Goal: Task Accomplishment & Management: Use online tool/utility

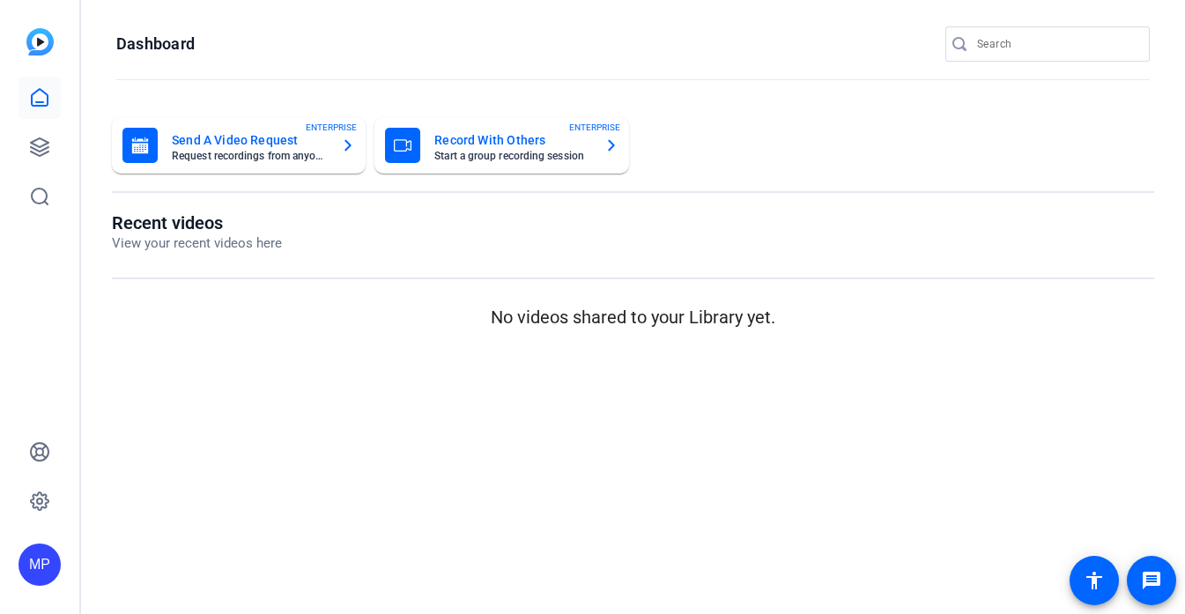
click at [18, 145] on div "MP" at bounding box center [39, 307] width 79 height 614
click at [52, 146] on link at bounding box center [40, 147] width 42 height 42
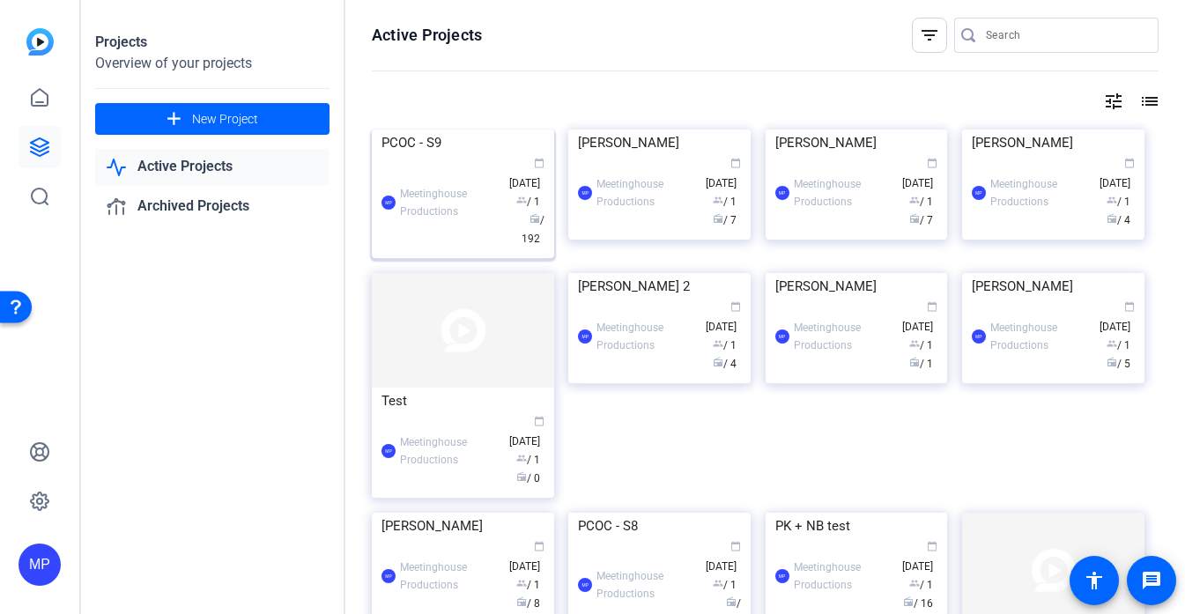
click at [423, 130] on img at bounding box center [463, 130] width 182 height 0
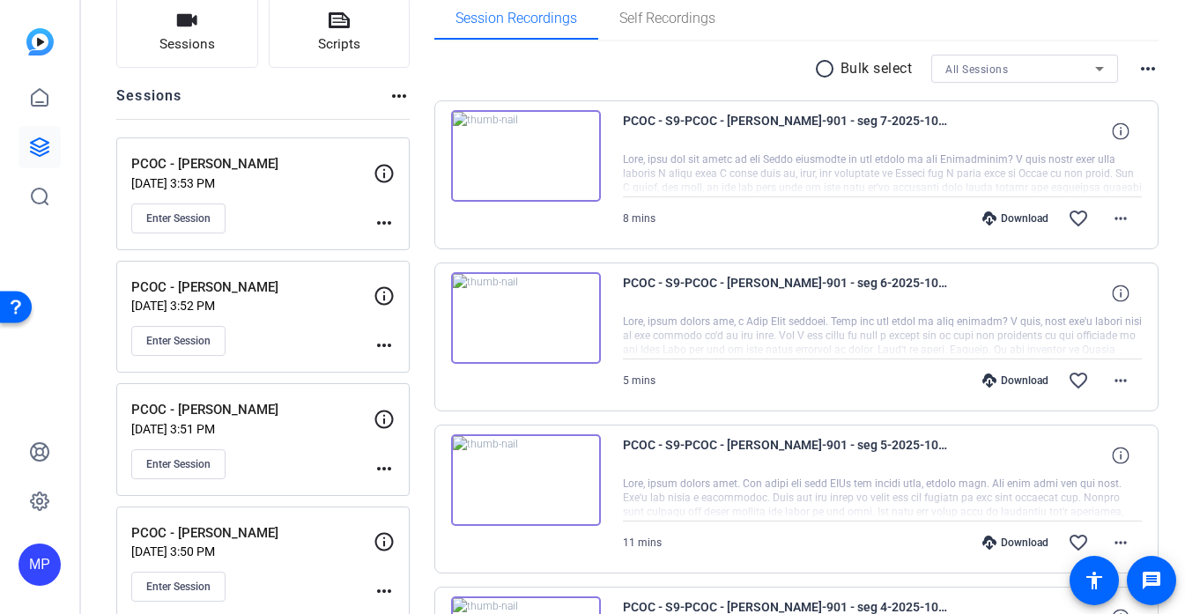
scroll to position [128, 0]
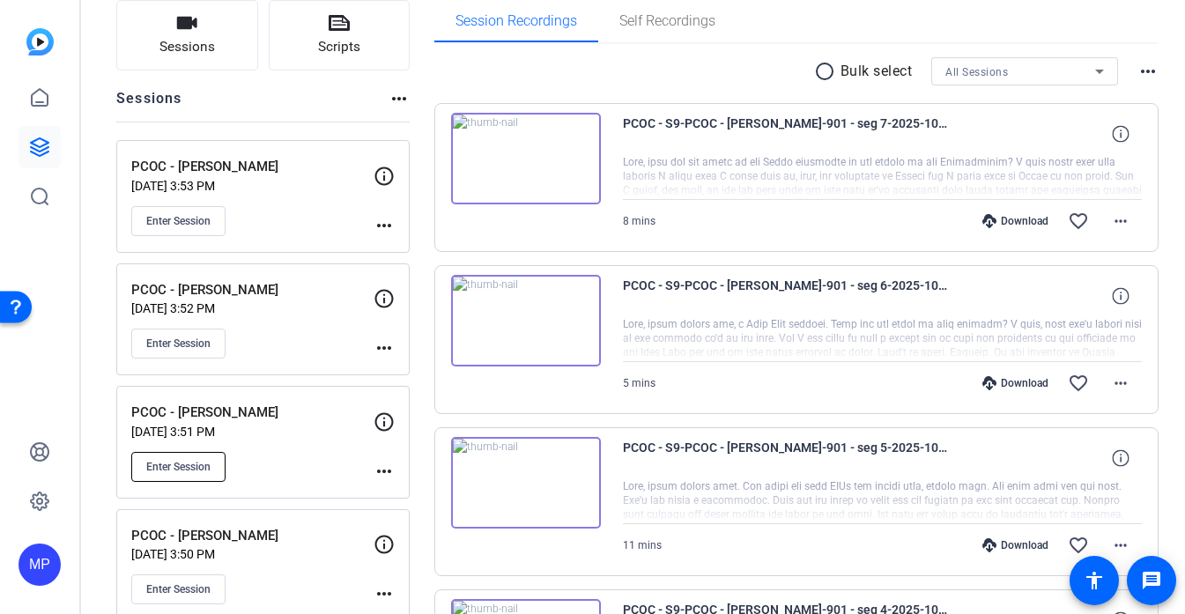
click at [174, 461] on span "Enter Session" at bounding box center [178, 467] width 64 height 14
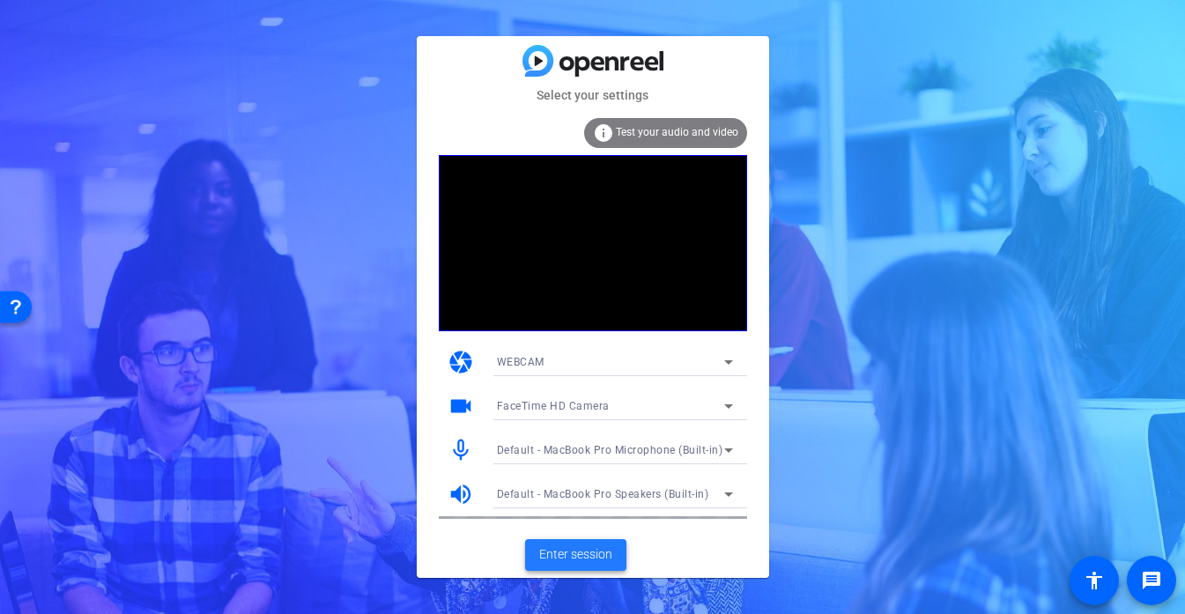
click at [591, 546] on span "Enter session" at bounding box center [575, 554] width 73 height 19
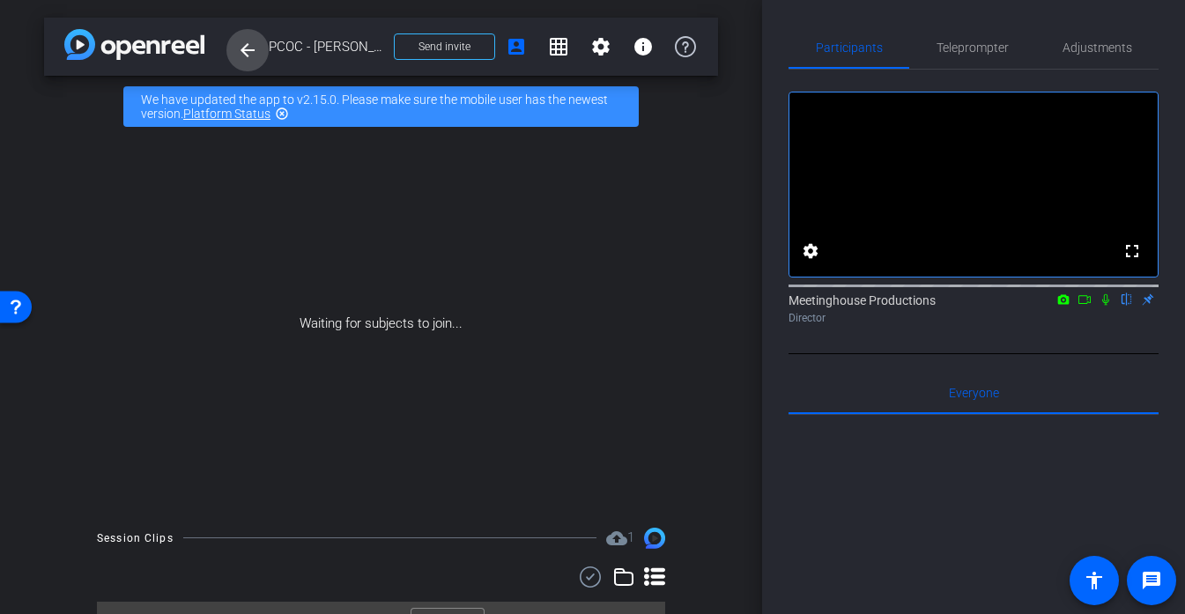
click at [250, 30] on span at bounding box center [247, 50] width 42 height 42
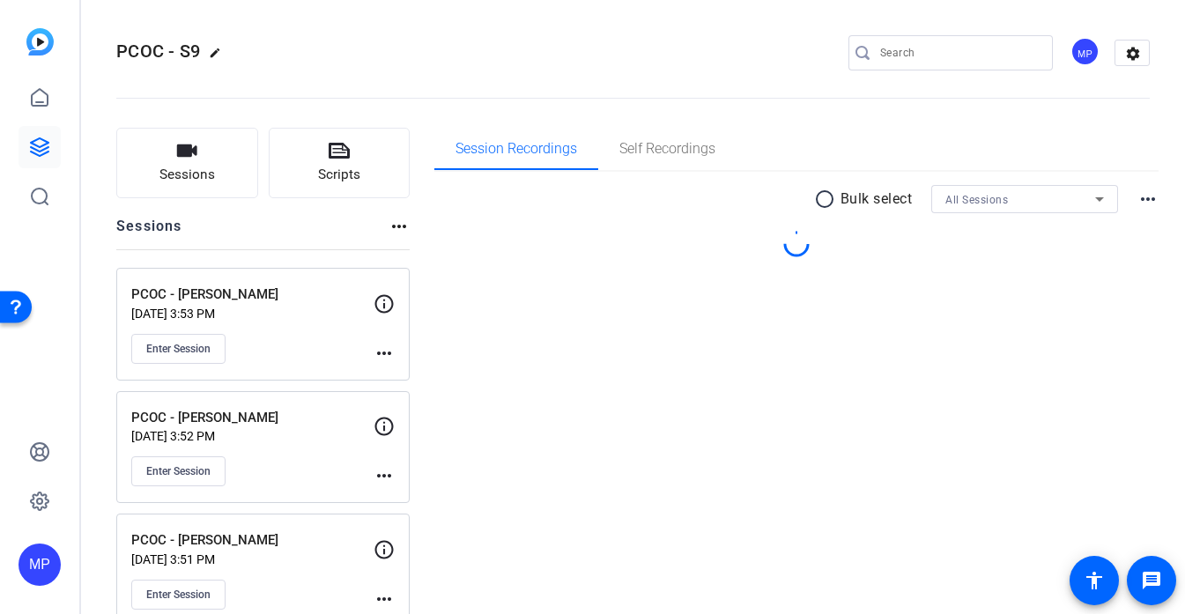
scroll to position [180, 0]
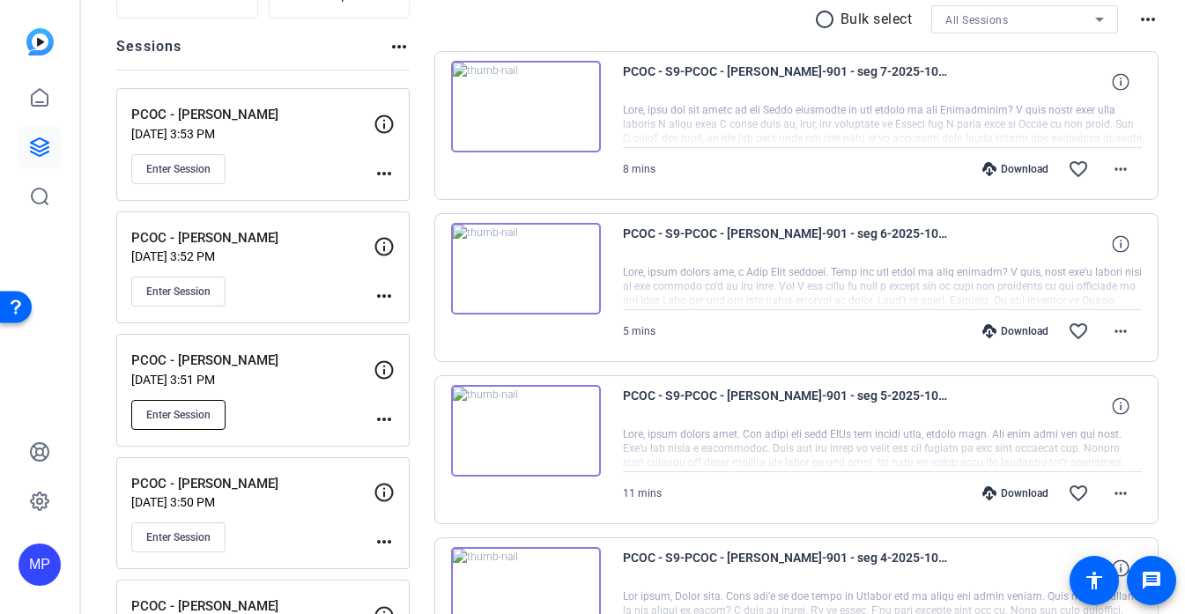
click at [210, 422] on button "Enter Session" at bounding box center [178, 415] width 94 height 30
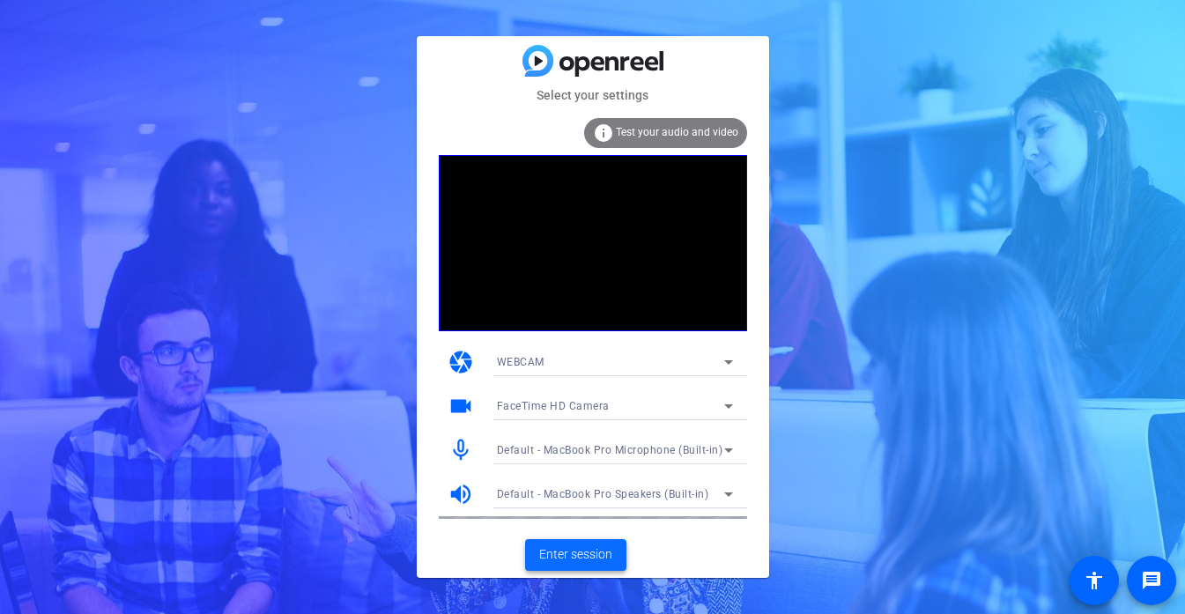
click at [576, 546] on span "Enter session" at bounding box center [575, 554] width 73 height 19
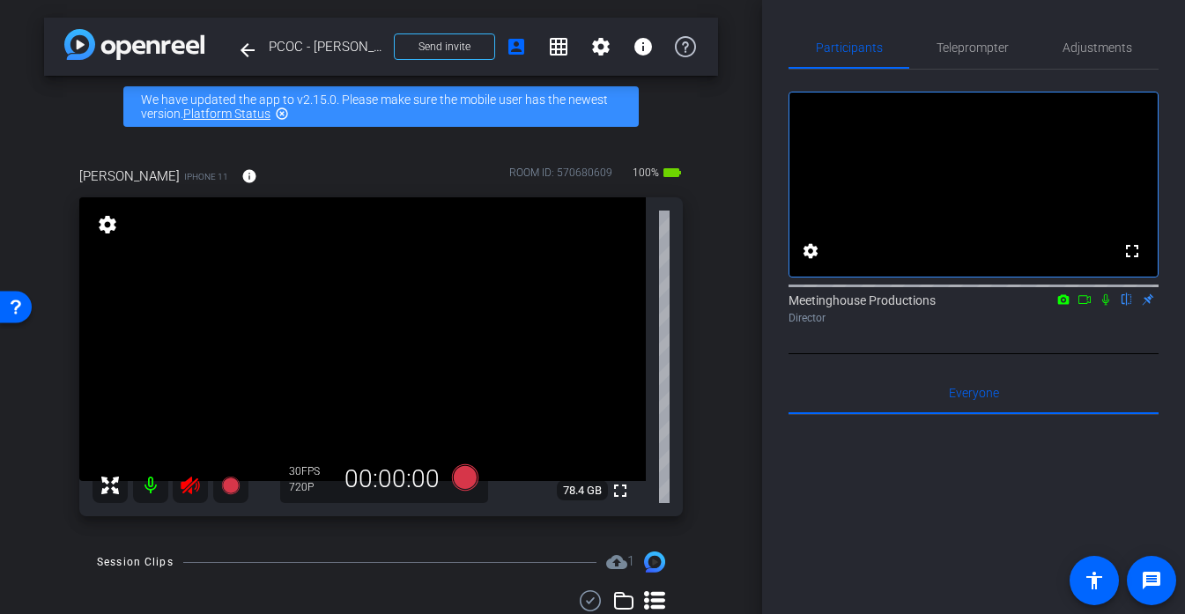
click at [195, 485] on icon at bounding box center [190, 485] width 21 height 21
click at [1081, 46] on span "Adjustments" at bounding box center [1098, 47] width 70 height 12
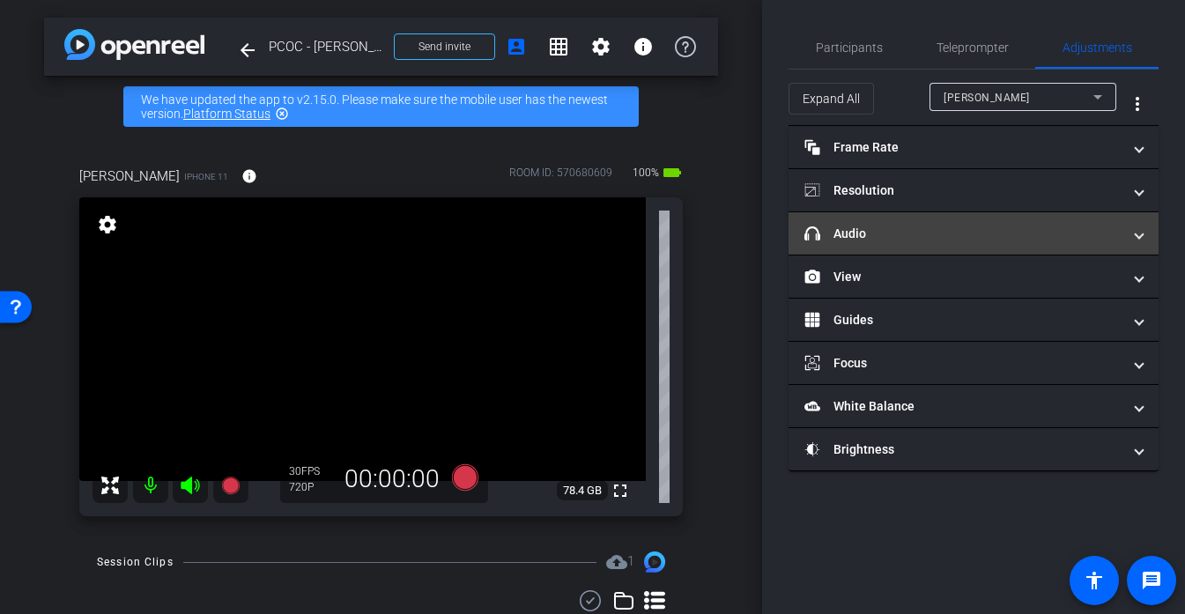
click at [886, 238] on mat-panel-title "headphone icon Audio" at bounding box center [962, 234] width 317 height 19
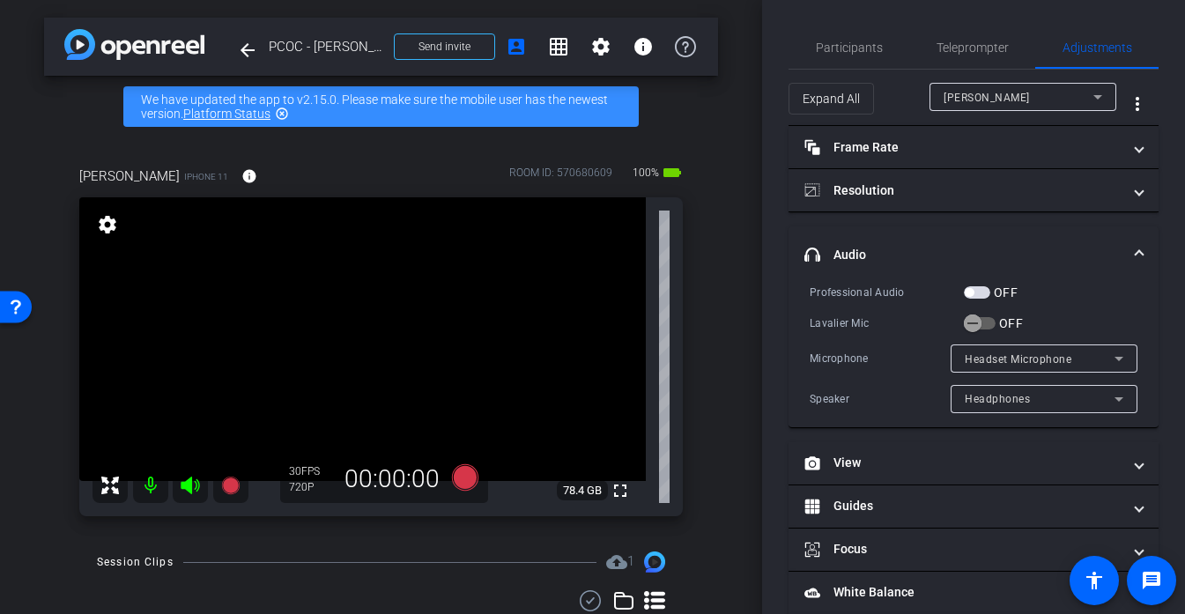
click at [978, 300] on div "OFF" at bounding box center [991, 293] width 54 height 18
click at [968, 292] on span "button" at bounding box center [969, 292] width 9 height 9
click at [970, 318] on icon "button" at bounding box center [973, 323] width 16 height 16
click at [975, 294] on span "button" at bounding box center [977, 292] width 26 height 12
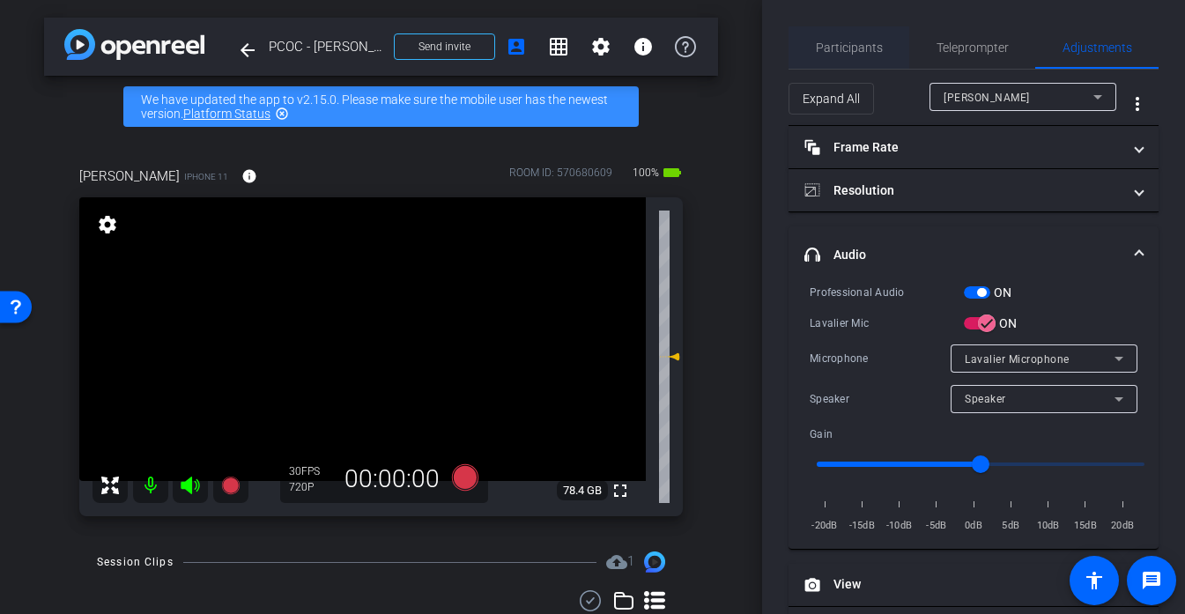
click at [838, 39] on span "Participants" at bounding box center [849, 47] width 67 height 42
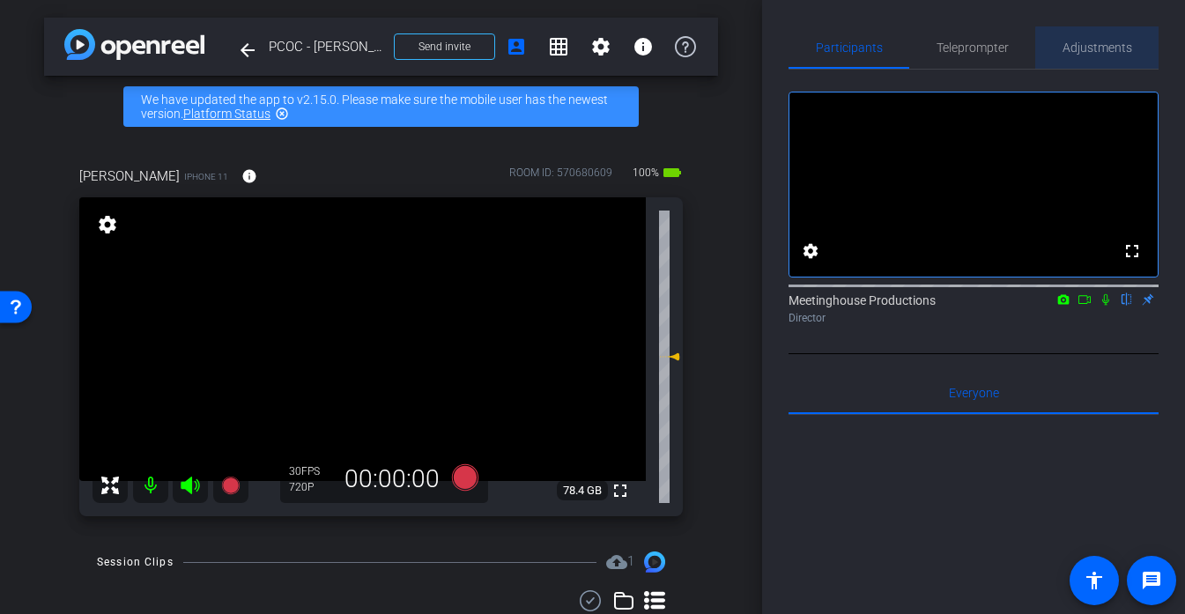
click at [1125, 48] on span "Adjustments" at bounding box center [1098, 47] width 70 height 12
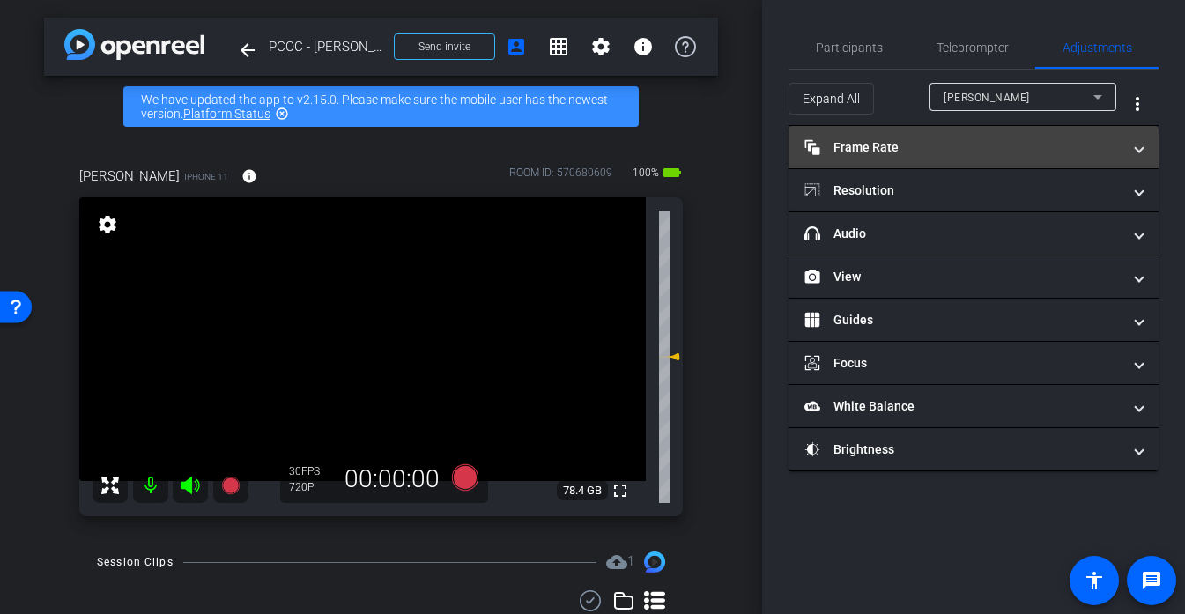
click at [855, 157] on mat-expansion-panel-header "Frame Rate Frame Rate" at bounding box center [974, 147] width 370 height 42
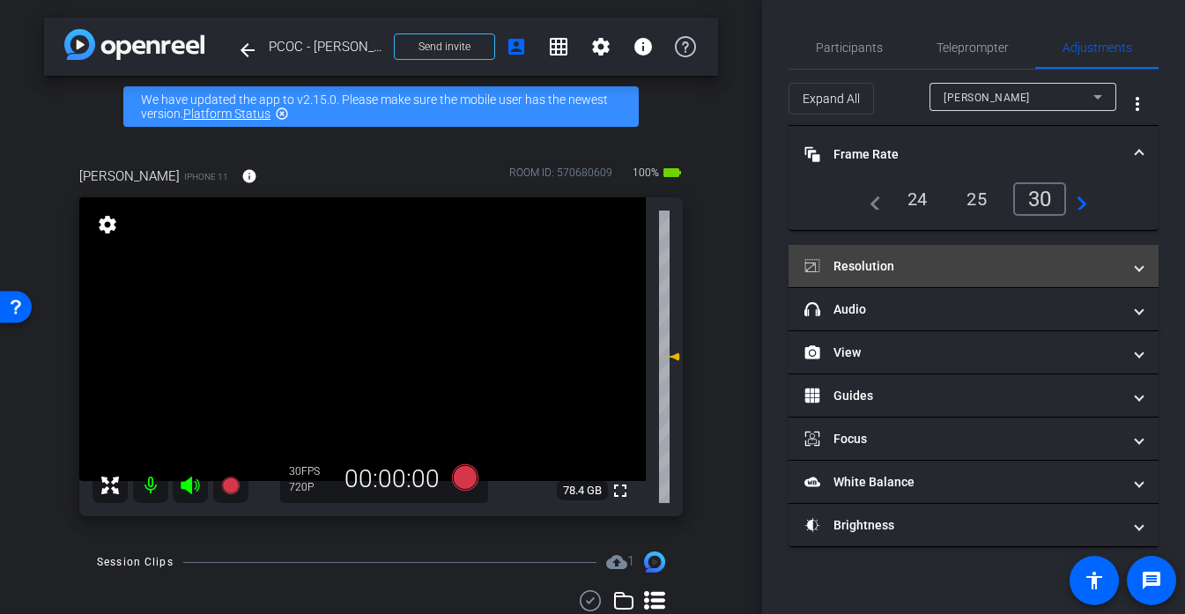
click at [951, 270] on mat-panel-title "Resolution" at bounding box center [962, 266] width 317 height 19
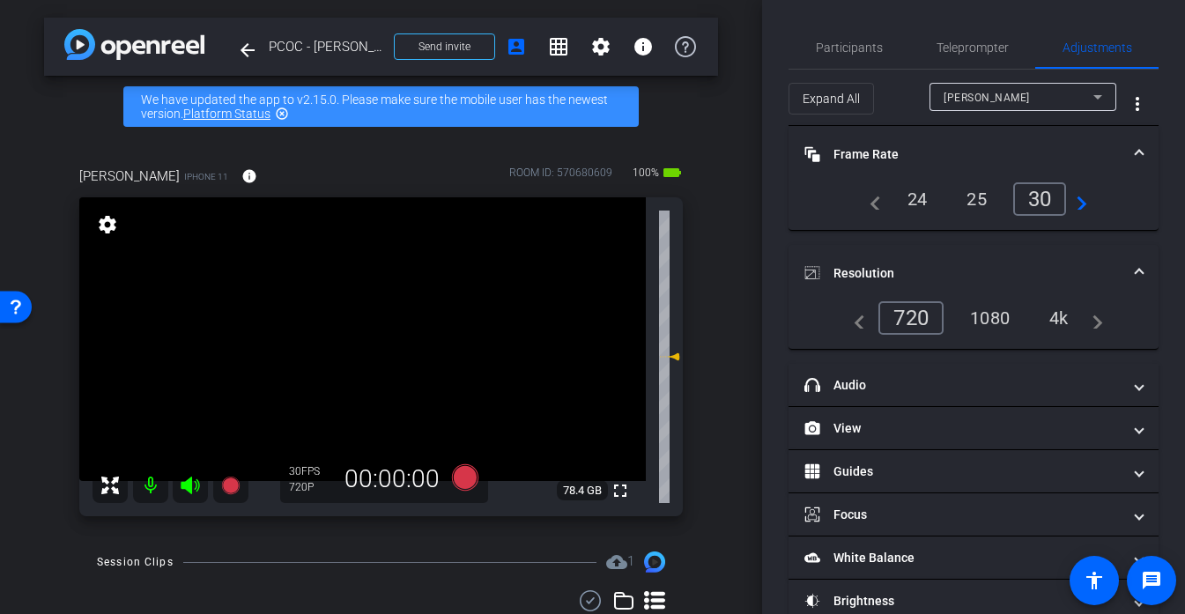
click at [1042, 323] on div "4k" at bounding box center [1059, 318] width 46 height 30
click at [1054, 323] on div "4k" at bounding box center [1054, 317] width 53 height 33
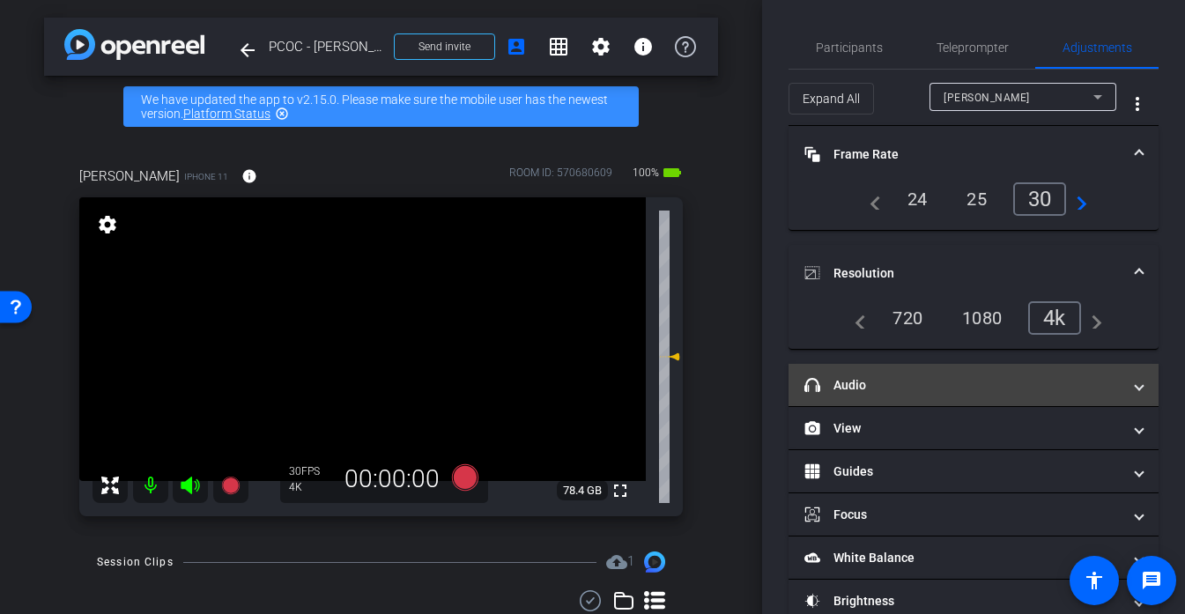
click at [923, 381] on mat-panel-title "headphone icon Audio" at bounding box center [962, 385] width 317 height 19
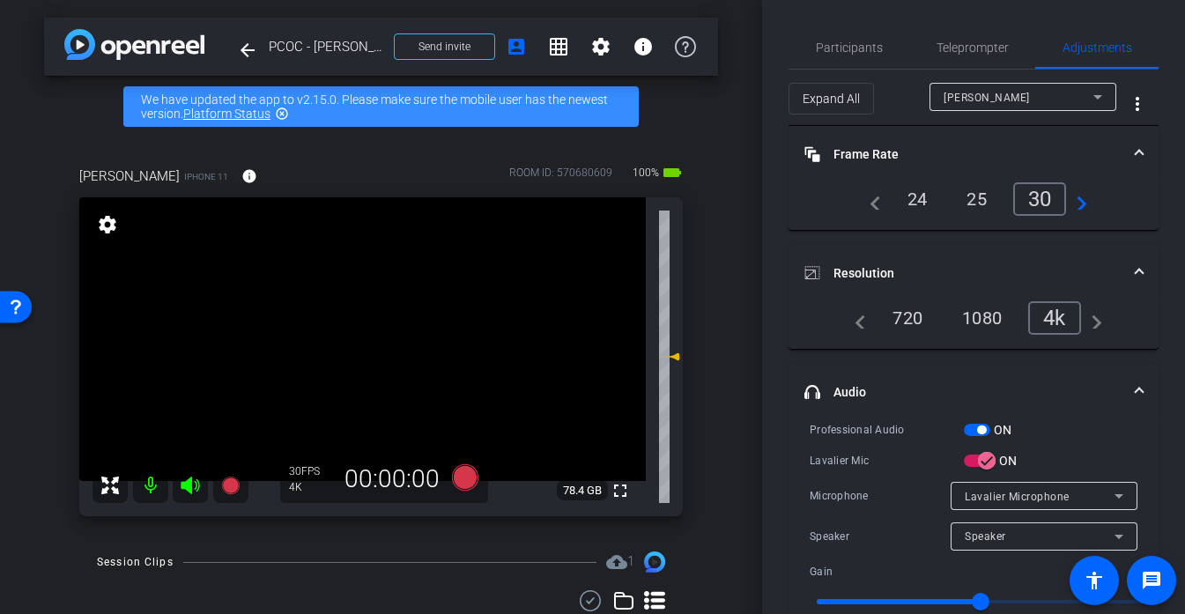
scroll to position [169, 0]
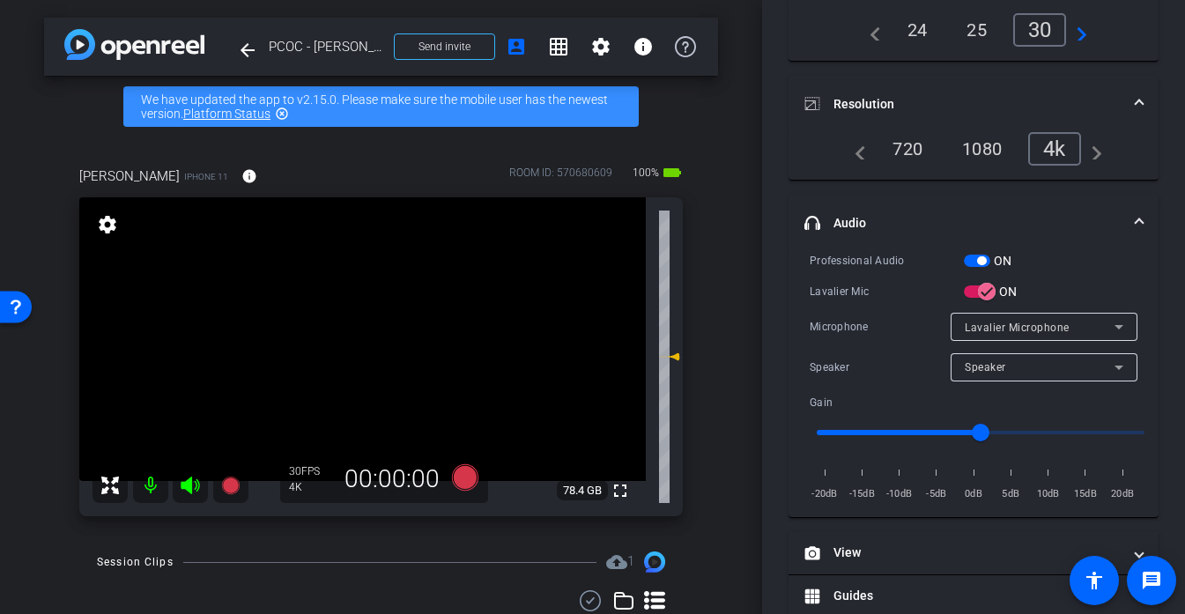
click at [385, 372] on video at bounding box center [362, 339] width 567 height 284
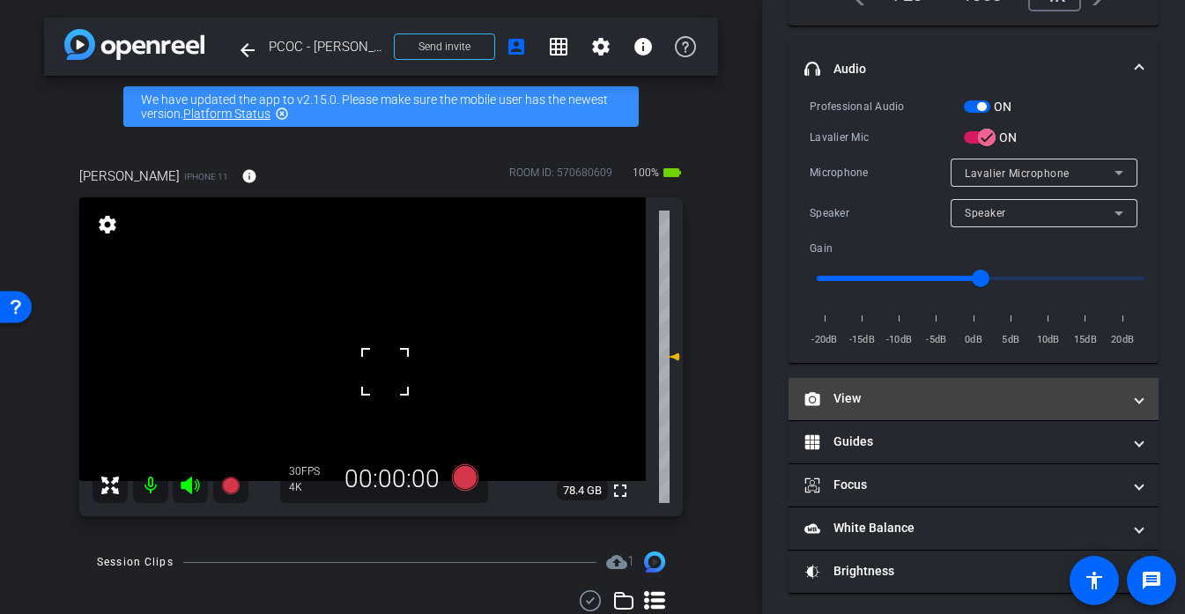
click at [894, 404] on mat-panel-title "View" at bounding box center [962, 398] width 317 height 19
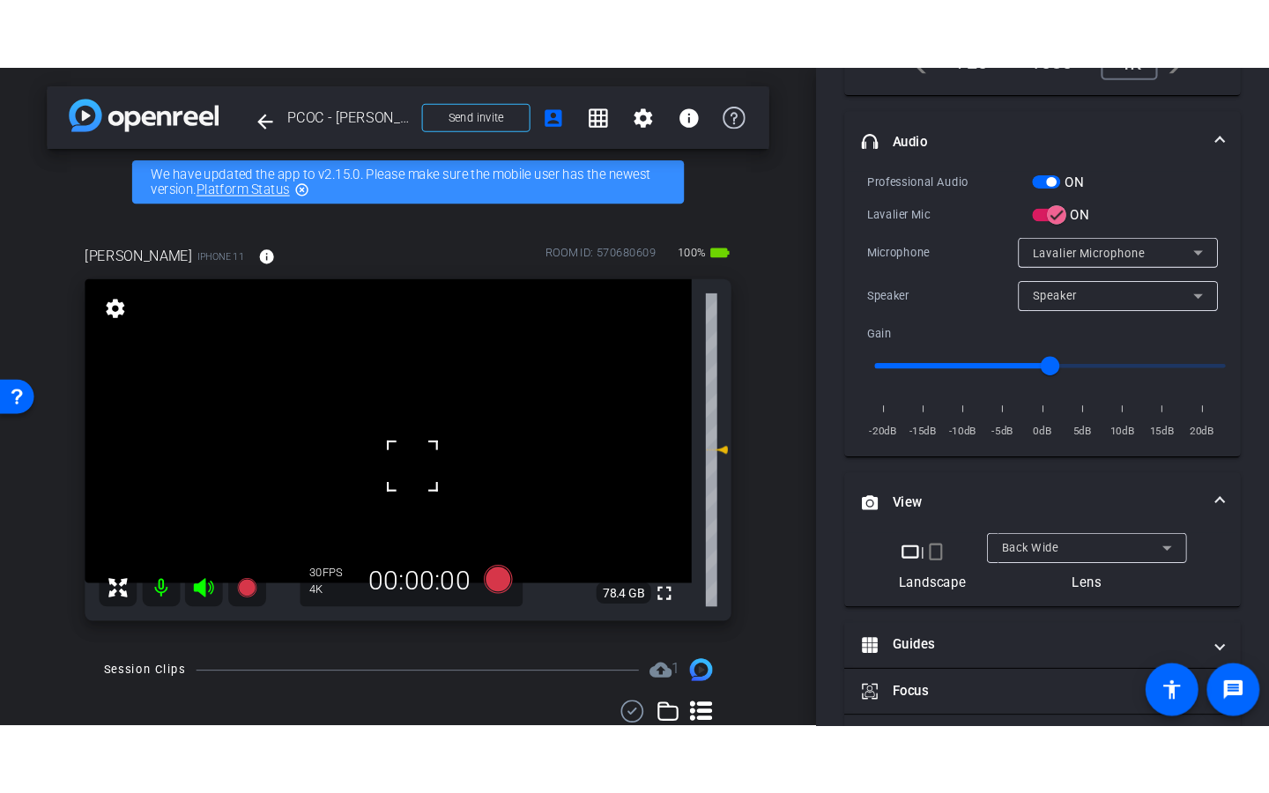
scroll to position [416, 0]
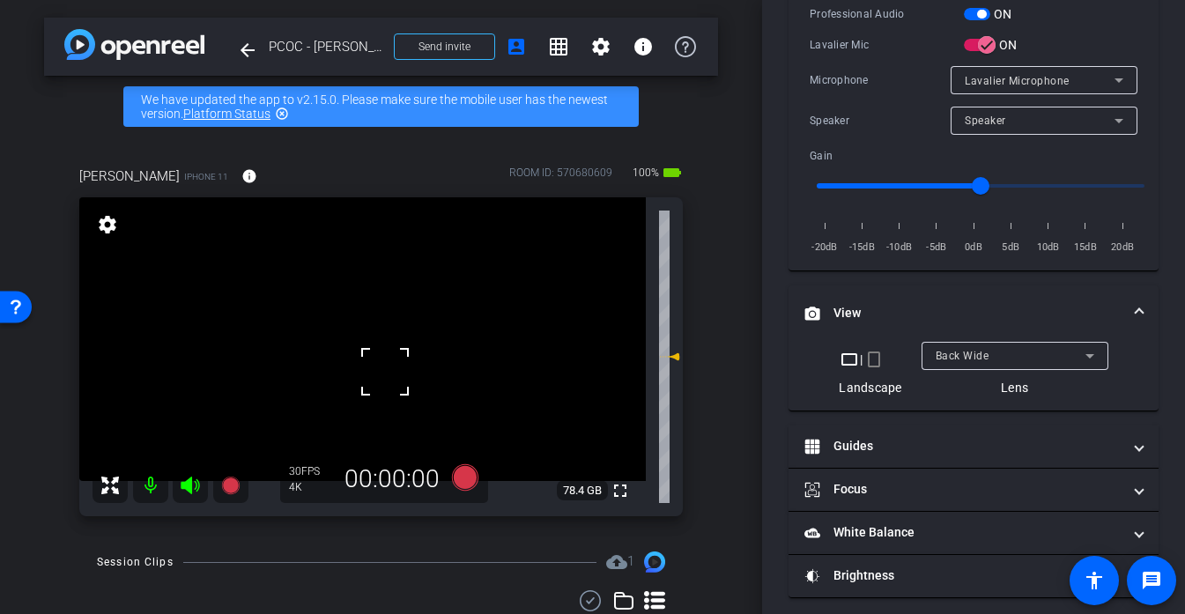
click at [360, 357] on video at bounding box center [362, 339] width 567 height 284
click at [486, 355] on video at bounding box center [362, 339] width 567 height 284
click at [356, 337] on video at bounding box center [362, 339] width 567 height 284
click at [401, 308] on video at bounding box center [362, 339] width 567 height 284
click at [389, 311] on div at bounding box center [401, 307] width 44 height 44
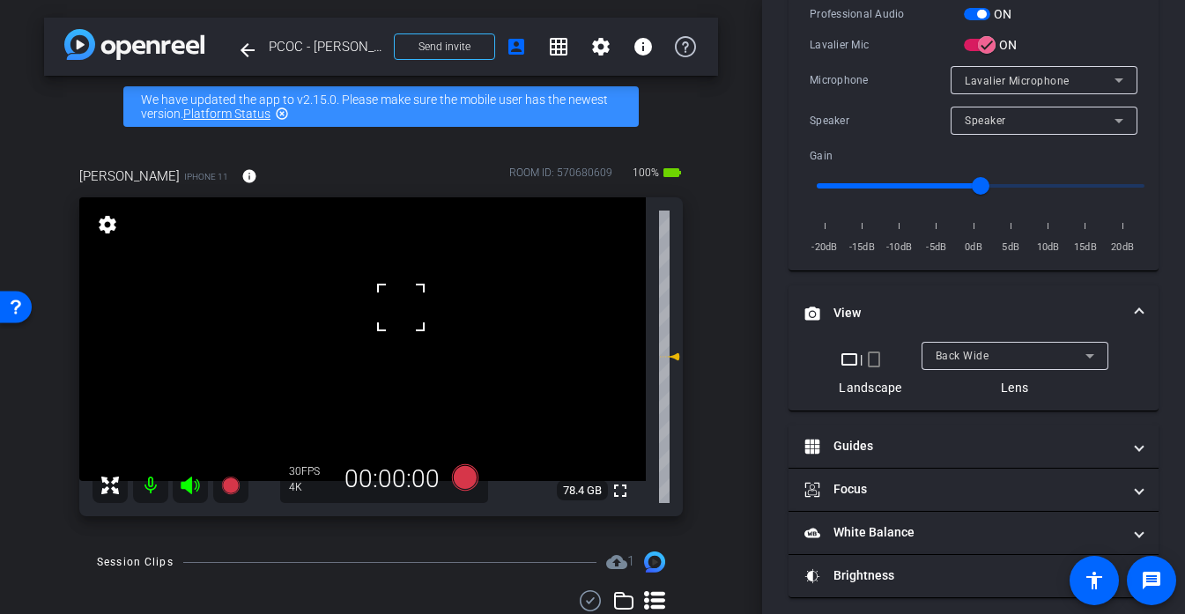
click at [389, 311] on div at bounding box center [401, 307] width 44 height 44
click at [610, 493] on mat-icon "fullscreen" at bounding box center [620, 490] width 21 height 21
click at [335, 306] on video at bounding box center [362, 339] width 567 height 284
click at [333, 309] on div at bounding box center [335, 306] width 44 height 44
click at [338, 322] on video at bounding box center [362, 339] width 567 height 284
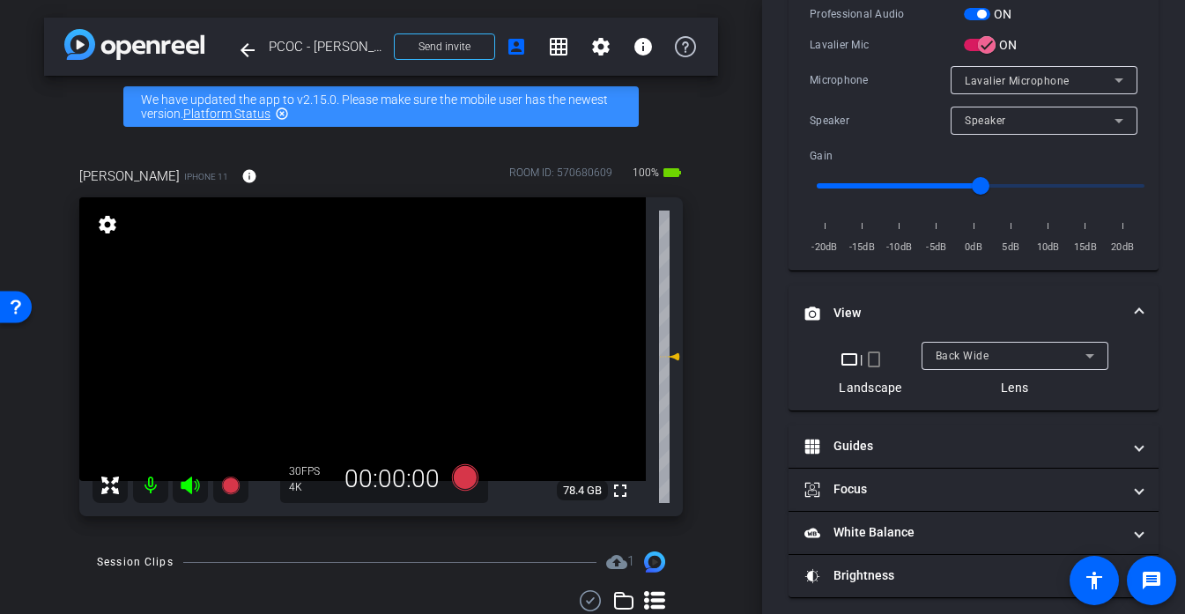
click at [328, 303] on video at bounding box center [362, 339] width 567 height 284
click at [334, 316] on div at bounding box center [328, 303] width 44 height 44
click at [337, 316] on div at bounding box center [328, 303] width 44 height 44
click at [334, 315] on video at bounding box center [362, 339] width 567 height 284
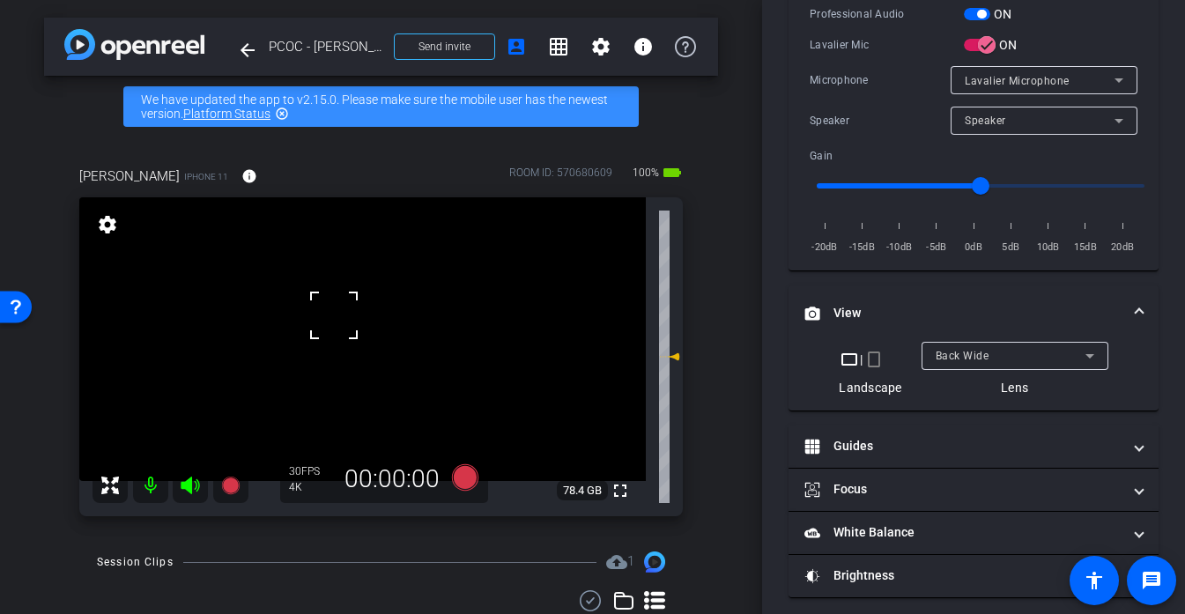
click at [331, 308] on div at bounding box center [334, 315] width 44 height 44
click at [345, 300] on div at bounding box center [334, 315] width 44 height 44
click at [351, 310] on video at bounding box center [362, 339] width 567 height 284
click at [355, 274] on video at bounding box center [362, 339] width 567 height 284
click at [466, 470] on icon at bounding box center [464, 477] width 26 height 26
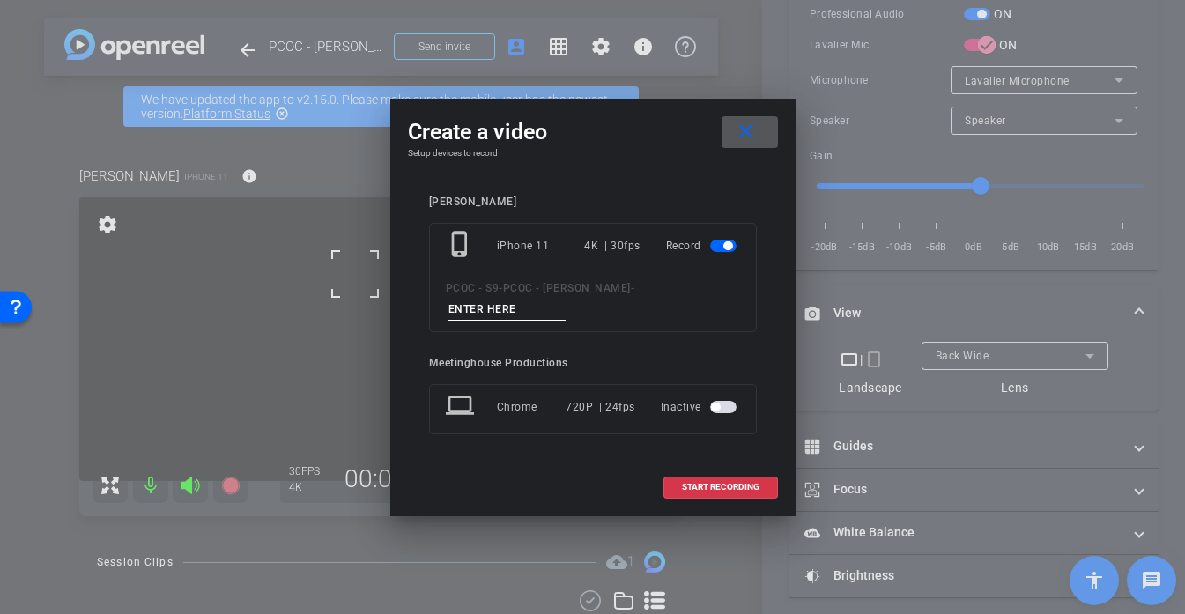
click at [567, 299] on input at bounding box center [508, 310] width 118 height 22
type input "901 TEST"
click at [733, 471] on span at bounding box center [720, 487] width 113 height 42
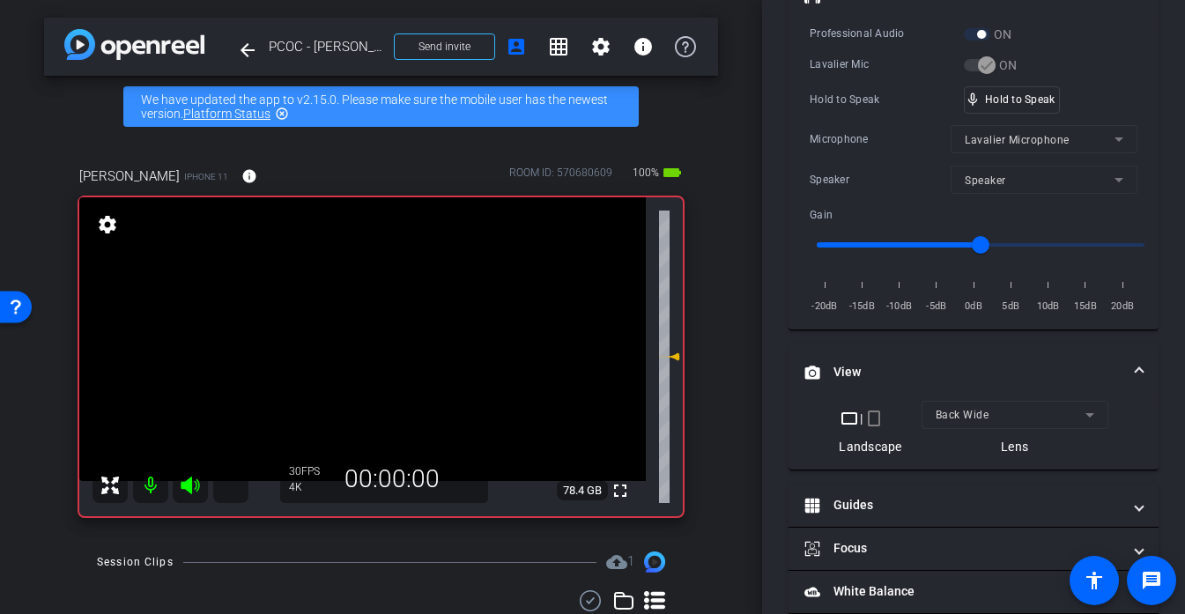
scroll to position [436, 0]
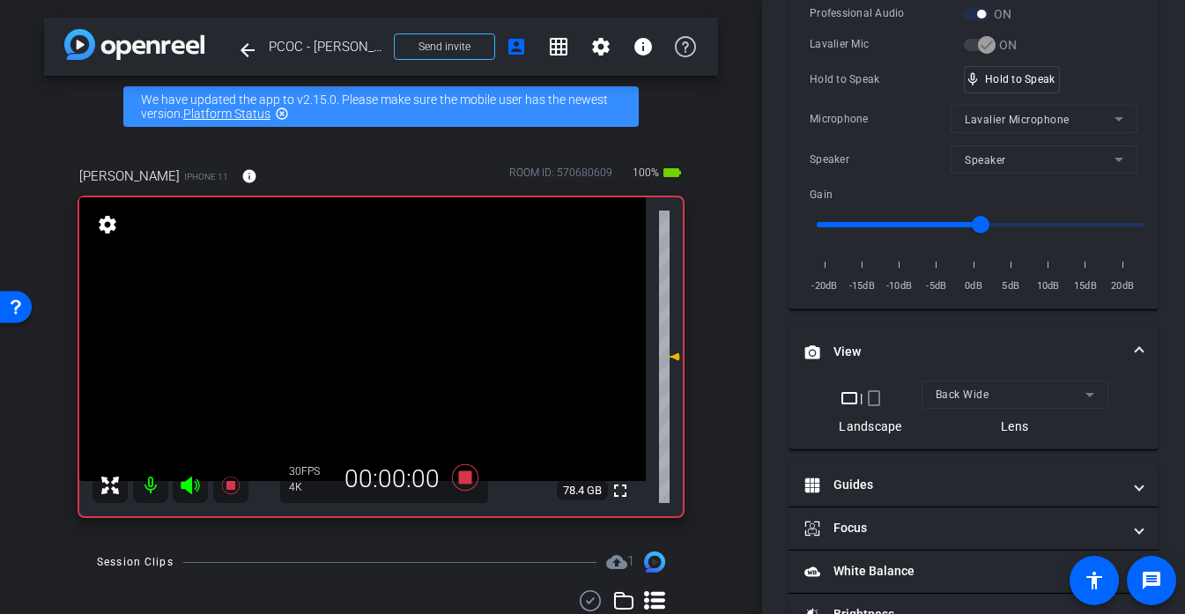
click at [350, 285] on video at bounding box center [362, 339] width 567 height 284
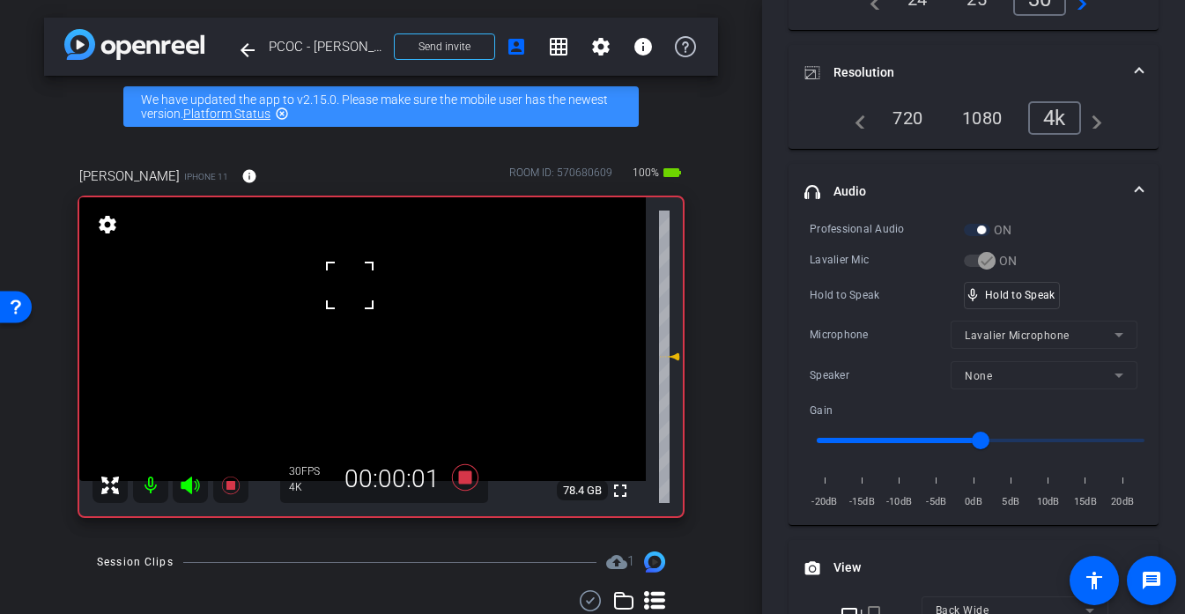
scroll to position [0, 0]
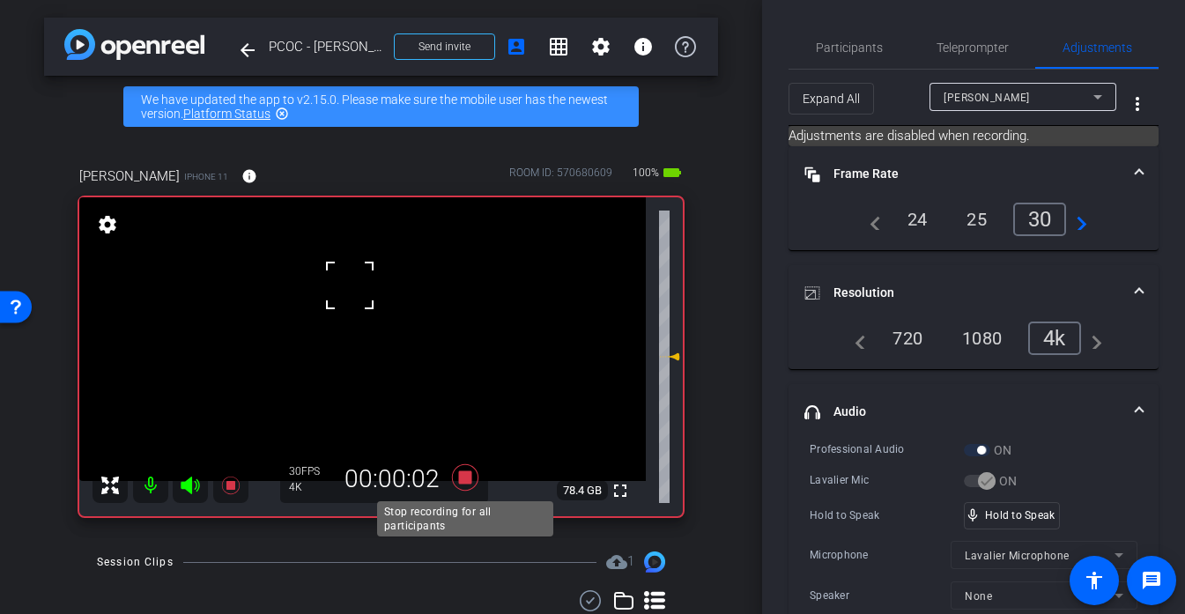
click at [466, 473] on icon at bounding box center [464, 477] width 26 height 26
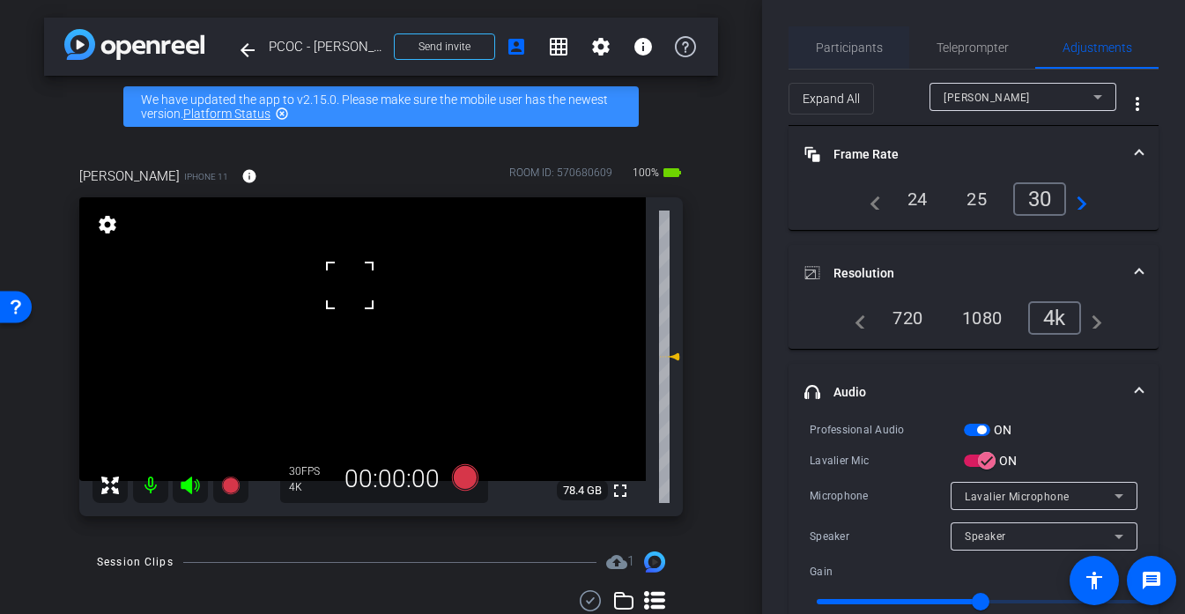
click at [850, 59] on span "Participants" at bounding box center [849, 47] width 67 height 42
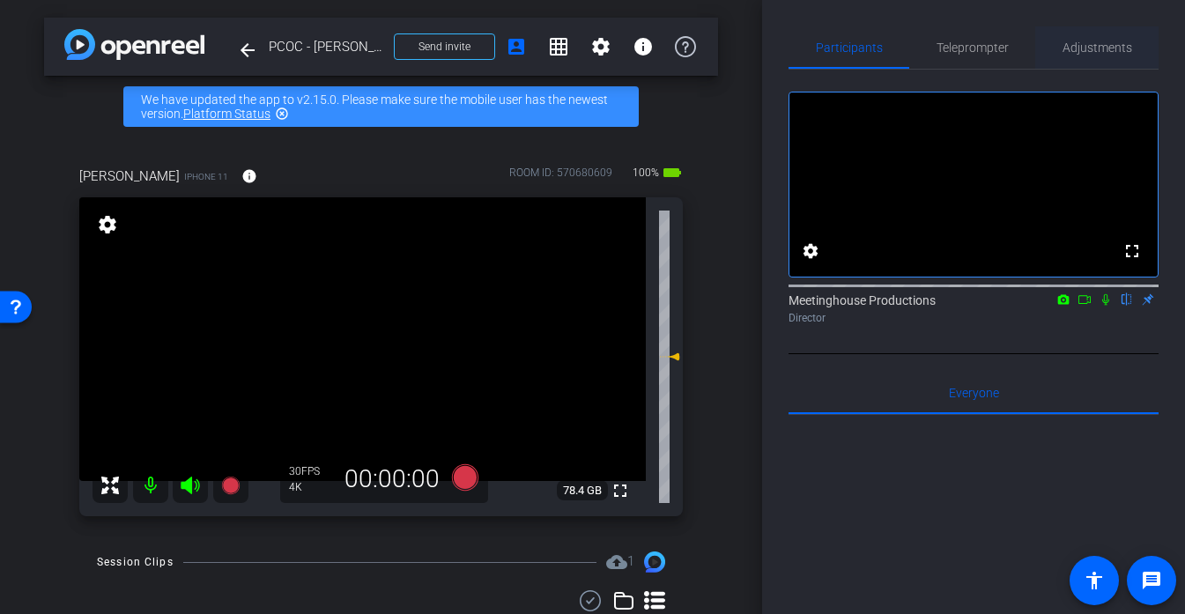
click at [1098, 46] on span "Adjustments" at bounding box center [1098, 47] width 70 height 12
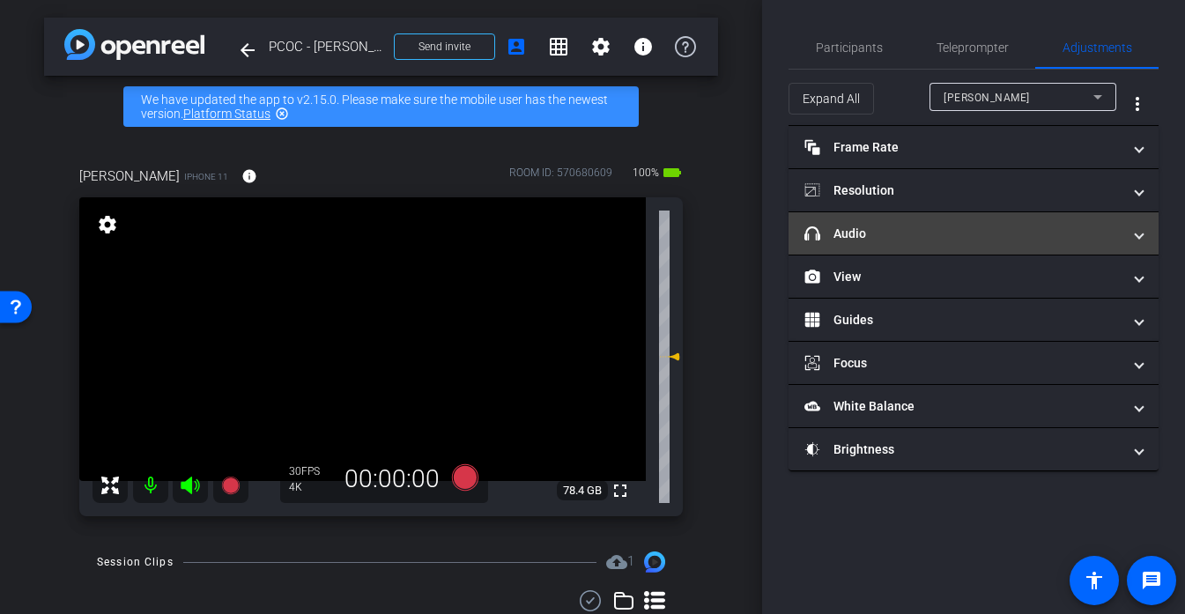
click at [888, 245] on mat-expansion-panel-header "headphone icon Audio" at bounding box center [974, 233] width 370 height 42
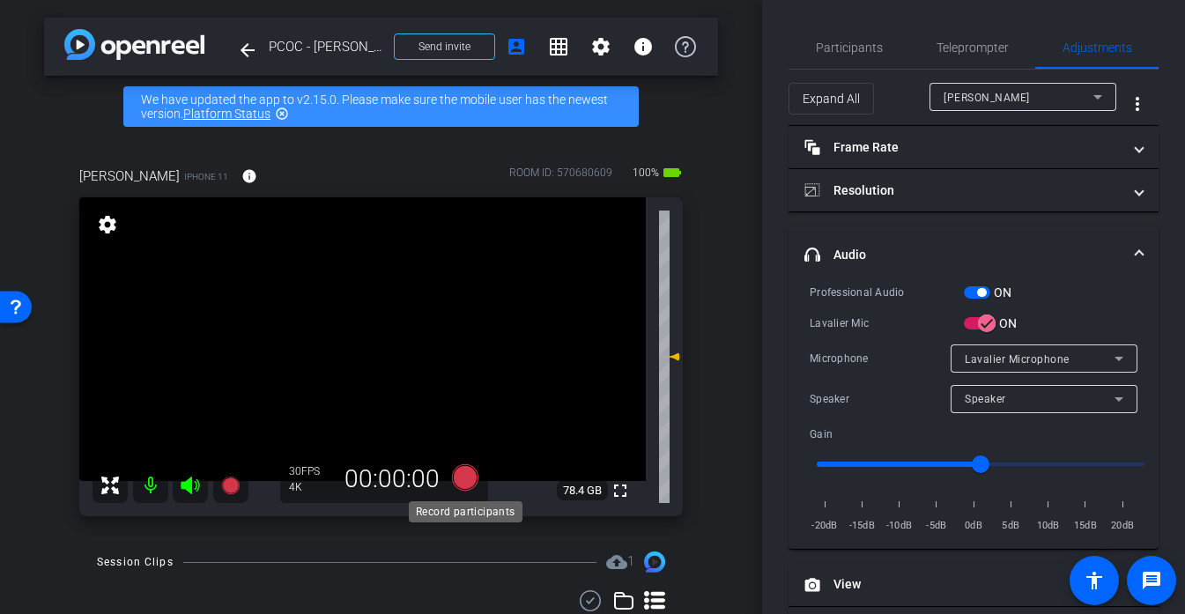
click at [465, 484] on icon at bounding box center [464, 477] width 26 height 26
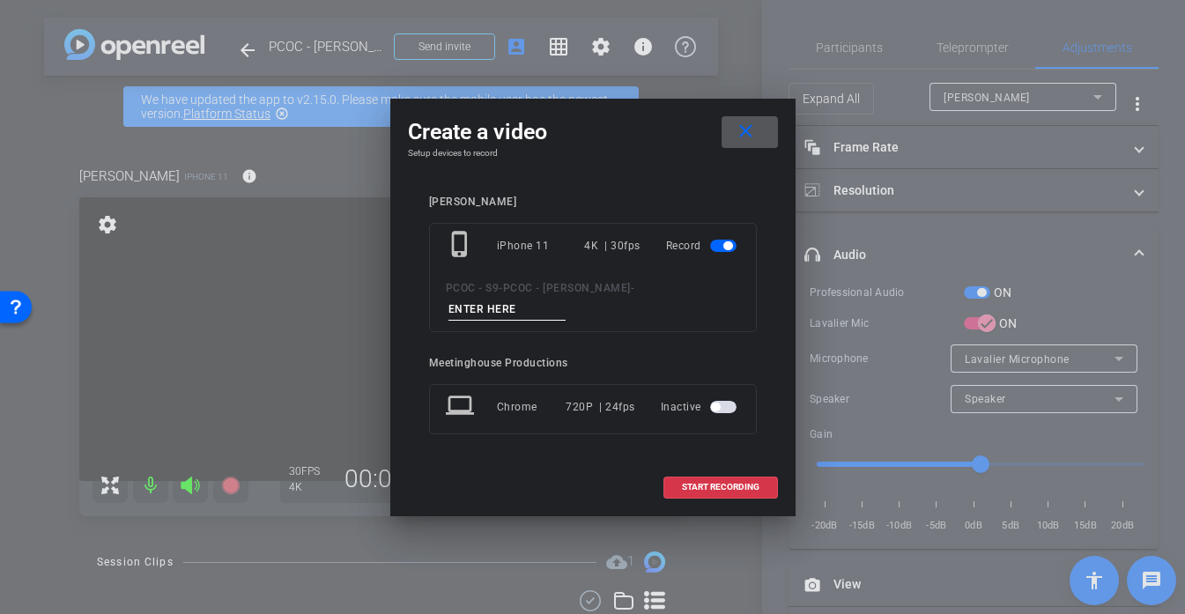
click at [567, 299] on input at bounding box center [508, 310] width 118 height 22
type input "901 TEST"
click at [730, 483] on span "START RECORDING" at bounding box center [721, 487] width 78 height 9
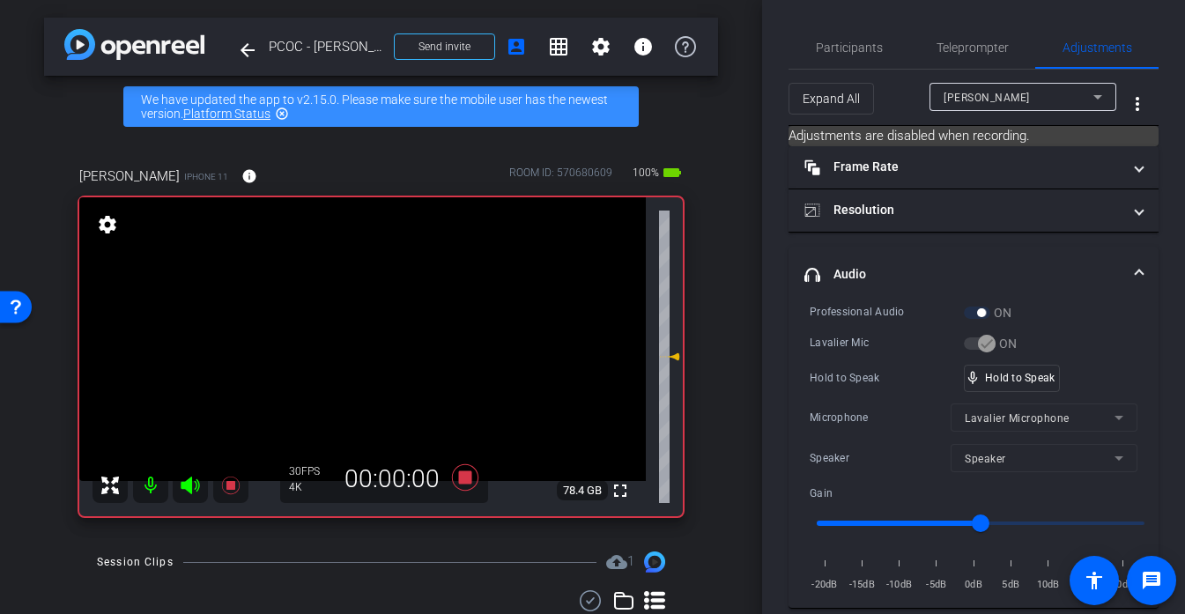
click at [341, 308] on video at bounding box center [362, 339] width 567 height 284
click at [1005, 384] on div "mic_none Speaking..." at bounding box center [1004, 379] width 79 height 26
click at [323, 294] on video at bounding box center [362, 339] width 567 height 284
click at [336, 294] on div at bounding box center [323, 294] width 44 height 44
click at [353, 293] on video at bounding box center [362, 339] width 567 height 284
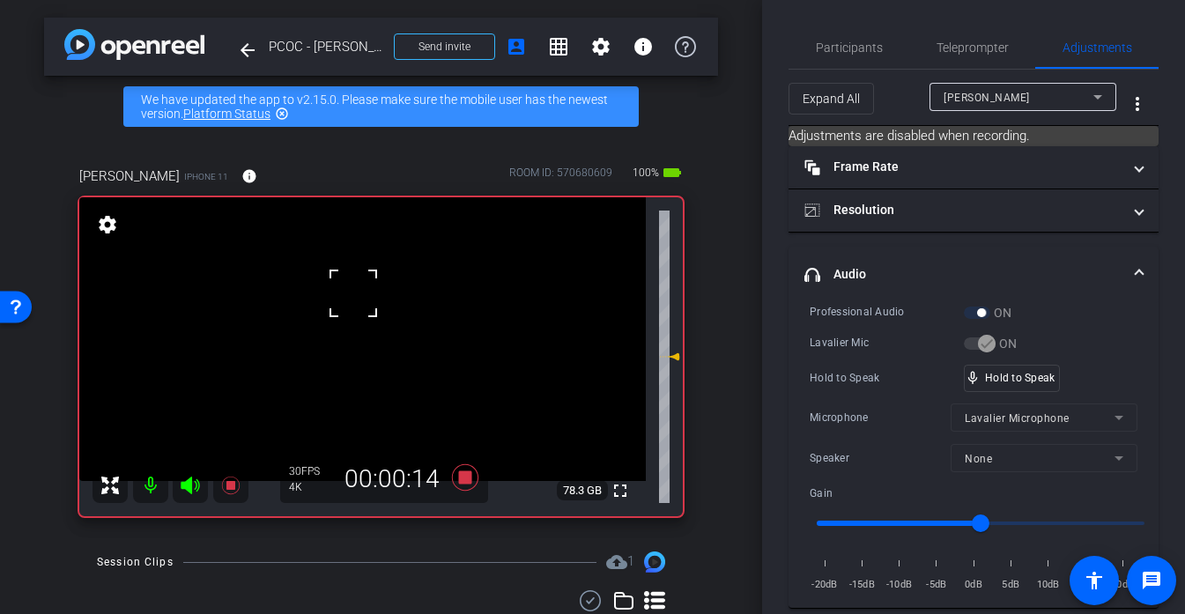
click at [353, 293] on div at bounding box center [353, 293] width 44 height 44
click at [337, 291] on div at bounding box center [353, 293] width 44 height 44
click at [462, 474] on icon at bounding box center [464, 477] width 26 height 26
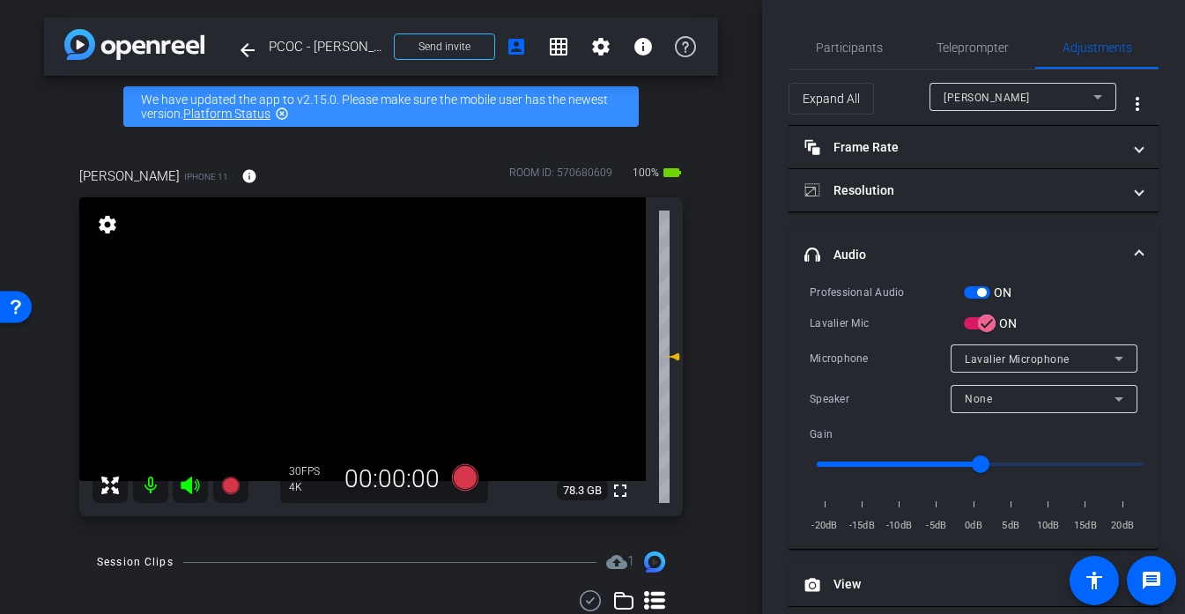
click at [387, 279] on video at bounding box center [362, 339] width 567 height 284
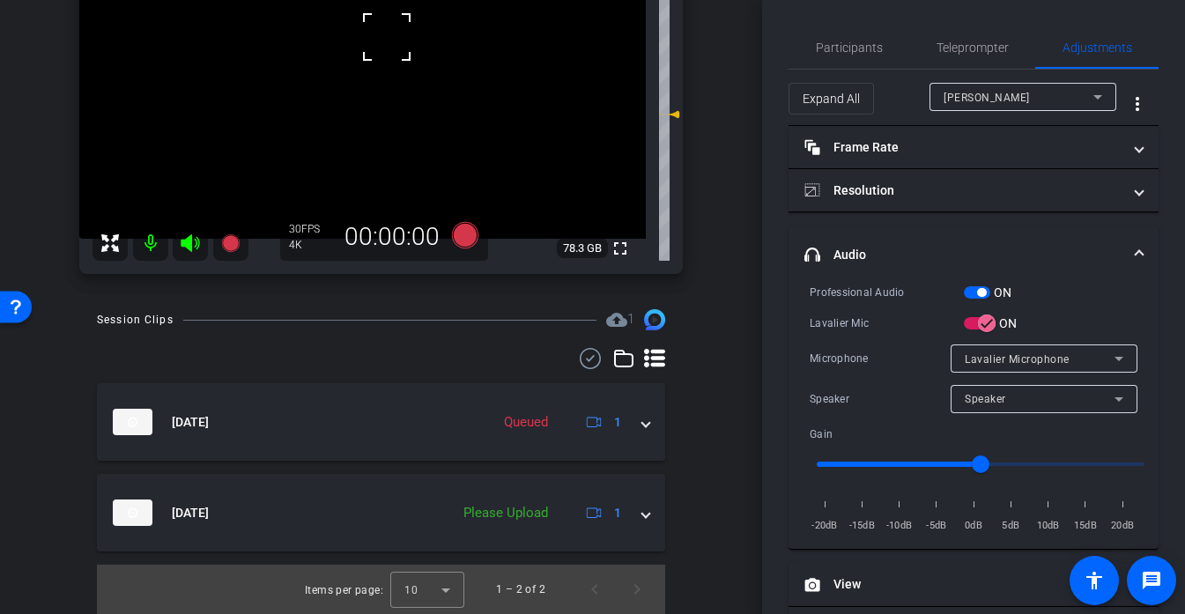
scroll to position [225, 0]
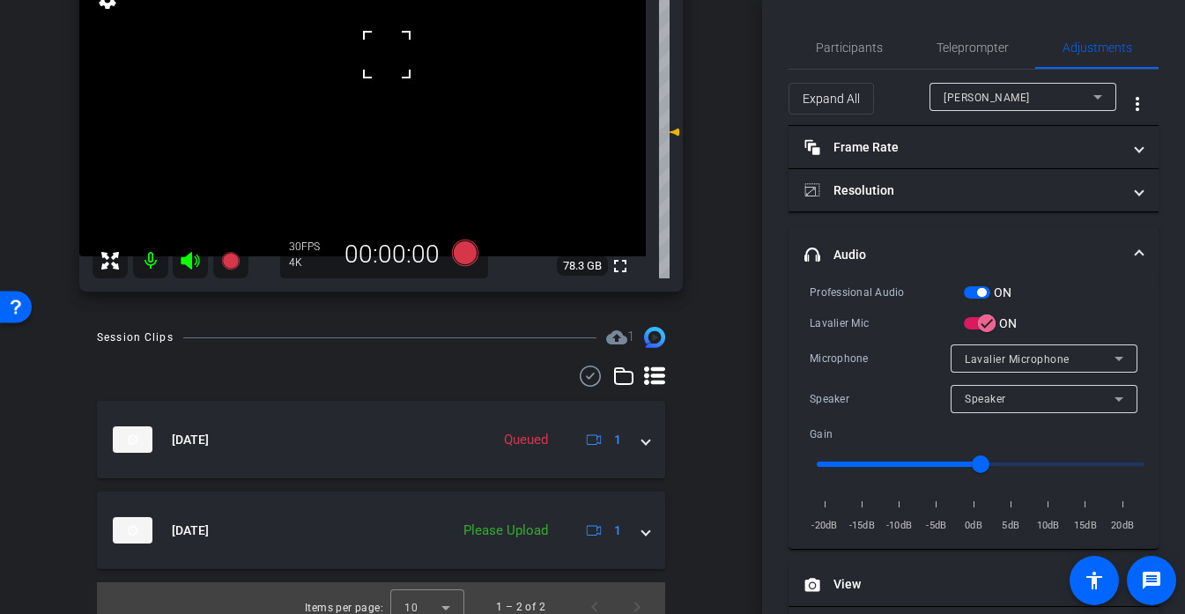
click at [360, 127] on video at bounding box center [362, 115] width 567 height 284
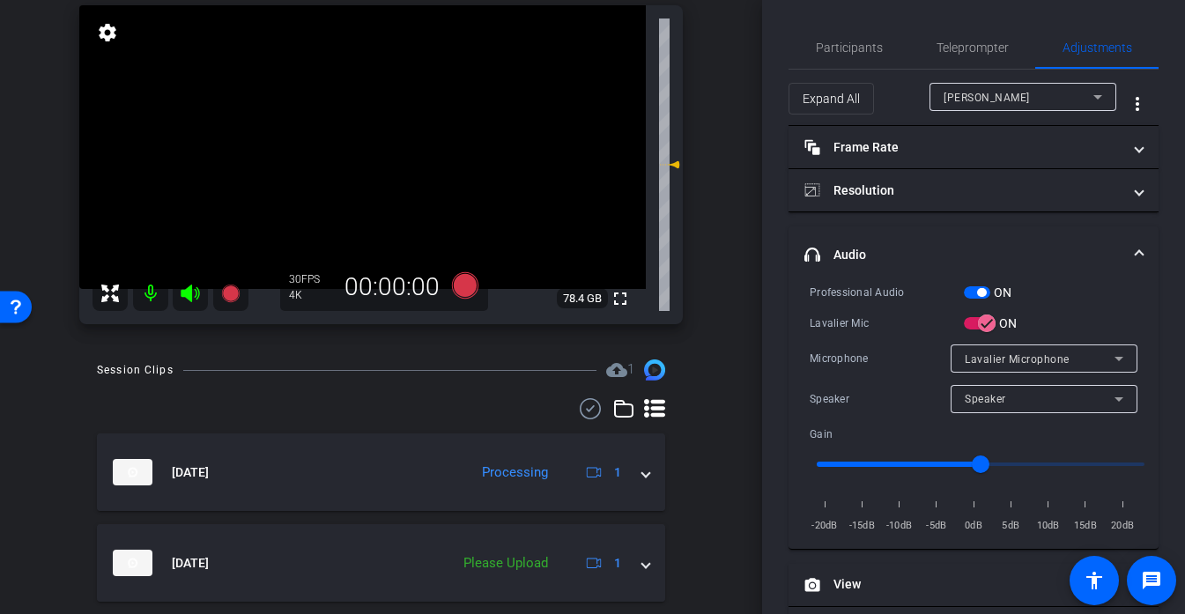
scroll to position [189, 0]
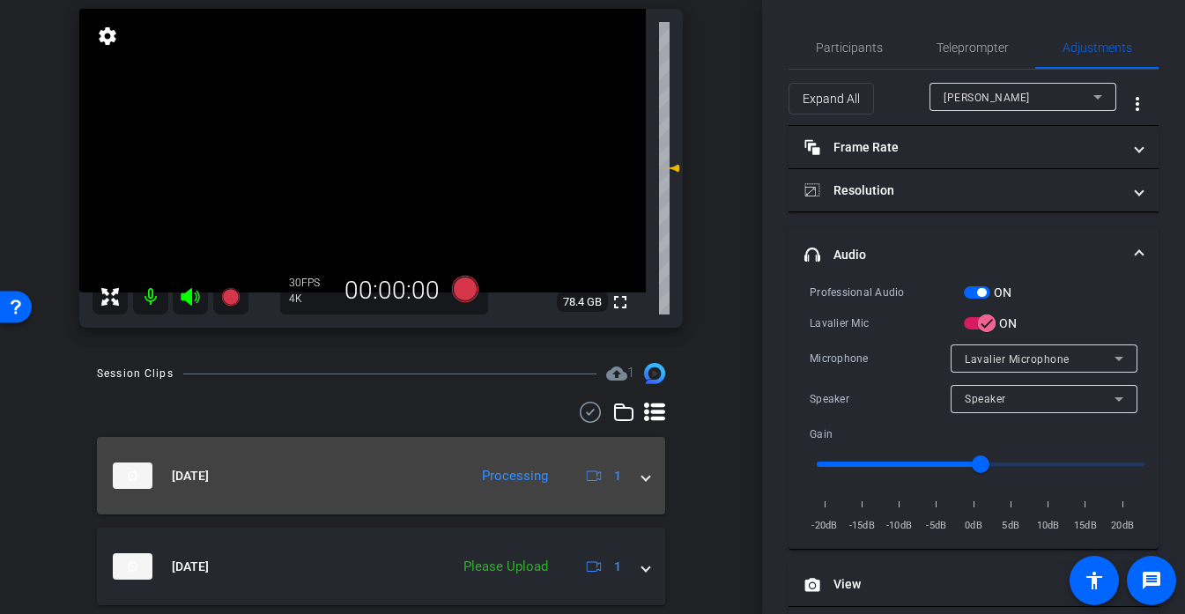
click at [636, 475] on div "Oct 6, 2025 Processing 1" at bounding box center [378, 476] width 530 height 26
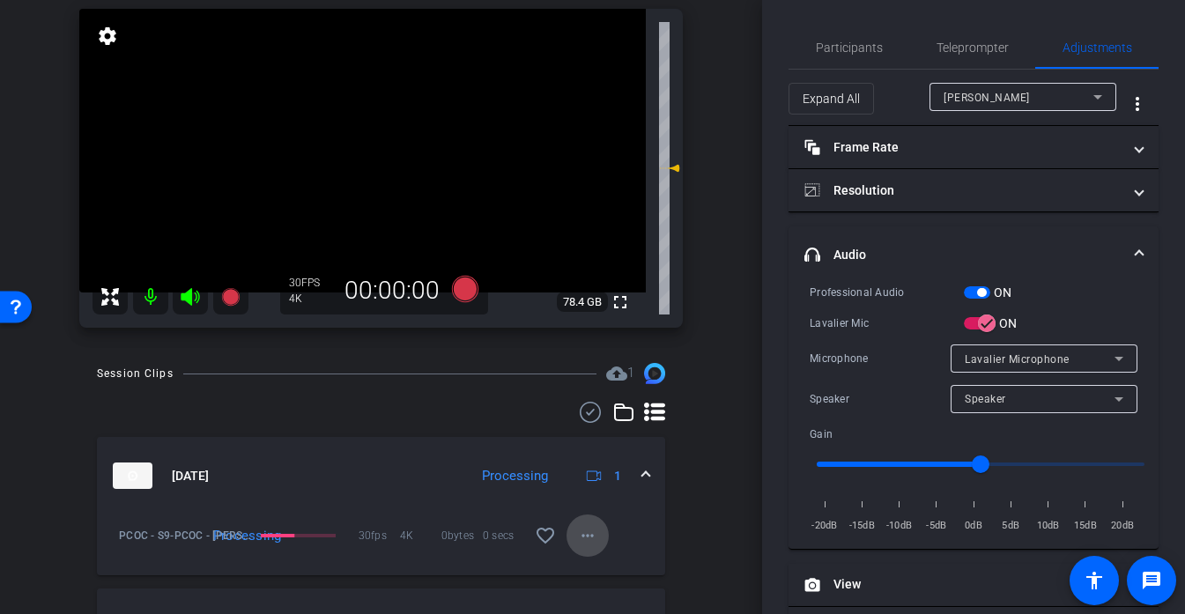
click at [595, 531] on mat-icon "more_horiz" at bounding box center [587, 535] width 21 height 21
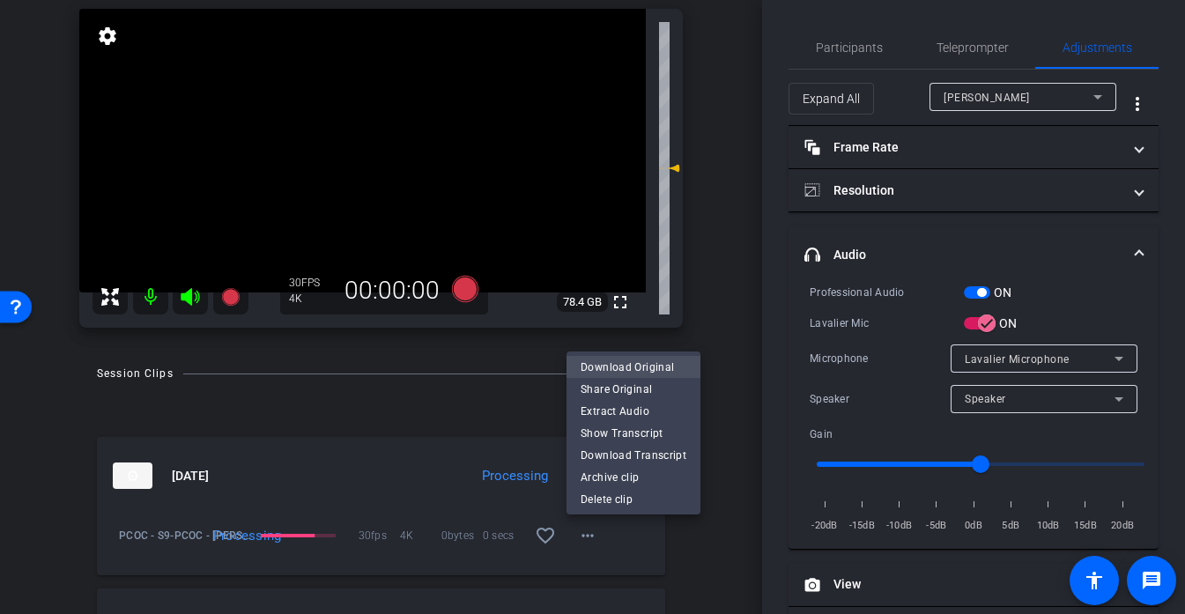
click at [671, 361] on span "Download Original" at bounding box center [634, 367] width 106 height 21
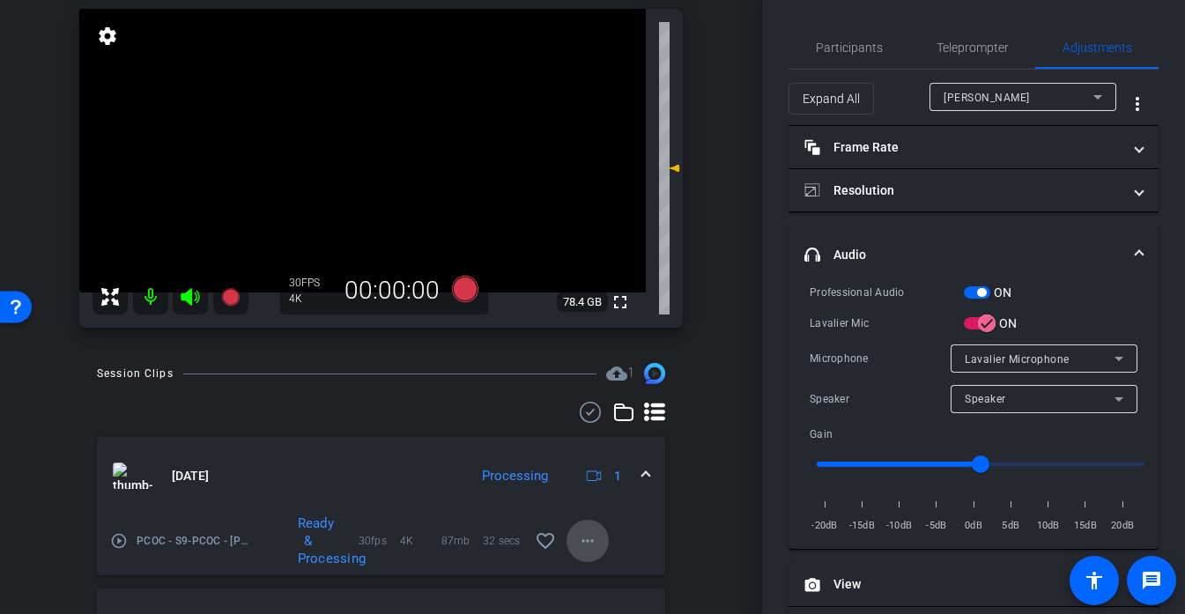
click at [594, 543] on mat-icon "more_horiz" at bounding box center [587, 540] width 21 height 21
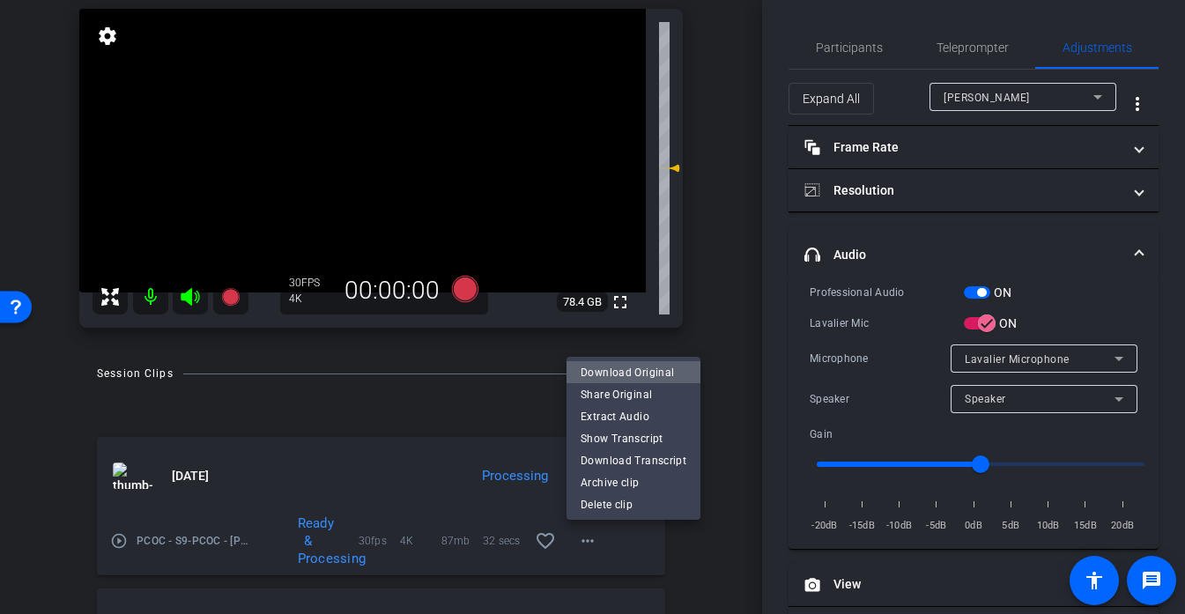
click at [668, 379] on span "Download Original" at bounding box center [634, 372] width 106 height 21
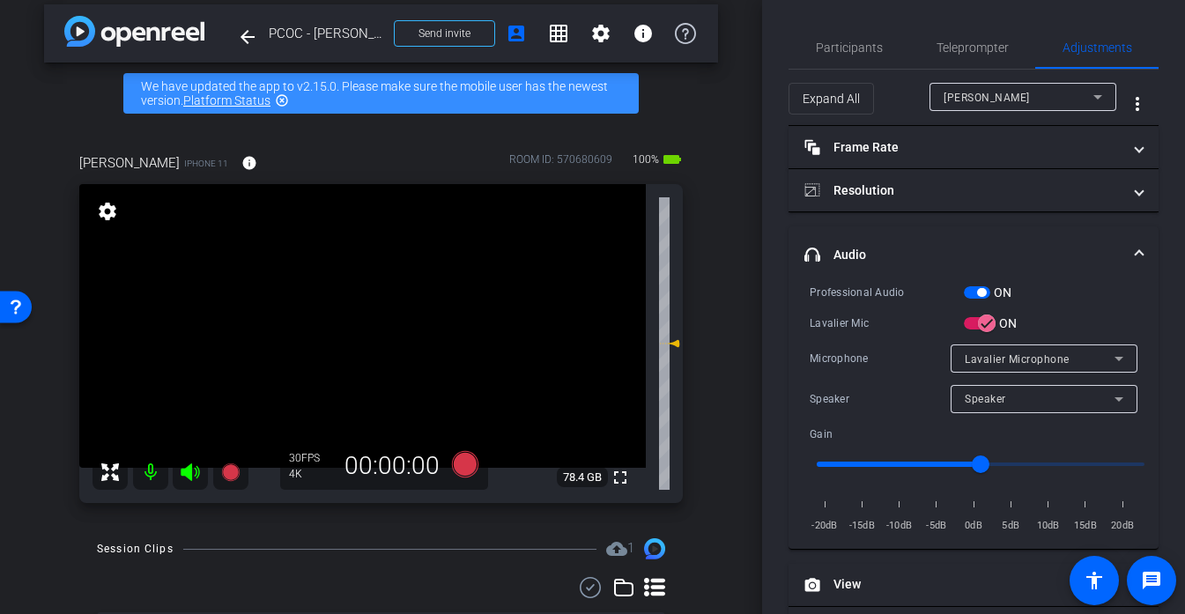
scroll to position [56, 0]
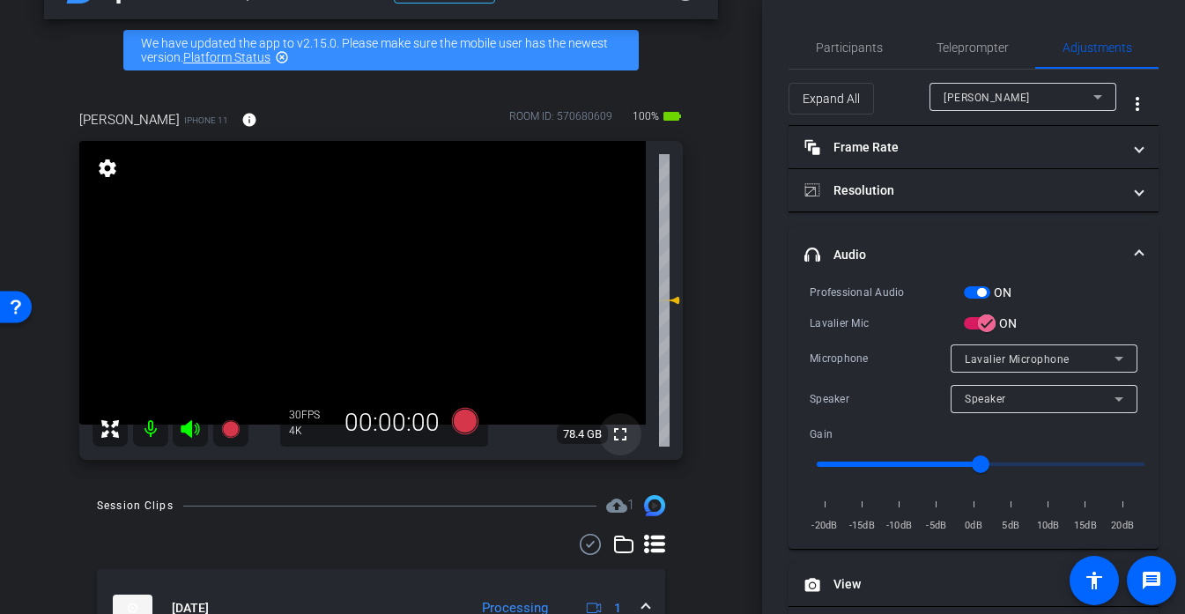
click at [619, 436] on mat-icon "fullscreen" at bounding box center [620, 434] width 21 height 21
click at [618, 439] on mat-icon "fullscreen" at bounding box center [620, 434] width 21 height 21
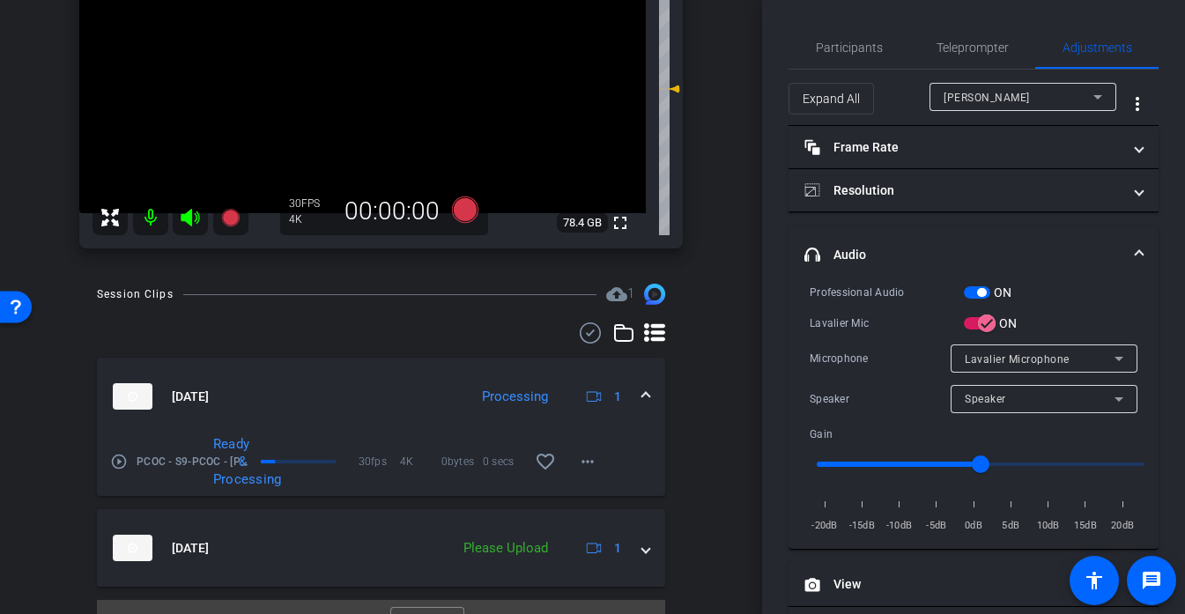
scroll to position [289, 0]
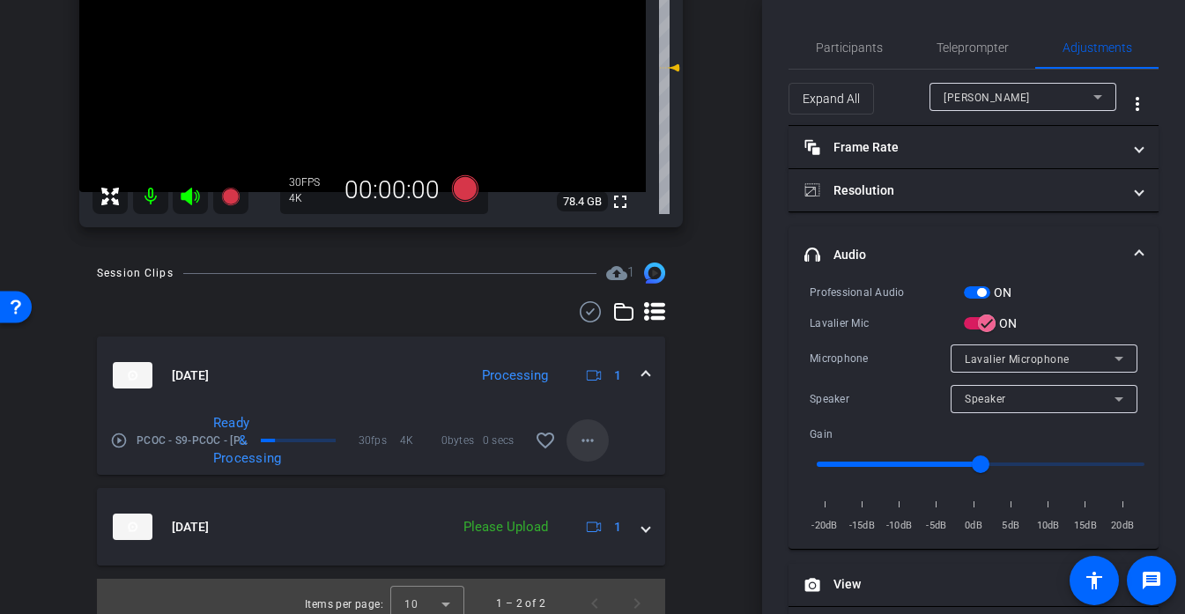
click at [584, 437] on mat-icon "more_horiz" at bounding box center [587, 440] width 21 height 21
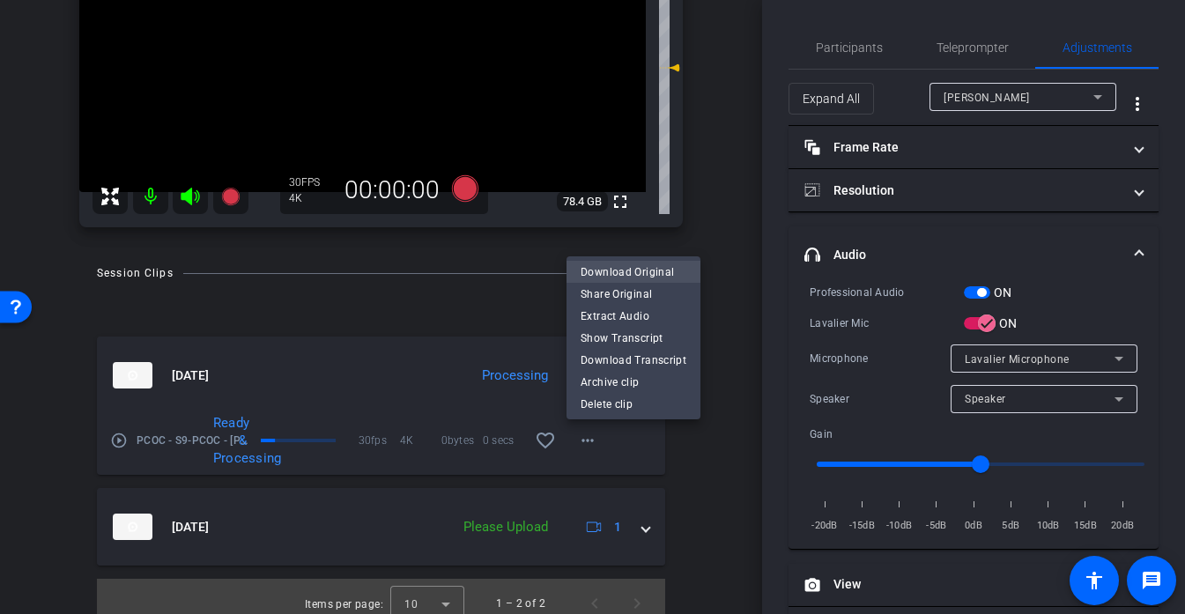
click at [645, 274] on span "Download Original" at bounding box center [634, 272] width 106 height 21
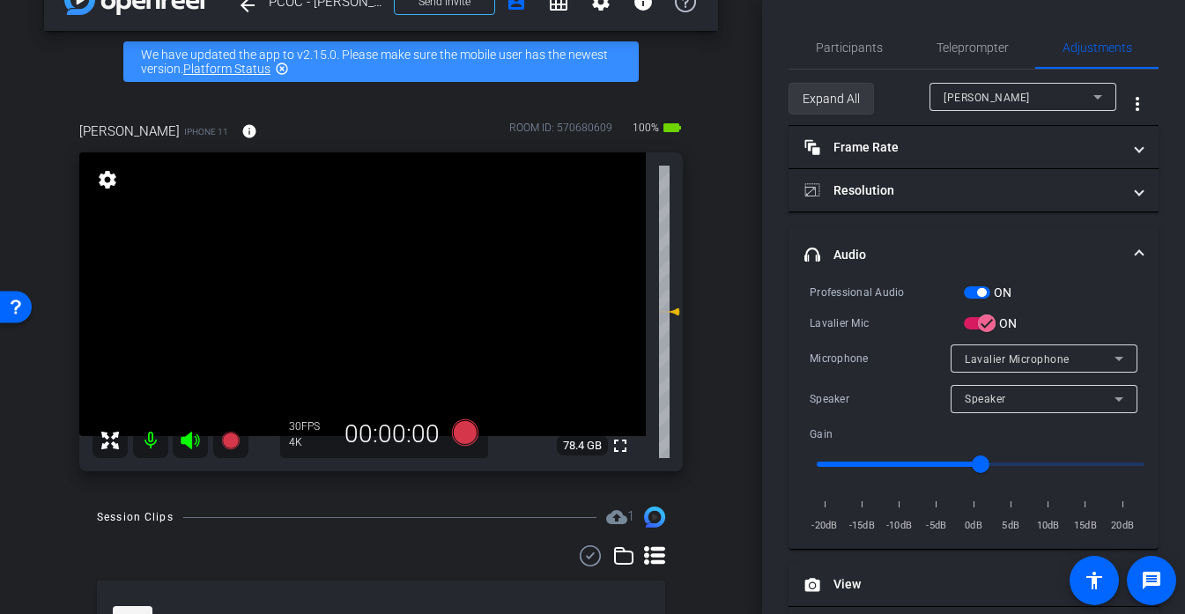
scroll to position [0, 0]
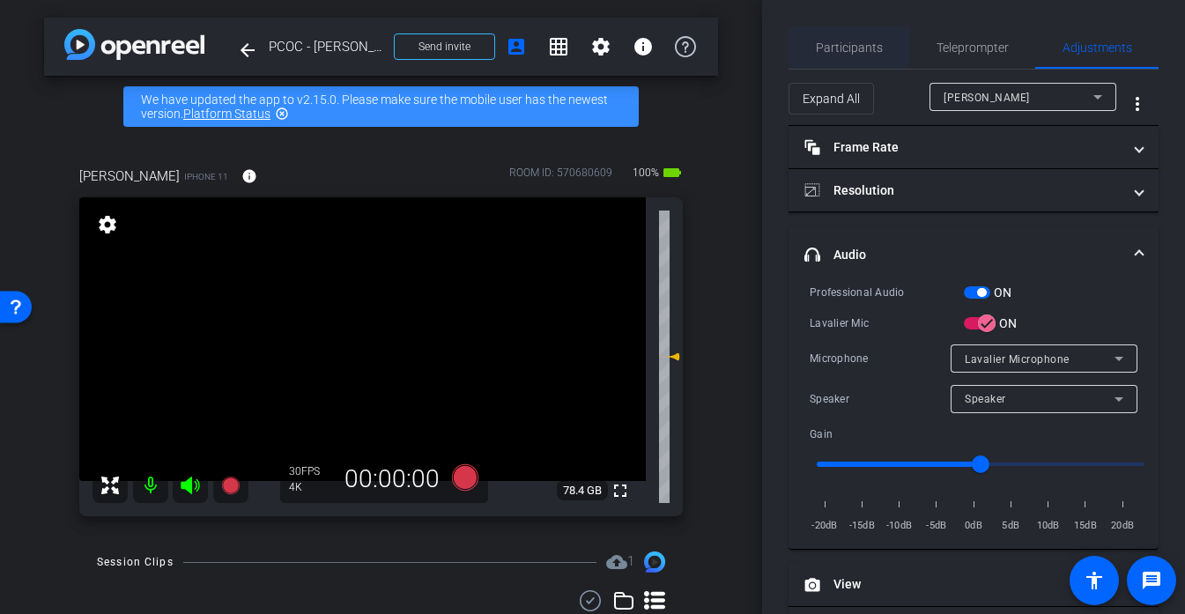
click at [872, 41] on span "Participants" at bounding box center [849, 47] width 67 height 12
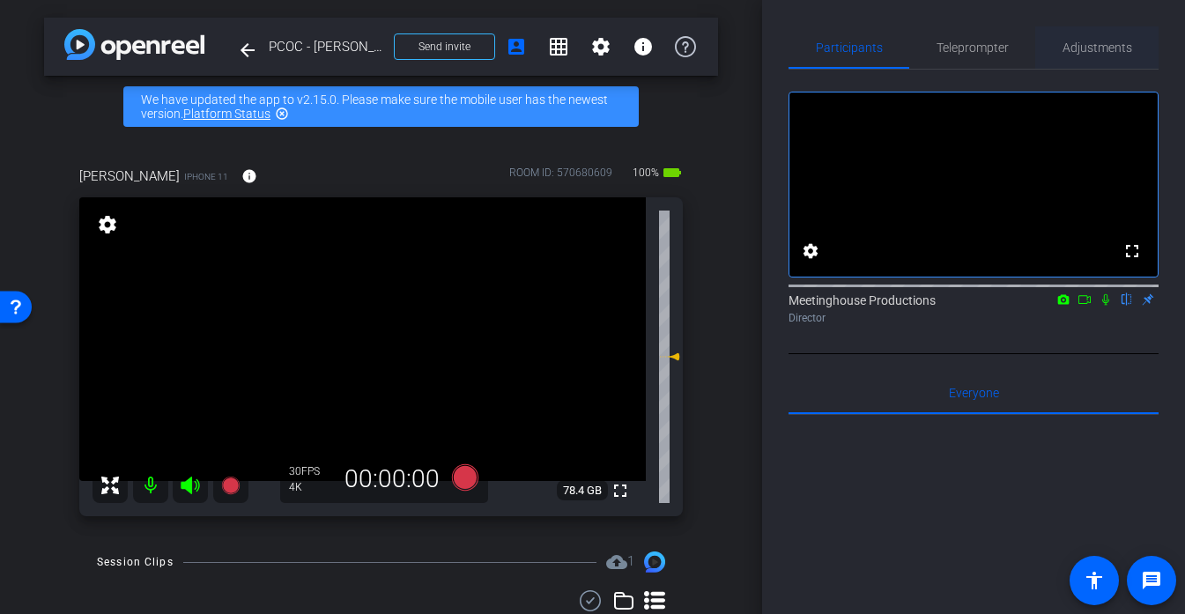
click at [1098, 50] on span "Adjustments" at bounding box center [1098, 47] width 70 height 12
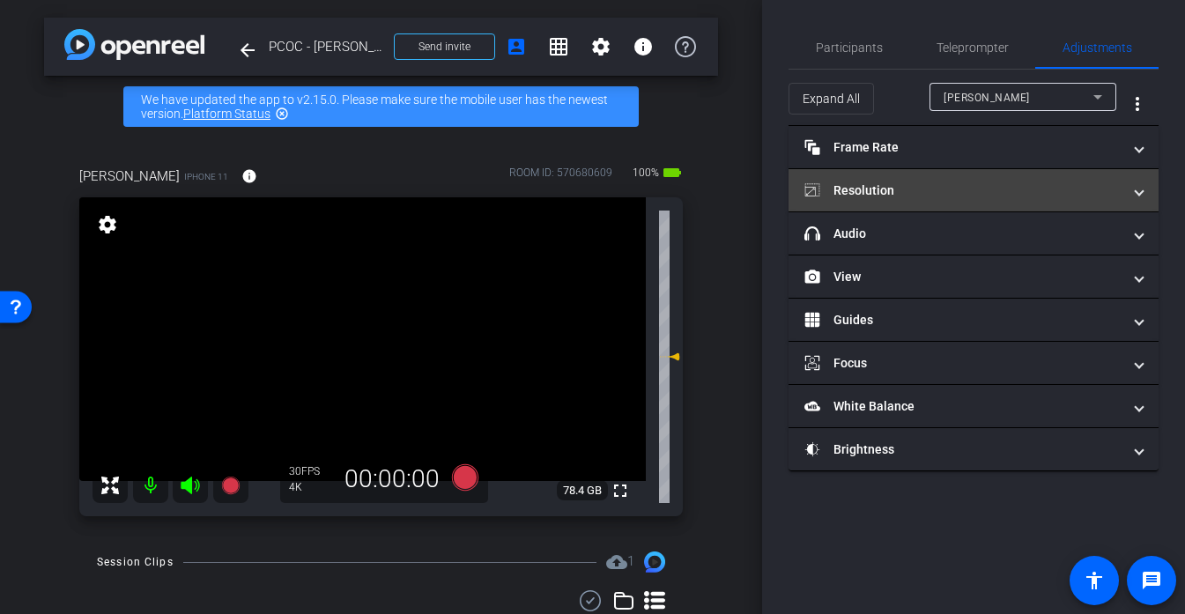
click at [907, 211] on mat-expansion-panel-header "Resolution" at bounding box center [974, 190] width 370 height 42
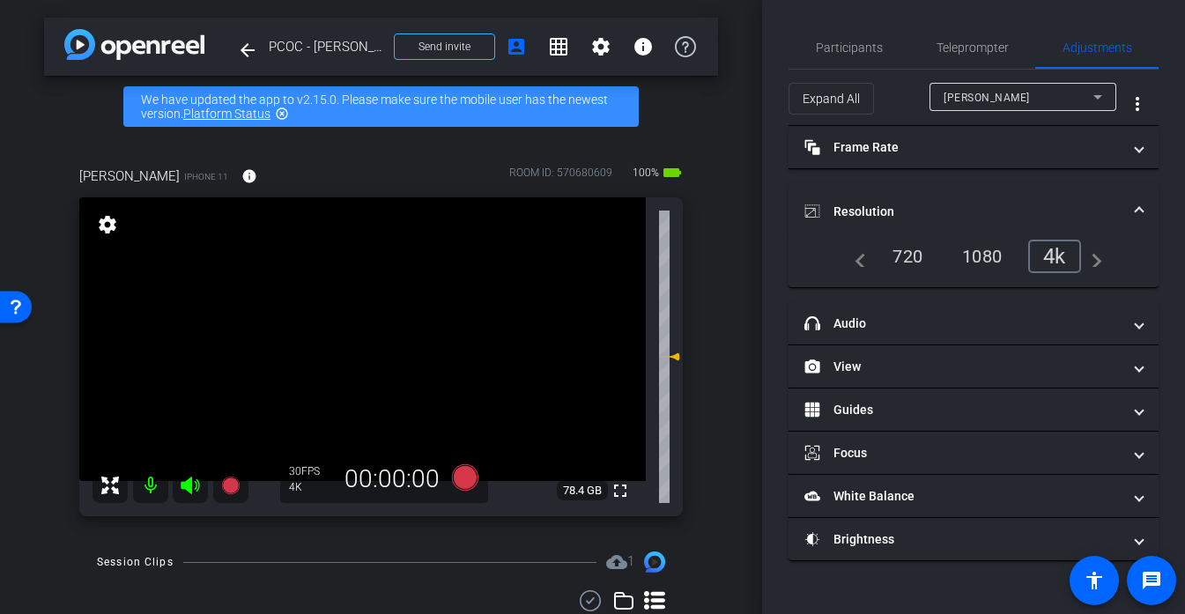
click at [907, 211] on mat-panel-title "Resolution" at bounding box center [962, 212] width 317 height 19
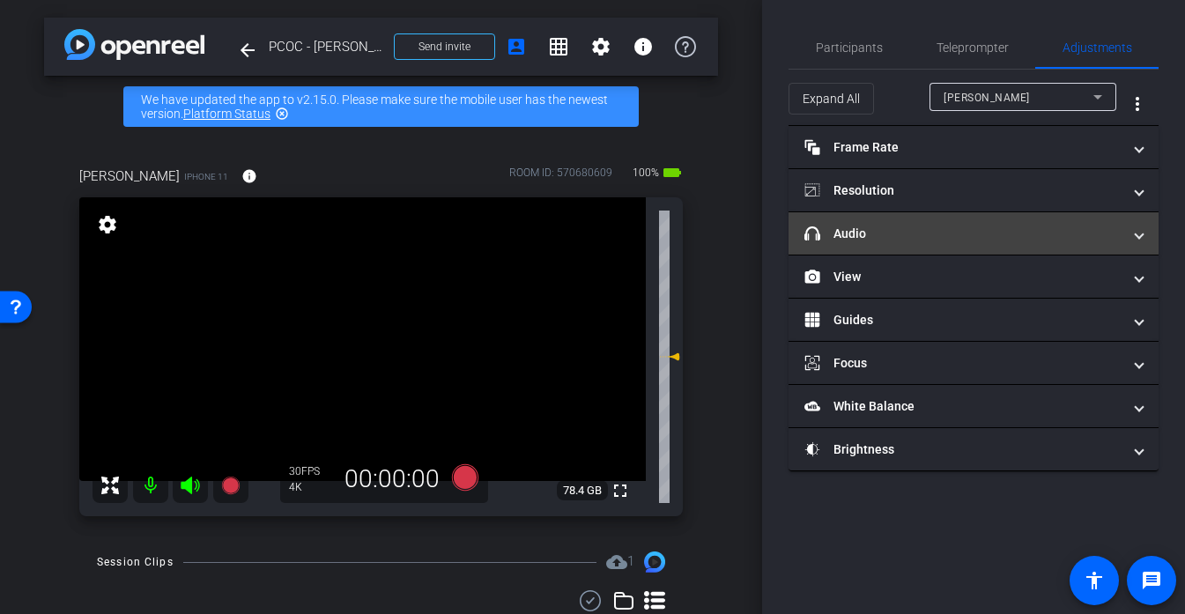
click at [889, 239] on mat-panel-title "headphone icon Audio" at bounding box center [962, 234] width 317 height 19
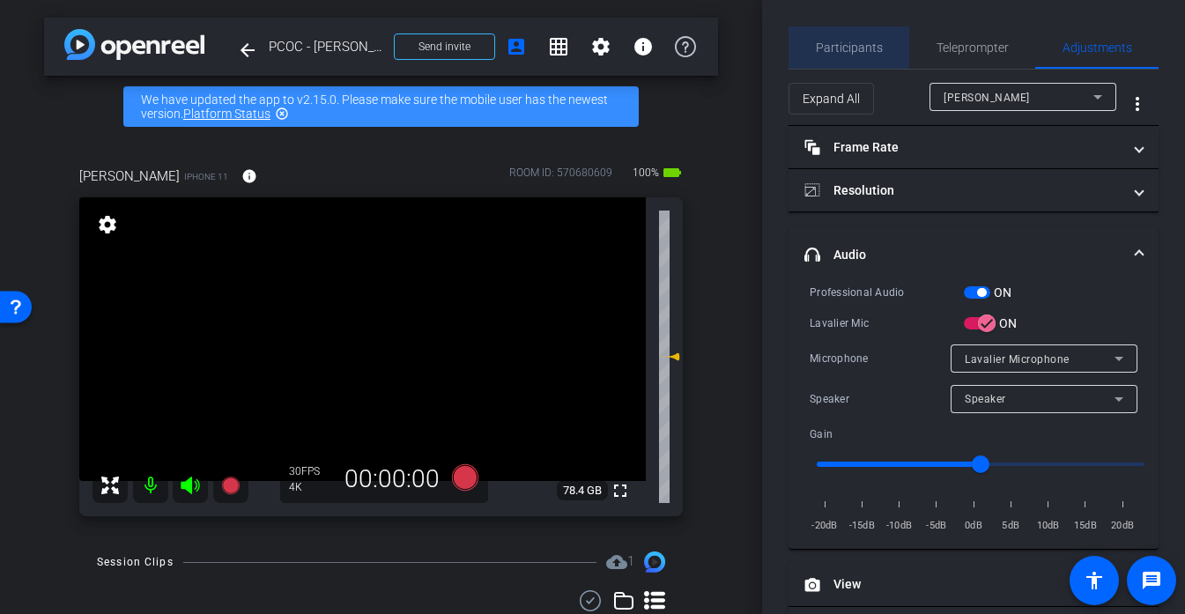
click at [855, 42] on span "Participants" at bounding box center [849, 47] width 67 height 12
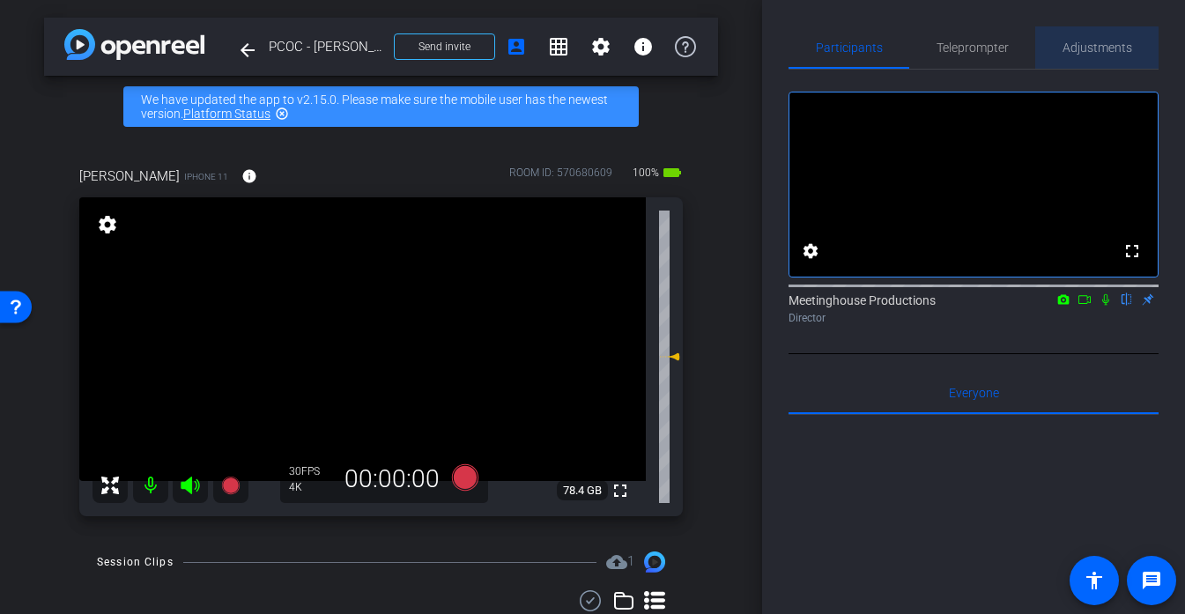
click at [1095, 51] on span "Adjustments" at bounding box center [1098, 47] width 70 height 12
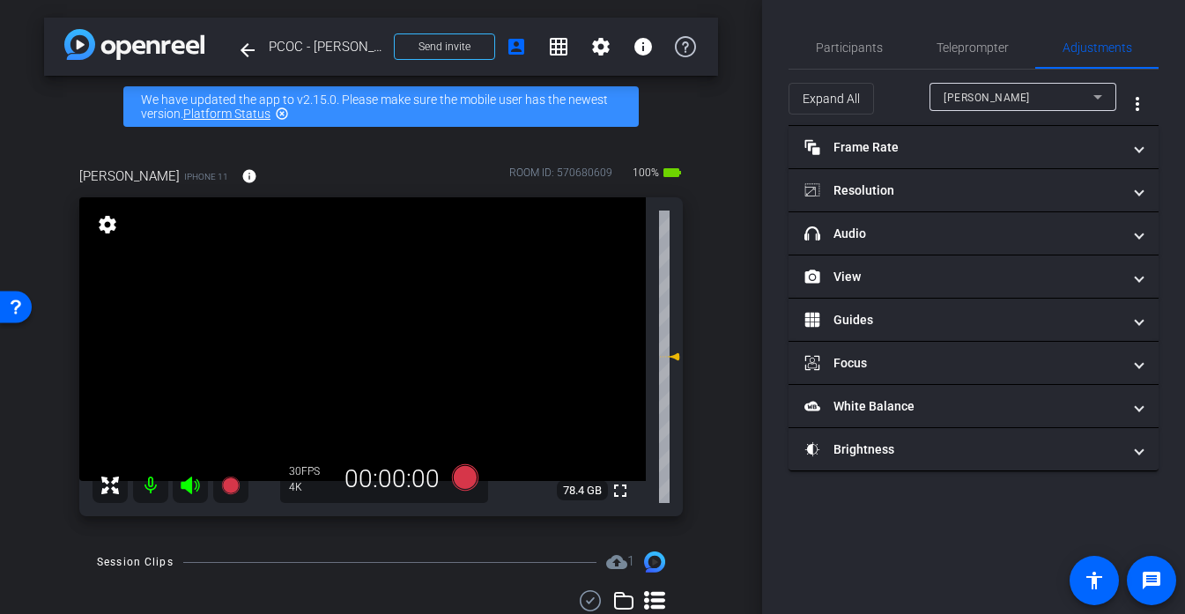
click at [373, 362] on video at bounding box center [362, 339] width 567 height 284
click at [361, 351] on div at bounding box center [373, 362] width 44 height 44
click at [369, 345] on video at bounding box center [362, 339] width 567 height 284
click at [369, 358] on div at bounding box center [369, 345] width 44 height 44
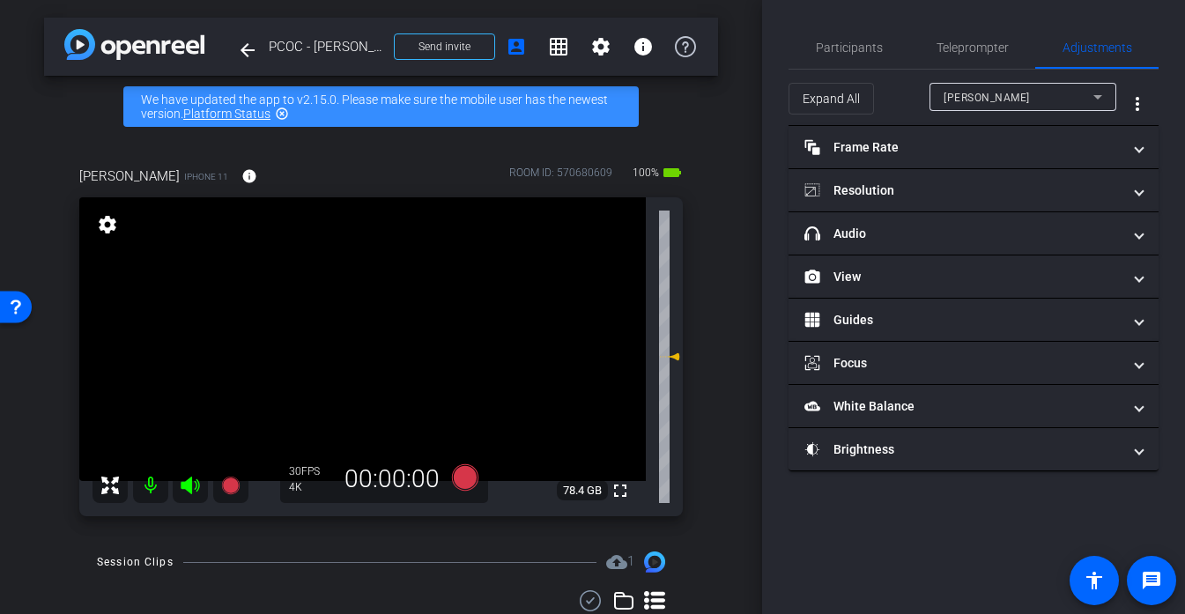
click at [360, 362] on video at bounding box center [362, 339] width 567 height 284
click at [360, 362] on div at bounding box center [359, 362] width 44 height 44
click at [376, 332] on video at bounding box center [362, 339] width 567 height 284
click at [347, 323] on video at bounding box center [362, 339] width 567 height 284
click at [846, 49] on span "Participants" at bounding box center [849, 47] width 67 height 12
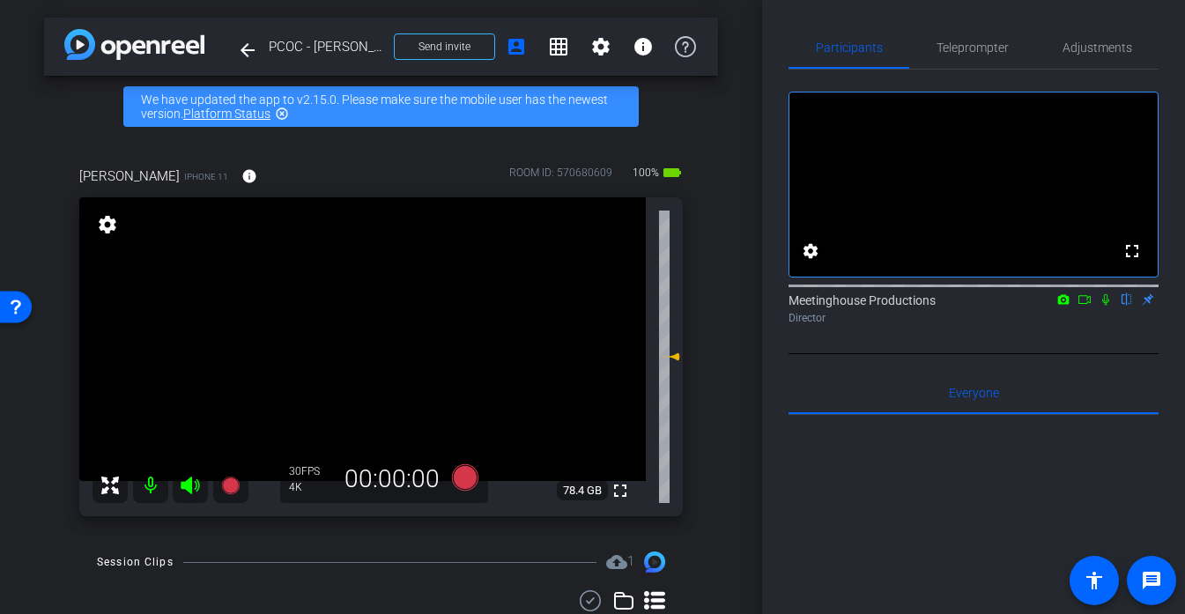
click at [715, 459] on div "Dalen Spratt iPhone 11 info ROOM ID: 570680609 100% battery_std fullscreen sett…" at bounding box center [381, 335] width 674 height 397
click at [354, 339] on video at bounding box center [362, 339] width 567 height 284
click at [365, 298] on video at bounding box center [362, 339] width 567 height 284
click at [365, 298] on div at bounding box center [365, 298] width 44 height 44
click at [464, 483] on icon at bounding box center [464, 477] width 26 height 26
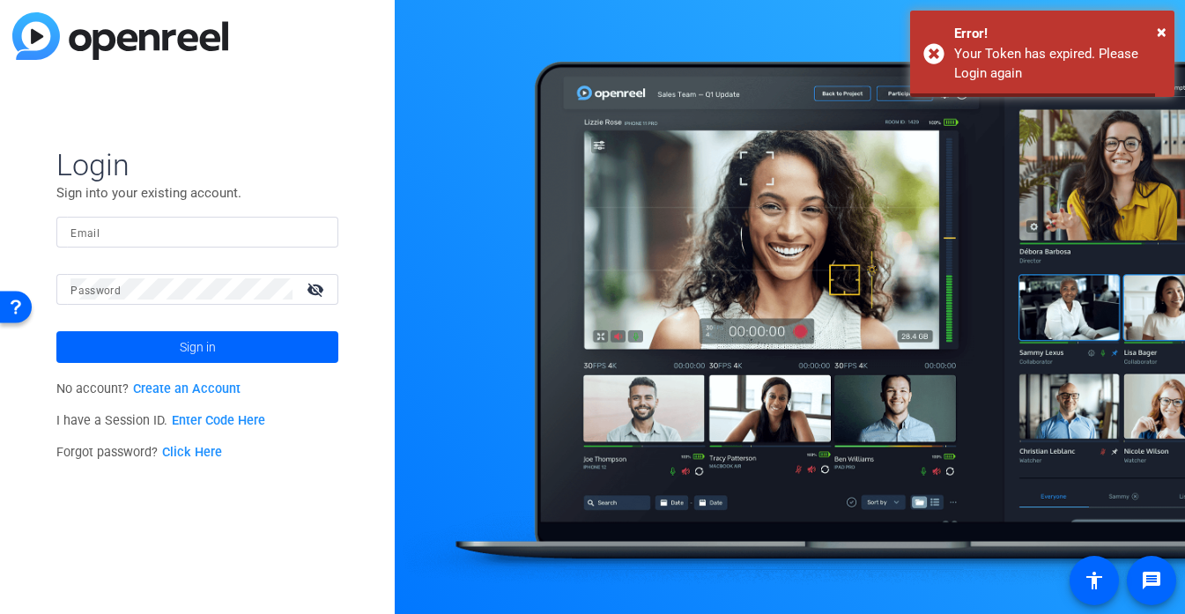
type input "interview@meetinghousetv.com"
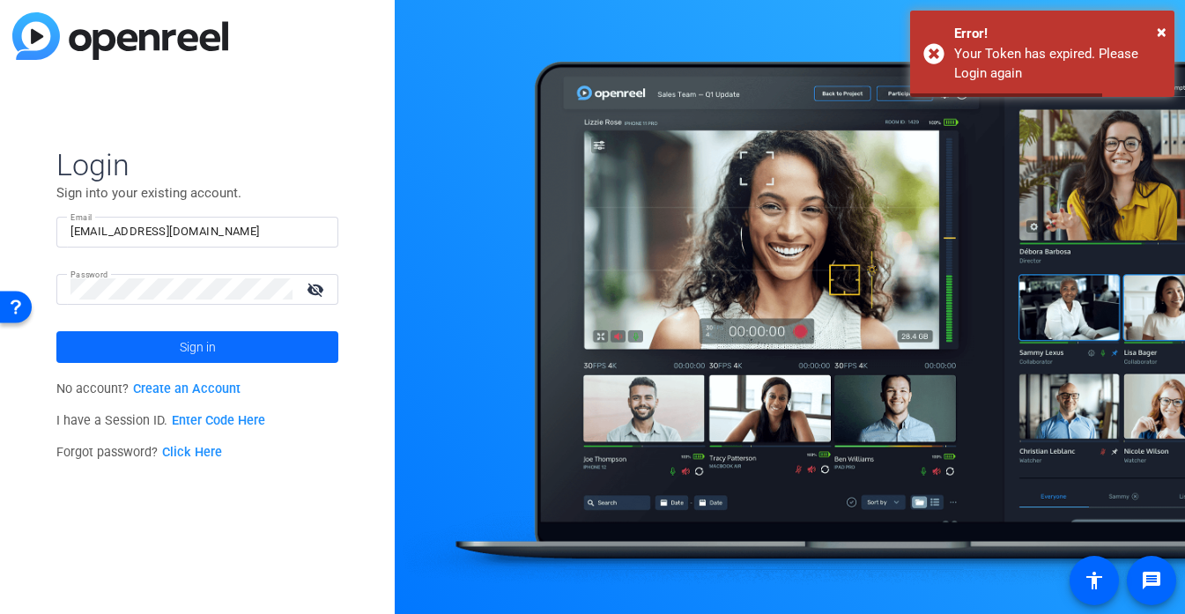
click at [221, 345] on span at bounding box center [197, 347] width 282 height 42
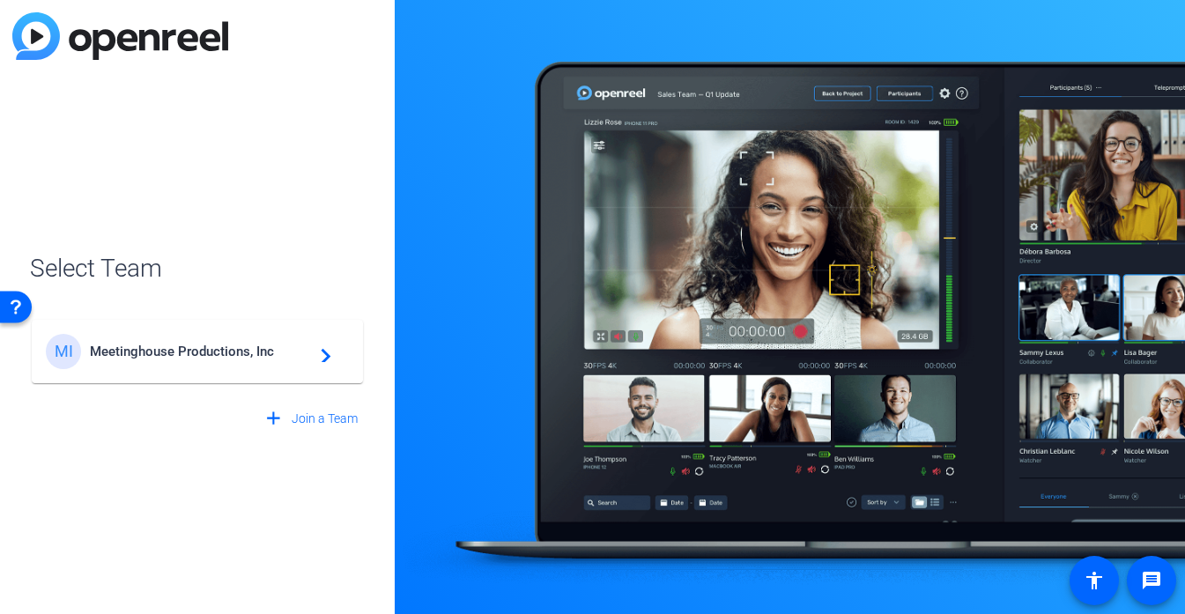
click at [250, 337] on div "MI Meetinghouse Productions, Inc navigate_next" at bounding box center [197, 351] width 303 height 35
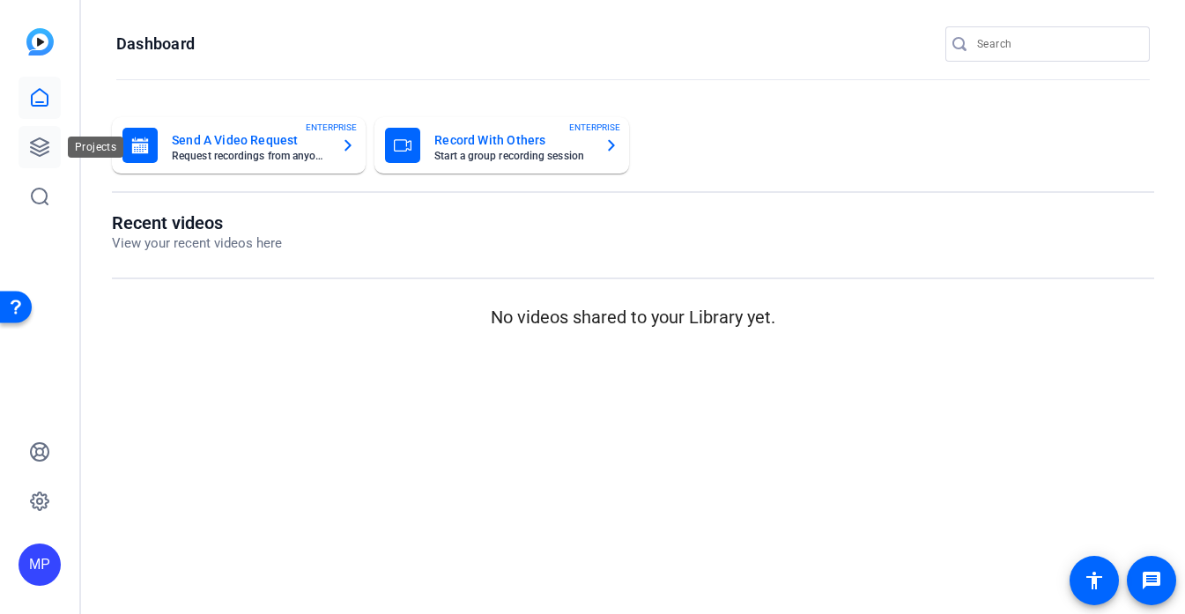
click at [46, 142] on icon at bounding box center [40, 147] width 18 height 18
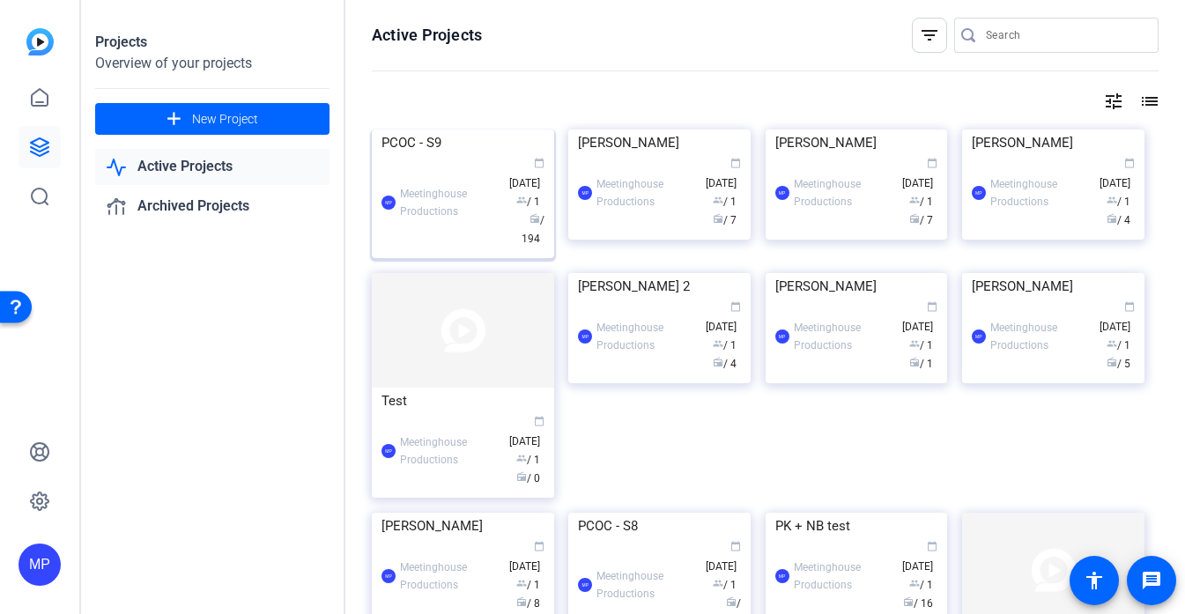
click at [457, 130] on img at bounding box center [463, 130] width 182 height 0
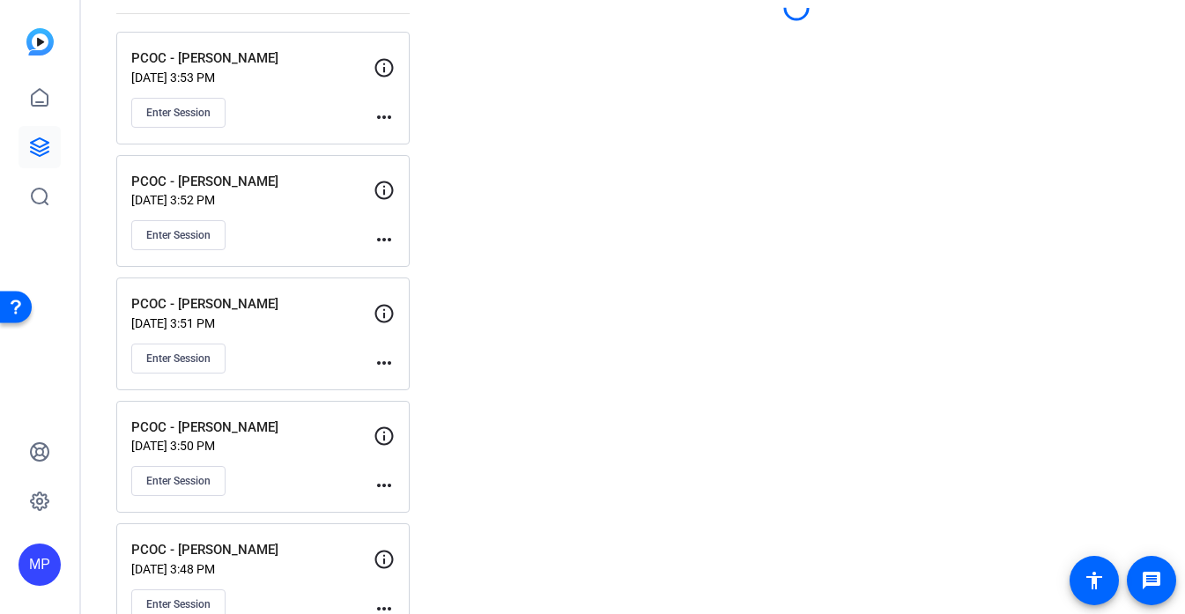
scroll to position [259, 0]
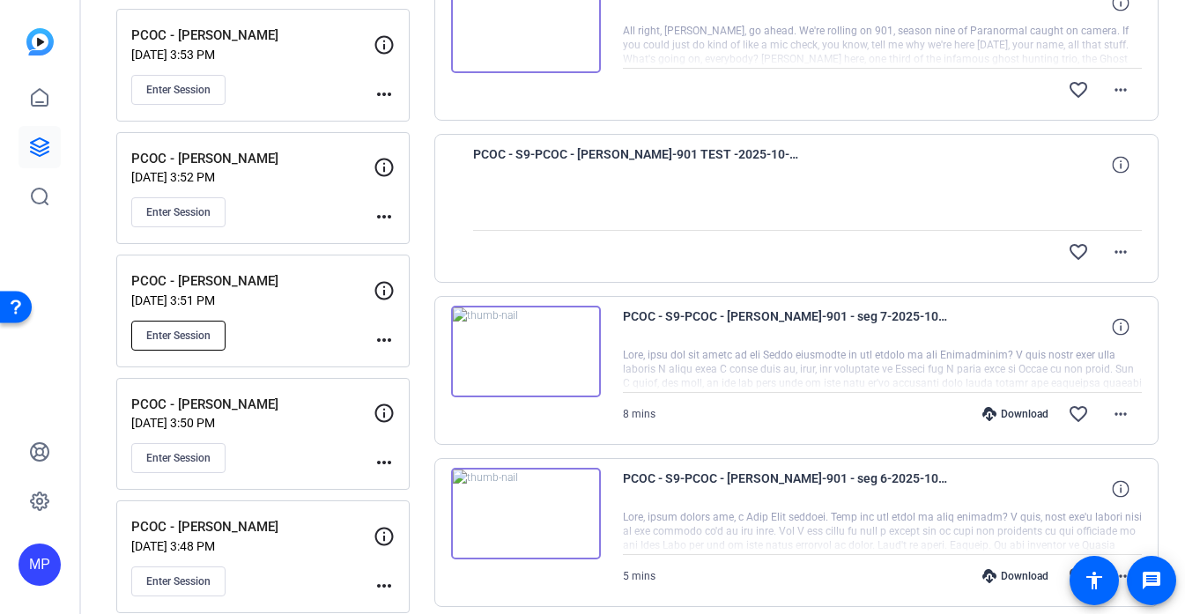
click at [199, 335] on span "Enter Session" at bounding box center [178, 336] width 64 height 14
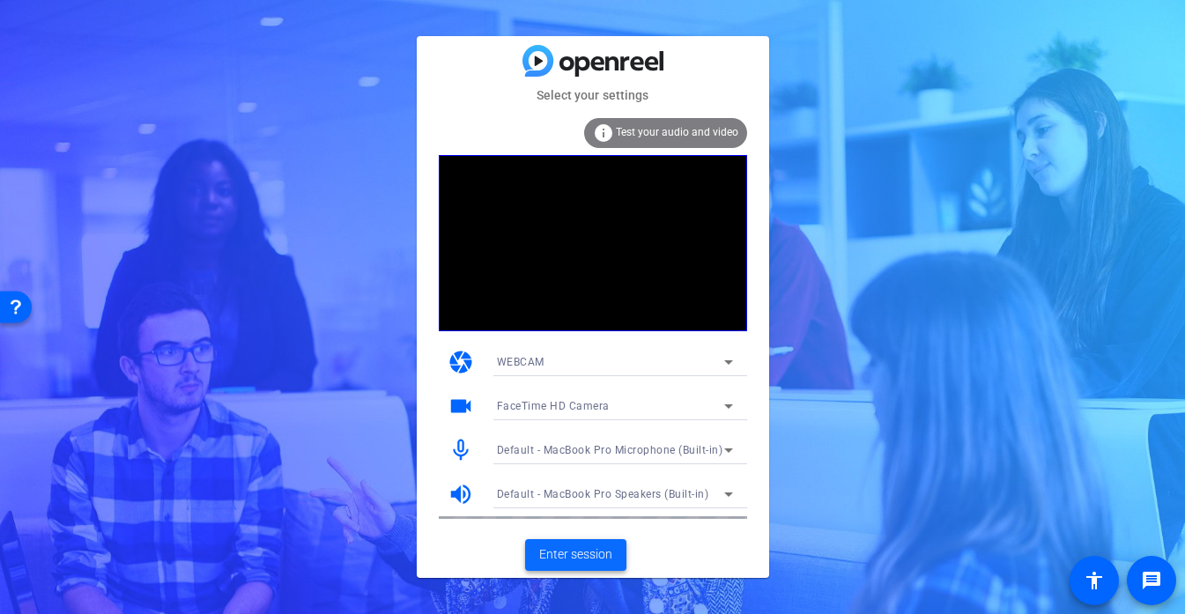
click at [581, 561] on span "Enter session" at bounding box center [575, 554] width 73 height 19
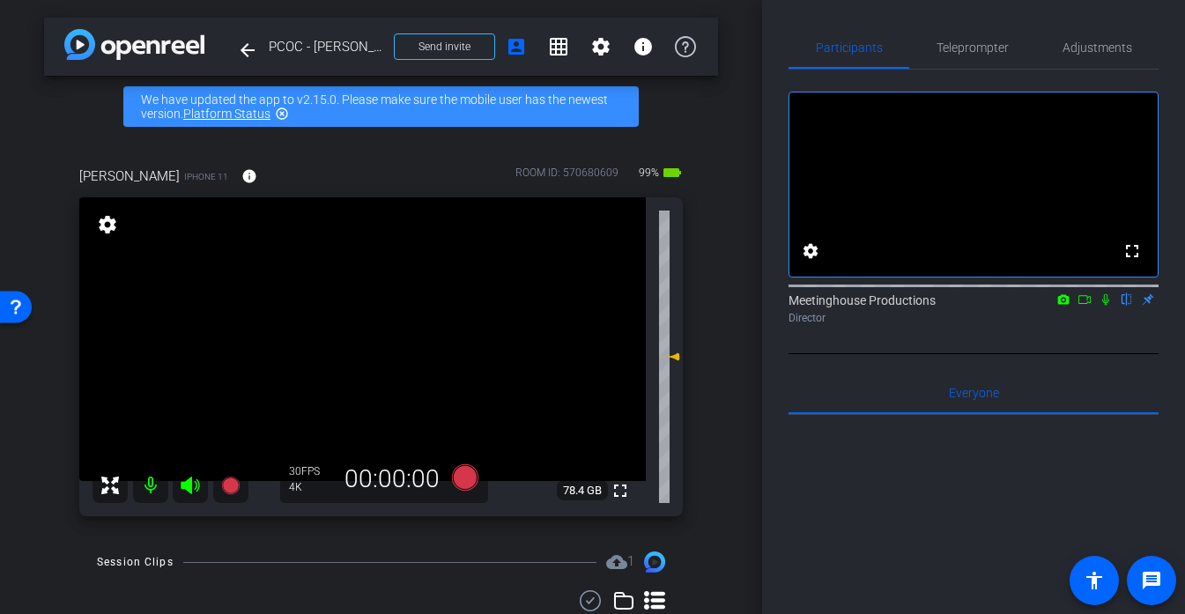
click at [178, 491] on mat-icon at bounding box center [190, 485] width 35 height 35
click at [1093, 53] on span "Adjustments" at bounding box center [1098, 47] width 70 height 12
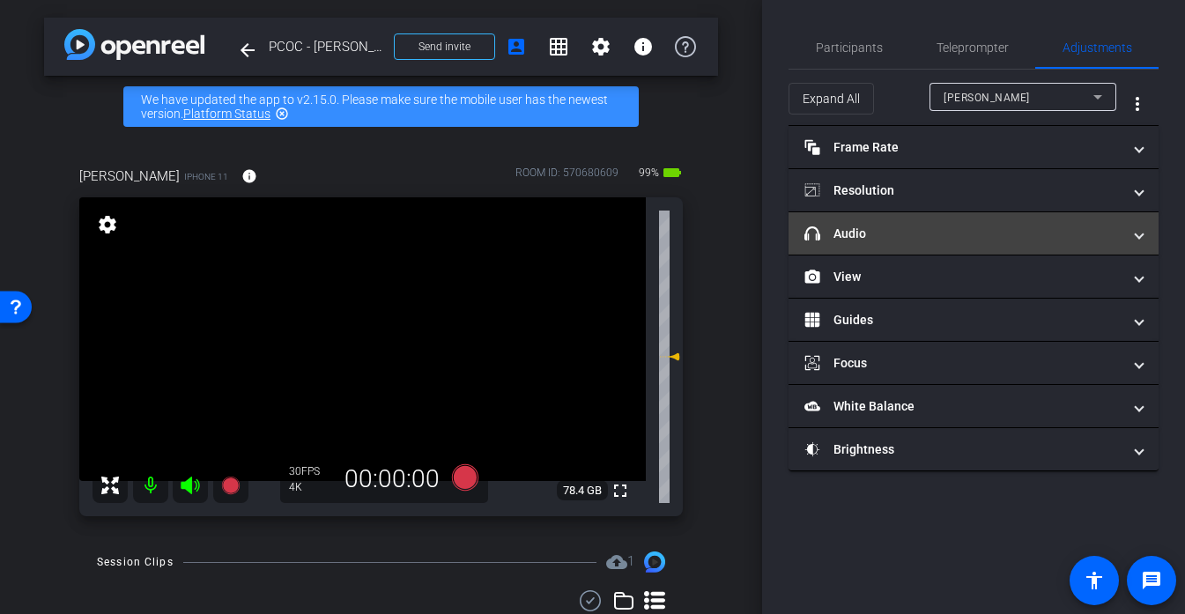
click at [867, 252] on mat-expansion-panel-header "headphone icon Audio" at bounding box center [974, 233] width 370 height 42
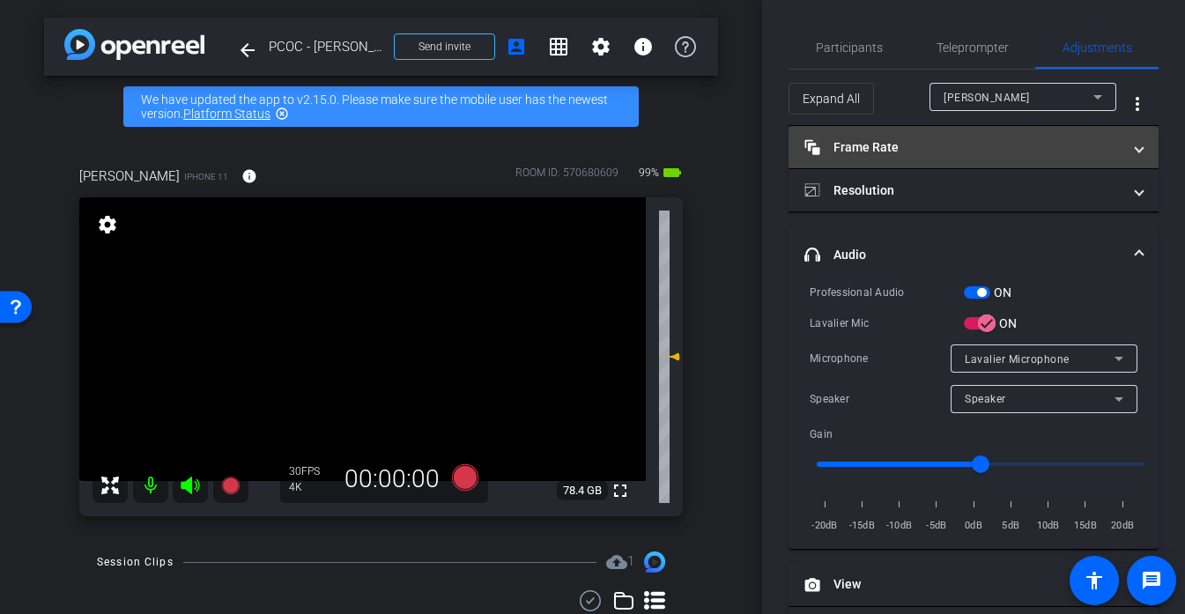
click at [900, 148] on mat-panel-title "Frame Rate Frame Rate" at bounding box center [962, 147] width 317 height 19
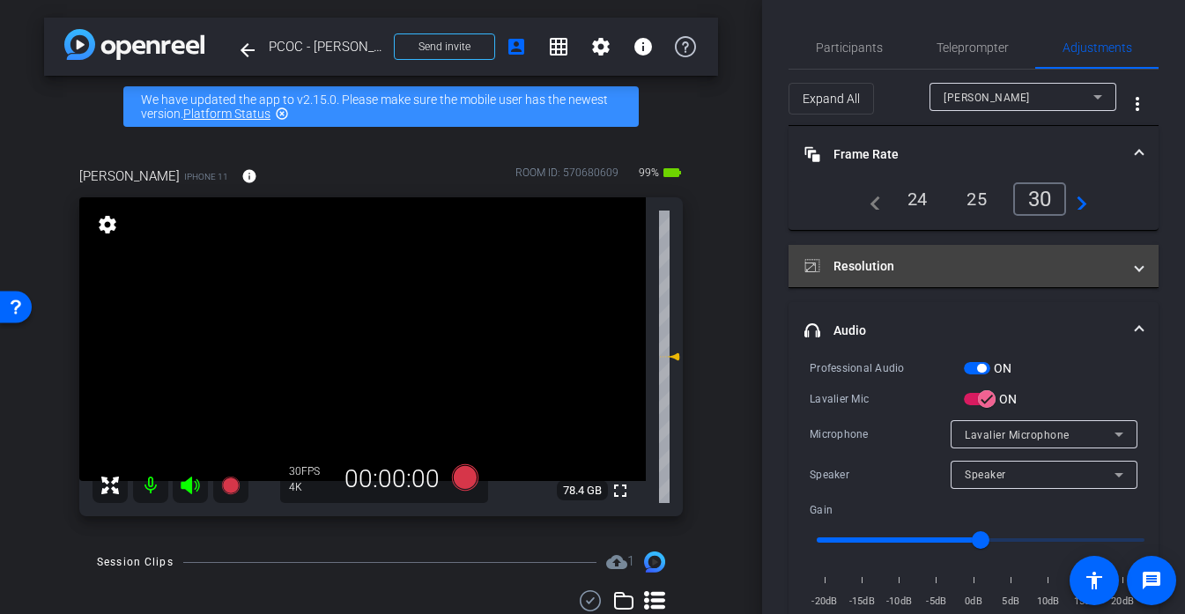
click at [1034, 265] on mat-panel-title "Resolution" at bounding box center [962, 266] width 317 height 19
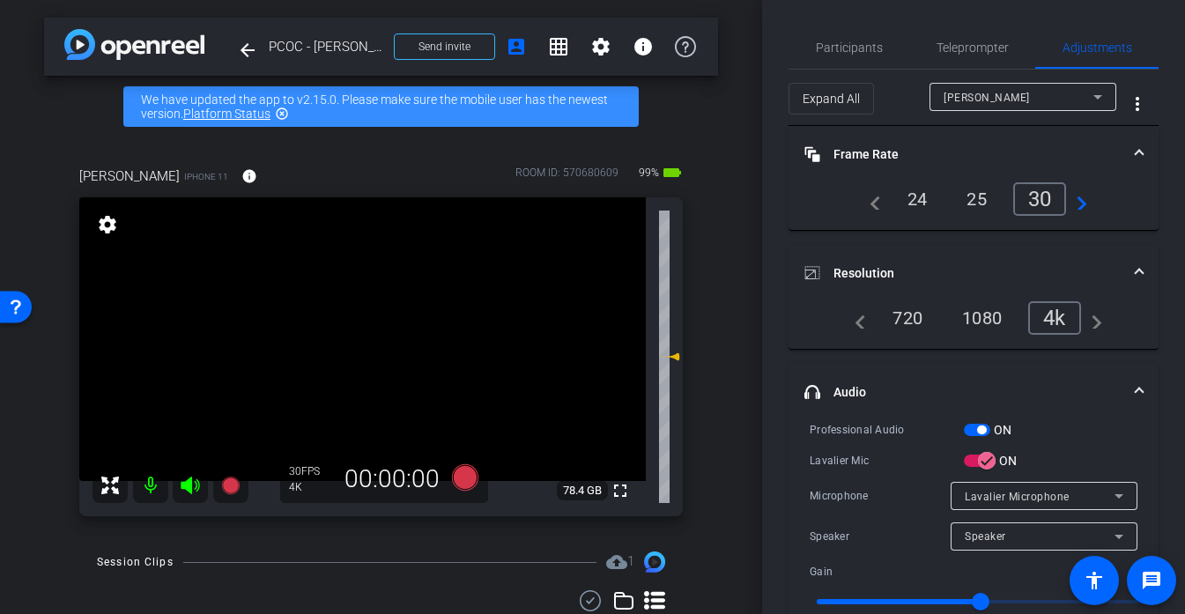
click at [1046, 311] on div "4k" at bounding box center [1054, 317] width 53 height 33
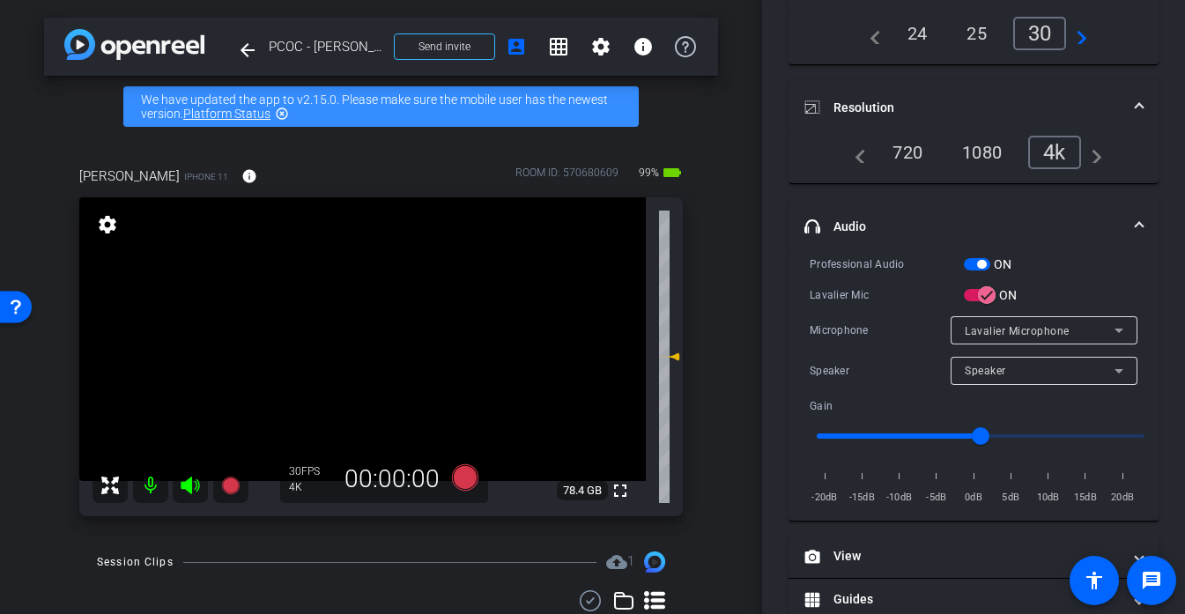
click at [927, 226] on mat-panel-title "headphone icon Audio" at bounding box center [962, 227] width 317 height 19
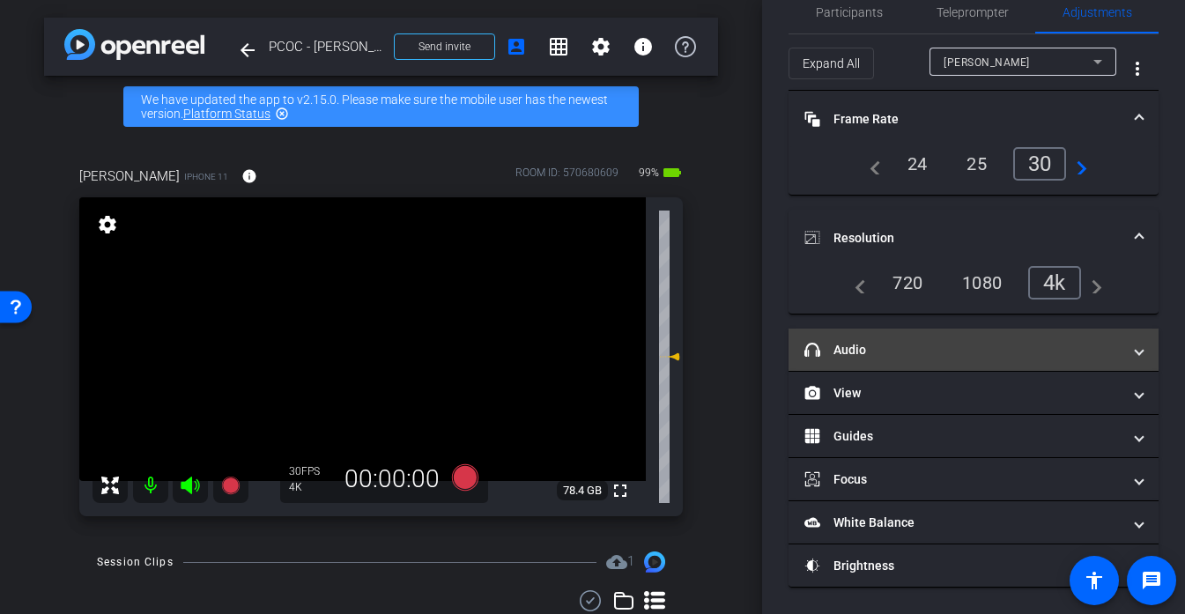
scroll to position [35, 0]
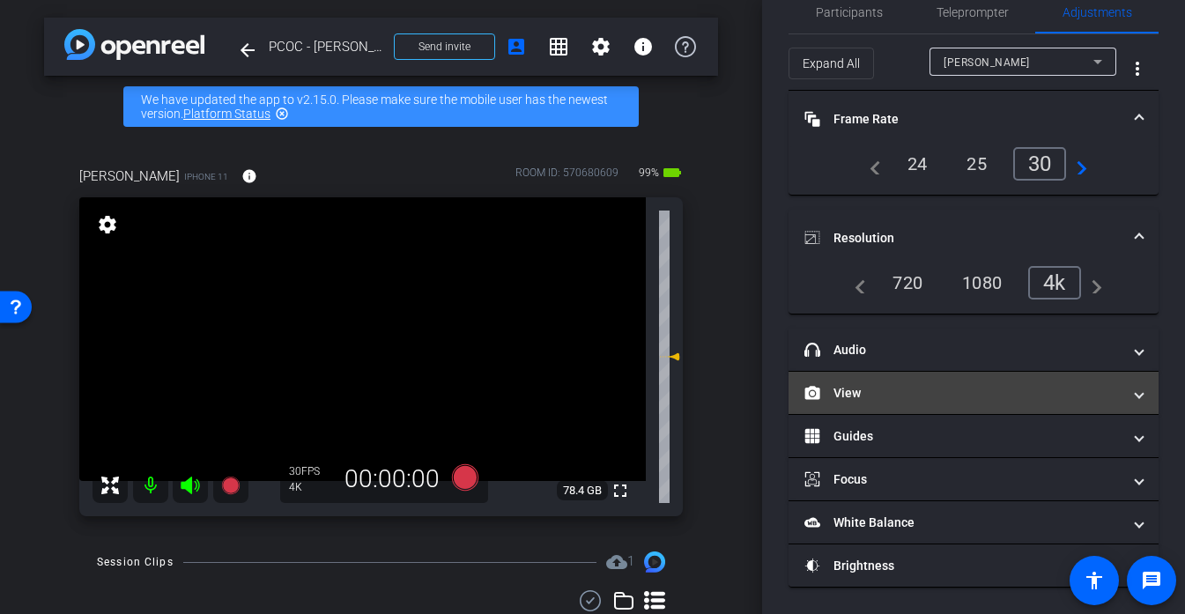
click at [856, 382] on mat-expansion-panel-header "View" at bounding box center [974, 393] width 370 height 42
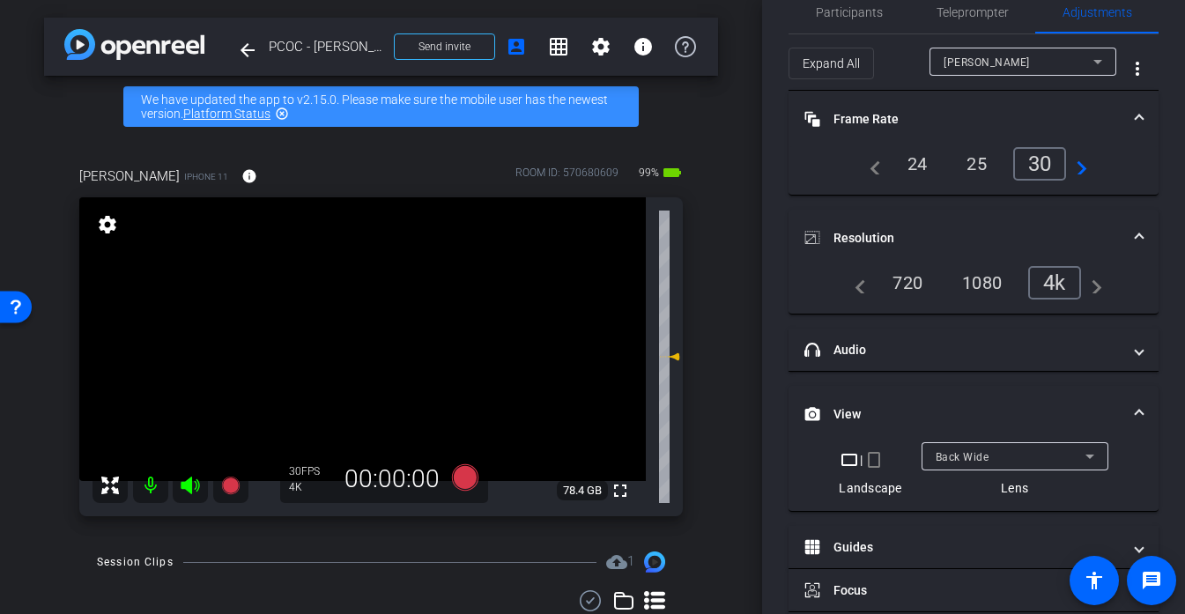
click at [363, 345] on video at bounding box center [362, 339] width 567 height 284
click at [460, 485] on icon at bounding box center [464, 477] width 26 height 26
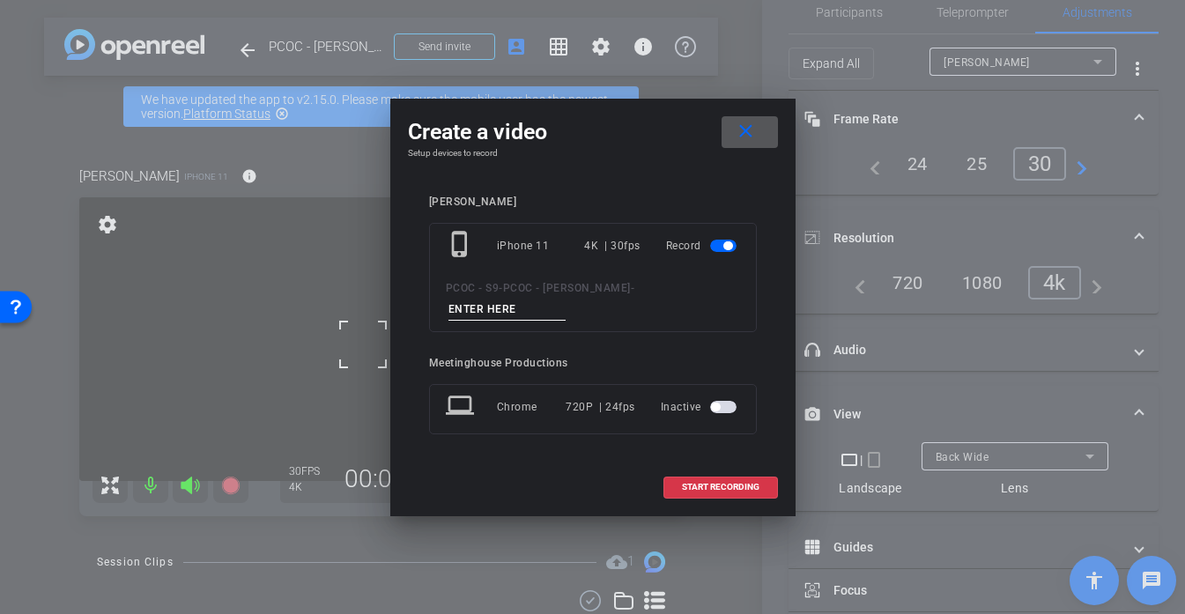
click at [567, 299] on input at bounding box center [508, 310] width 118 height 22
type input "901 test 2"
click at [706, 483] on span "START RECORDING" at bounding box center [721, 487] width 78 height 9
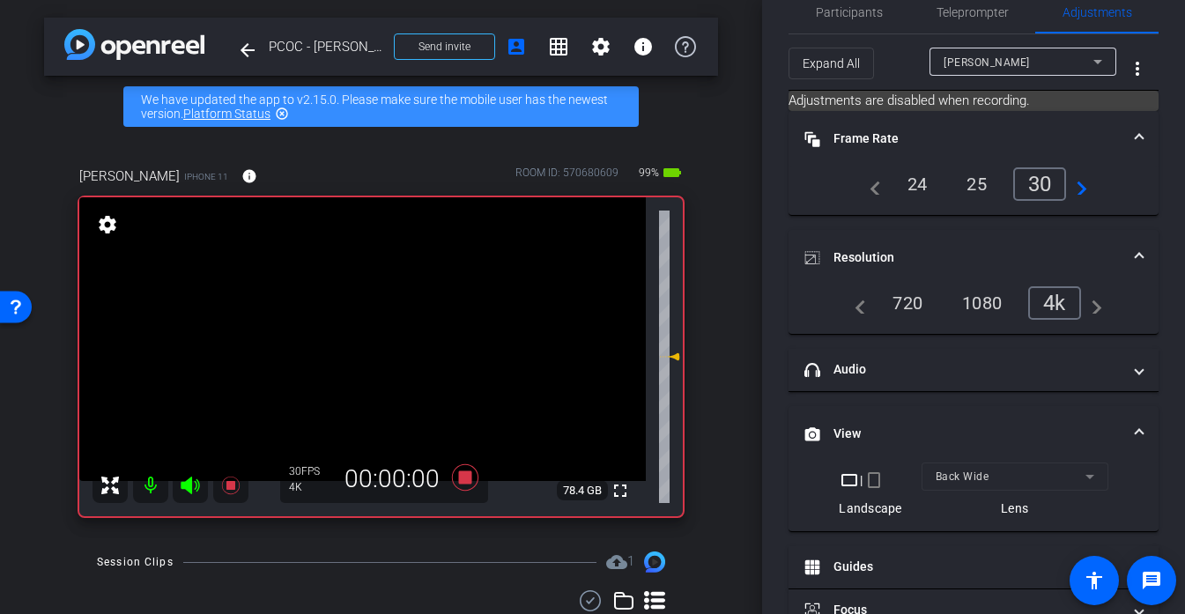
click at [362, 350] on video at bounding box center [362, 339] width 567 height 284
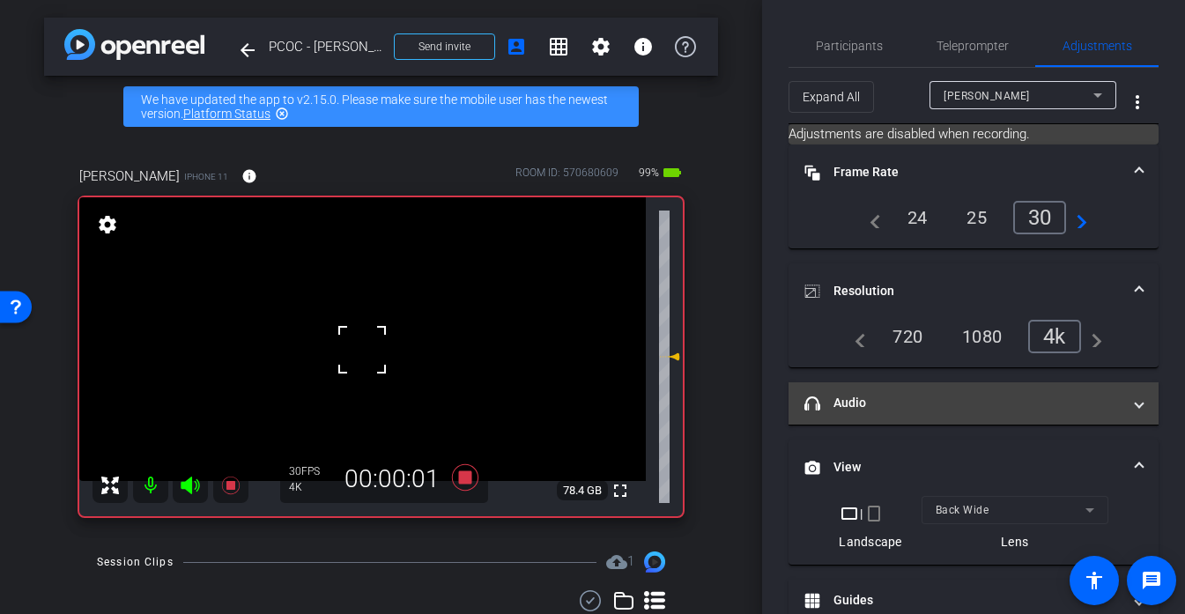
click at [899, 395] on mat-panel-title "headphone icon Audio" at bounding box center [962, 403] width 317 height 19
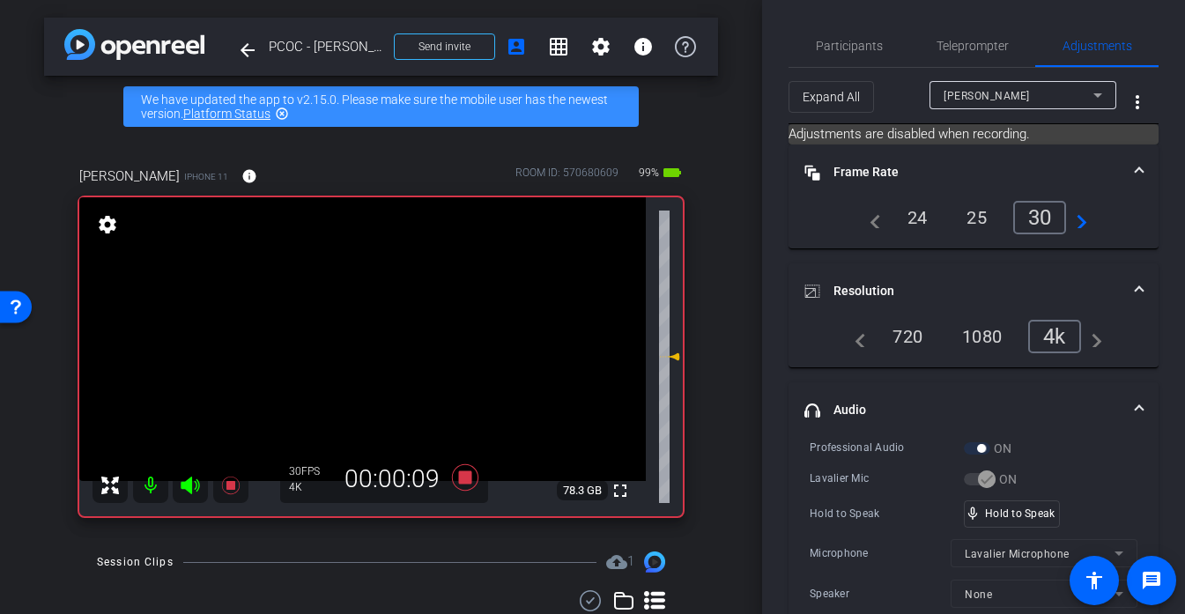
click at [367, 311] on video at bounding box center [362, 339] width 567 height 284
click at [363, 305] on div at bounding box center [367, 311] width 44 height 44
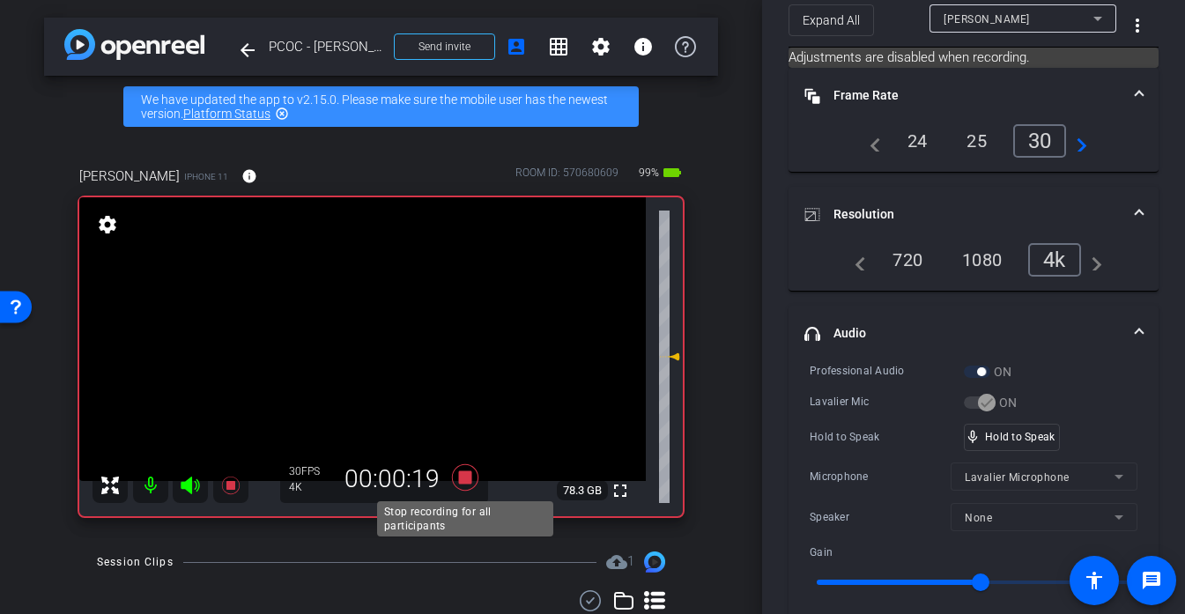
click at [474, 482] on icon at bounding box center [465, 478] width 42 height 32
click at [376, 349] on video at bounding box center [362, 339] width 567 height 284
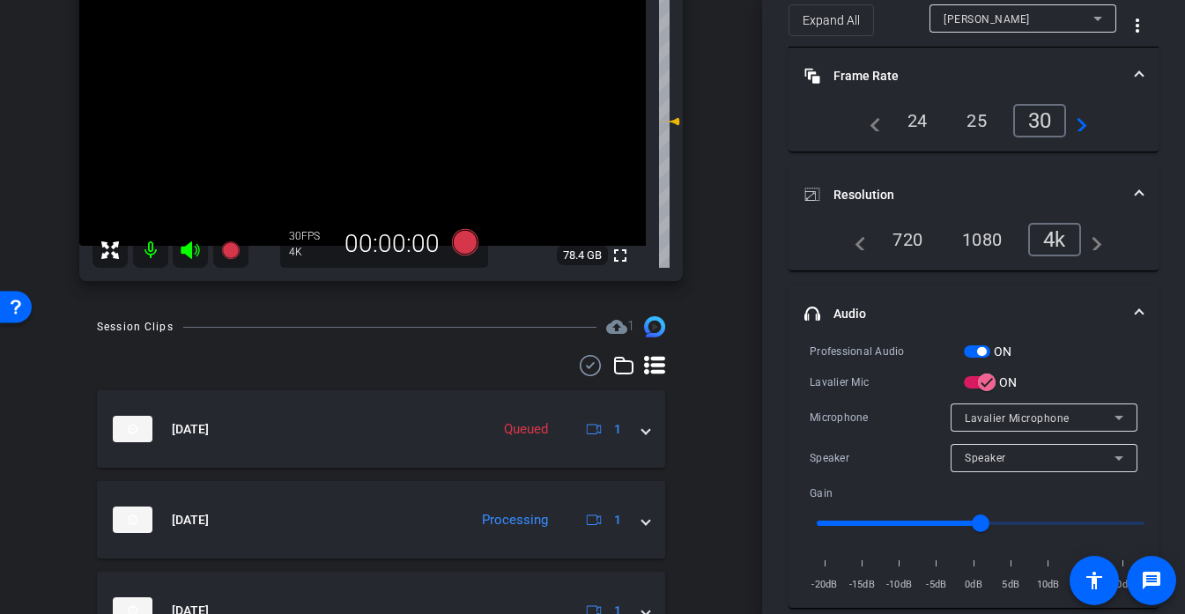
scroll to position [282, 0]
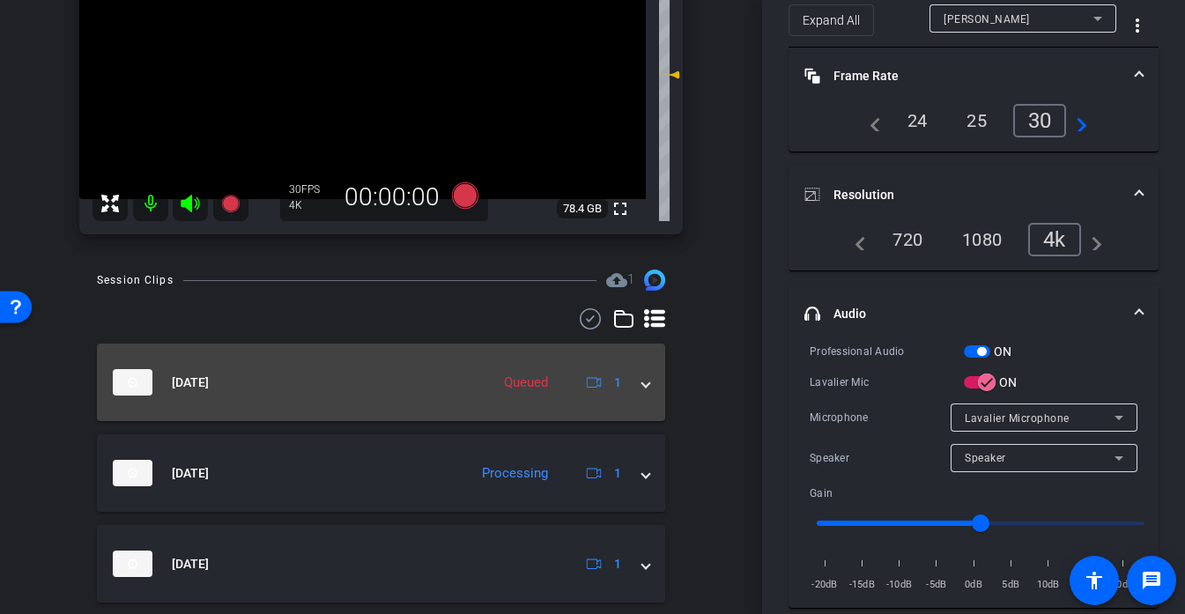
click at [418, 409] on mat-expansion-panel-header "Oct 6, 2025 Queued 1" at bounding box center [381, 383] width 568 height 78
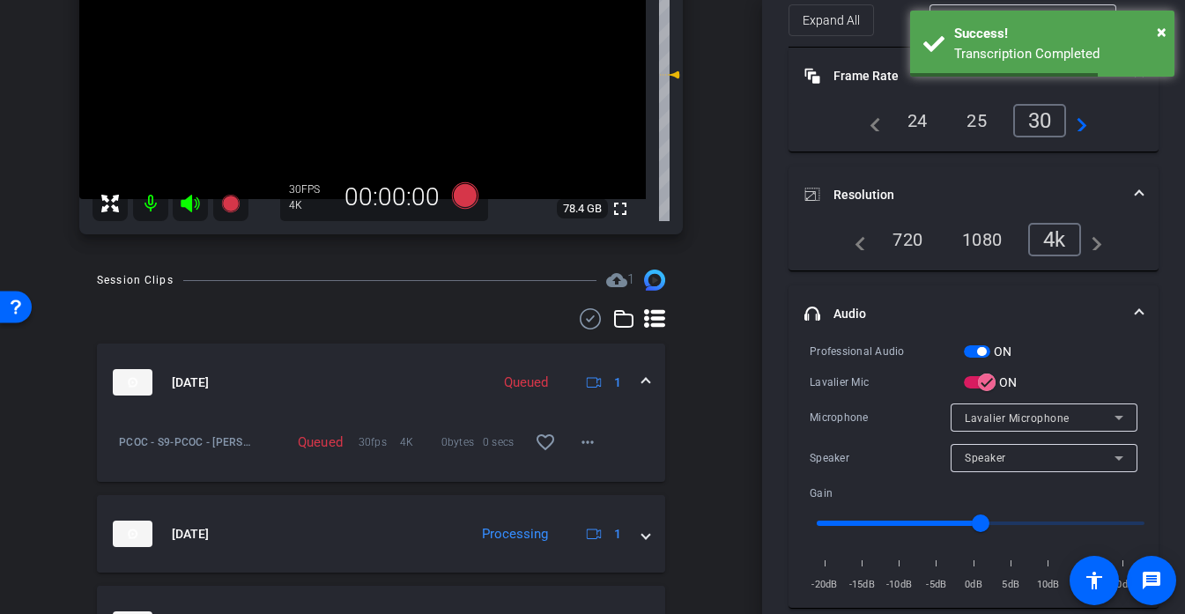
click at [419, 409] on mat-expansion-panel-header "Oct 6, 2025 Queued 1" at bounding box center [381, 383] width 568 height 78
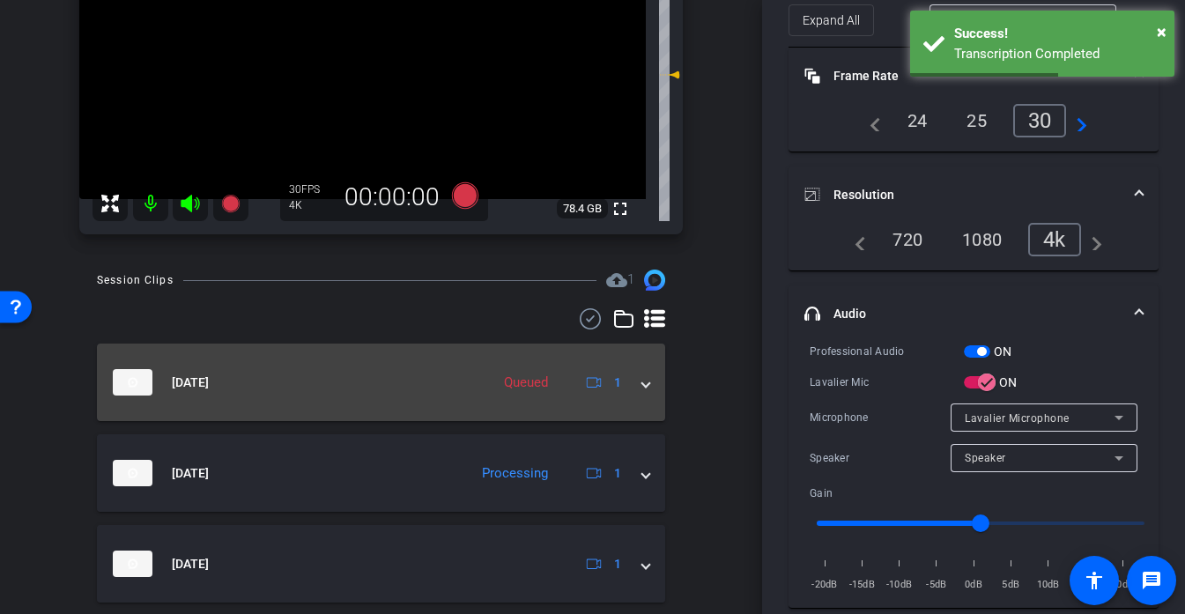
click at [413, 379] on mat-panel-title "Oct 6, 2025" at bounding box center [297, 382] width 368 height 26
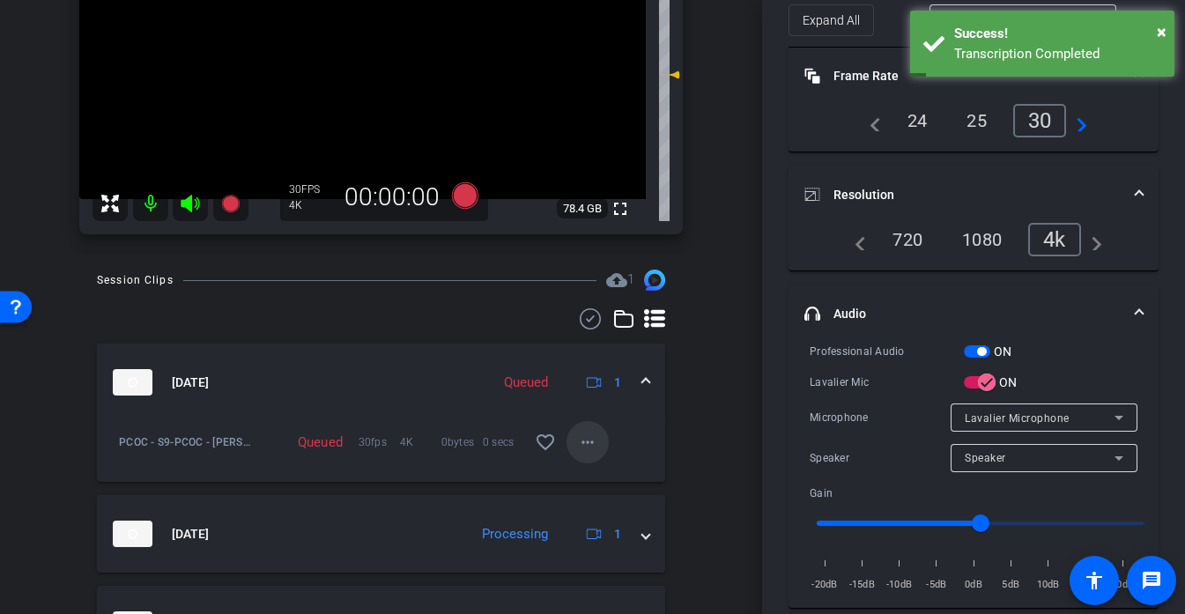
click at [589, 433] on mat-icon "more_horiz" at bounding box center [587, 442] width 21 height 21
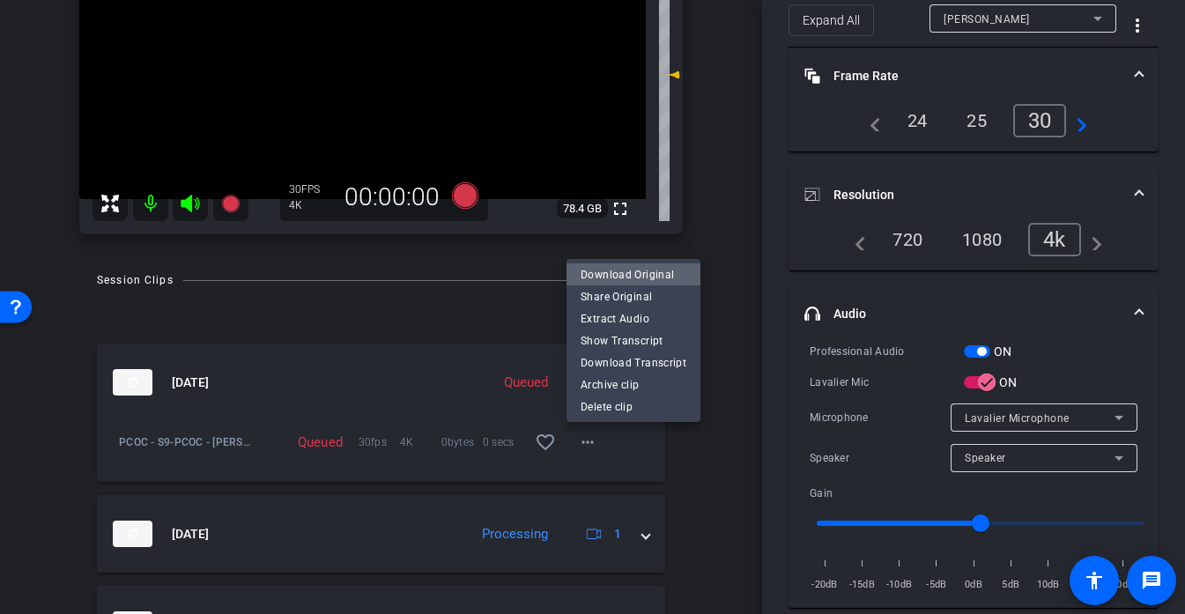
click at [650, 273] on span "Download Original" at bounding box center [634, 273] width 106 height 21
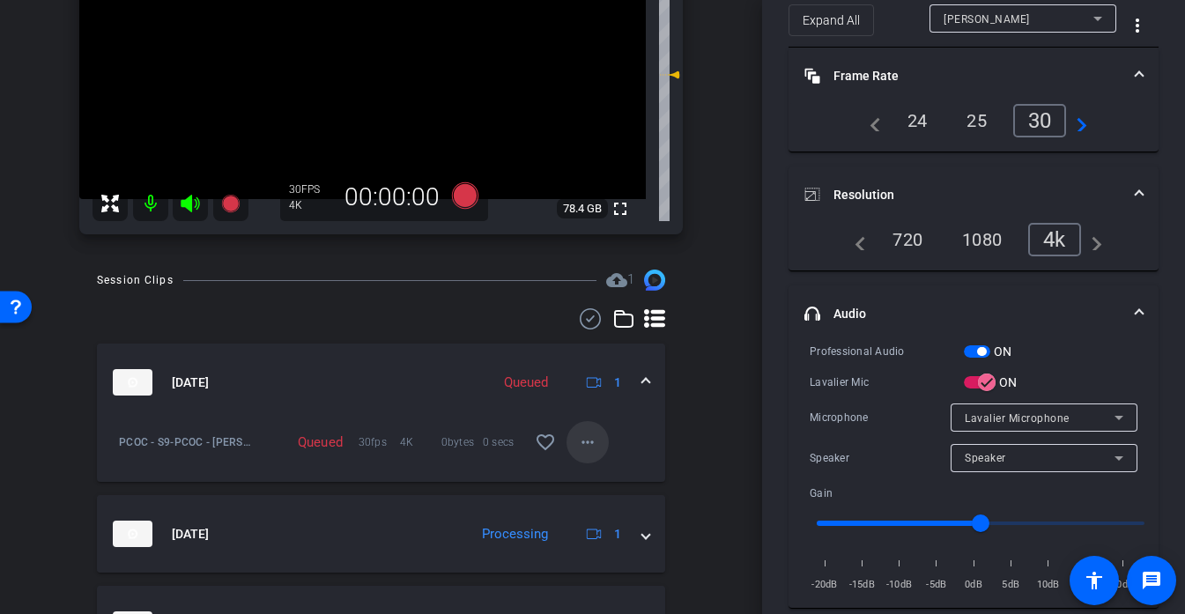
click at [586, 438] on mat-icon "more_horiz" at bounding box center [587, 442] width 21 height 21
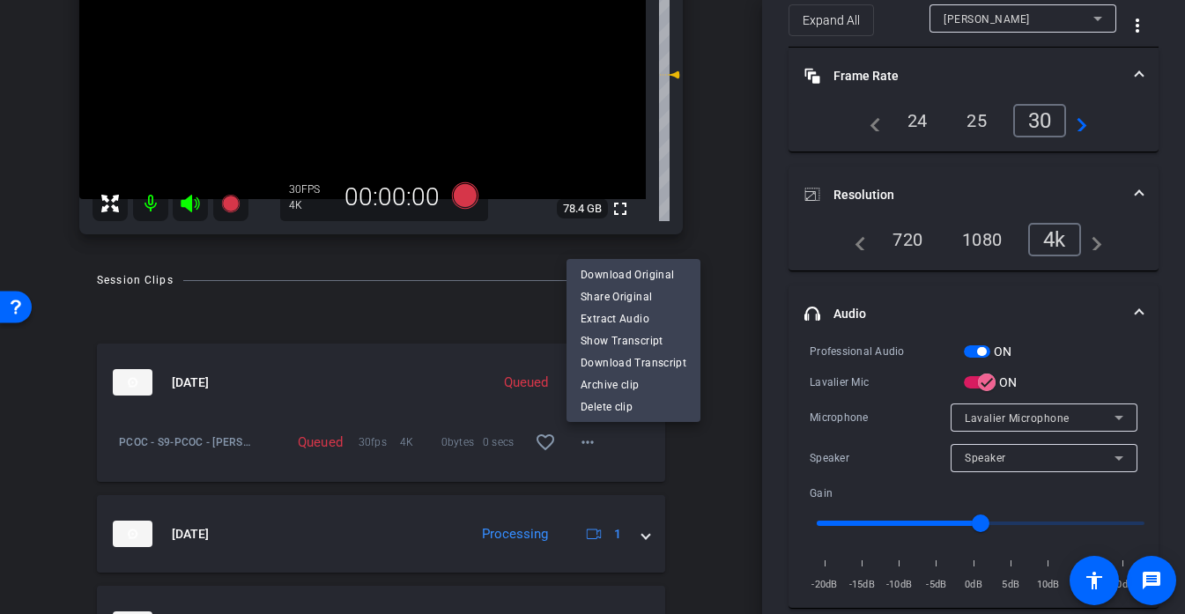
click at [698, 474] on div at bounding box center [592, 307] width 1185 height 614
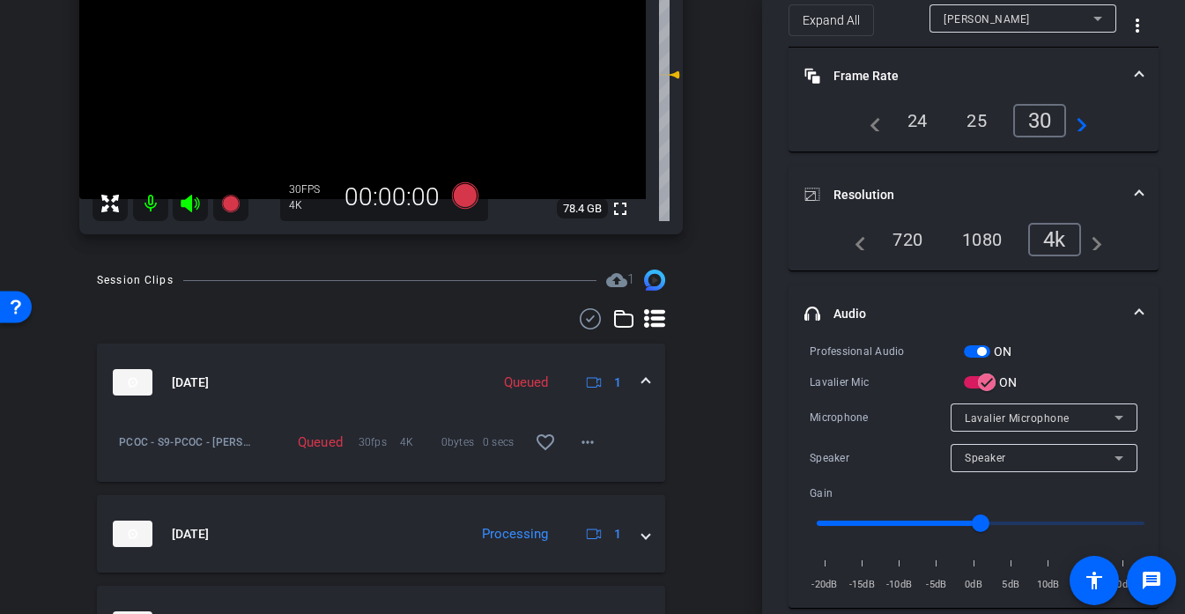
click at [434, 399] on mat-expansion-panel-header "Oct 6, 2025 Queued 1" at bounding box center [381, 383] width 568 height 78
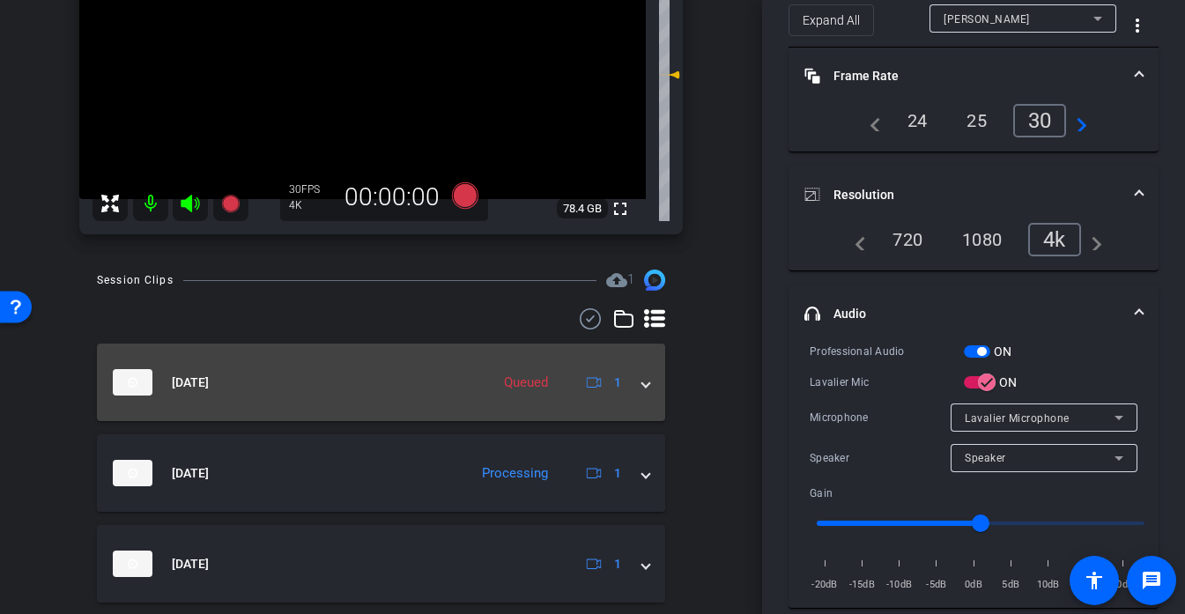
click at [434, 390] on mat-panel-title "Oct 6, 2025" at bounding box center [297, 382] width 368 height 26
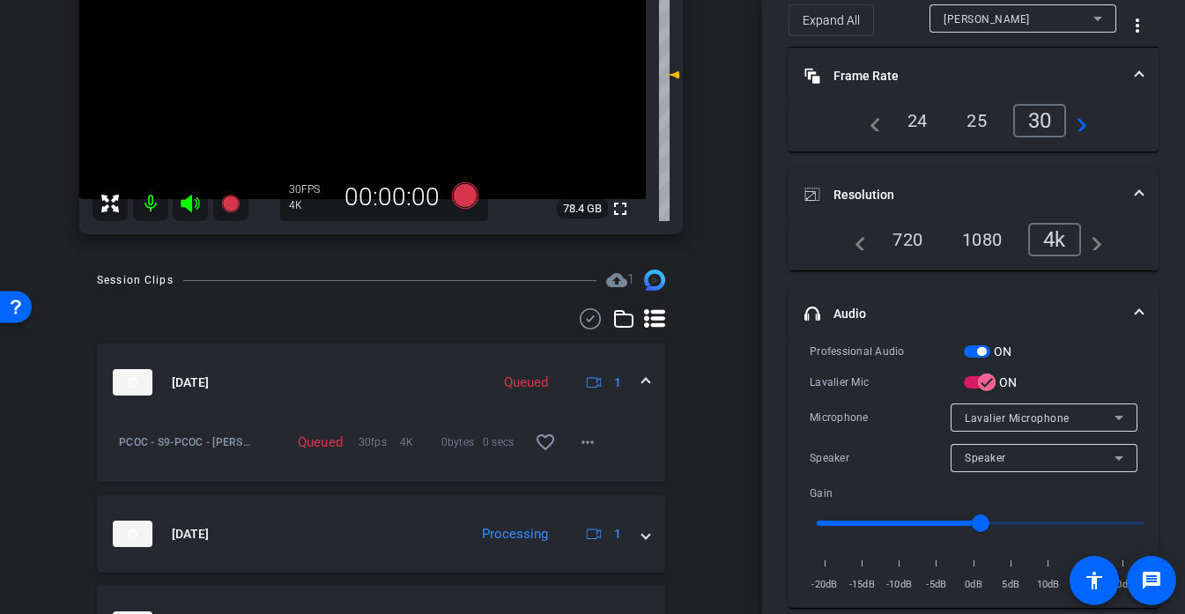
scroll to position [379, 0]
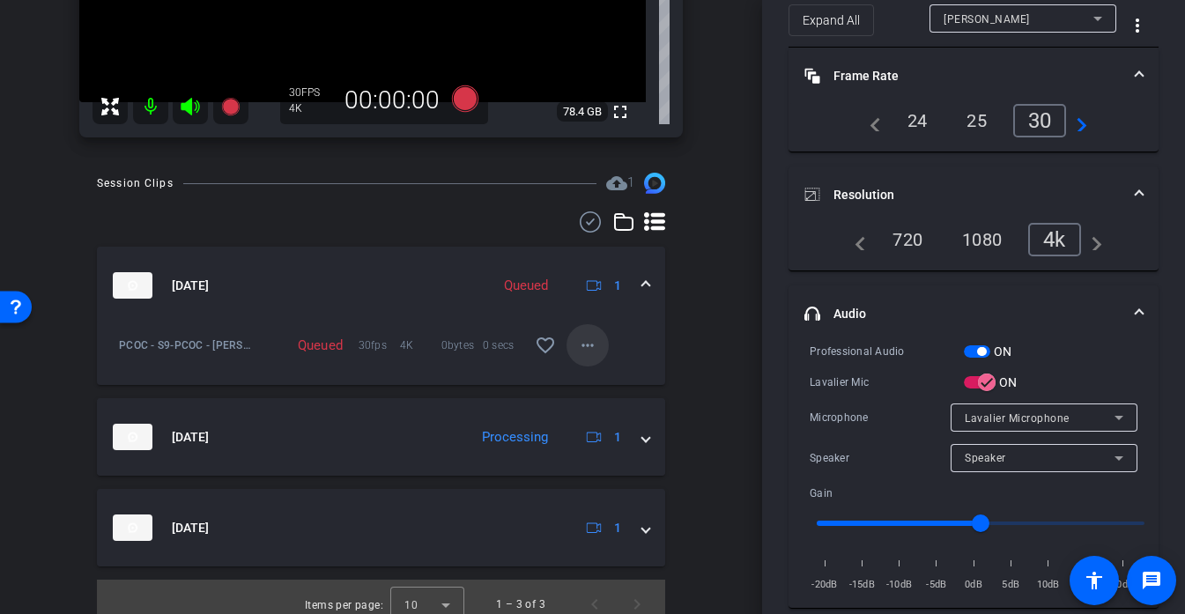
click at [585, 346] on mat-icon "more_horiz" at bounding box center [587, 345] width 21 height 21
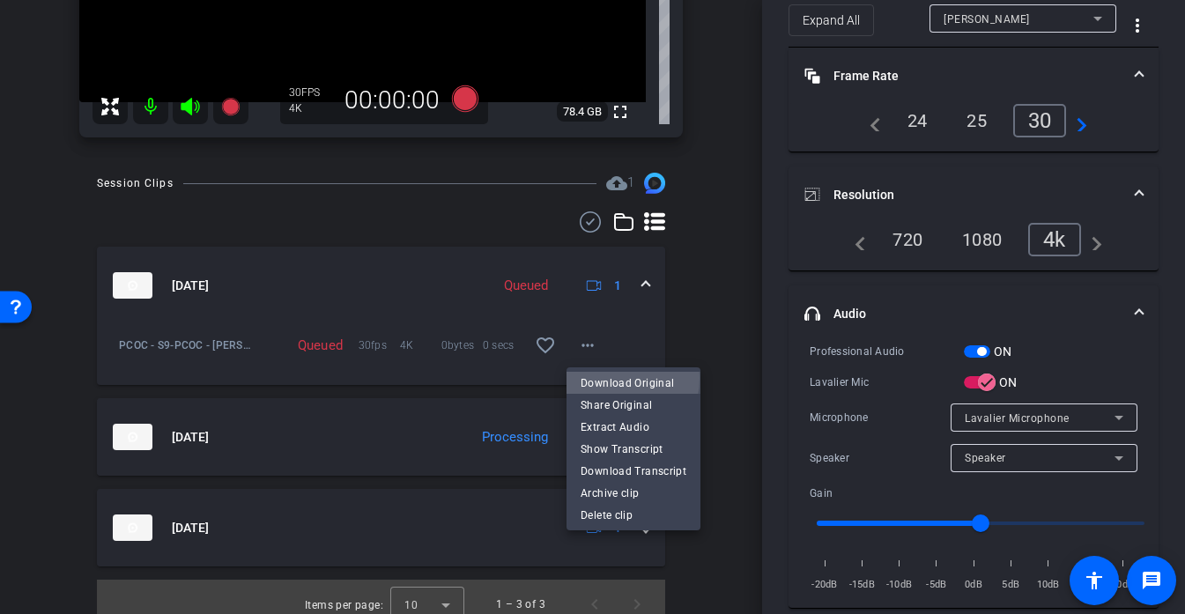
click at [597, 377] on span "Download Original" at bounding box center [634, 382] width 106 height 21
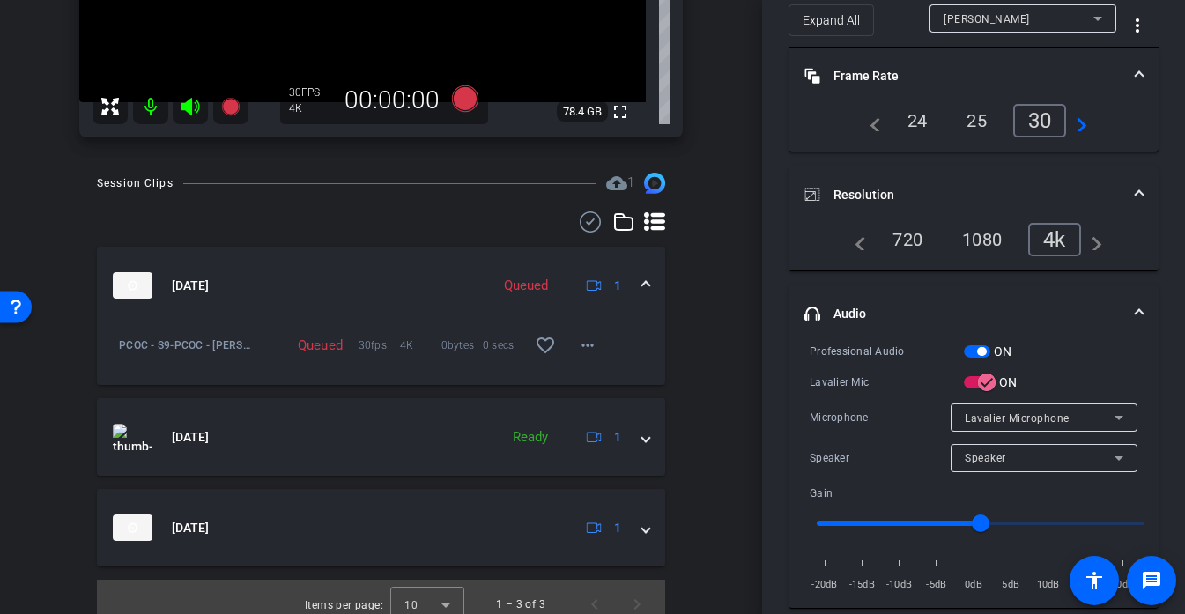
click at [514, 285] on div "Queued" at bounding box center [526, 286] width 62 height 20
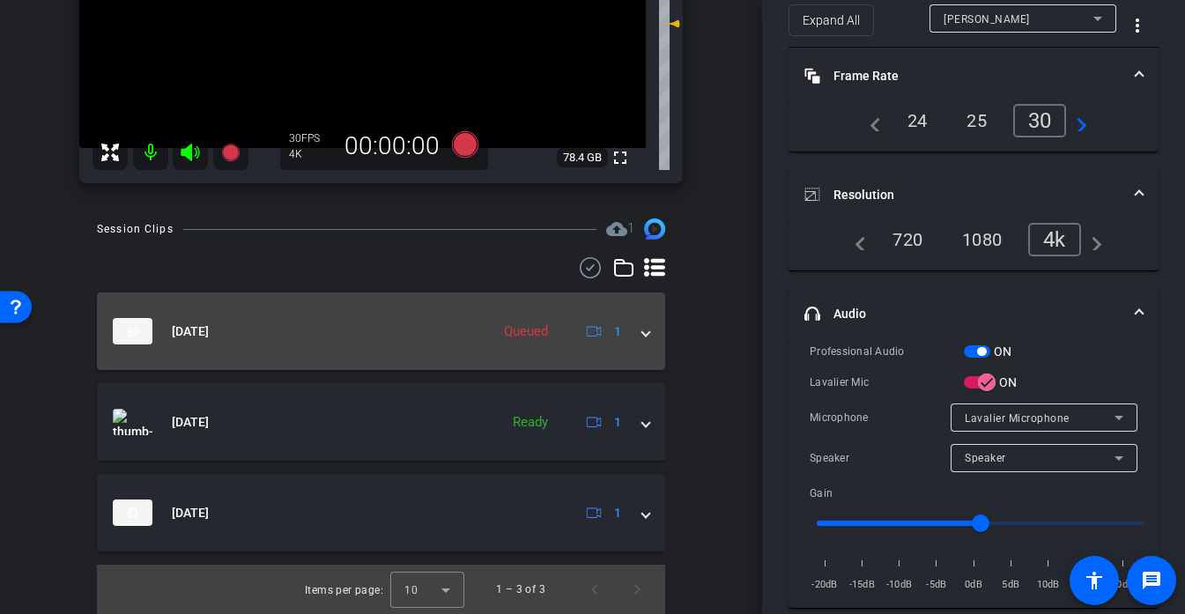
click at [498, 330] on div "Queued" at bounding box center [526, 332] width 62 height 20
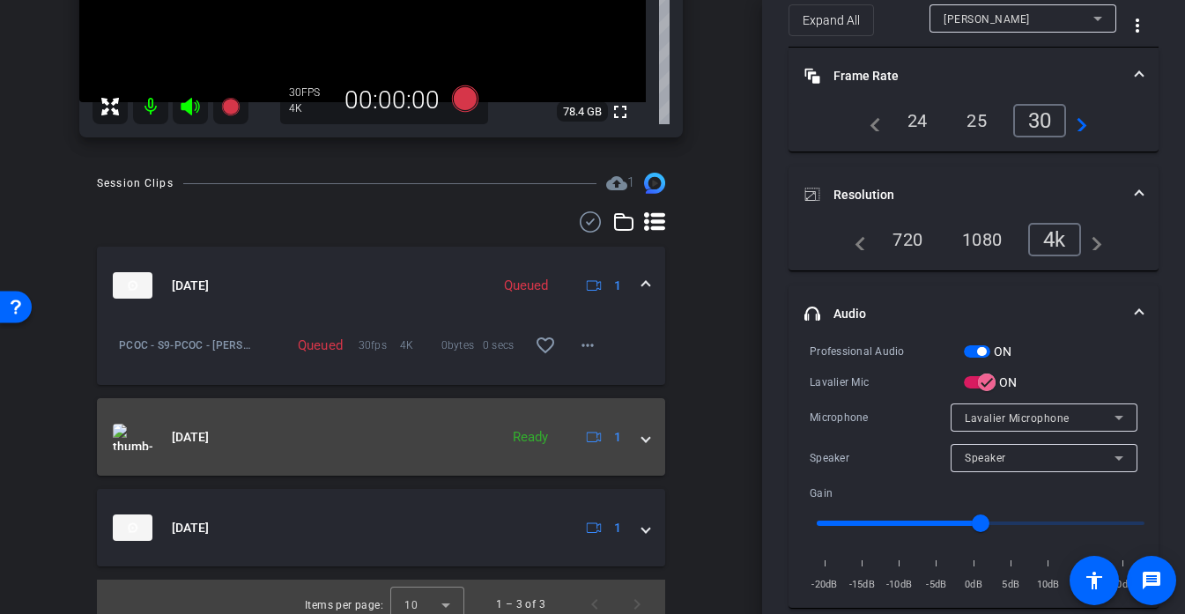
click at [457, 463] on mat-expansion-panel-header "Oct 6, 2025 Ready 1" at bounding box center [381, 437] width 568 height 78
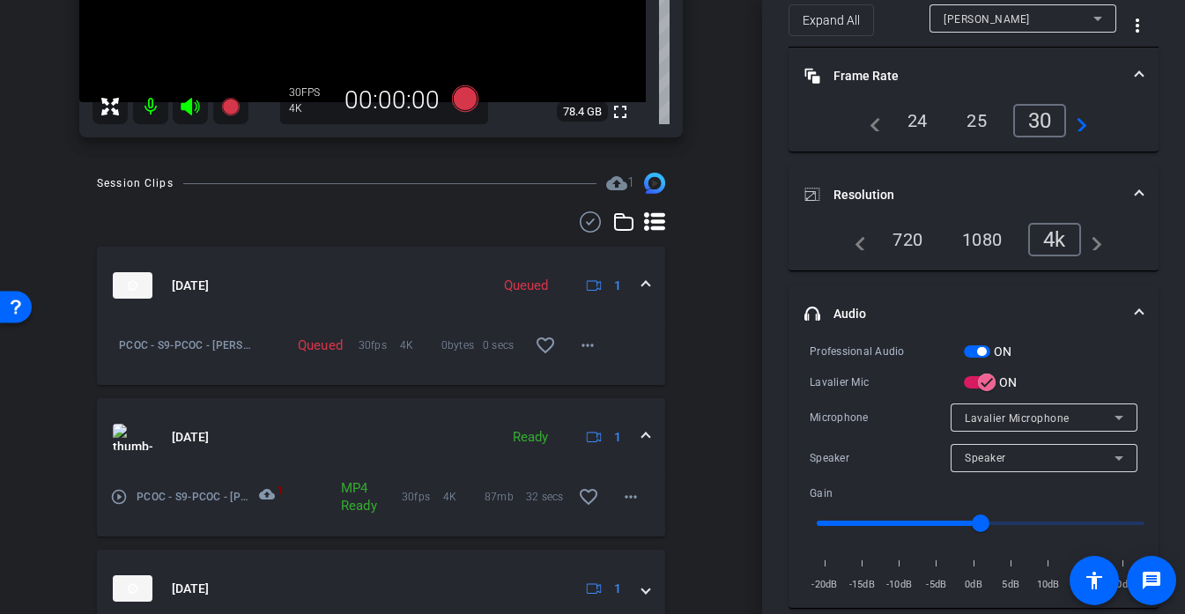
click at [496, 263] on mat-expansion-panel-header "Oct 6, 2025 Queued 1" at bounding box center [381, 286] width 568 height 78
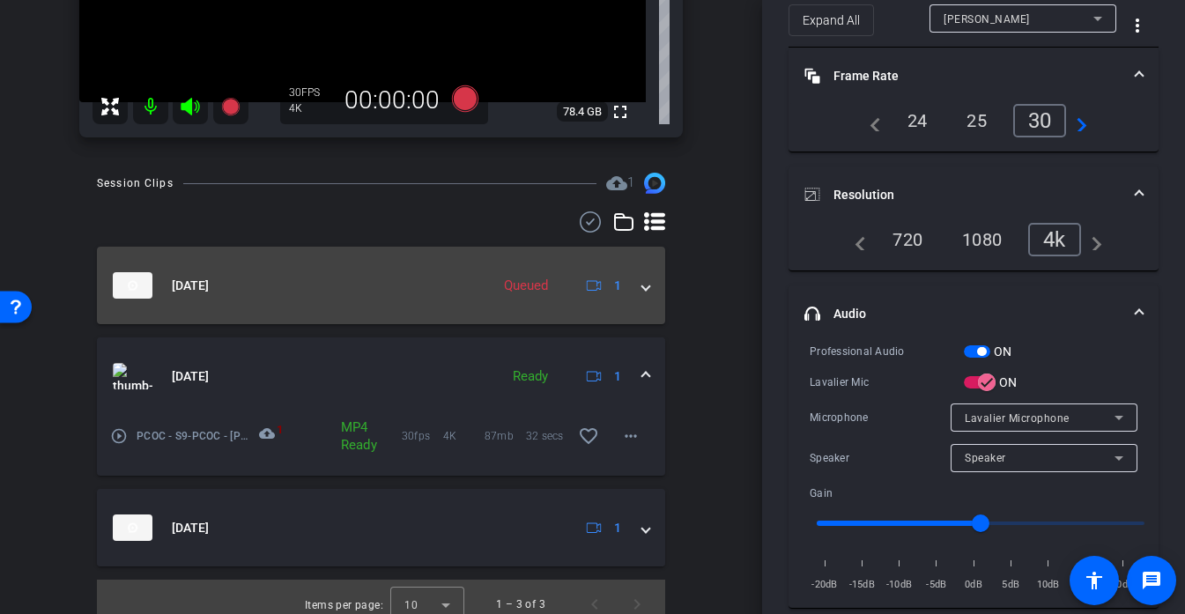
click at [517, 292] on div "Queued" at bounding box center [526, 286] width 62 height 20
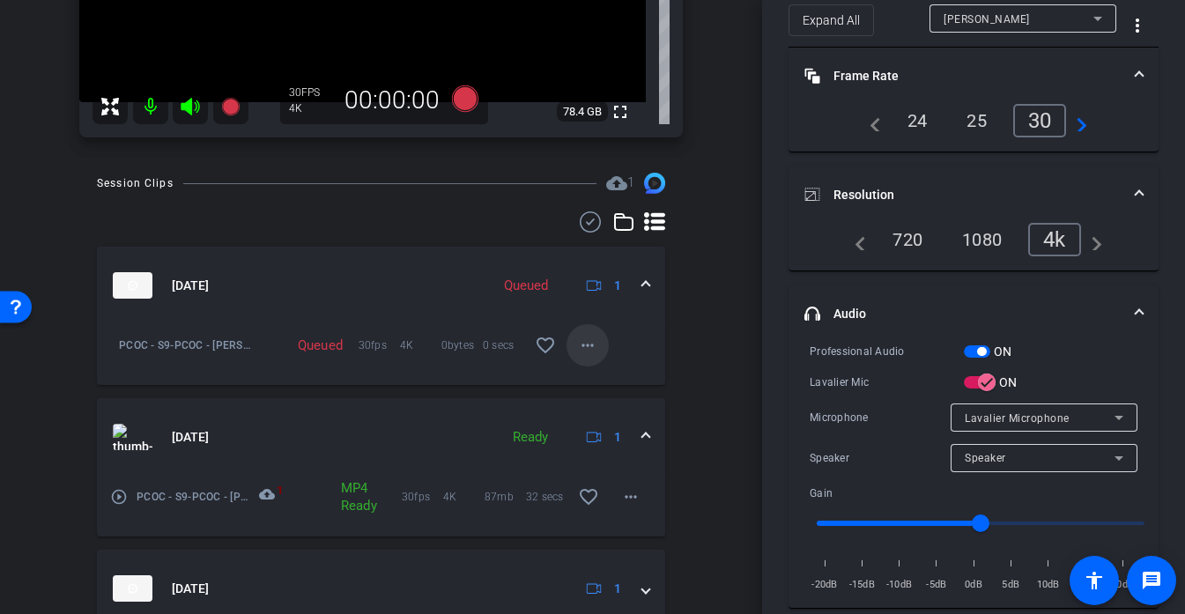
click at [598, 336] on span at bounding box center [588, 345] width 42 height 42
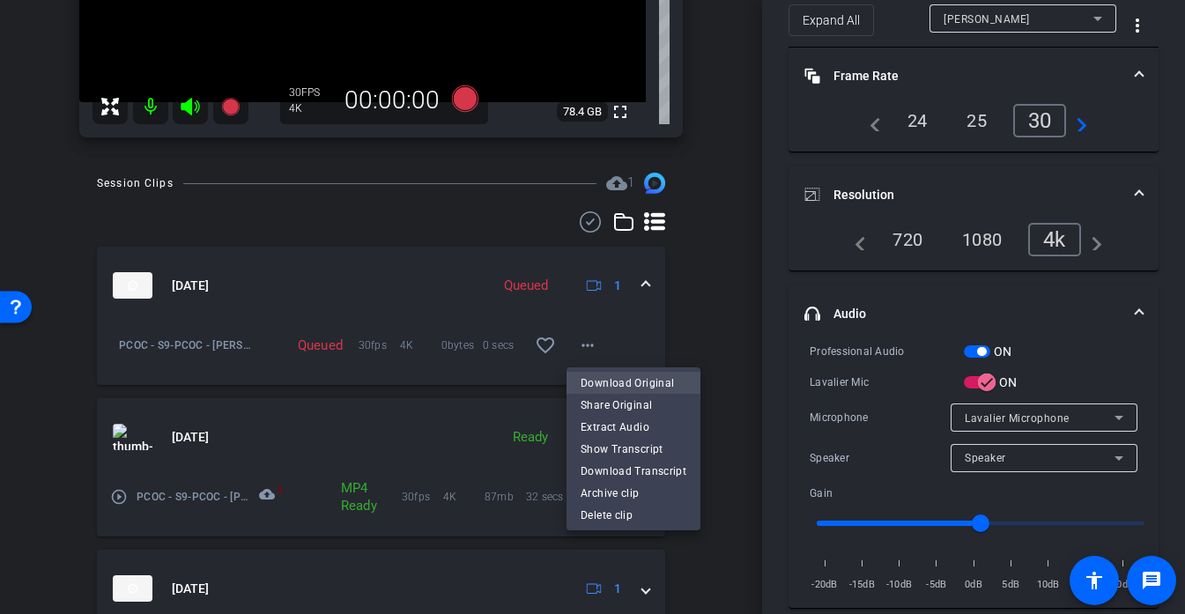
click at [645, 382] on span "Download Original" at bounding box center [634, 382] width 106 height 21
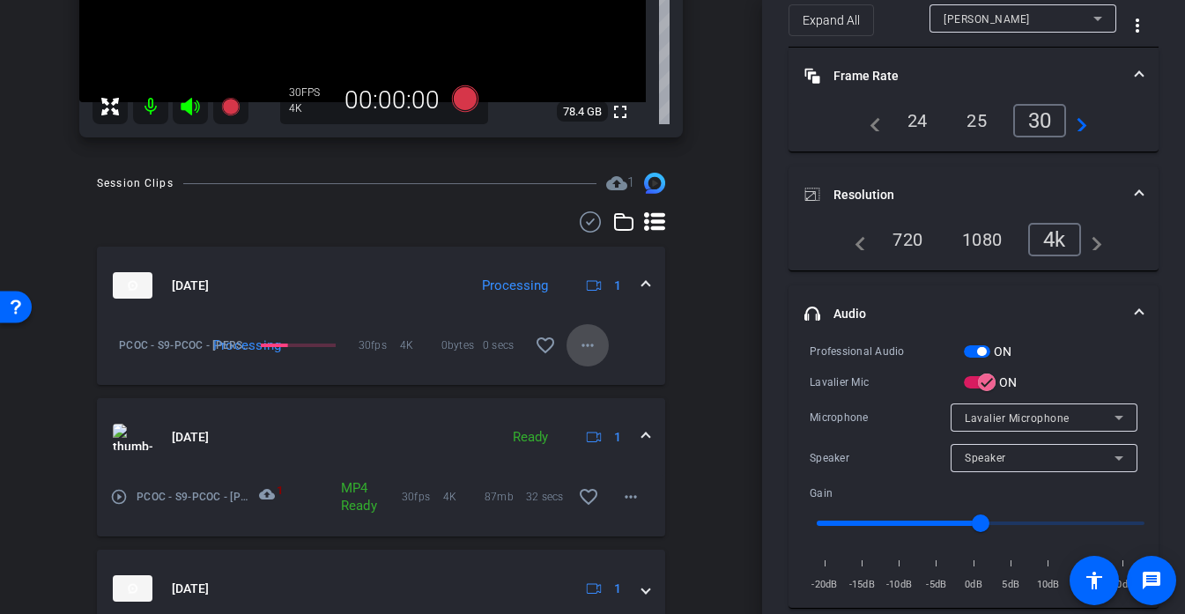
click at [587, 350] on mat-icon "more_horiz" at bounding box center [587, 345] width 21 height 21
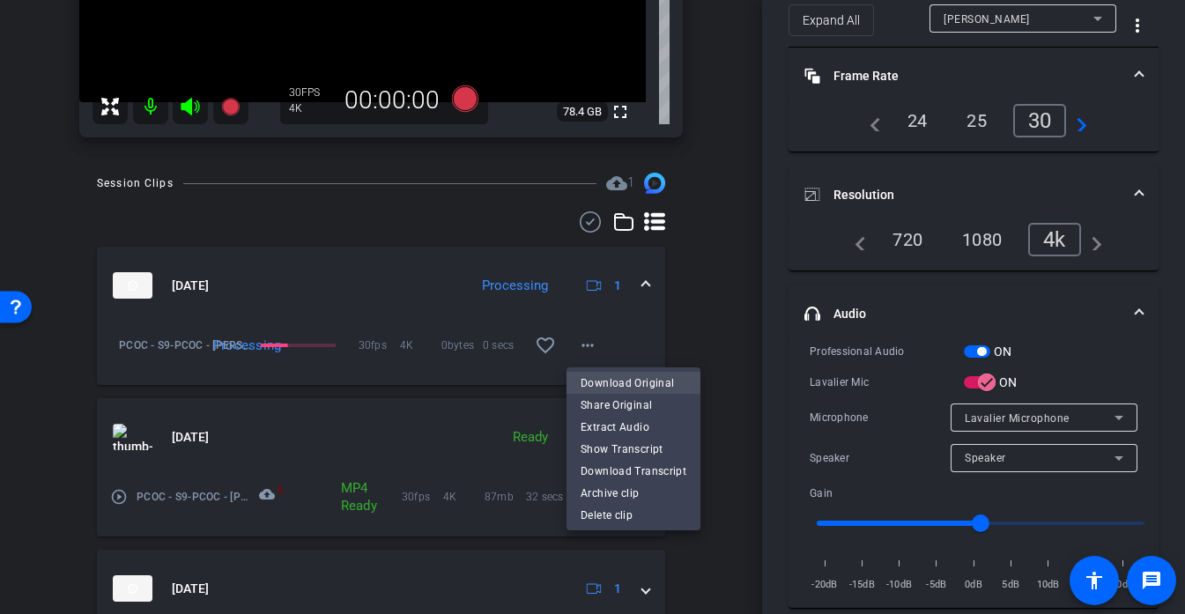
click at [627, 378] on span "Download Original" at bounding box center [634, 382] width 106 height 21
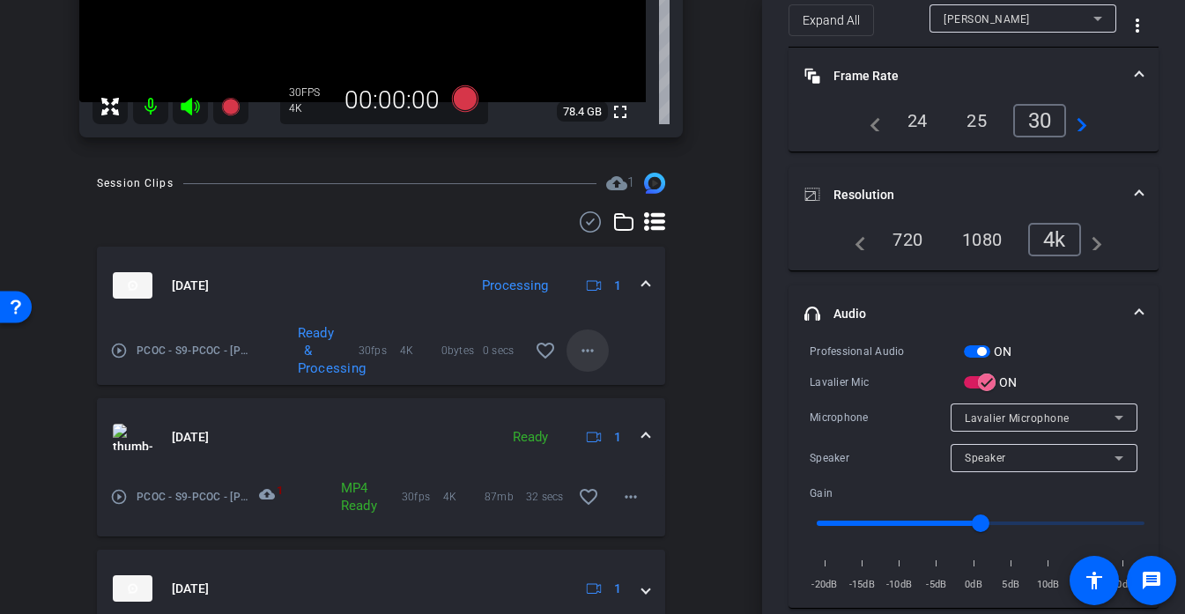
click at [598, 341] on span at bounding box center [588, 351] width 42 height 42
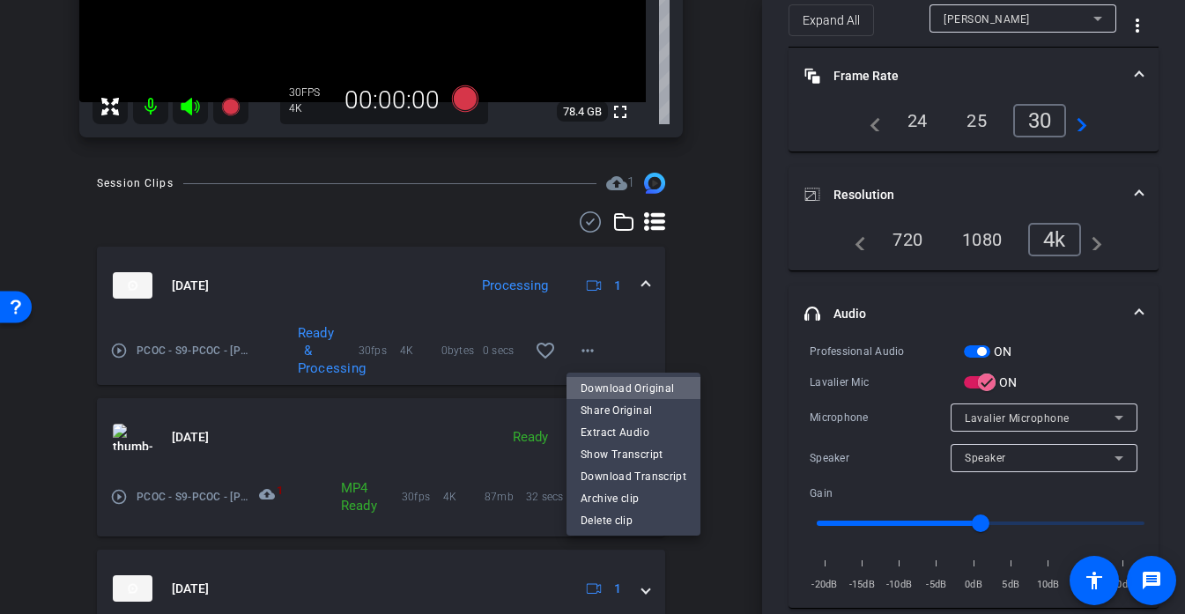
click at [636, 387] on span "Download Original" at bounding box center [634, 387] width 106 height 21
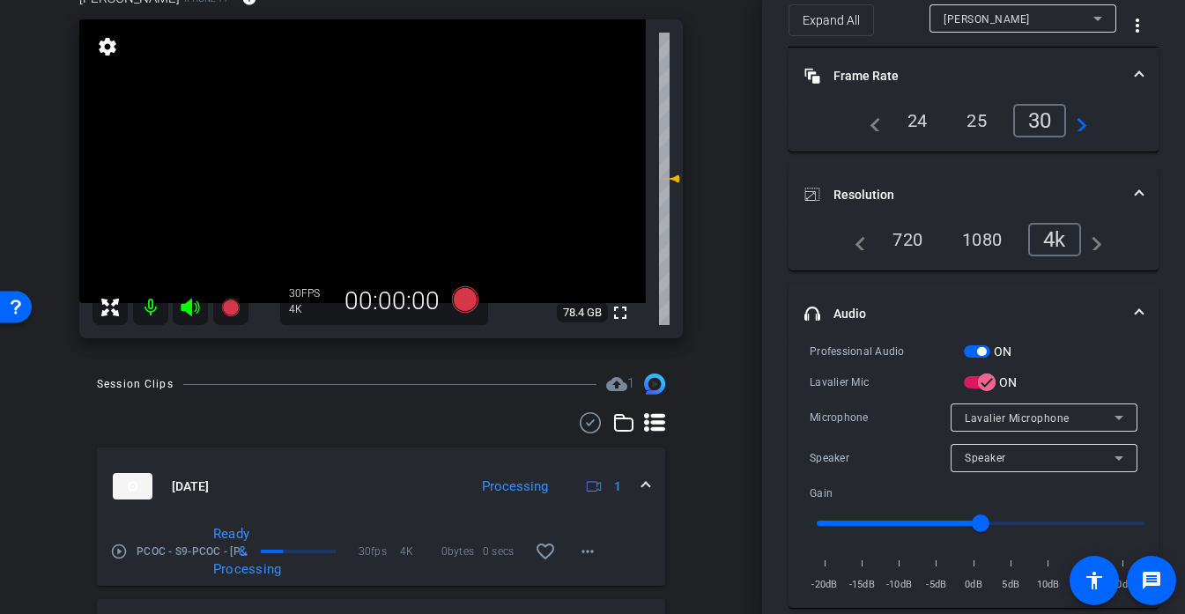
scroll to position [0, 0]
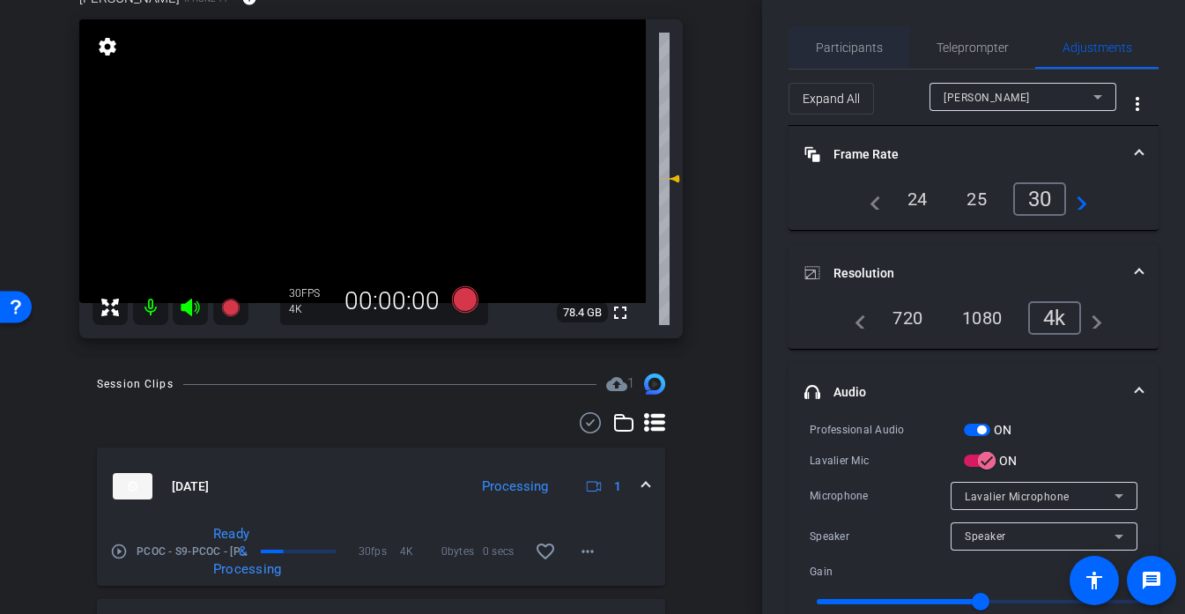
click at [849, 49] on span "Participants" at bounding box center [849, 47] width 67 height 12
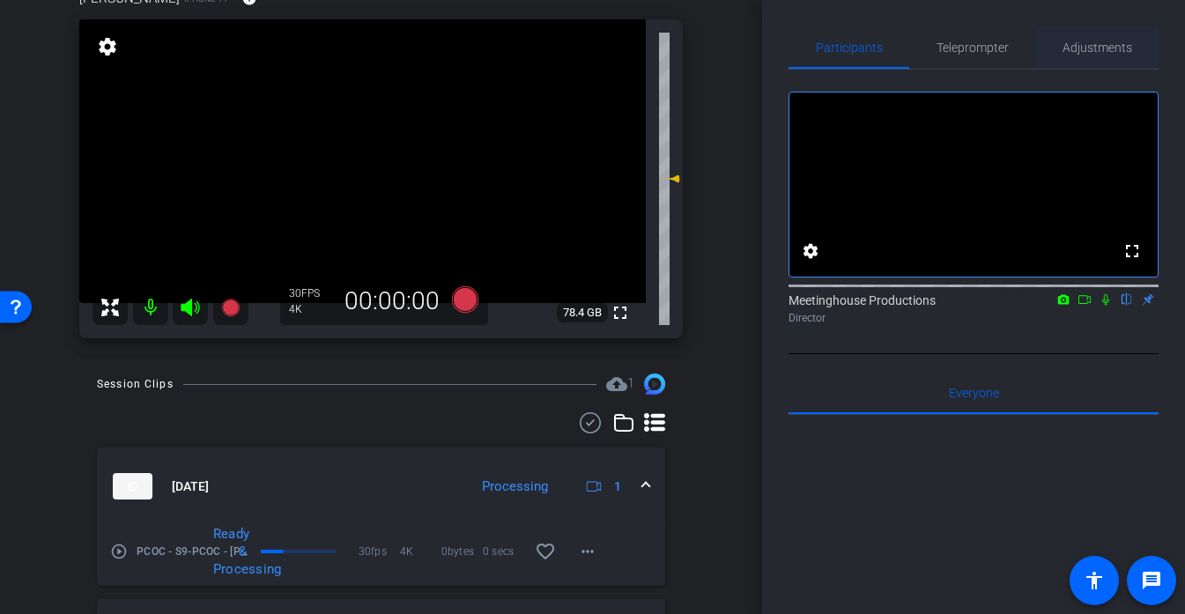
click at [1107, 41] on span "Adjustments" at bounding box center [1098, 47] width 70 height 12
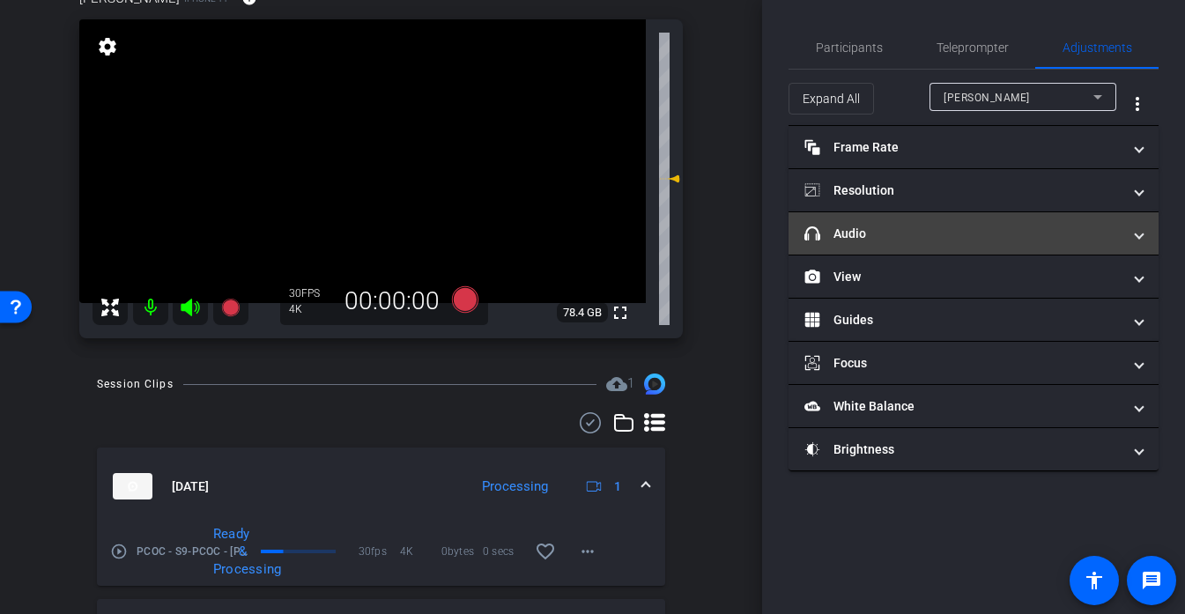
click at [864, 249] on mat-expansion-panel-header "headphone icon Audio" at bounding box center [974, 233] width 370 height 42
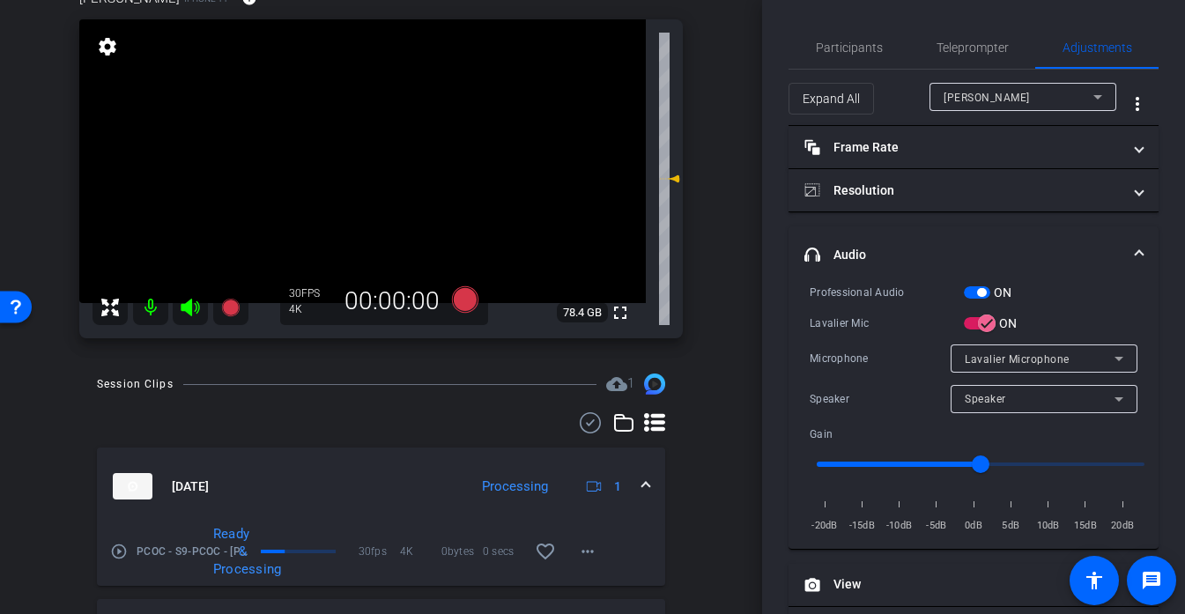
click at [864, 249] on mat-panel-title "headphone icon Audio" at bounding box center [962, 255] width 317 height 19
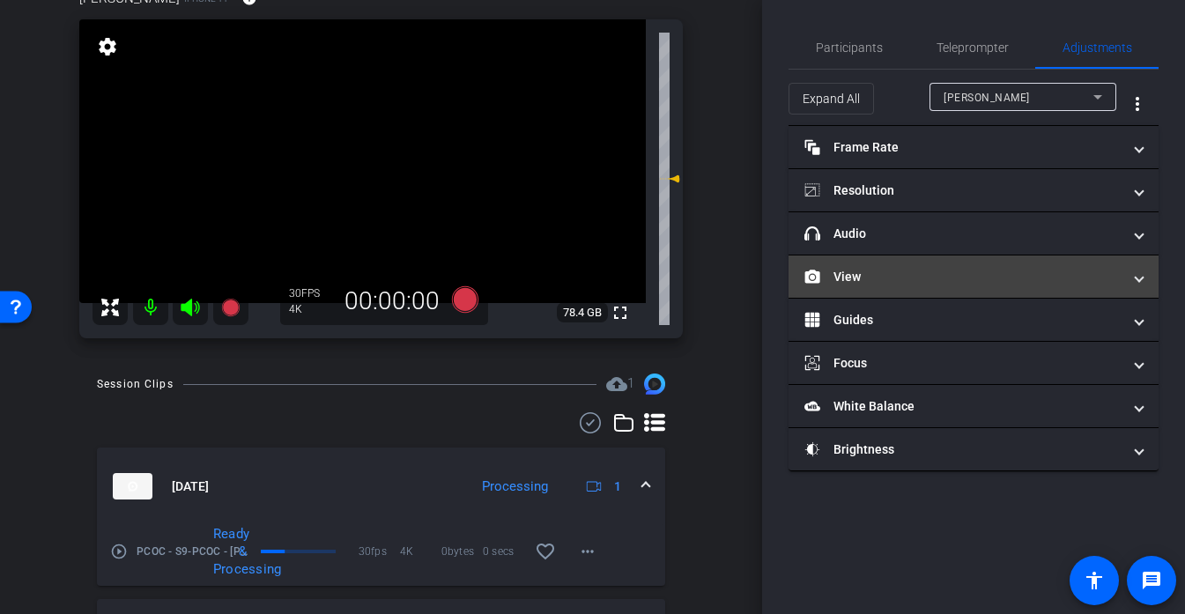
click at [865, 297] on mat-expansion-panel-header "View" at bounding box center [974, 277] width 370 height 42
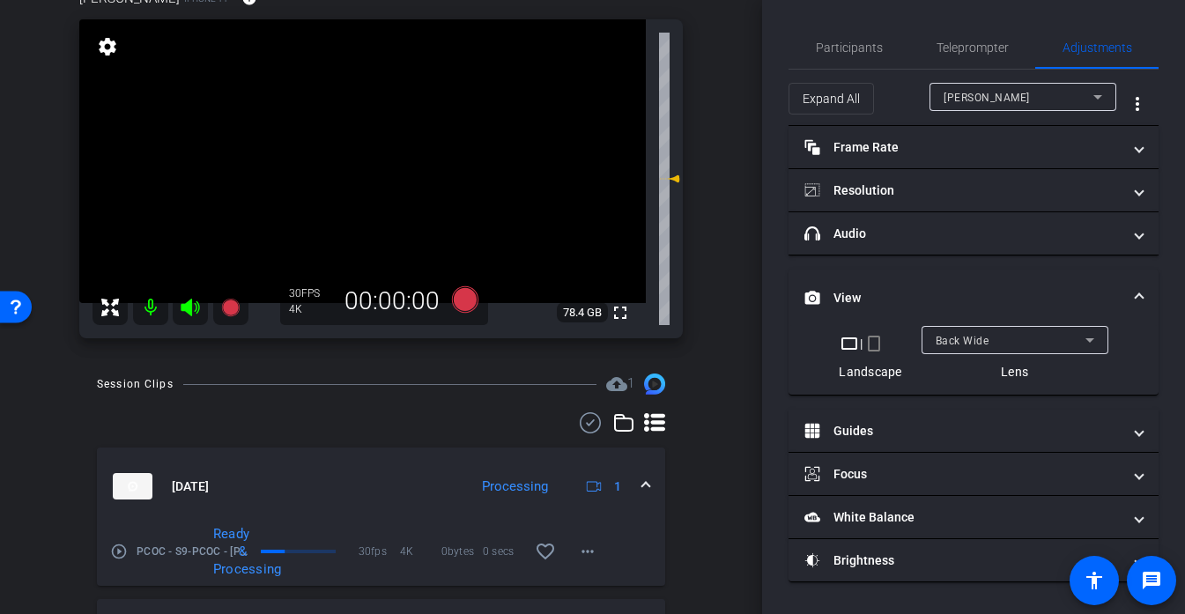
click at [868, 289] on mat-panel-title "View" at bounding box center [962, 298] width 317 height 19
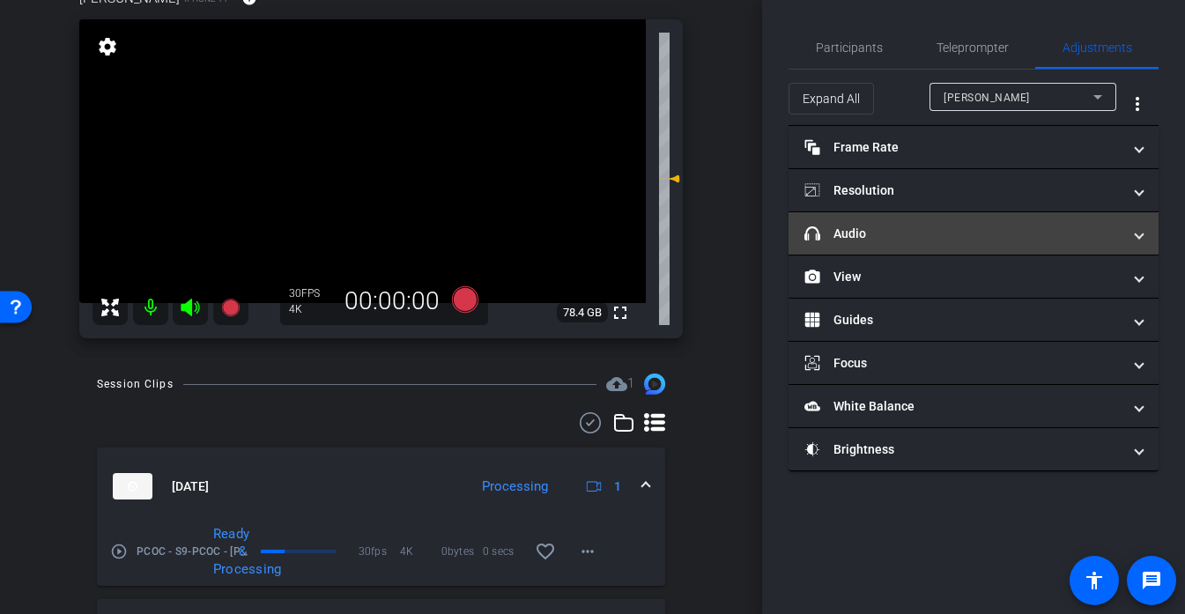
click at [892, 237] on mat-panel-title "headphone icon Audio" at bounding box center [962, 234] width 317 height 19
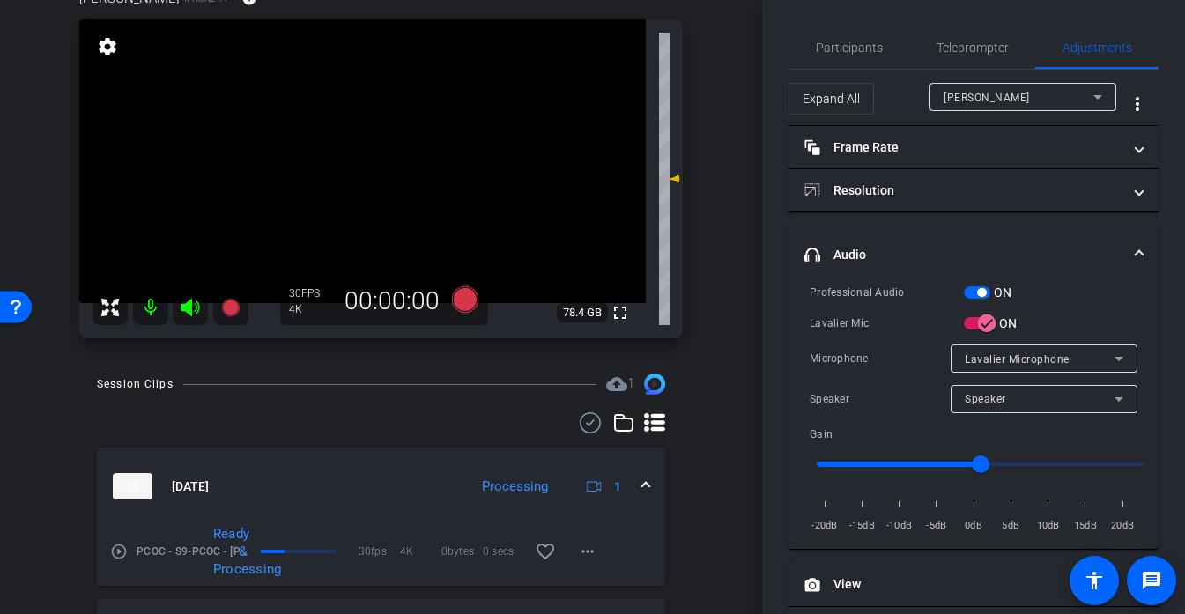
click at [892, 237] on mat-expansion-panel-header "headphone icon Audio" at bounding box center [974, 254] width 370 height 56
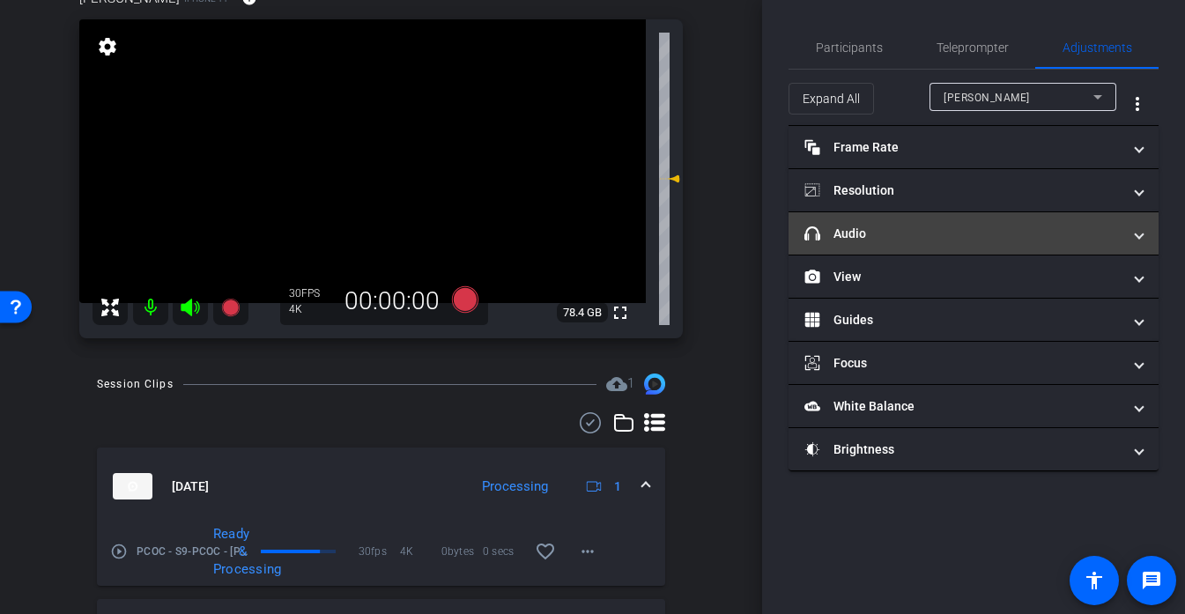
click at [915, 230] on mat-panel-title "headphone icon Audio" at bounding box center [962, 234] width 317 height 19
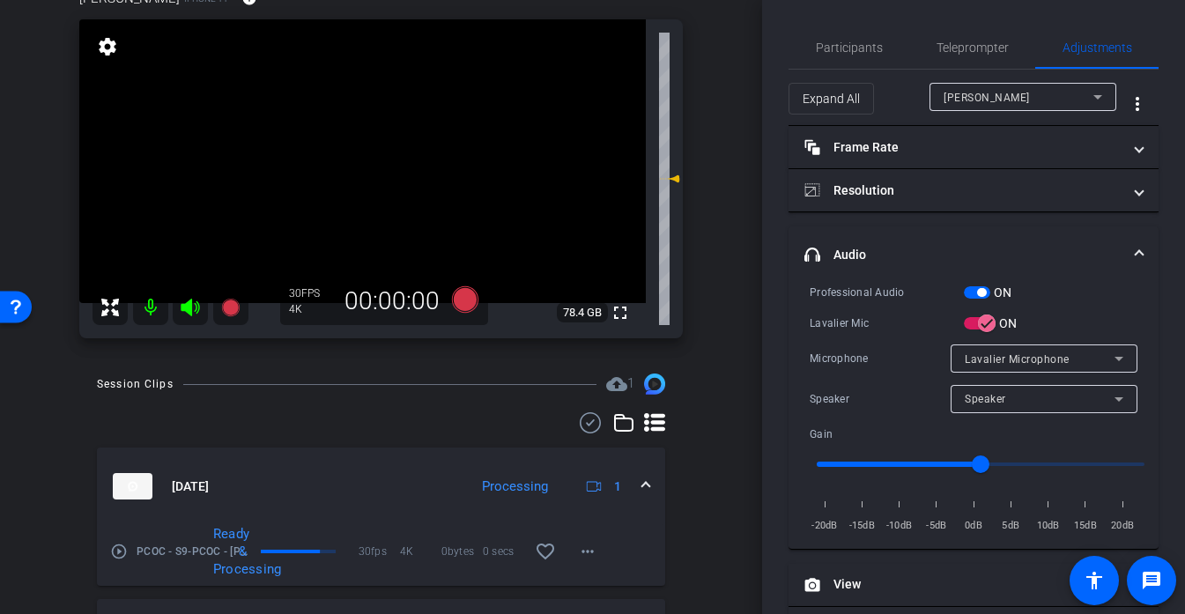
click at [911, 230] on mat-expansion-panel-header "headphone icon Audio" at bounding box center [974, 254] width 370 height 56
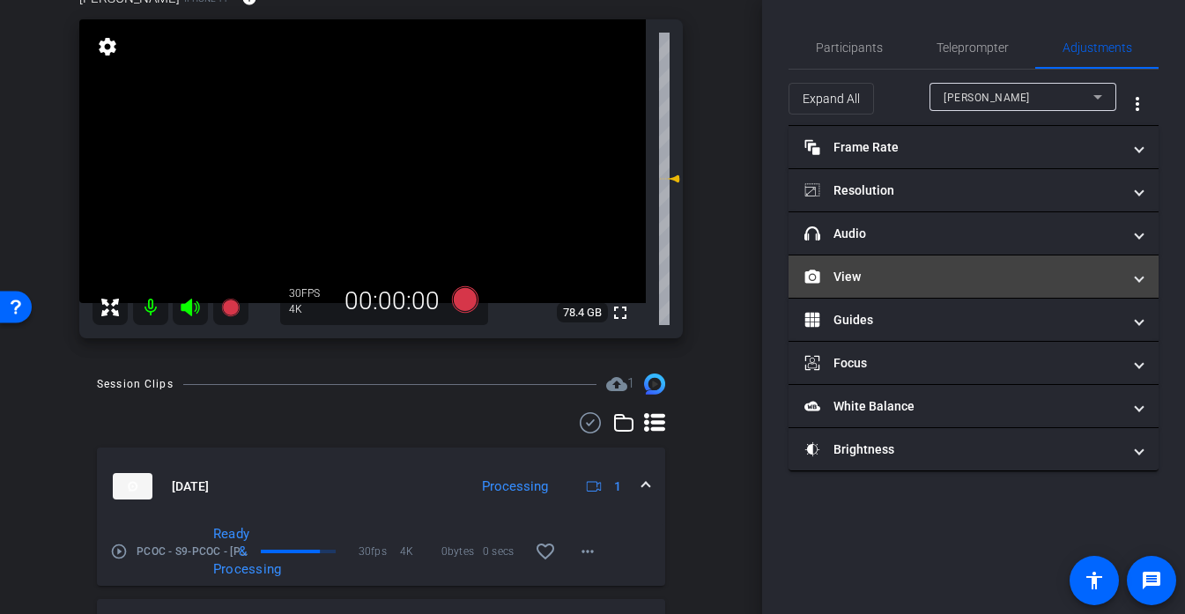
click at [897, 269] on mat-panel-title "View" at bounding box center [962, 277] width 317 height 19
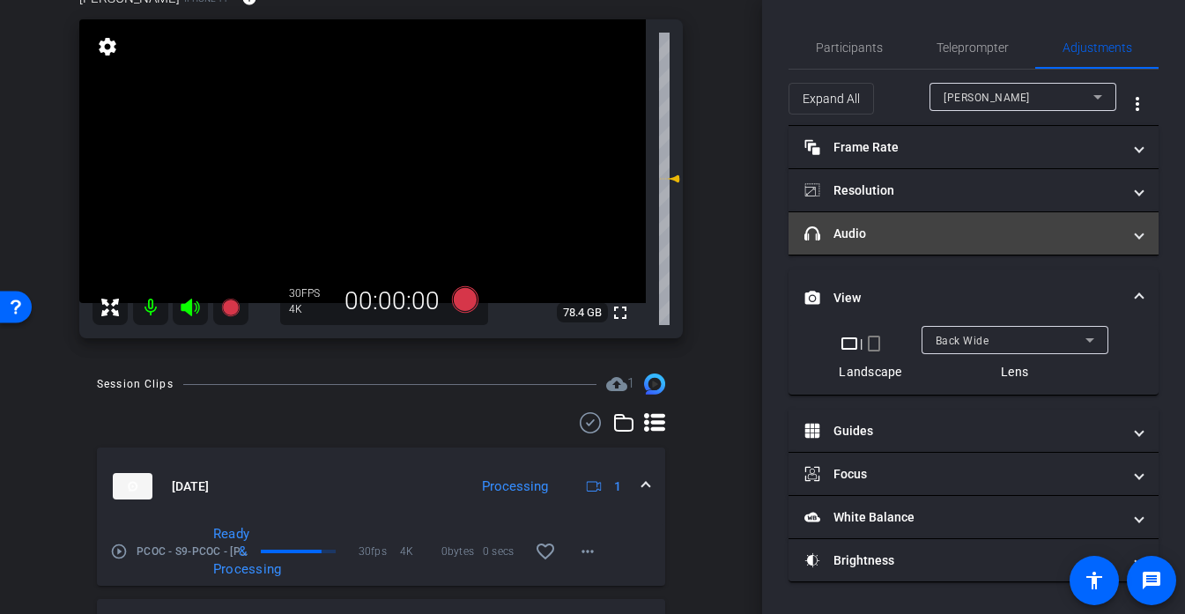
click at [887, 240] on mat-panel-title "headphone icon Audio" at bounding box center [962, 234] width 317 height 19
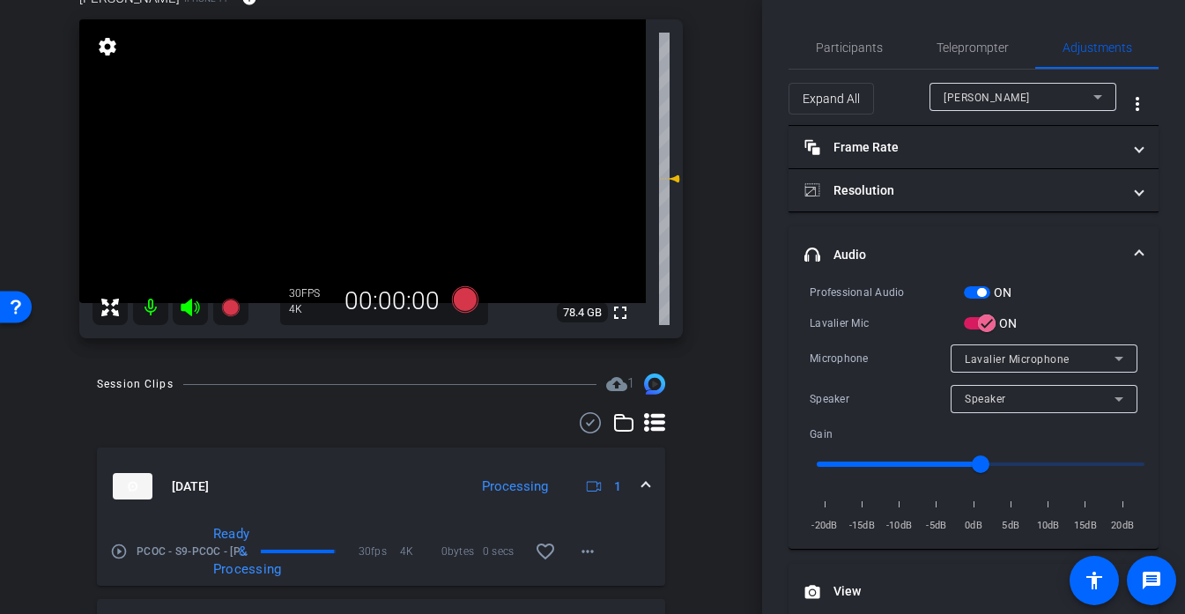
click at [338, 115] on video at bounding box center [362, 161] width 567 height 284
click at [338, 115] on div at bounding box center [338, 115] width 44 height 44
click at [358, 156] on video at bounding box center [362, 161] width 567 height 284
click at [368, 145] on div at bounding box center [358, 156] width 44 height 44
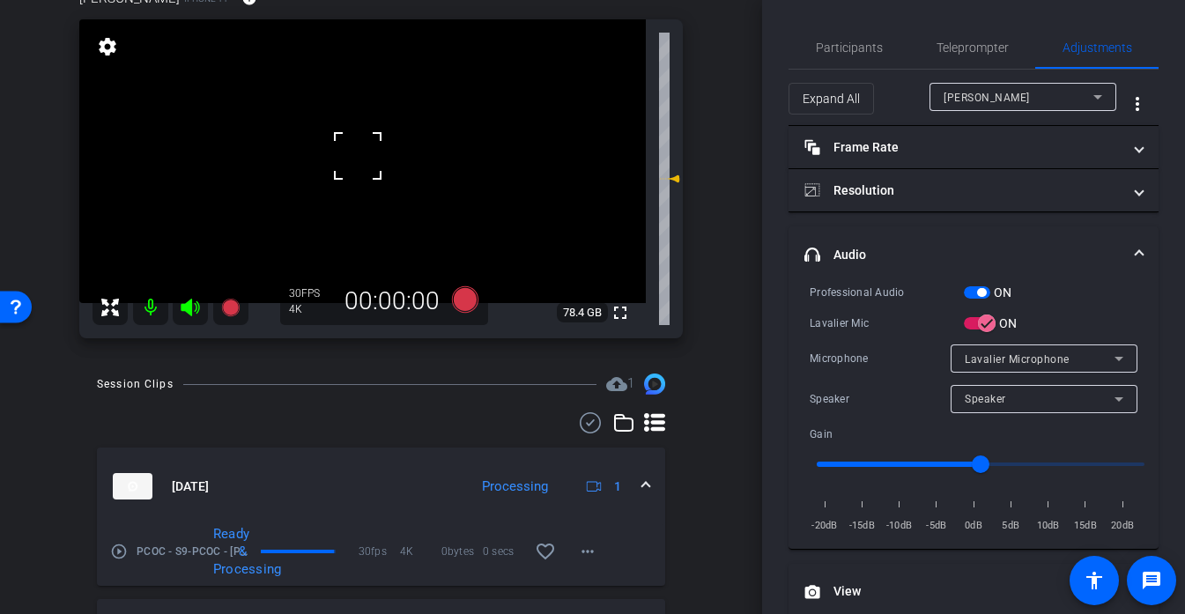
click at [368, 145] on div at bounding box center [358, 156] width 44 height 44
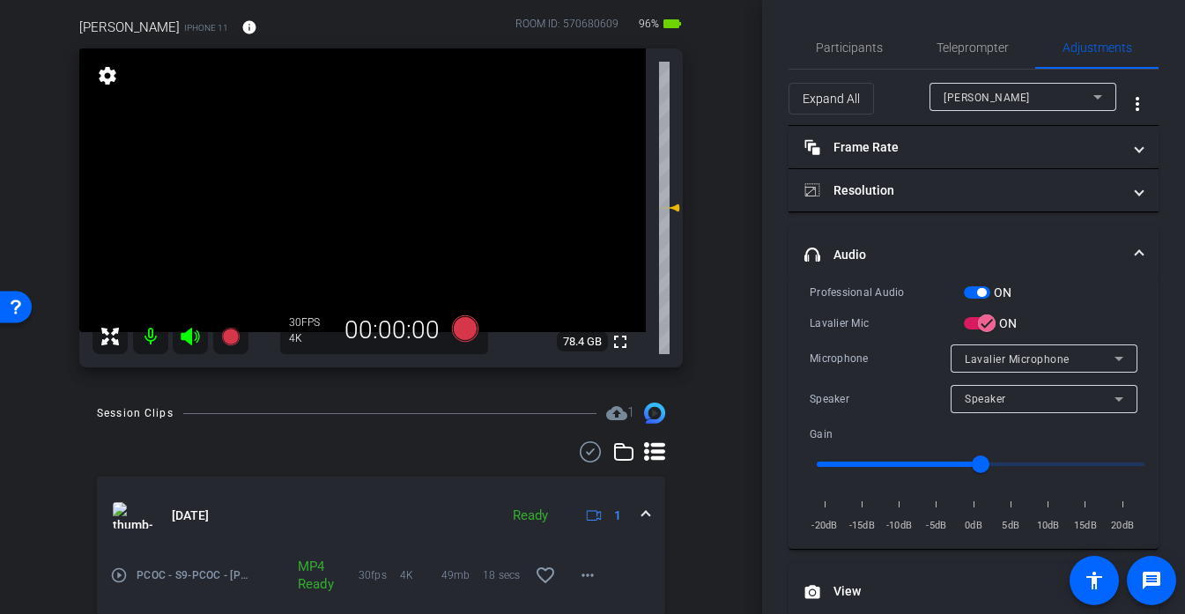
click at [350, 160] on video at bounding box center [362, 190] width 567 height 284
click at [350, 181] on div at bounding box center [350, 160] width 44 height 44
click at [355, 174] on div at bounding box center [350, 160] width 44 height 44
click at [355, 181] on div at bounding box center [350, 160] width 44 height 44
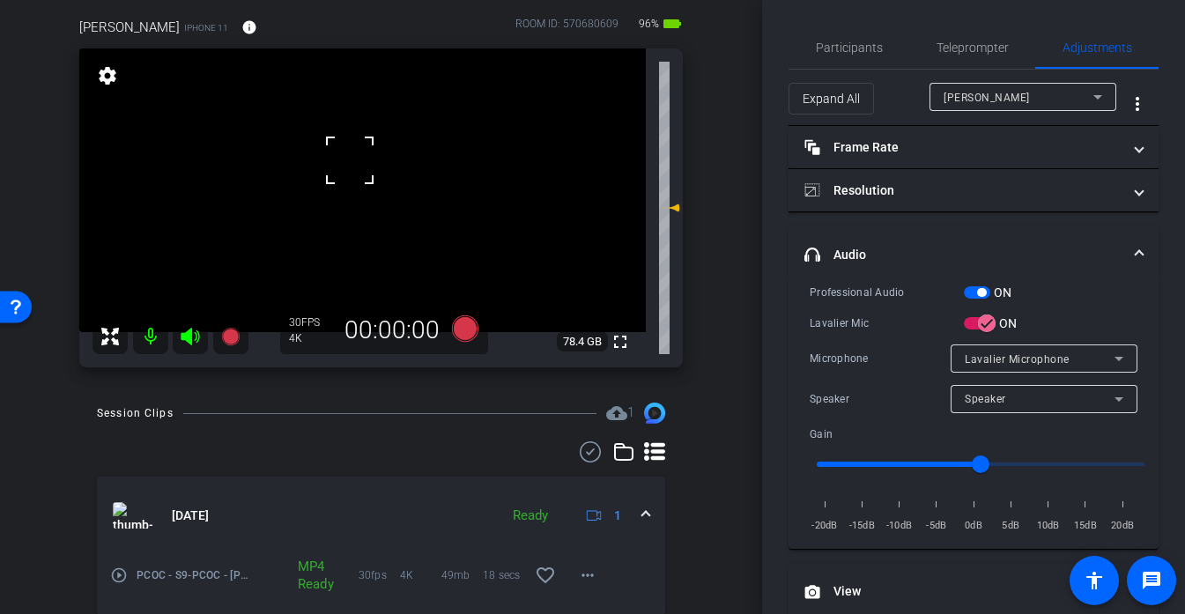
click at [352, 142] on div at bounding box center [350, 160] width 44 height 44
click at [463, 330] on icon at bounding box center [464, 328] width 26 height 26
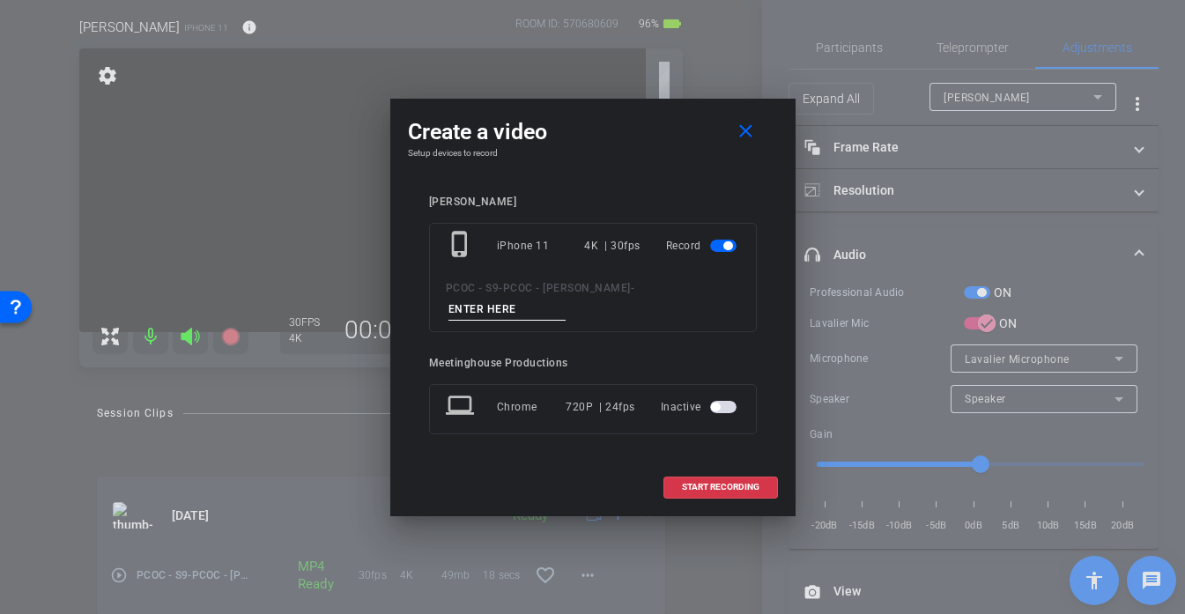
click at [567, 299] on input at bounding box center [508, 310] width 118 height 22
type input "901 story 1"
click at [724, 469] on span at bounding box center [720, 487] width 113 height 42
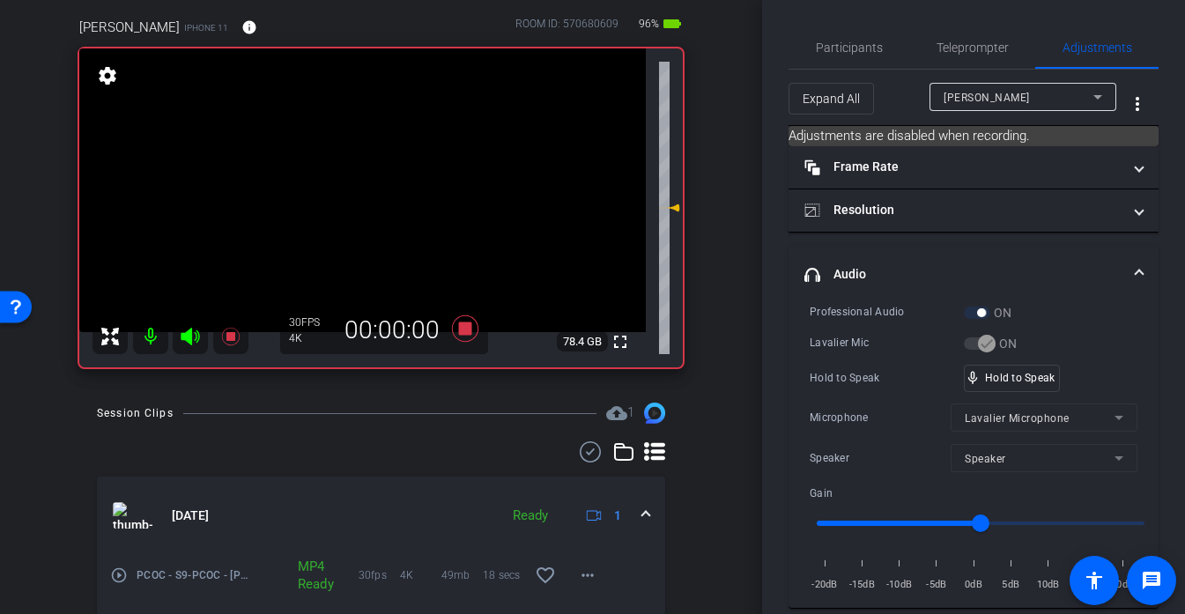
click at [339, 151] on video at bounding box center [362, 190] width 567 height 284
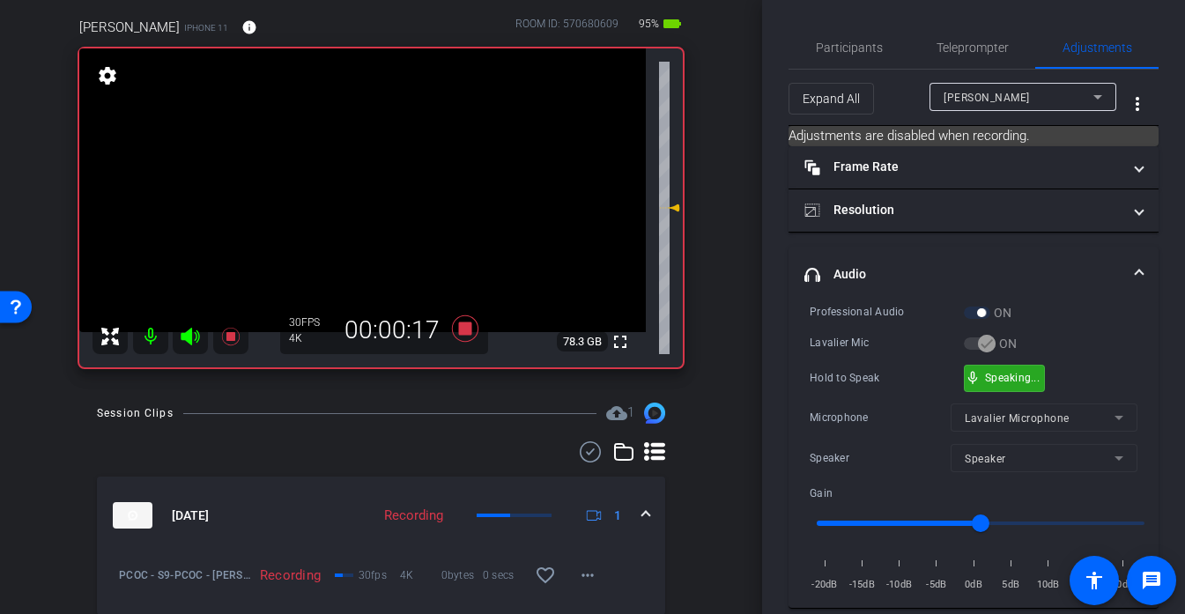
click at [1032, 366] on div "mic_none Speaking..." at bounding box center [1004, 379] width 79 height 26
click at [367, 165] on video at bounding box center [362, 190] width 567 height 284
click at [349, 143] on div at bounding box center [367, 165] width 44 height 44
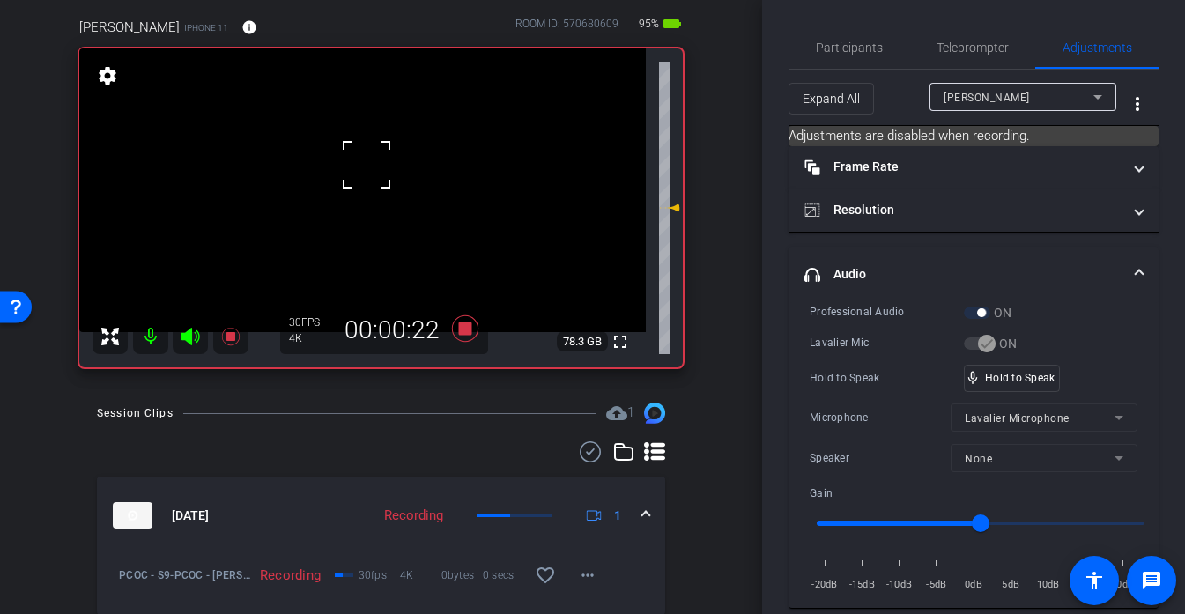
click at [352, 137] on video at bounding box center [362, 190] width 567 height 284
click at [364, 140] on div at bounding box center [352, 137] width 44 height 44
click at [835, 54] on span "Participants" at bounding box center [849, 47] width 67 height 12
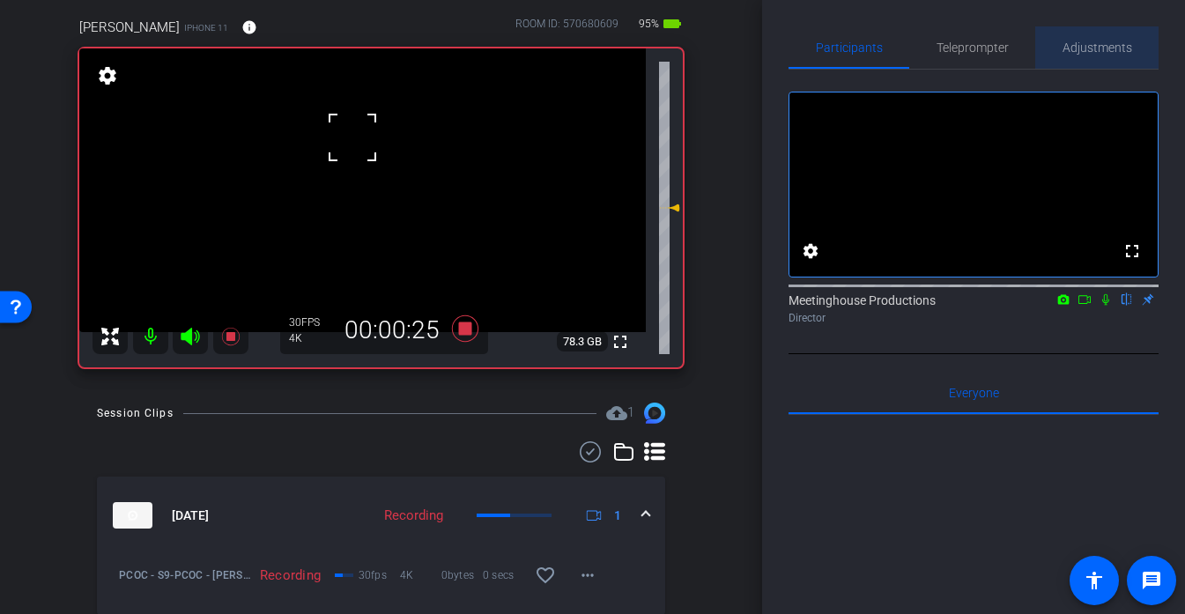
click at [1099, 41] on span "Adjustments" at bounding box center [1098, 47] width 70 height 12
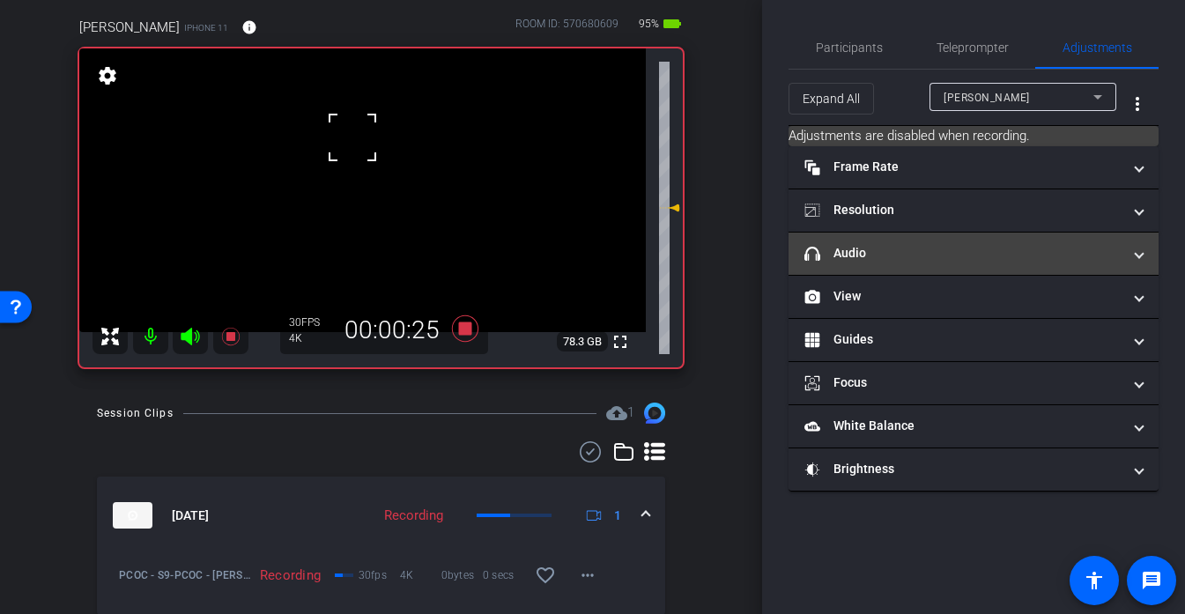
click at [907, 260] on mat-panel-title "headphone icon Audio" at bounding box center [962, 253] width 317 height 19
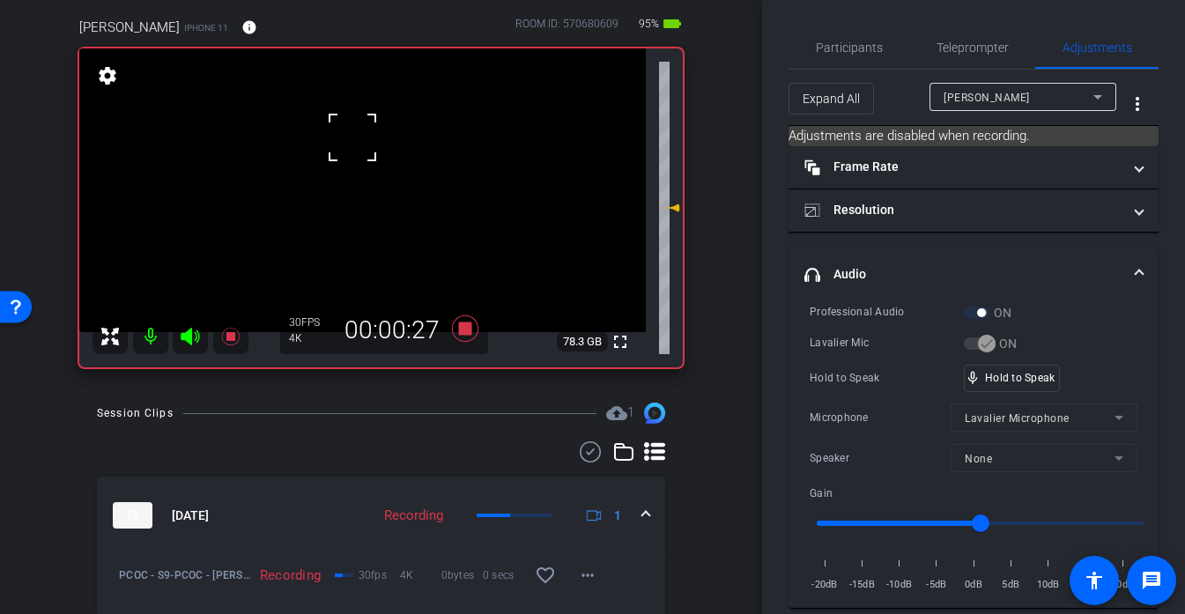
click at [331, 161] on video at bounding box center [362, 190] width 567 height 284
click at [336, 160] on div at bounding box center [331, 161] width 44 height 44
click at [362, 146] on video at bounding box center [362, 190] width 567 height 284
click at [360, 146] on div at bounding box center [362, 146] width 44 height 44
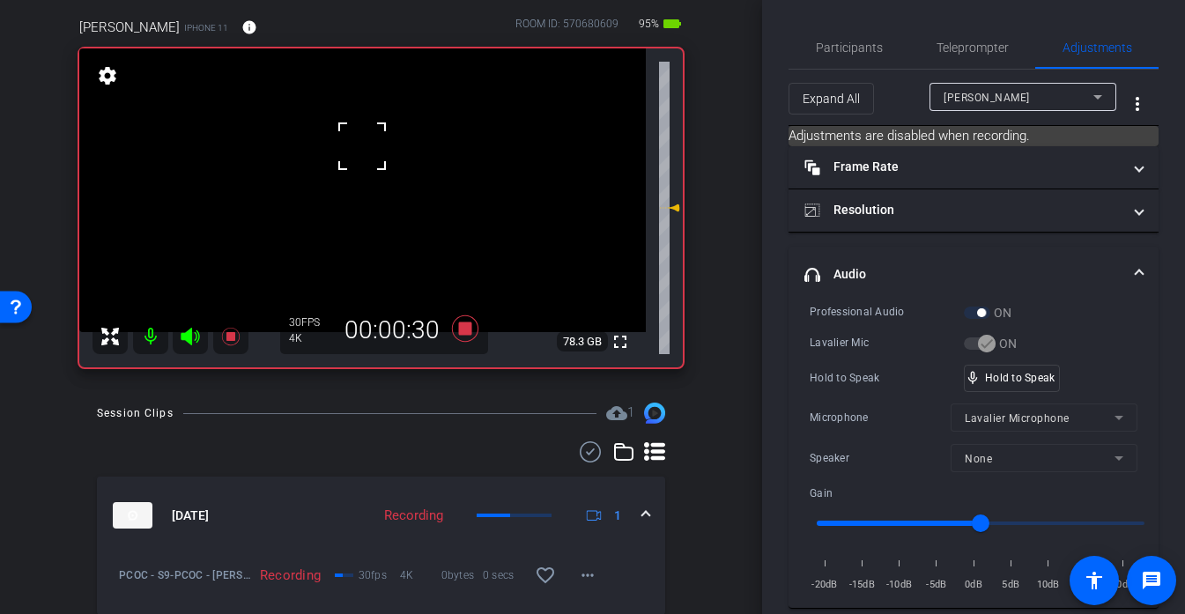
click at [360, 146] on div at bounding box center [362, 146] width 44 height 44
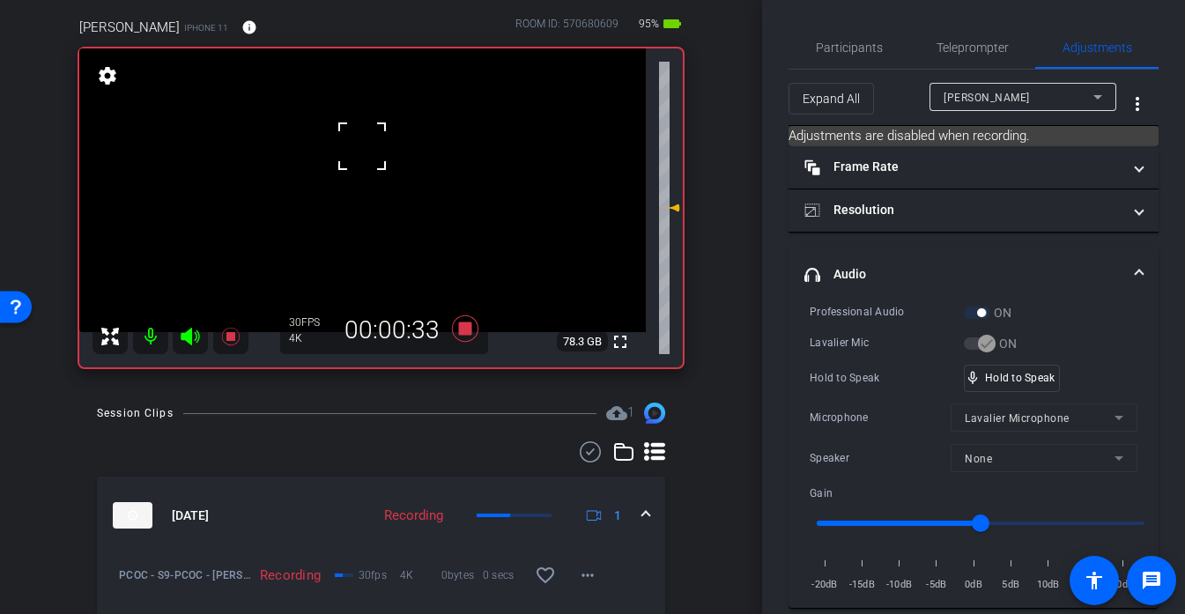
click at [360, 146] on div at bounding box center [362, 146] width 44 height 44
click at [360, 148] on video at bounding box center [362, 190] width 567 height 284
click at [360, 148] on div at bounding box center [362, 146] width 44 height 44
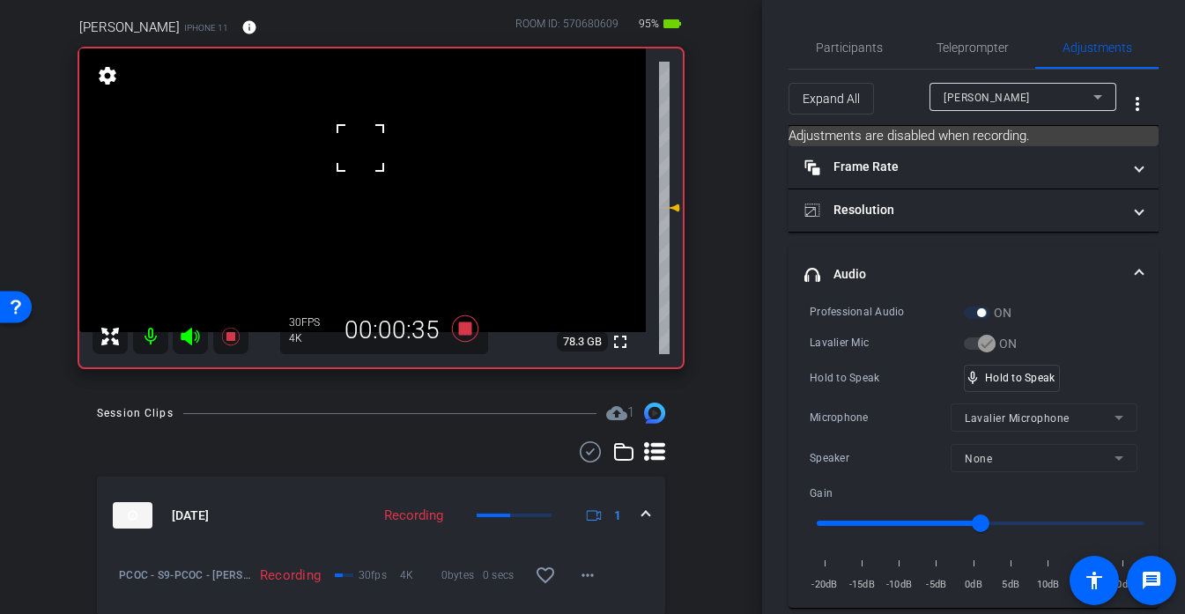
click at [360, 148] on div at bounding box center [360, 148] width 44 height 44
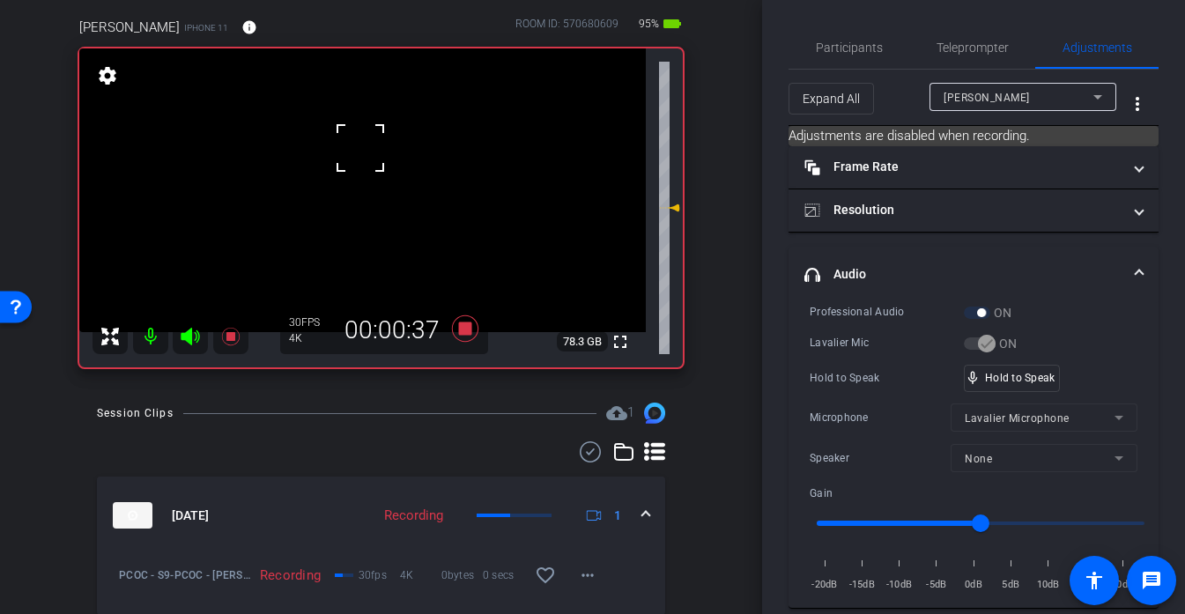
click at [360, 148] on div at bounding box center [360, 148] width 44 height 44
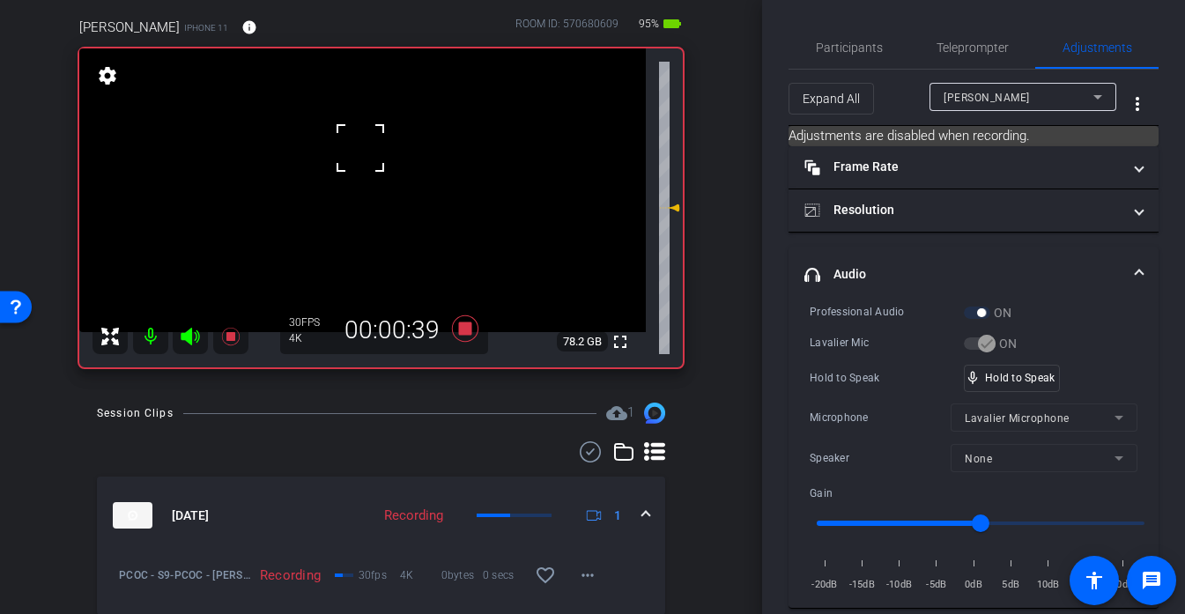
click at [360, 148] on div at bounding box center [360, 148] width 44 height 44
click at [360, 148] on video at bounding box center [362, 190] width 567 height 284
click at [360, 148] on div at bounding box center [360, 148] width 44 height 44
click at [369, 145] on div at bounding box center [360, 148] width 44 height 44
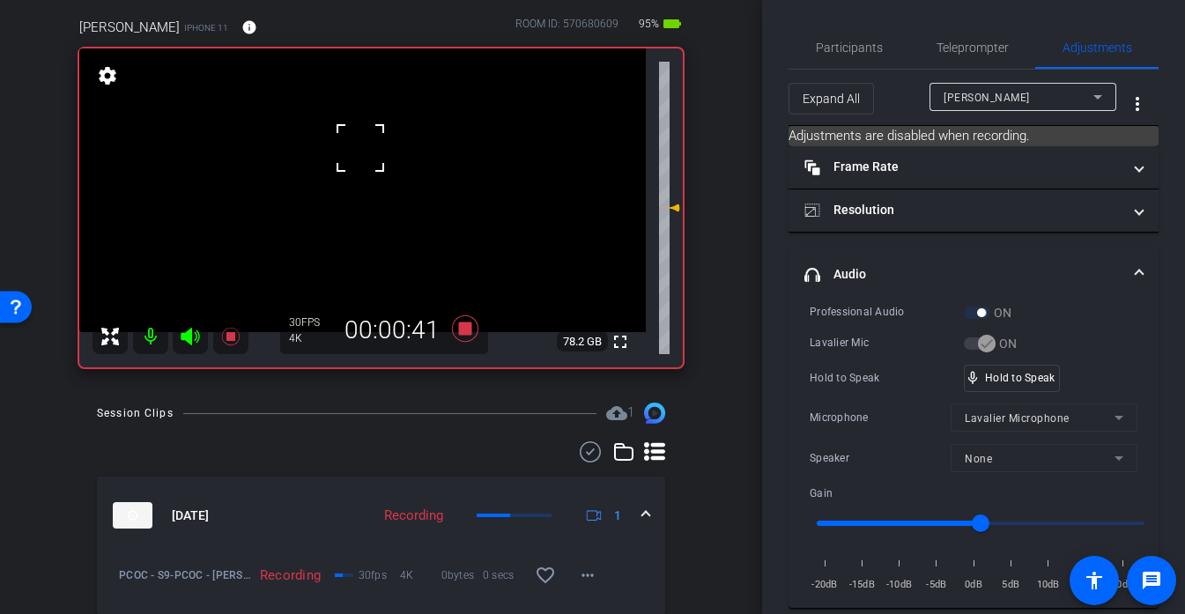
click at [369, 145] on div at bounding box center [360, 148] width 44 height 44
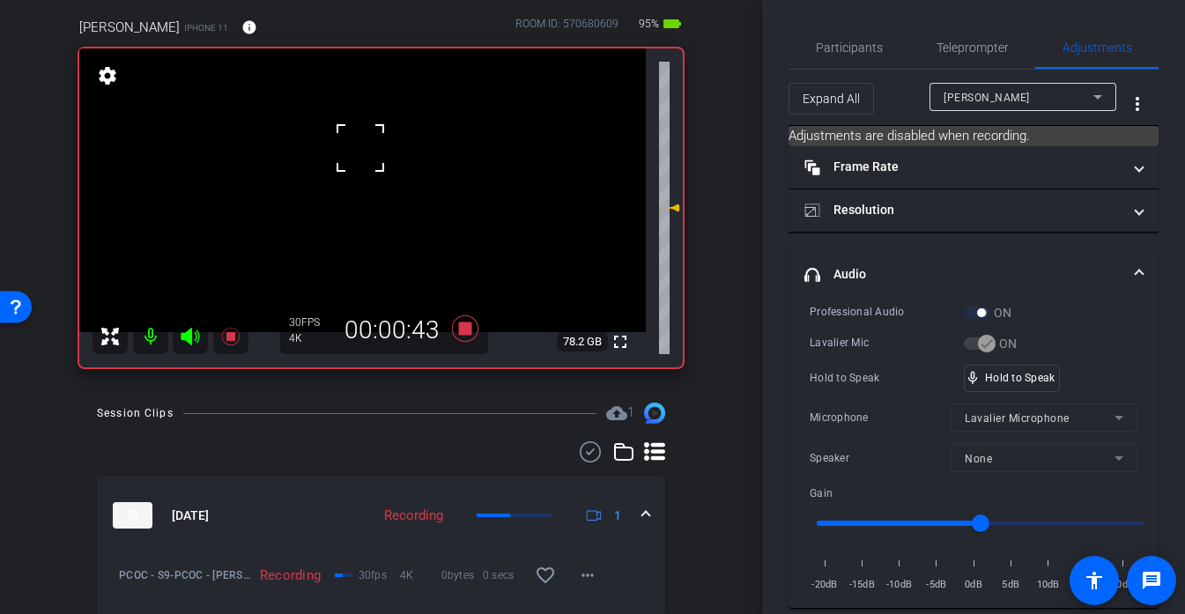
click at [369, 145] on div at bounding box center [360, 148] width 44 height 44
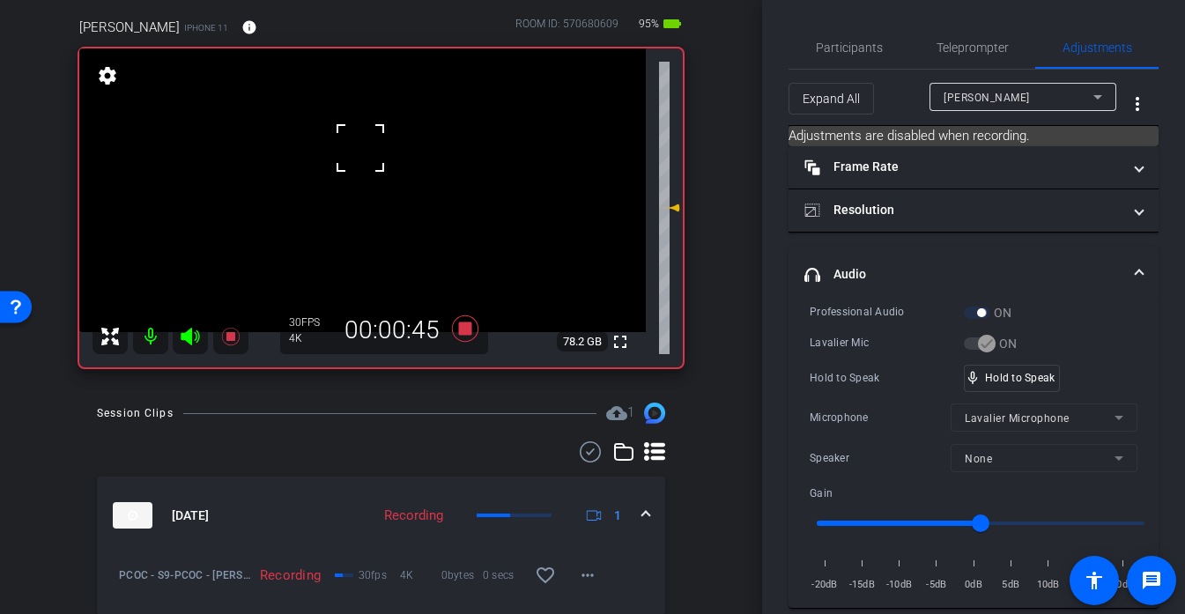
click at [369, 145] on div at bounding box center [360, 148] width 44 height 44
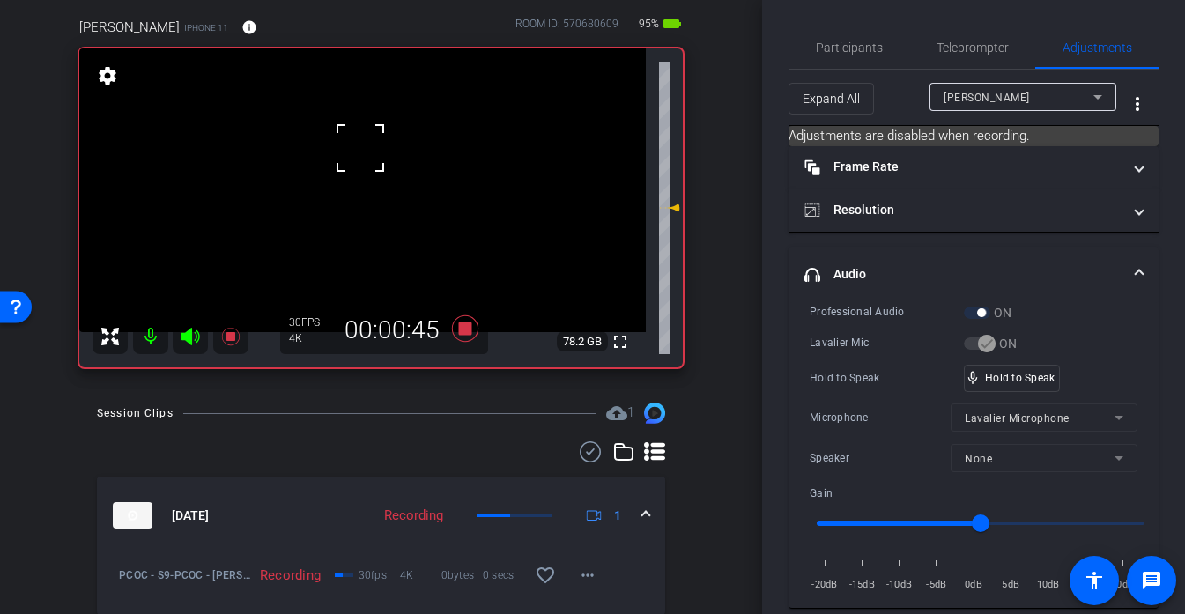
click at [369, 145] on div at bounding box center [360, 148] width 44 height 44
click at [369, 145] on video at bounding box center [362, 190] width 567 height 284
click at [369, 145] on div at bounding box center [369, 144] width 44 height 44
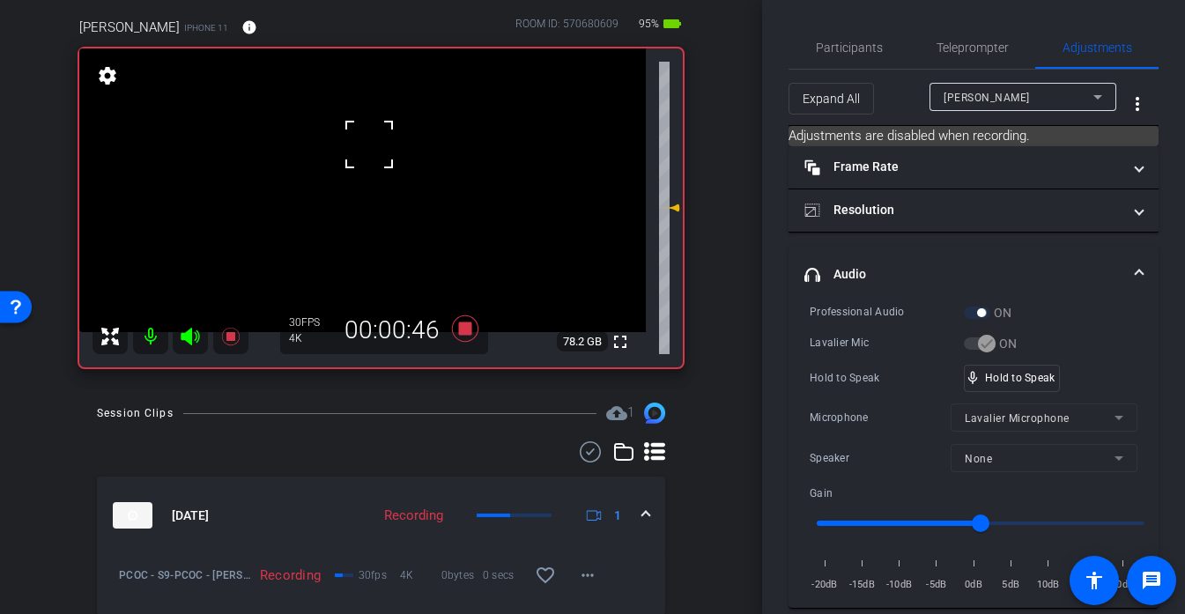
click at [369, 145] on div at bounding box center [369, 144] width 44 height 44
click at [345, 152] on video at bounding box center [362, 190] width 567 height 284
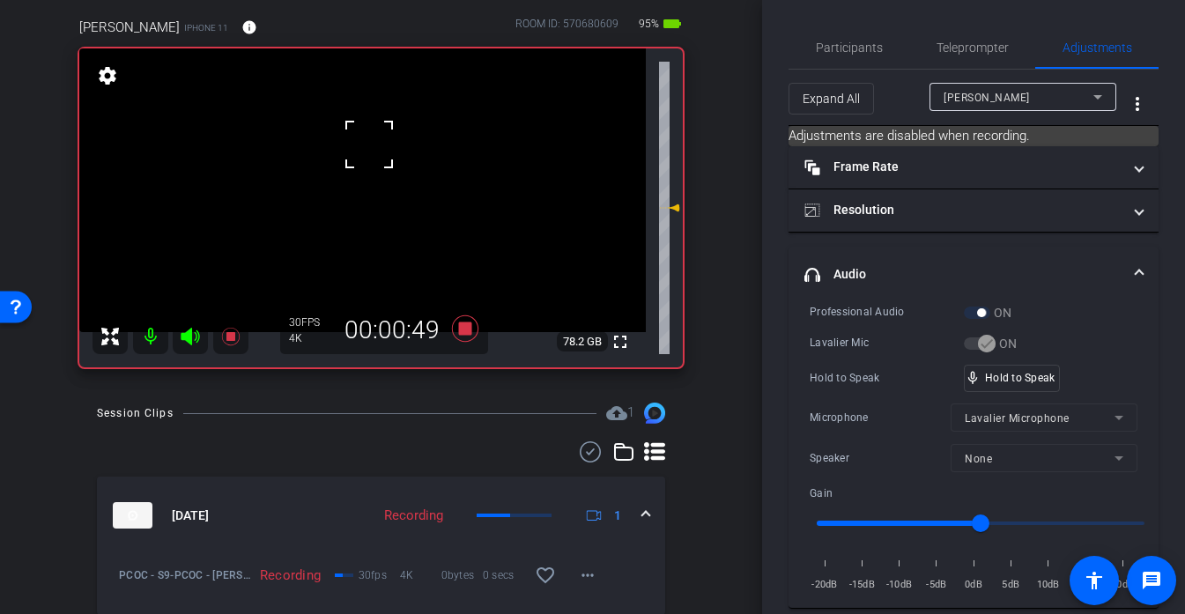
click at [347, 152] on div at bounding box center [369, 144] width 44 height 44
click at [346, 152] on div at bounding box center [345, 152] width 44 height 44
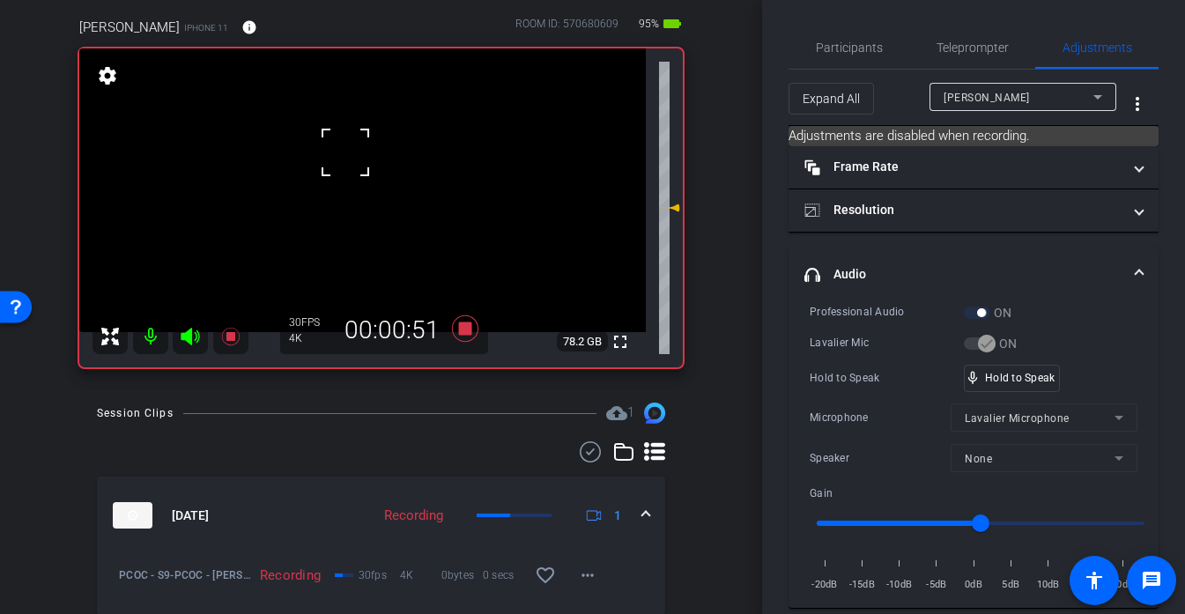
click at [346, 152] on div at bounding box center [345, 152] width 44 height 44
drag, startPoint x: 1048, startPoint y: 389, endPoint x: 1034, endPoint y: 388, distance: 14.1
click at [1034, 388] on div "mic_none Speaking..." at bounding box center [1004, 379] width 79 height 26
click at [347, 153] on video at bounding box center [362, 190] width 567 height 284
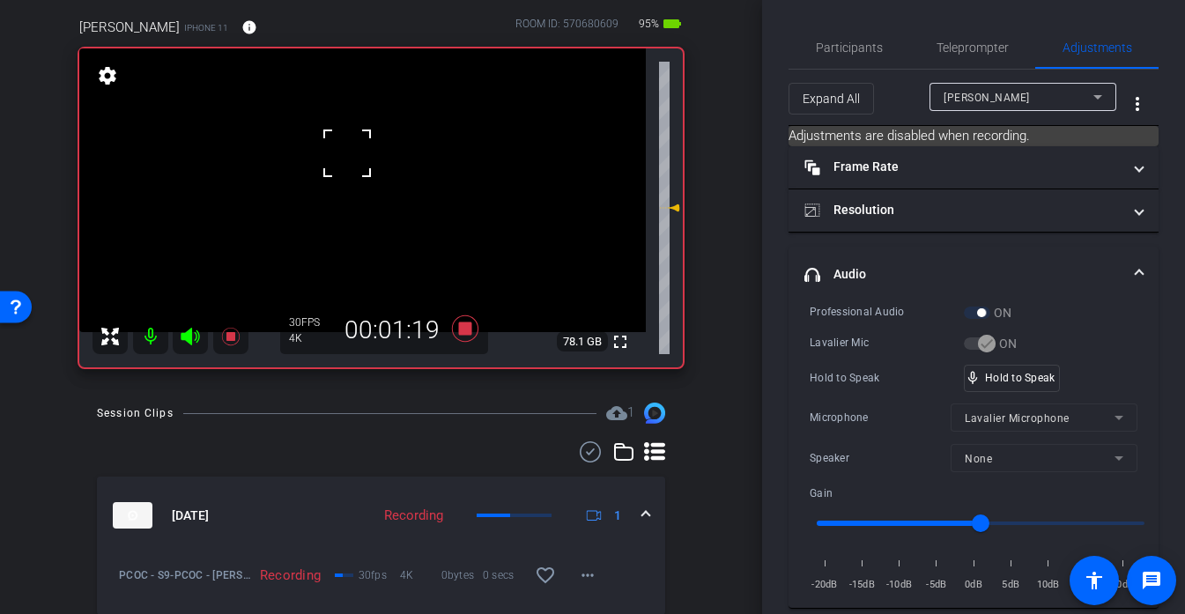
click at [347, 153] on div at bounding box center [347, 153] width 44 height 44
click at [337, 142] on div at bounding box center [347, 153] width 44 height 44
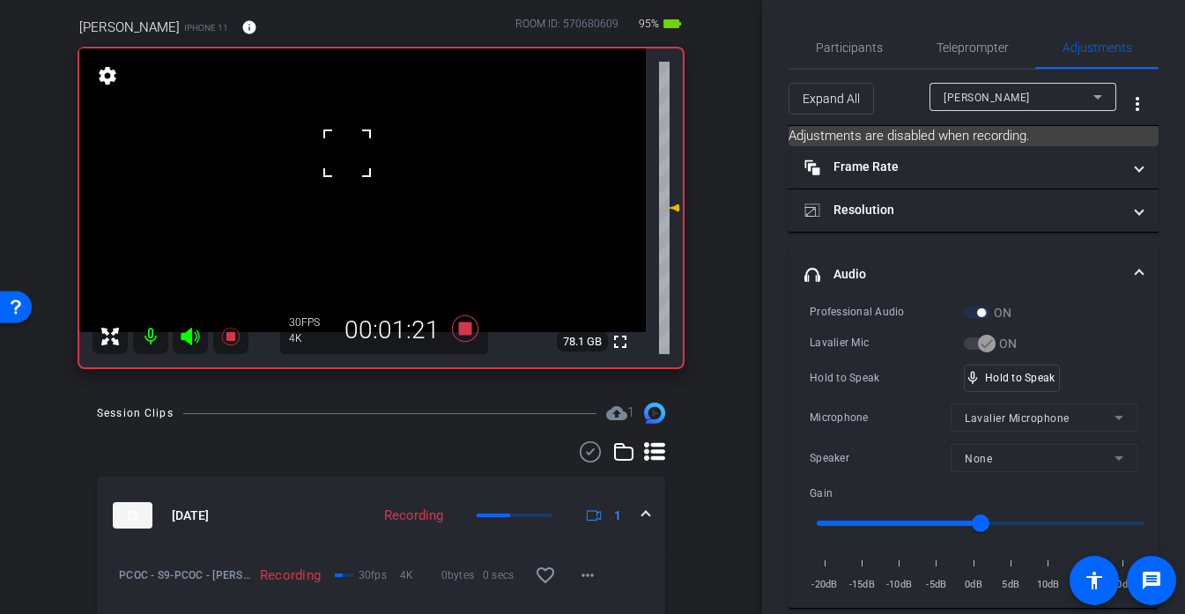
click at [337, 142] on div at bounding box center [347, 153] width 44 height 44
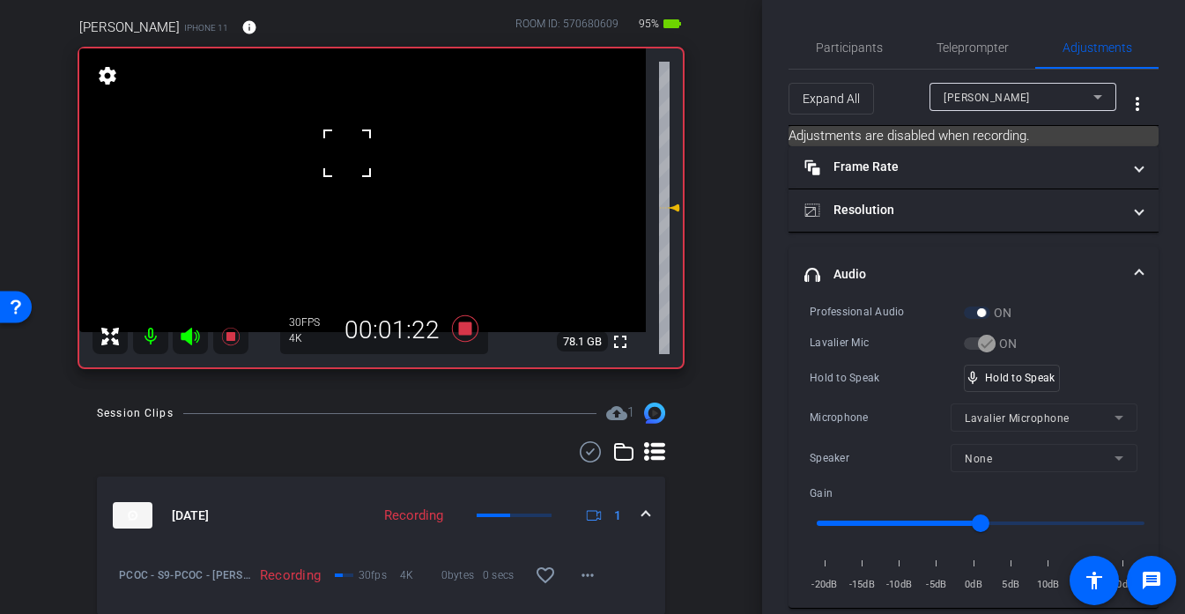
click at [350, 142] on div at bounding box center [347, 153] width 44 height 44
click at [357, 142] on div at bounding box center [347, 153] width 44 height 44
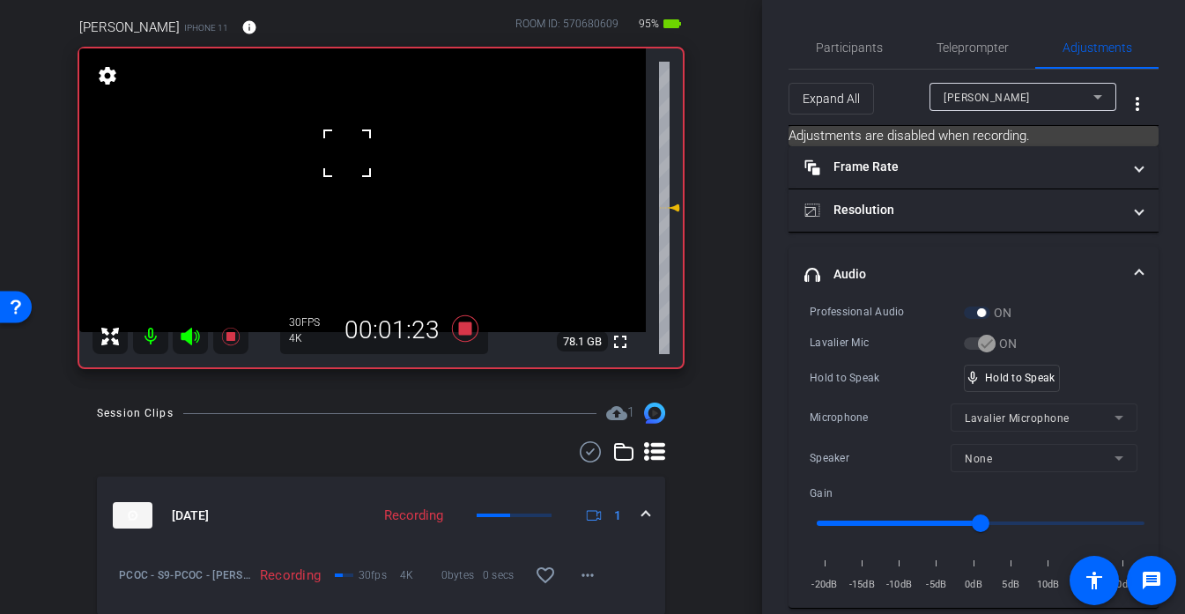
click at [358, 142] on div at bounding box center [347, 153] width 44 height 44
click at [358, 146] on video at bounding box center [362, 190] width 567 height 284
click at [358, 146] on div at bounding box center [358, 146] width 44 height 44
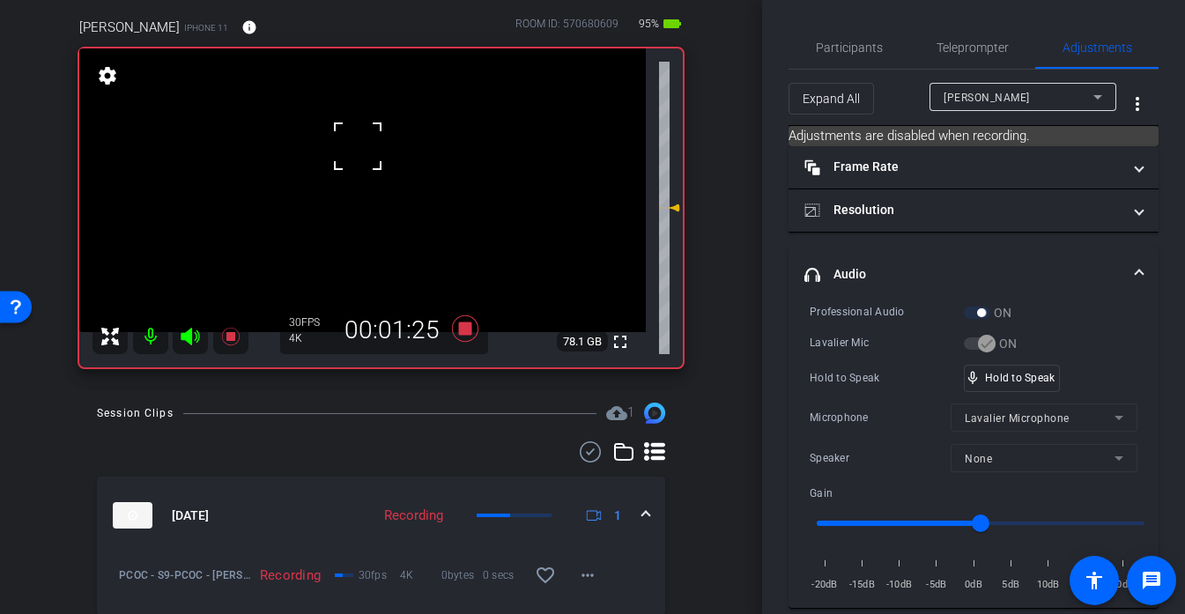
click at [358, 146] on div at bounding box center [358, 146] width 44 height 44
click at [367, 147] on div at bounding box center [358, 146] width 44 height 44
click at [370, 147] on div at bounding box center [358, 146] width 44 height 44
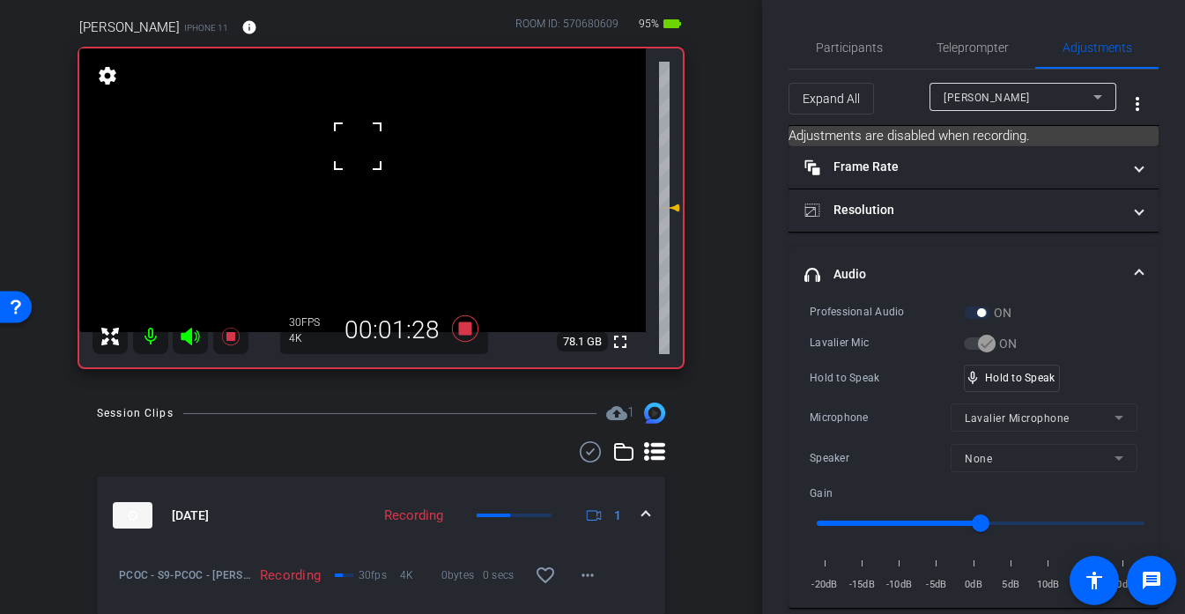
click at [370, 147] on div at bounding box center [358, 146] width 44 height 44
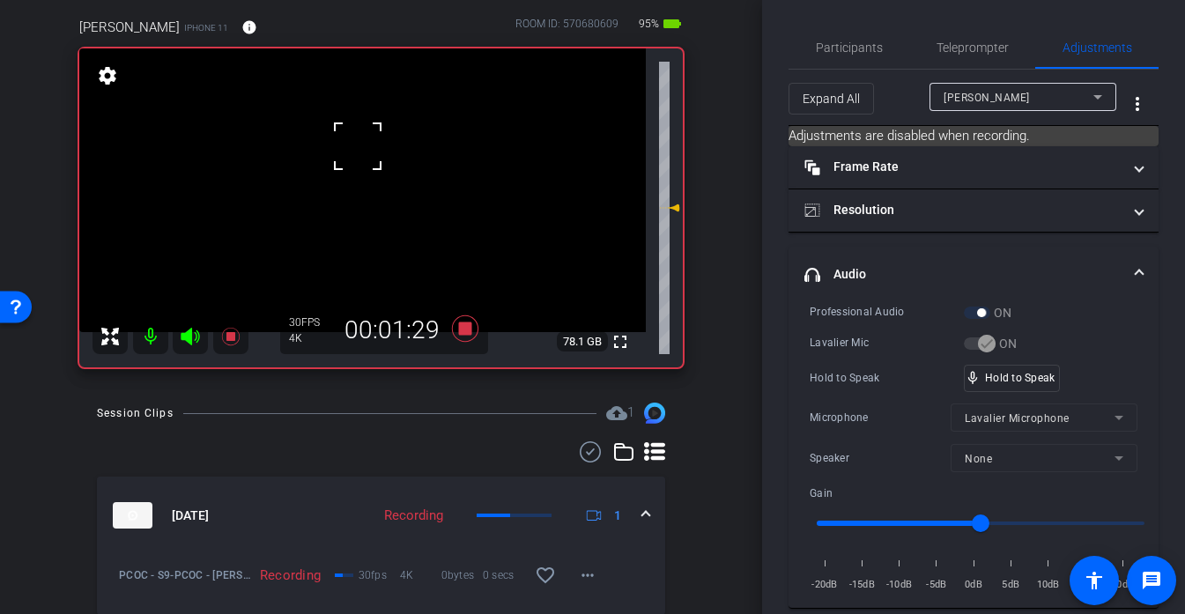
click at [370, 147] on div at bounding box center [358, 146] width 44 height 44
click at [370, 147] on video at bounding box center [362, 190] width 567 height 284
click at [370, 147] on div at bounding box center [358, 146] width 44 height 44
click at [370, 147] on div at bounding box center [370, 147] width 44 height 44
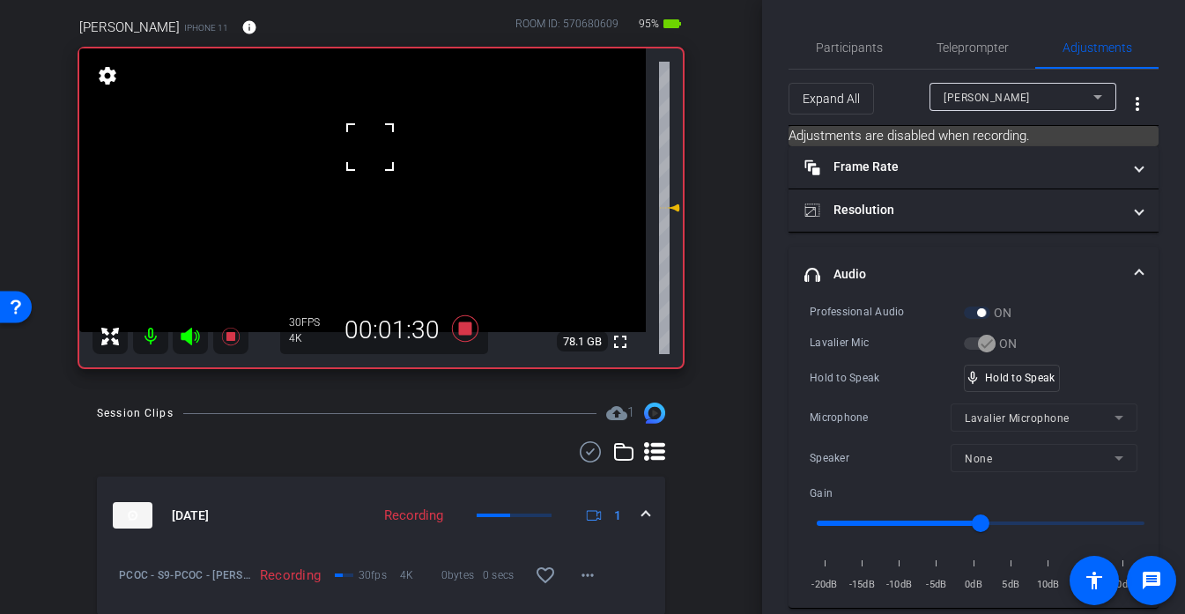
click at [370, 147] on div at bounding box center [370, 147] width 44 height 44
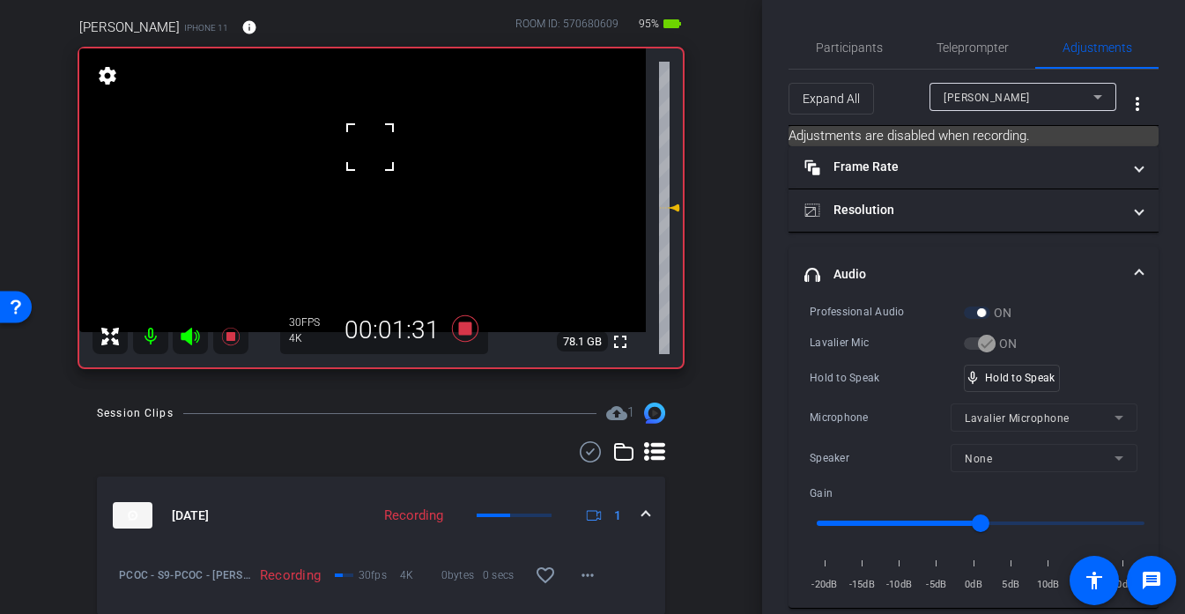
click at [370, 147] on div at bounding box center [370, 147] width 44 height 44
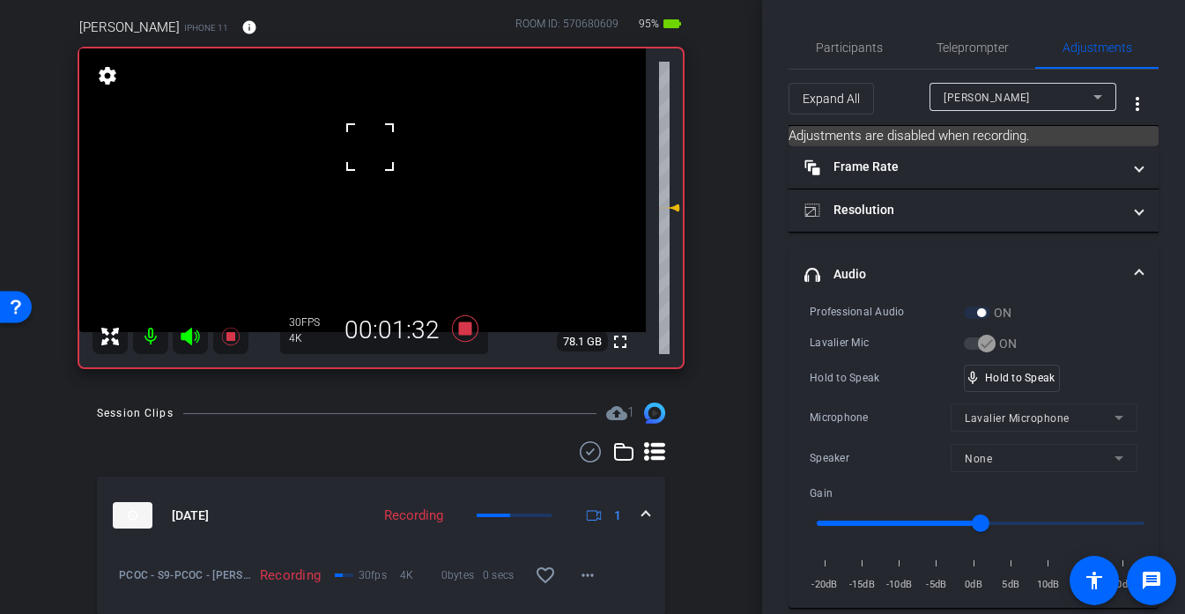
click at [370, 147] on div at bounding box center [370, 147] width 44 height 44
click at [367, 147] on div at bounding box center [370, 147] width 44 height 44
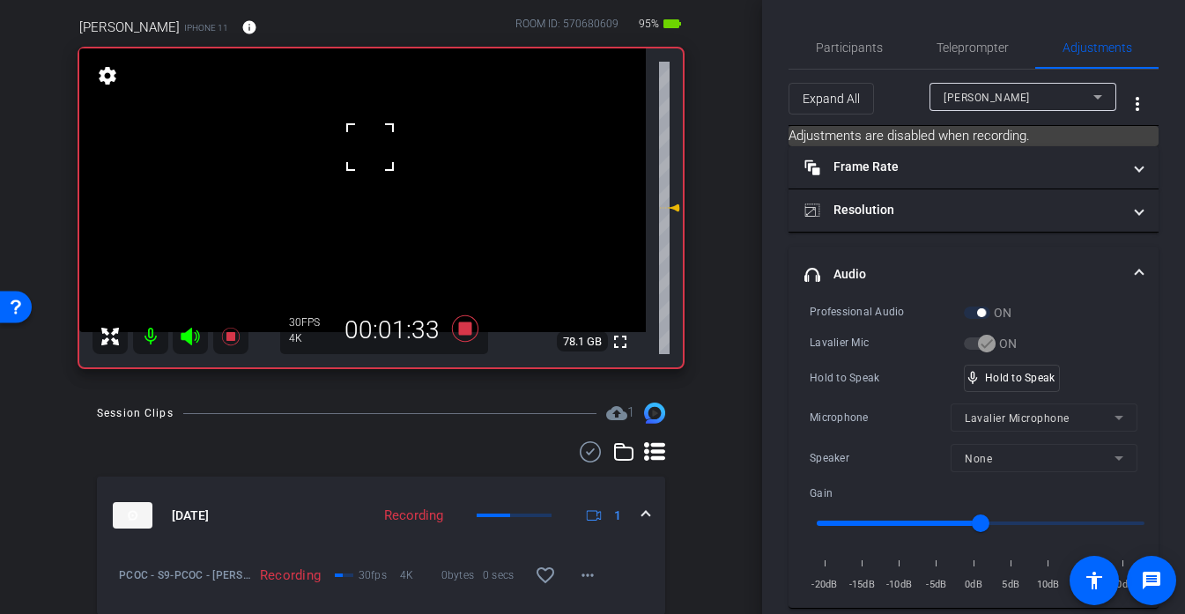
click at [347, 147] on video at bounding box center [362, 190] width 567 height 284
click at [345, 148] on div at bounding box center [347, 147] width 44 height 44
click at [377, 170] on video at bounding box center [362, 190] width 567 height 284
click at [377, 170] on div at bounding box center [377, 170] width 44 height 44
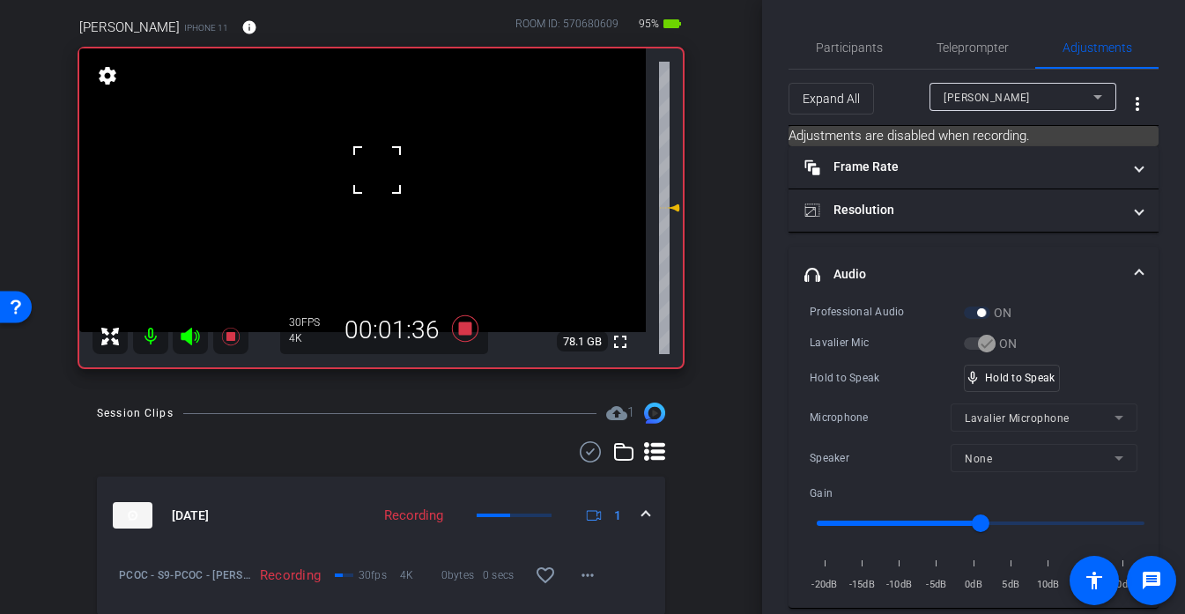
click at [345, 159] on video at bounding box center [362, 190] width 567 height 284
click at [351, 157] on div at bounding box center [345, 159] width 44 height 44
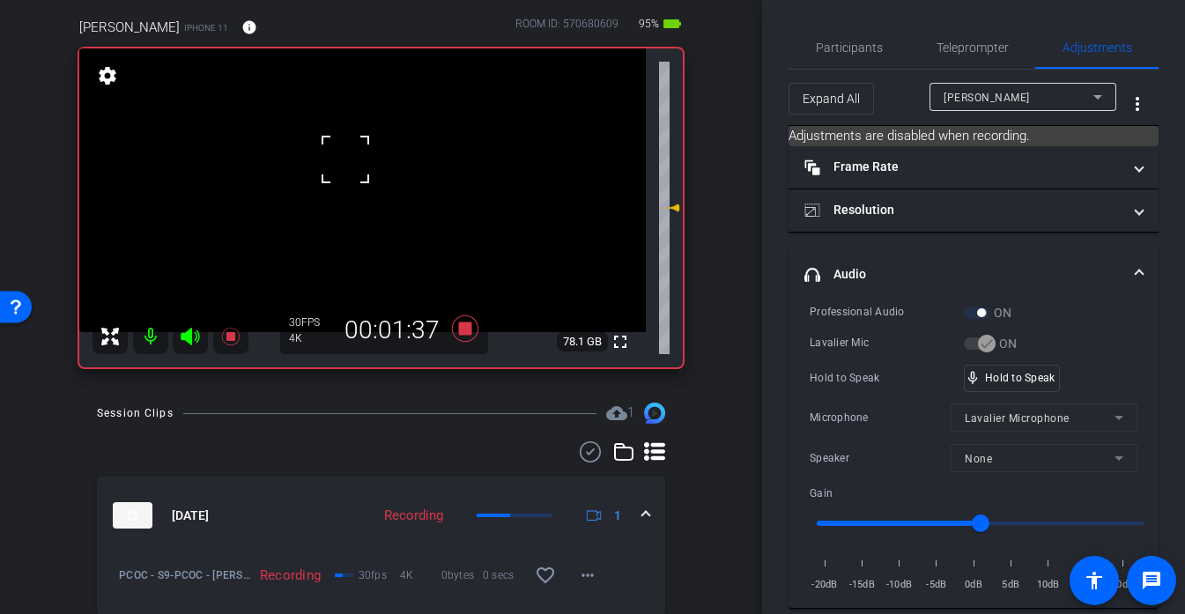
click at [351, 157] on div at bounding box center [345, 159] width 44 height 44
click at [353, 152] on div at bounding box center [345, 159] width 44 height 44
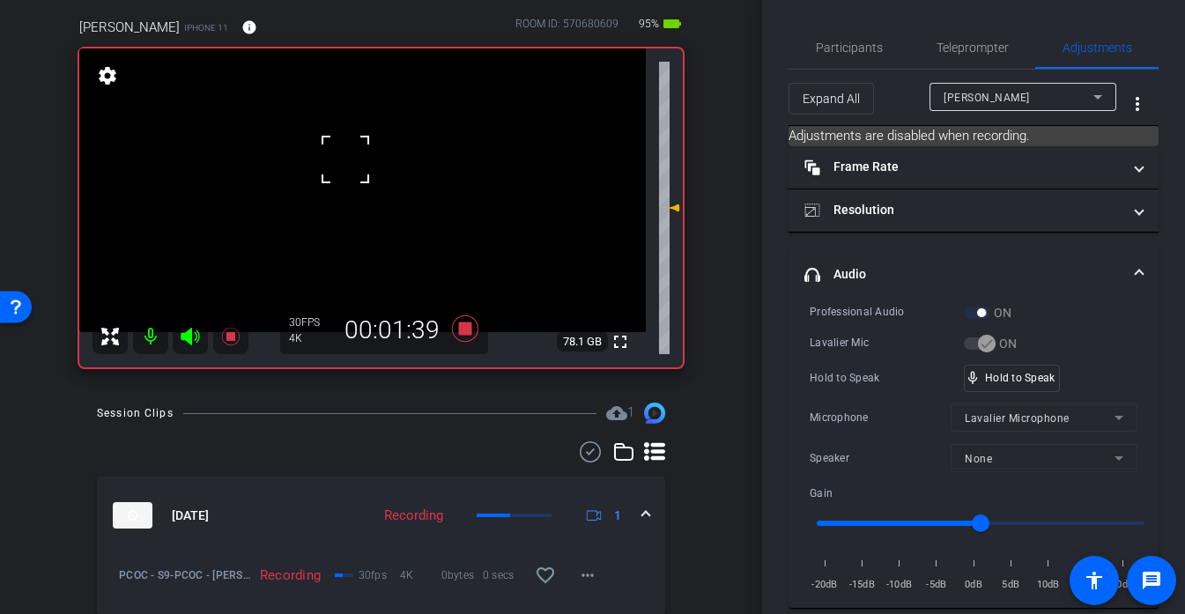
click at [353, 152] on div at bounding box center [345, 159] width 44 height 44
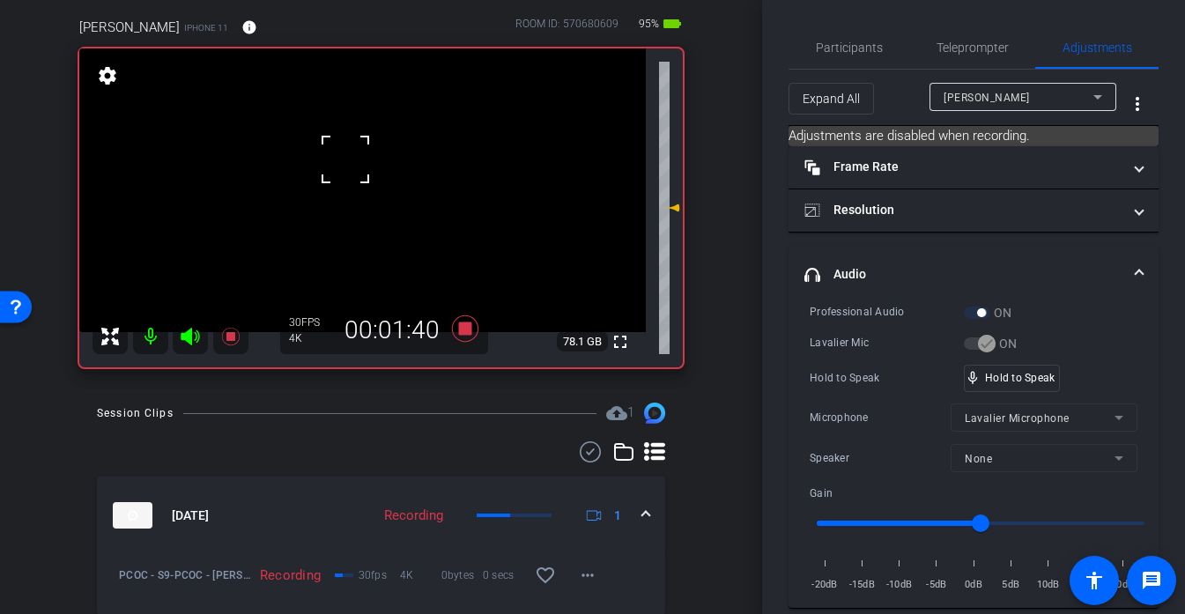
click at [353, 152] on div at bounding box center [345, 159] width 44 height 44
click at [353, 152] on video at bounding box center [362, 190] width 567 height 284
click at [353, 152] on div at bounding box center [353, 152] width 44 height 44
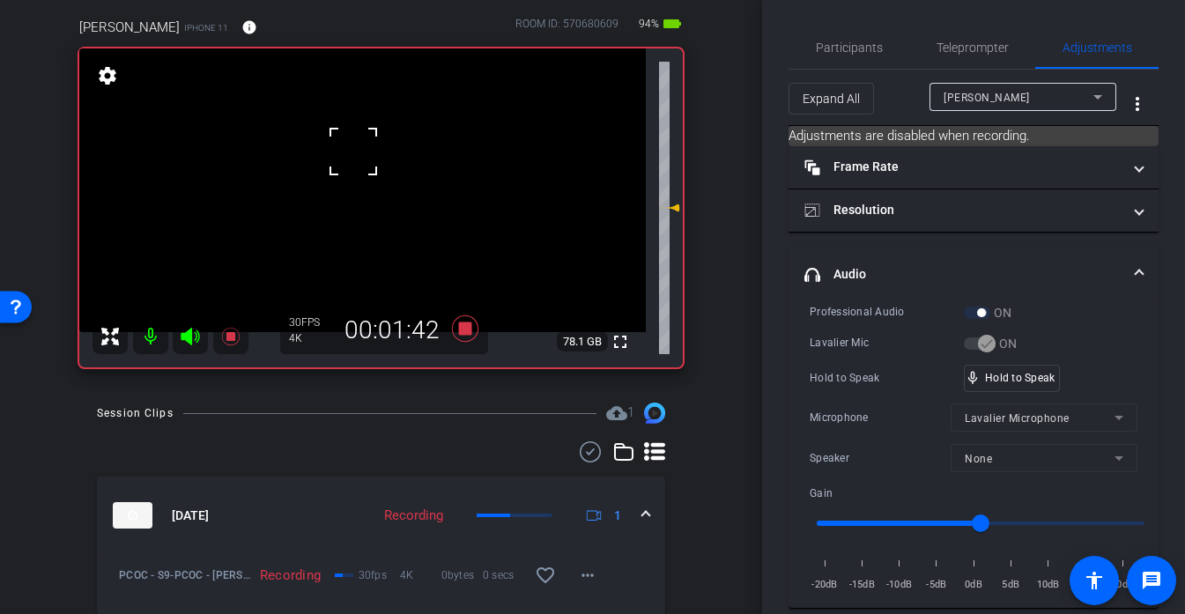
click at [353, 152] on div at bounding box center [353, 152] width 44 height 44
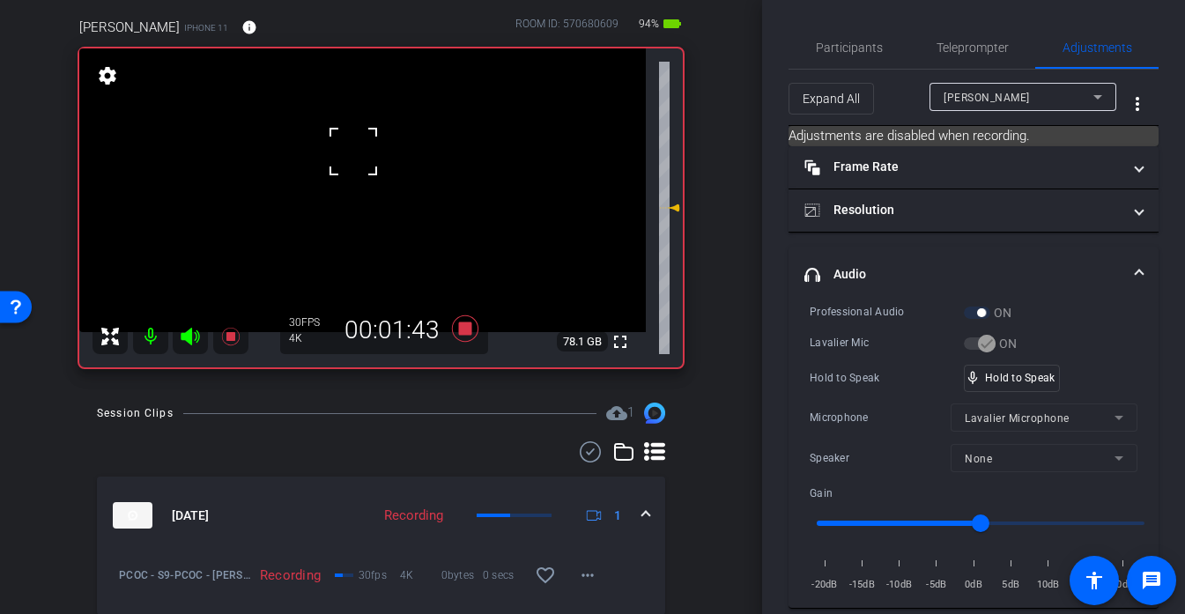
click at [353, 152] on div at bounding box center [353, 152] width 44 height 44
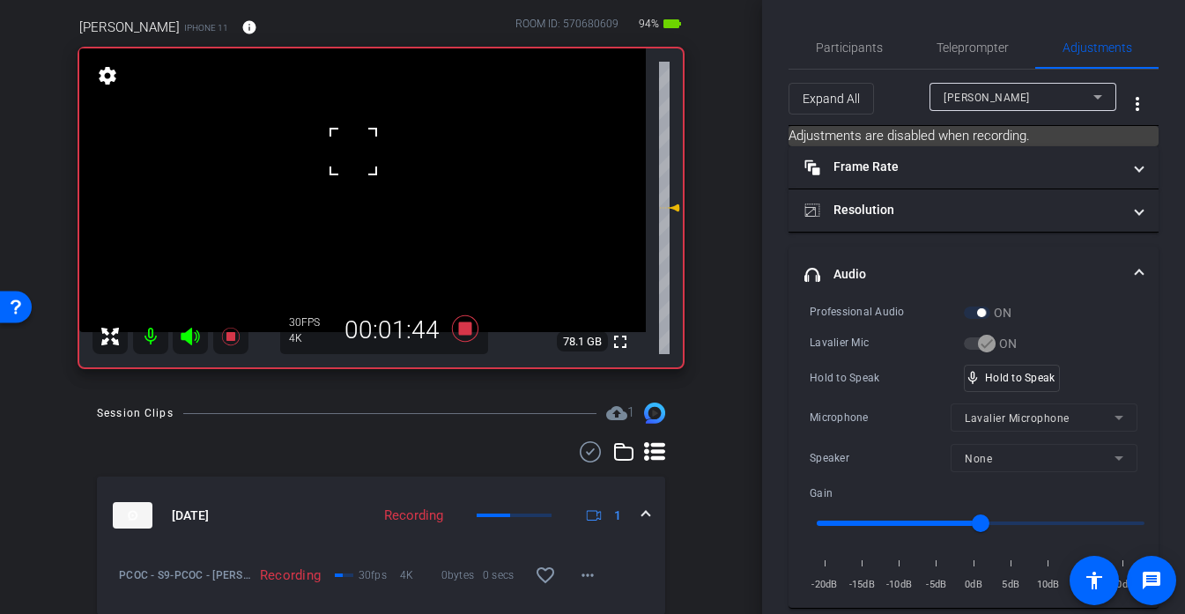
click at [353, 152] on div at bounding box center [353, 152] width 44 height 44
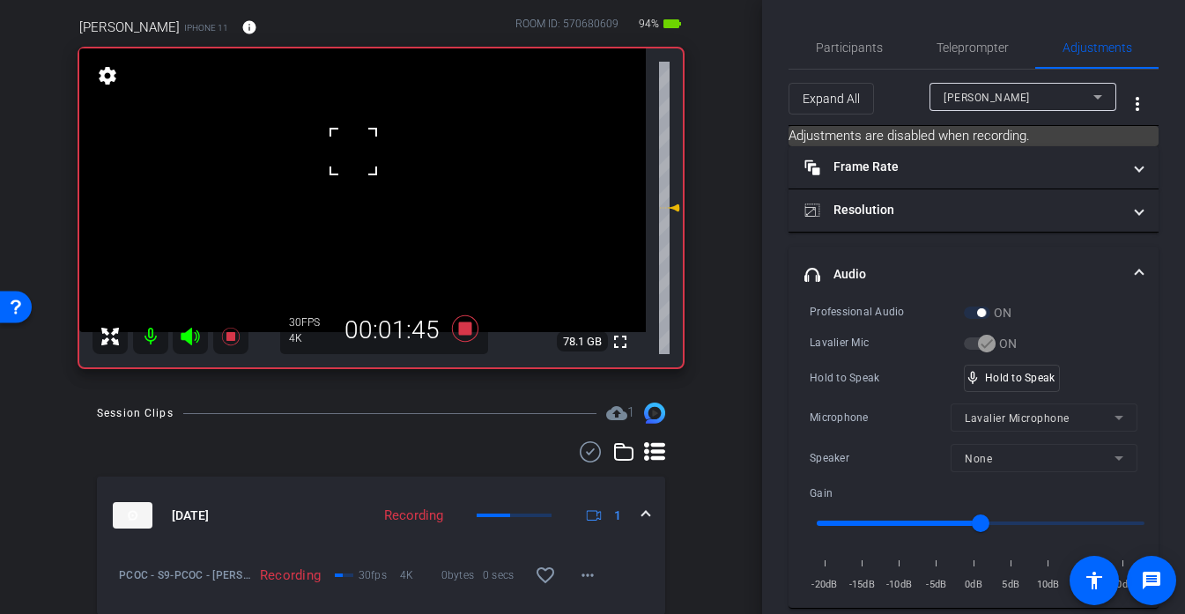
click at [353, 152] on div at bounding box center [353, 152] width 44 height 44
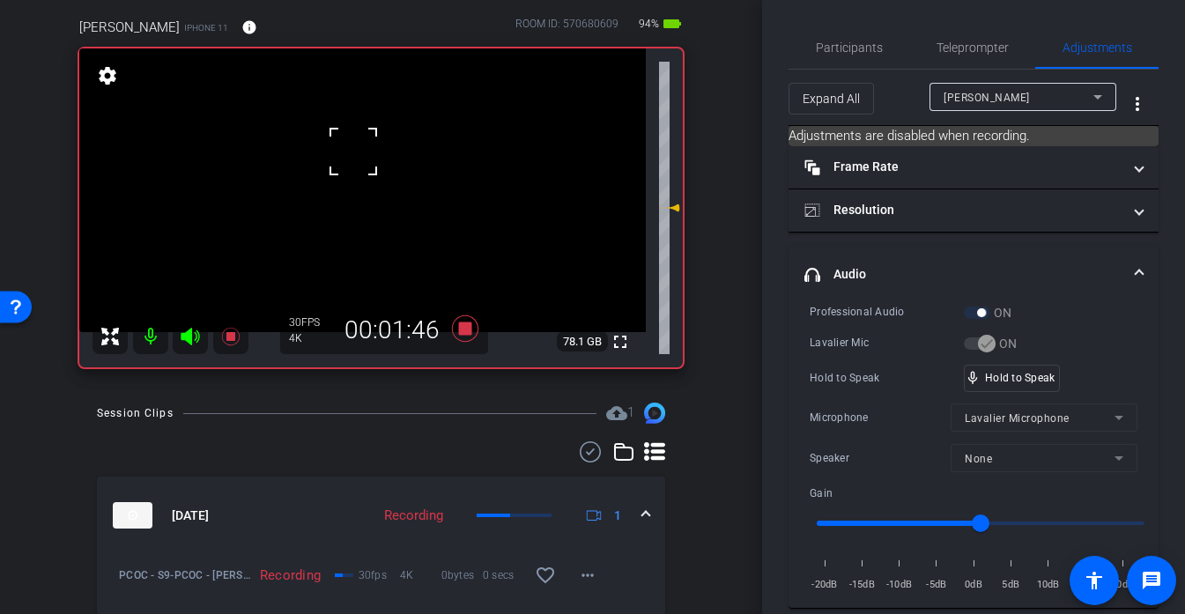
click at [353, 152] on div at bounding box center [353, 152] width 44 height 44
click at [353, 152] on div "fullscreen settings 78.1 GB" at bounding box center [381, 207] width 604 height 319
click at [353, 152] on video at bounding box center [362, 190] width 567 height 284
click at [353, 152] on div at bounding box center [353, 152] width 44 height 44
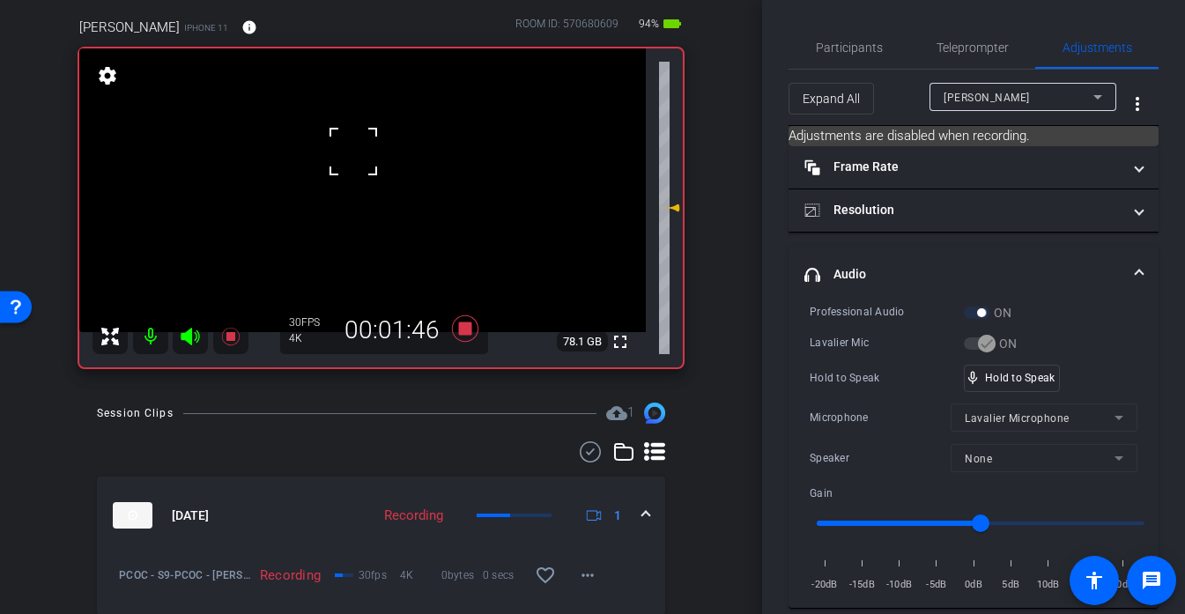
click at [353, 152] on div at bounding box center [353, 152] width 44 height 44
click at [346, 156] on video at bounding box center [362, 190] width 567 height 284
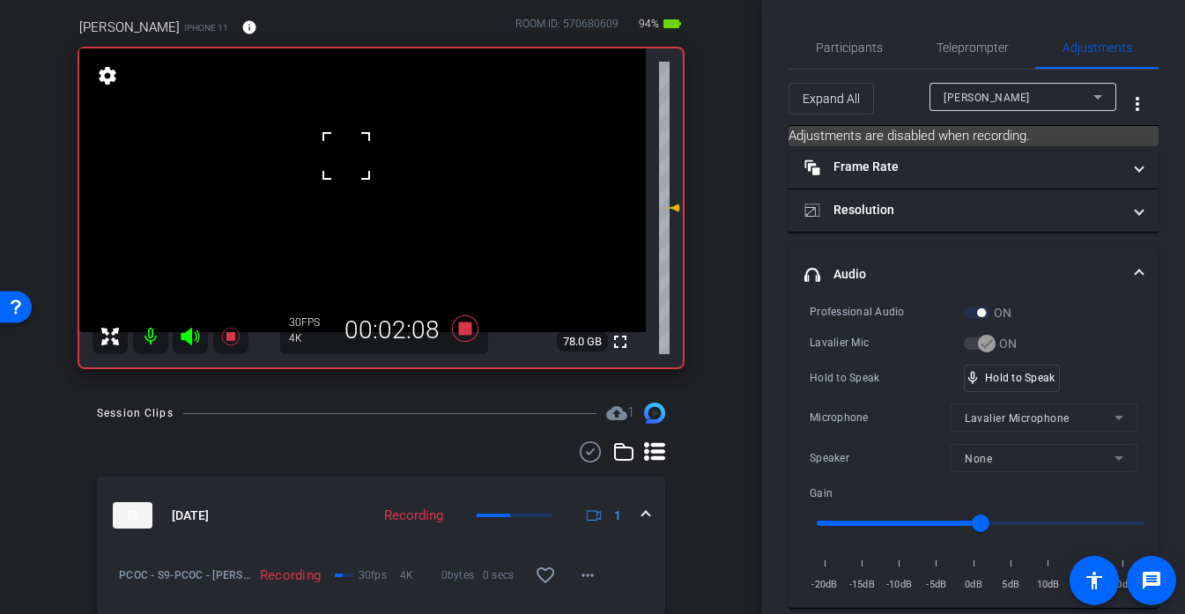
click at [352, 154] on div at bounding box center [346, 156] width 44 height 44
click at [353, 154] on div at bounding box center [346, 156] width 44 height 44
click at [359, 149] on div at bounding box center [346, 156] width 44 height 44
click at [365, 149] on div at bounding box center [346, 156] width 44 height 44
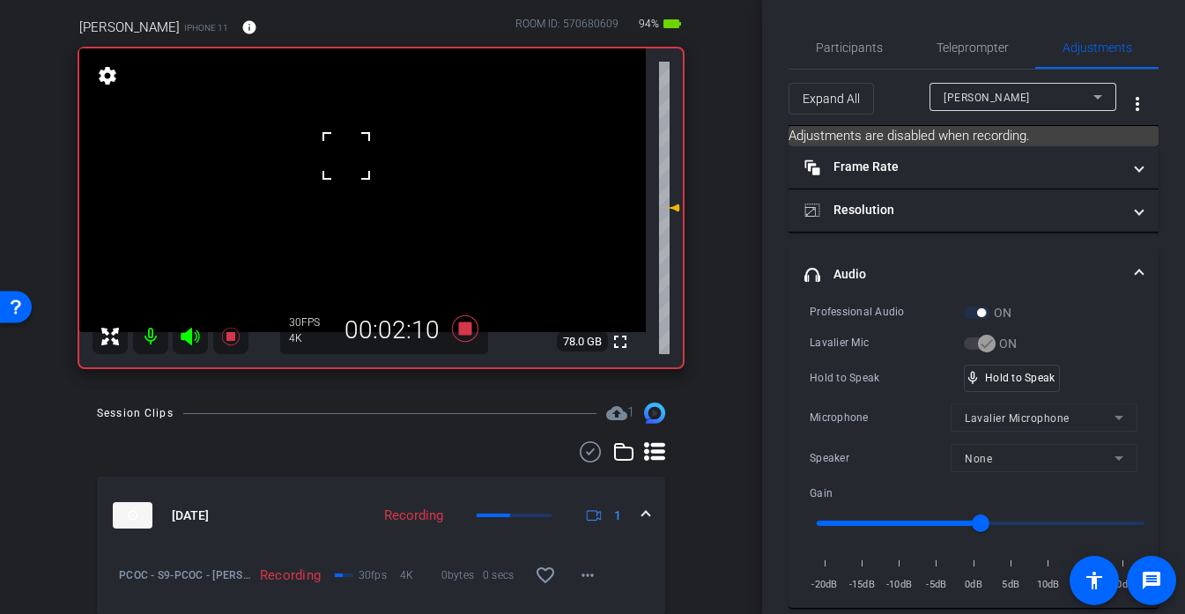
click at [365, 149] on div at bounding box center [346, 156] width 44 height 44
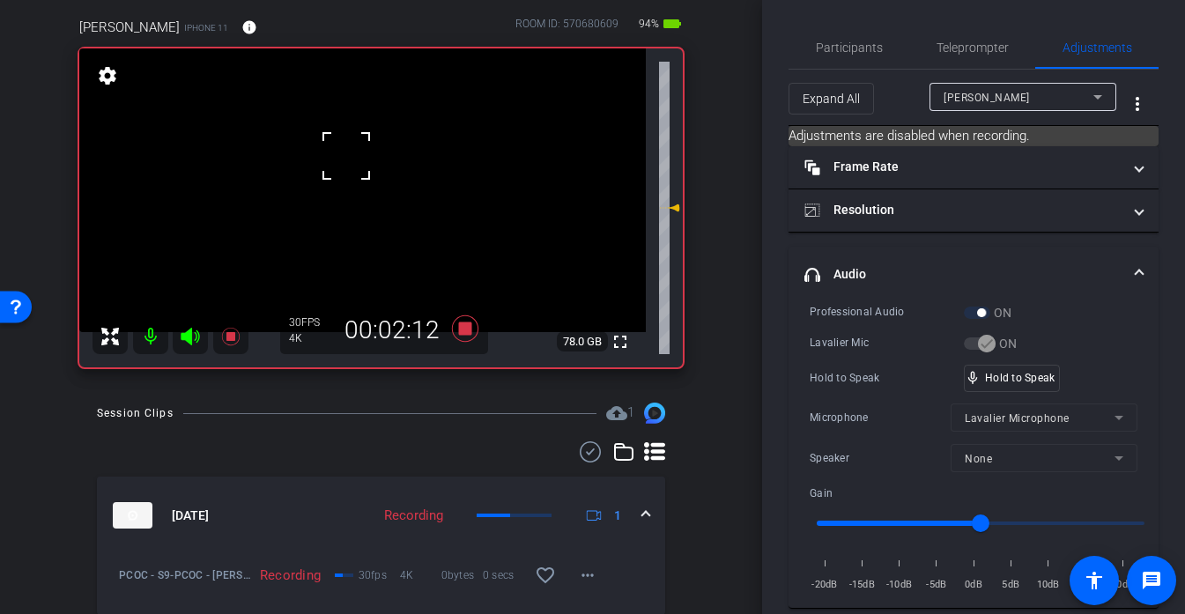
click at [365, 149] on div at bounding box center [346, 156] width 44 height 44
click at [365, 149] on video at bounding box center [362, 190] width 567 height 284
click at [365, 149] on div at bounding box center [365, 149] width 44 height 44
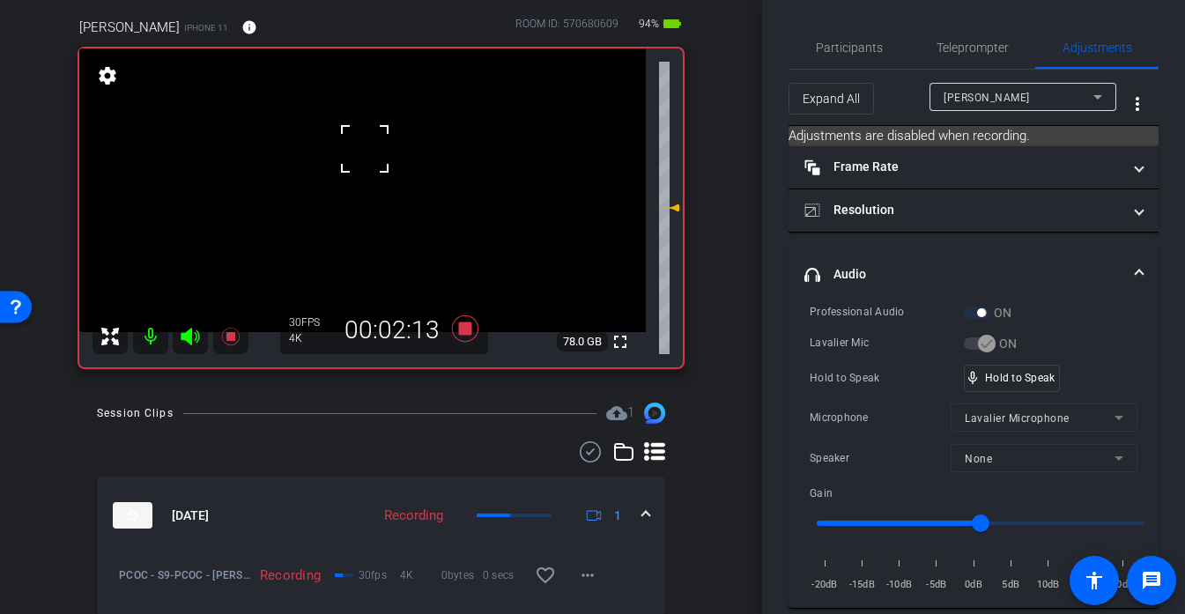
click at [365, 149] on div at bounding box center [365, 149] width 44 height 44
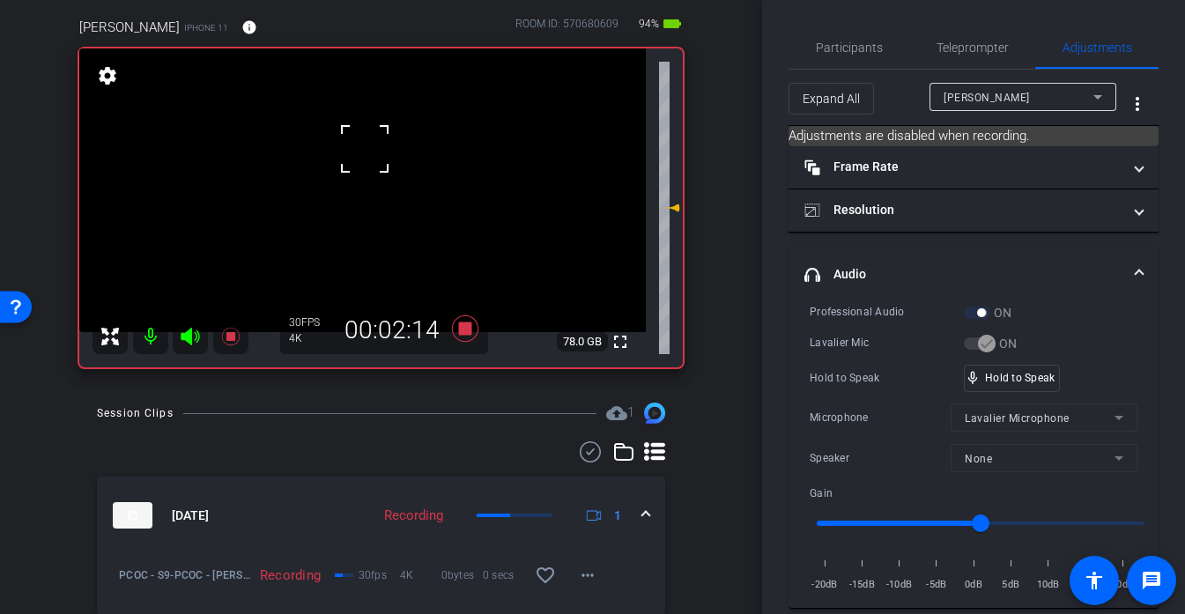
click at [365, 149] on div at bounding box center [365, 149] width 44 height 44
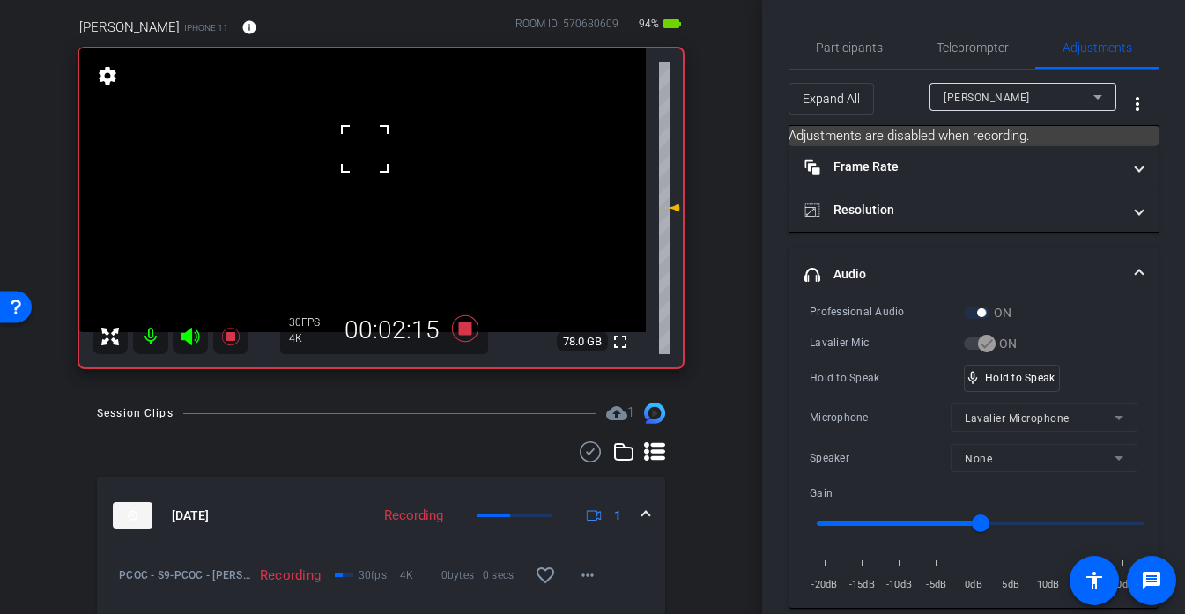
click at [365, 149] on div at bounding box center [365, 149] width 44 height 44
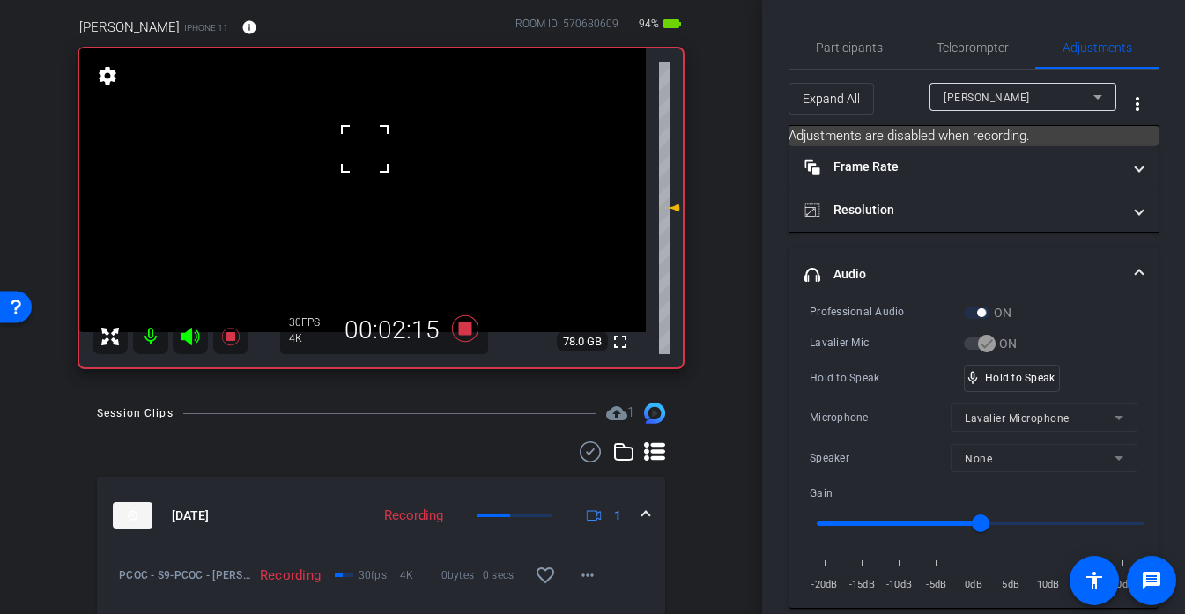
click at [365, 149] on div at bounding box center [365, 149] width 44 height 44
click at [374, 150] on div at bounding box center [365, 149] width 44 height 44
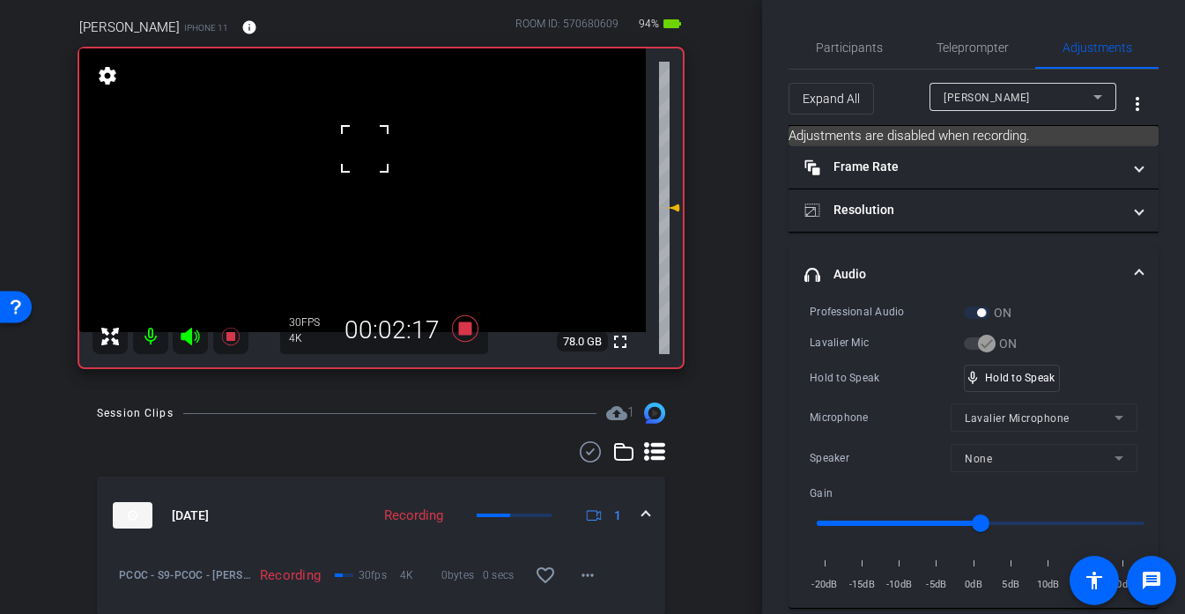
click at [374, 150] on div at bounding box center [365, 149] width 44 height 44
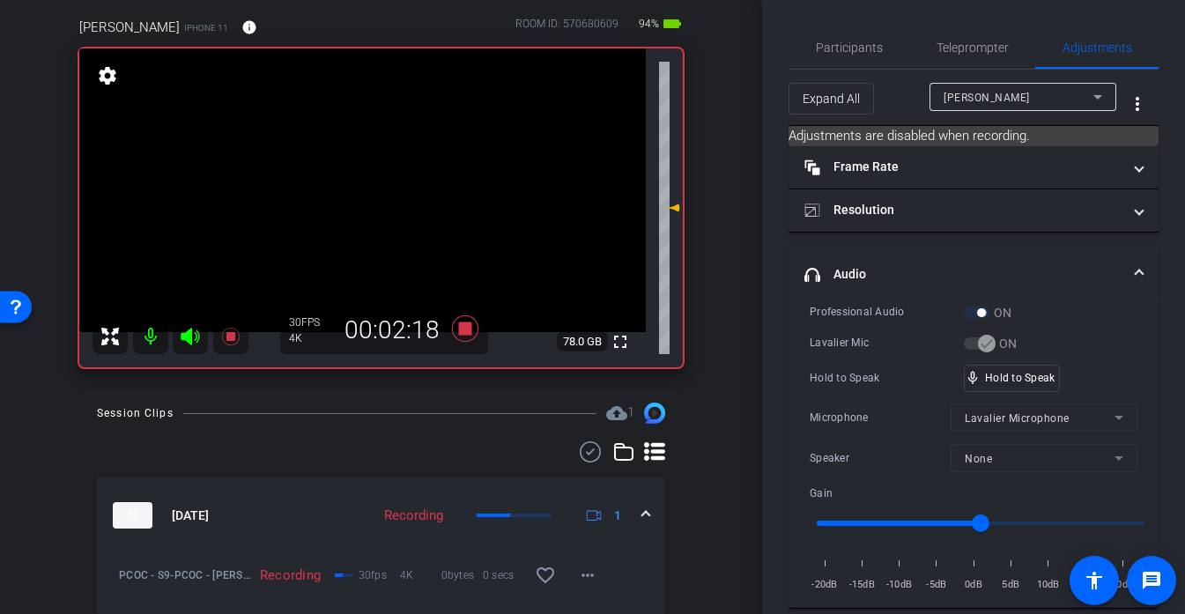
click at [374, 150] on video at bounding box center [362, 190] width 567 height 284
click at [374, 150] on div at bounding box center [365, 149] width 44 height 44
click at [374, 150] on div at bounding box center [374, 150] width 44 height 44
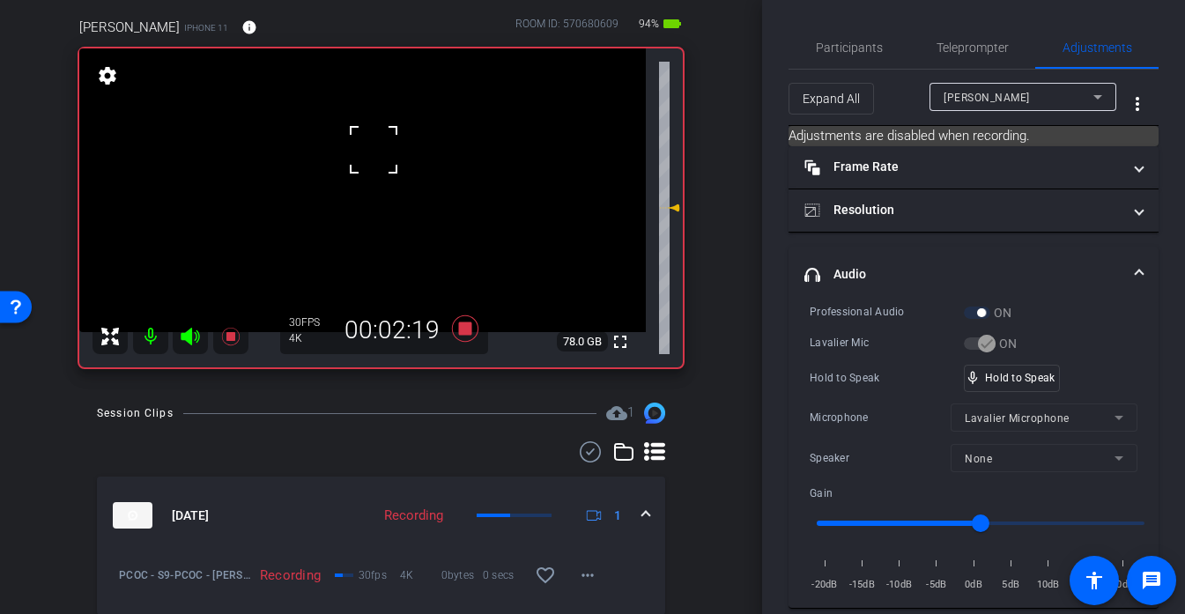
click at [374, 150] on div at bounding box center [374, 150] width 44 height 44
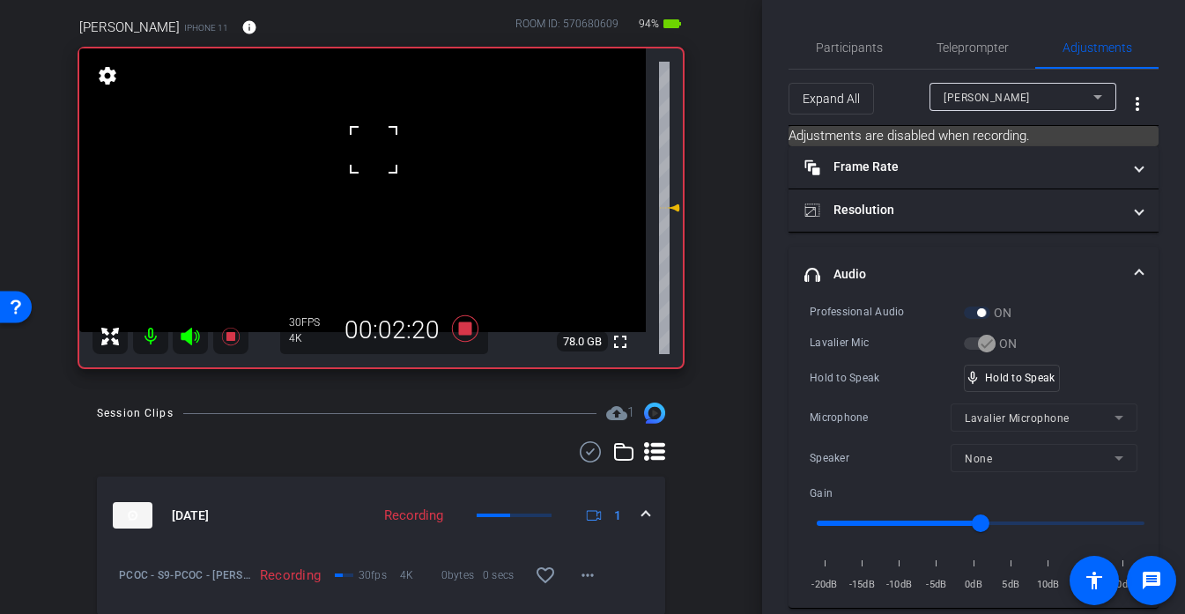
click at [374, 150] on div at bounding box center [374, 150] width 44 height 44
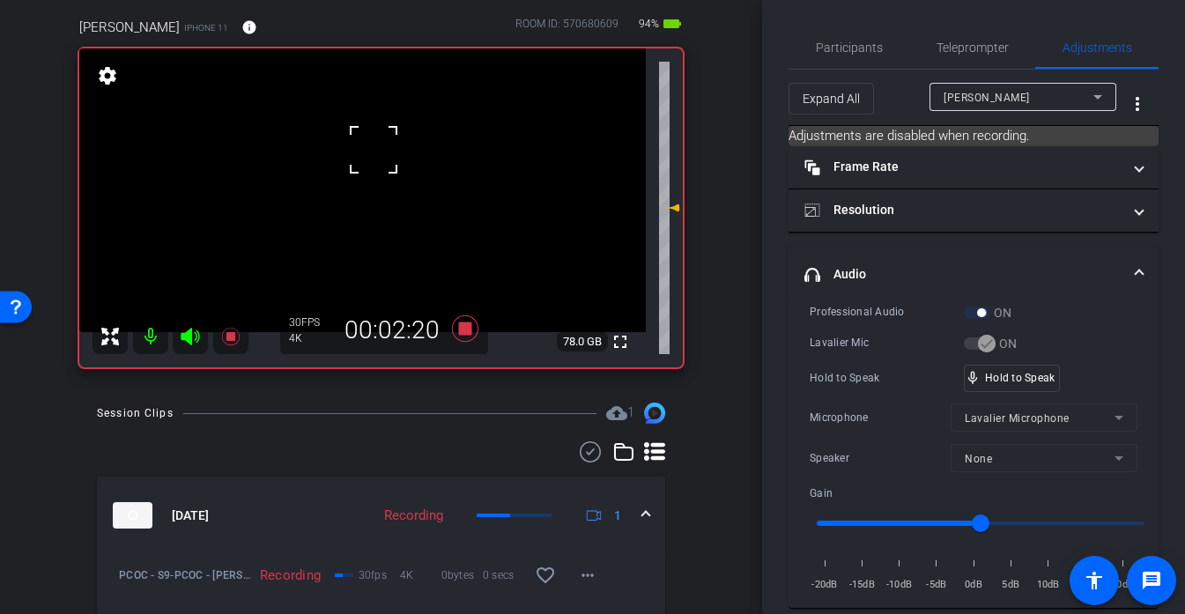
click at [374, 150] on div at bounding box center [374, 150] width 44 height 44
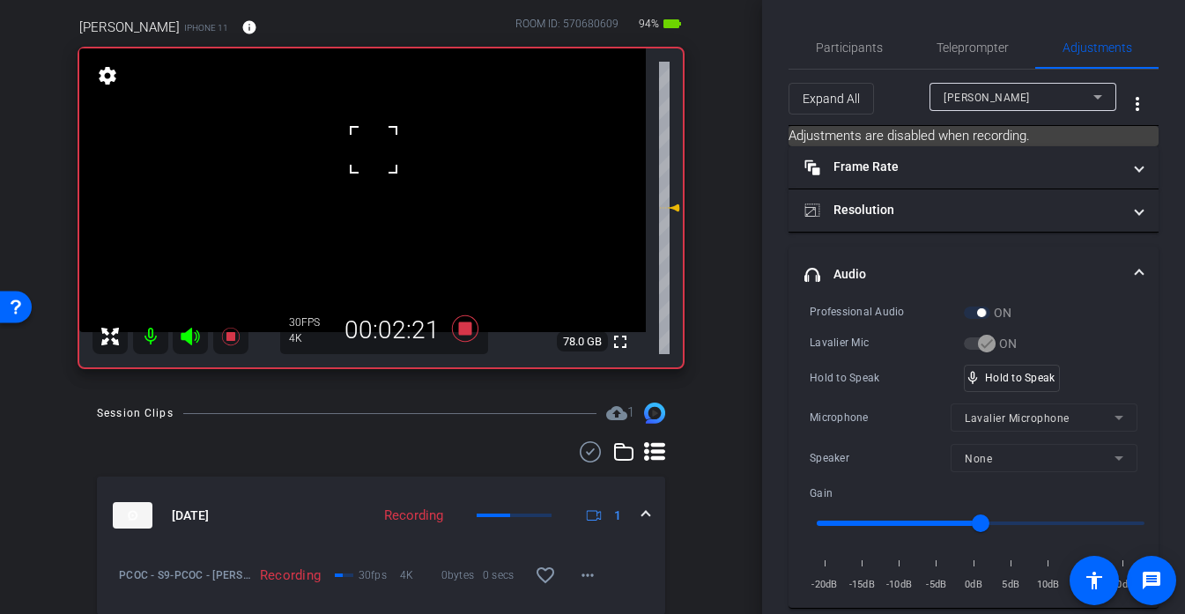
click at [374, 150] on div at bounding box center [374, 150] width 44 height 44
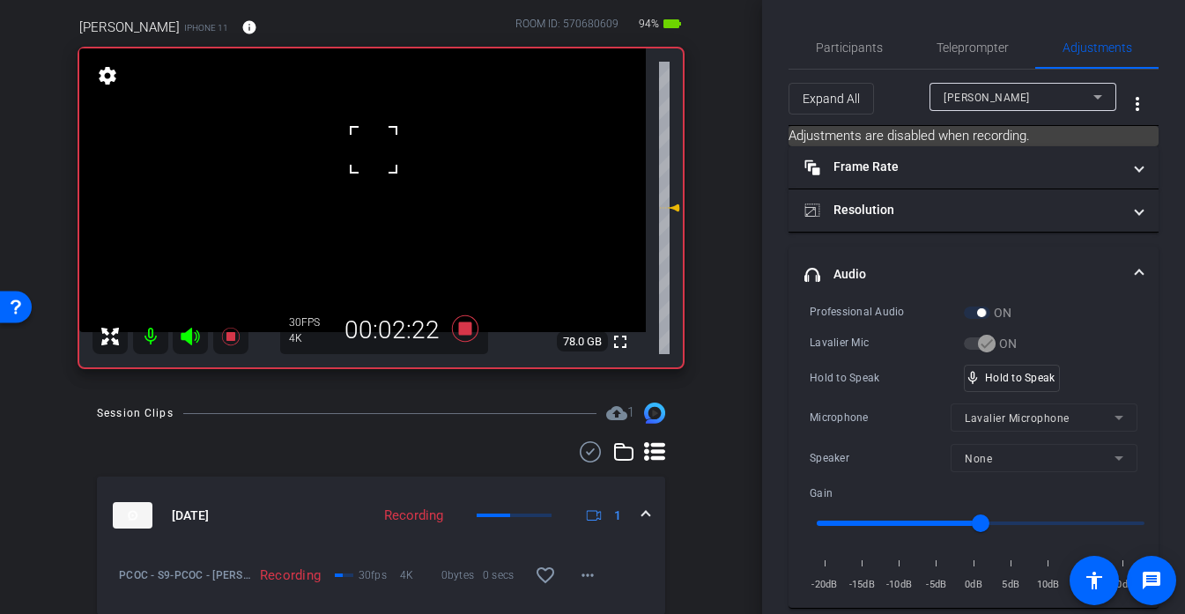
click at [374, 150] on div at bounding box center [374, 150] width 44 height 44
click at [367, 152] on video at bounding box center [362, 190] width 567 height 284
click at [367, 152] on div at bounding box center [367, 152] width 44 height 44
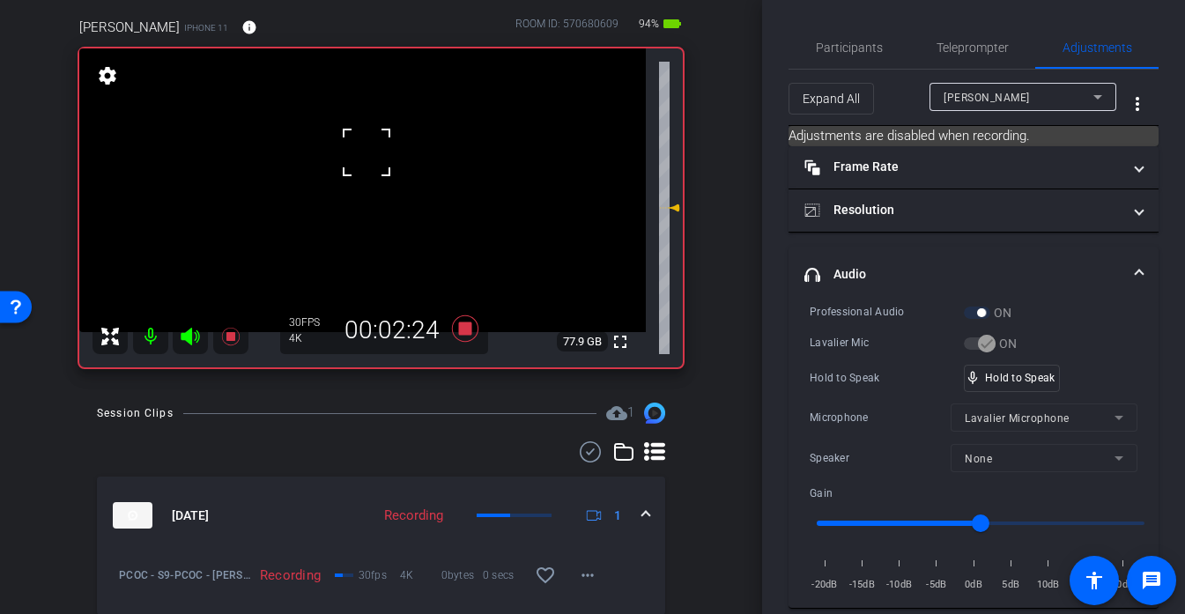
click at [367, 152] on div at bounding box center [367, 152] width 44 height 44
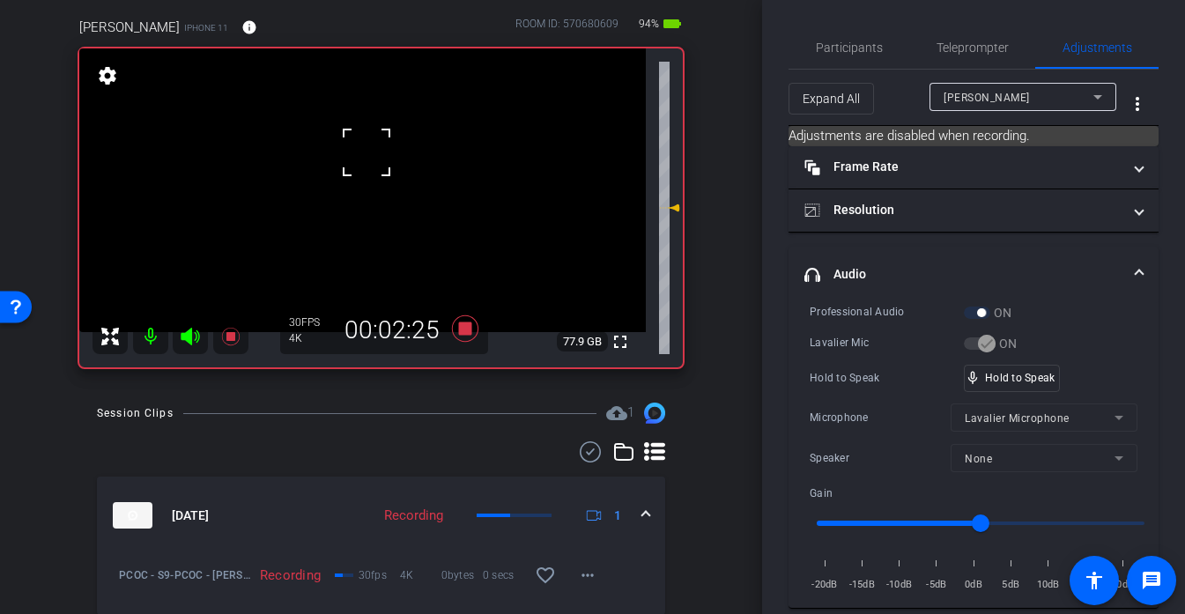
click at [367, 152] on div at bounding box center [367, 152] width 44 height 44
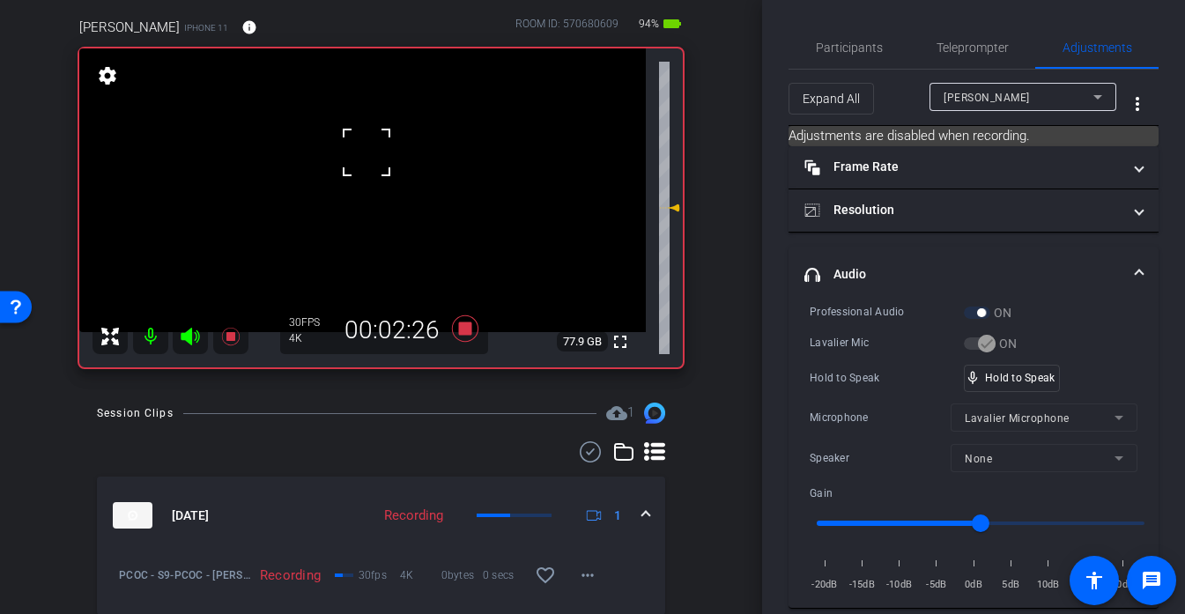
click at [367, 152] on div at bounding box center [367, 152] width 44 height 44
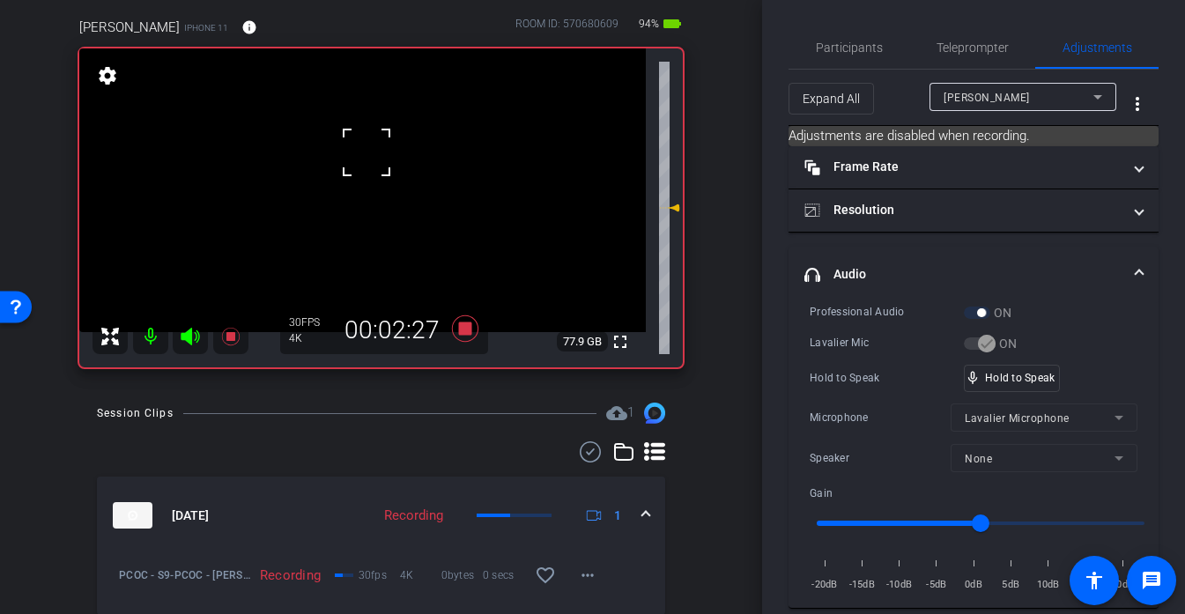
click at [367, 152] on div at bounding box center [367, 152] width 44 height 44
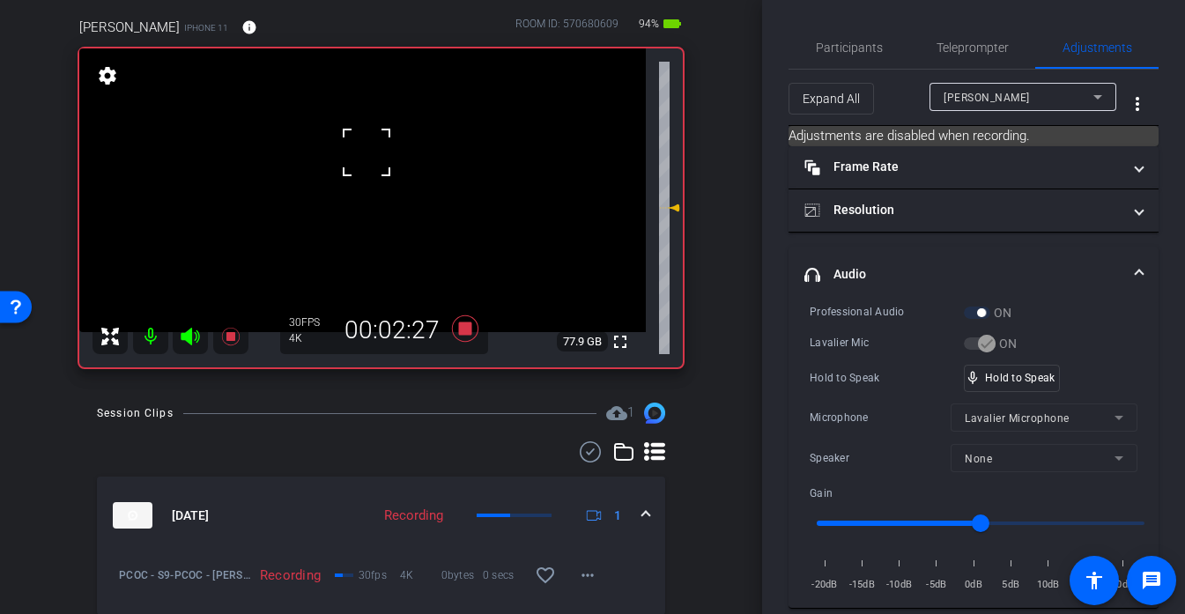
click at [367, 152] on div at bounding box center [367, 152] width 44 height 44
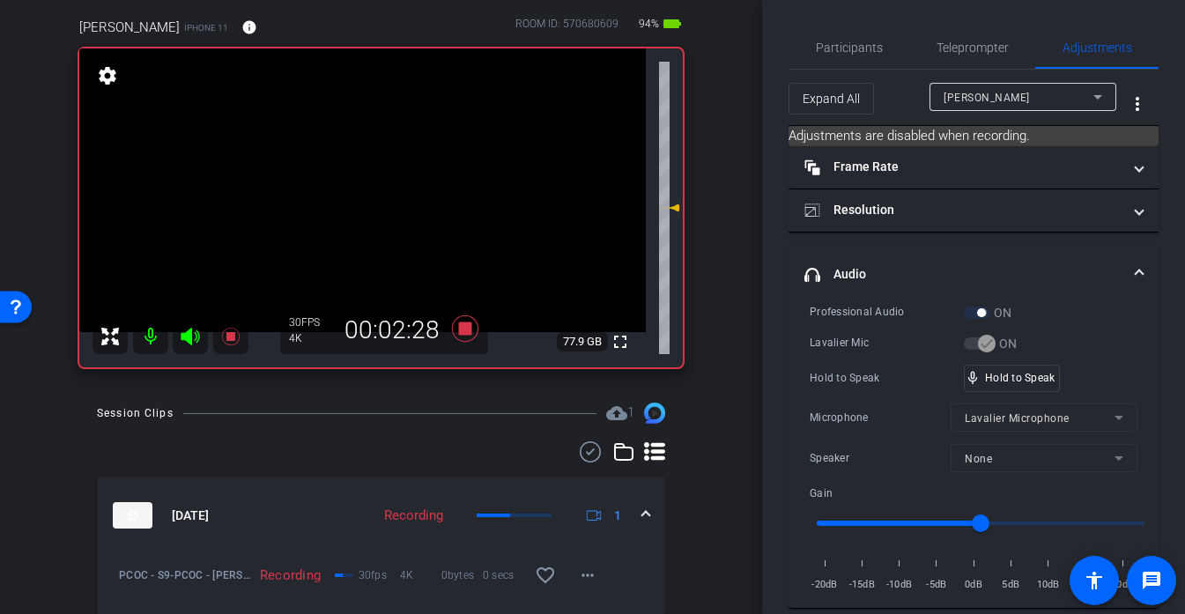
click at [367, 152] on video at bounding box center [362, 190] width 567 height 284
click at [367, 152] on div at bounding box center [367, 152] width 44 height 44
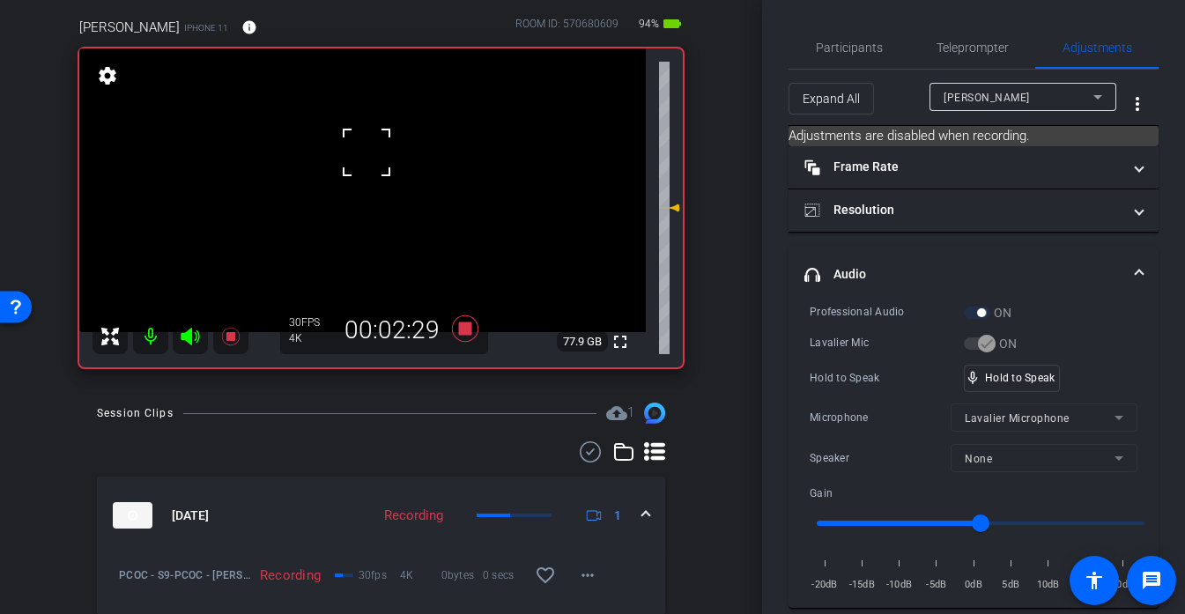
click at [367, 152] on div at bounding box center [367, 152] width 44 height 44
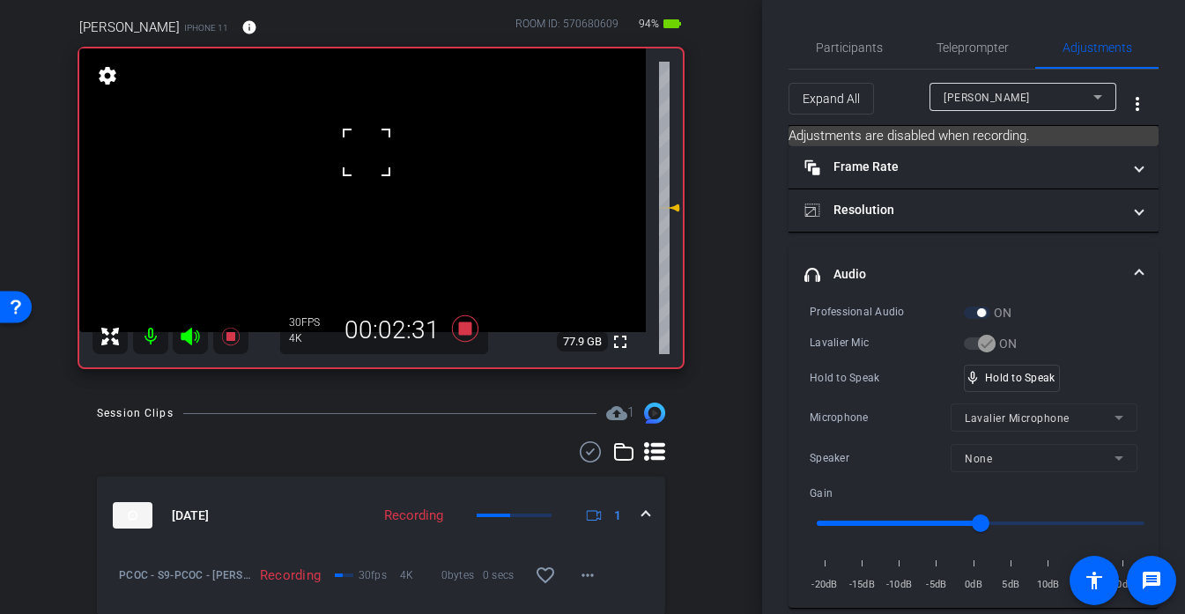
click at [367, 152] on div at bounding box center [367, 152] width 44 height 44
click at [360, 152] on div at bounding box center [367, 152] width 44 height 44
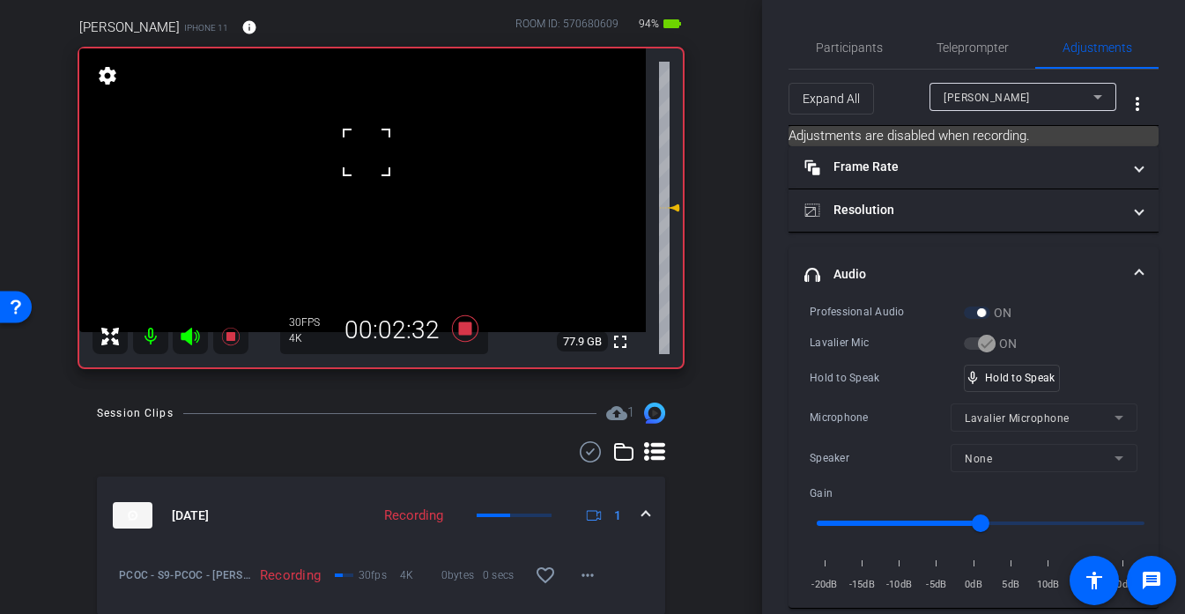
click at [360, 152] on div at bounding box center [367, 152] width 44 height 44
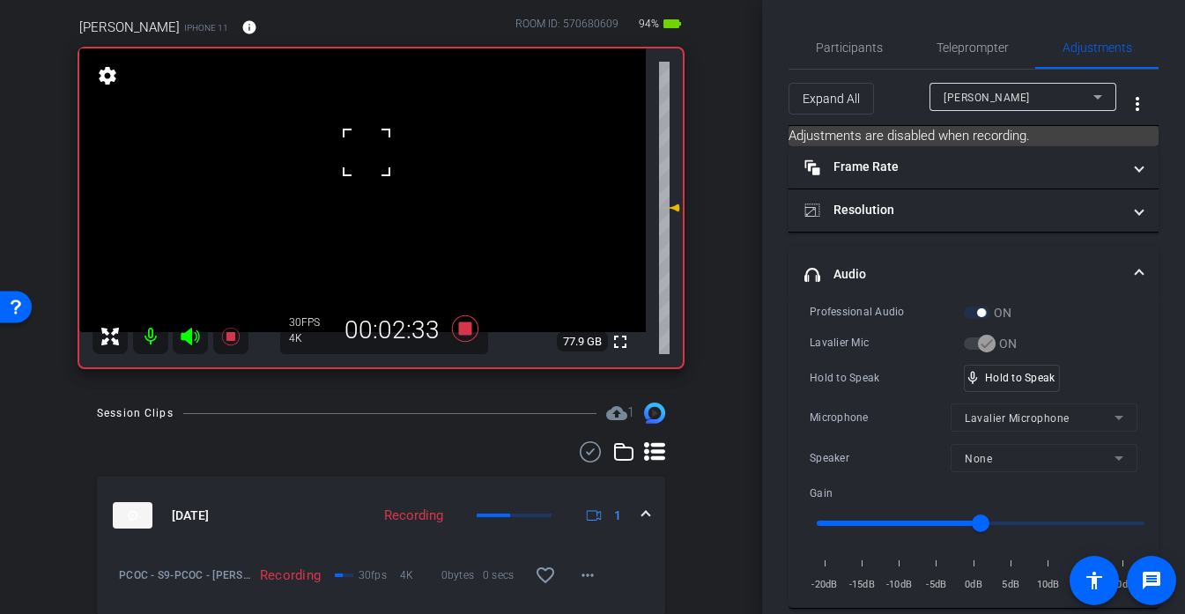
click at [360, 152] on div at bounding box center [367, 152] width 44 height 44
click at [360, 152] on video at bounding box center [362, 190] width 567 height 284
click at [360, 152] on div at bounding box center [360, 152] width 44 height 44
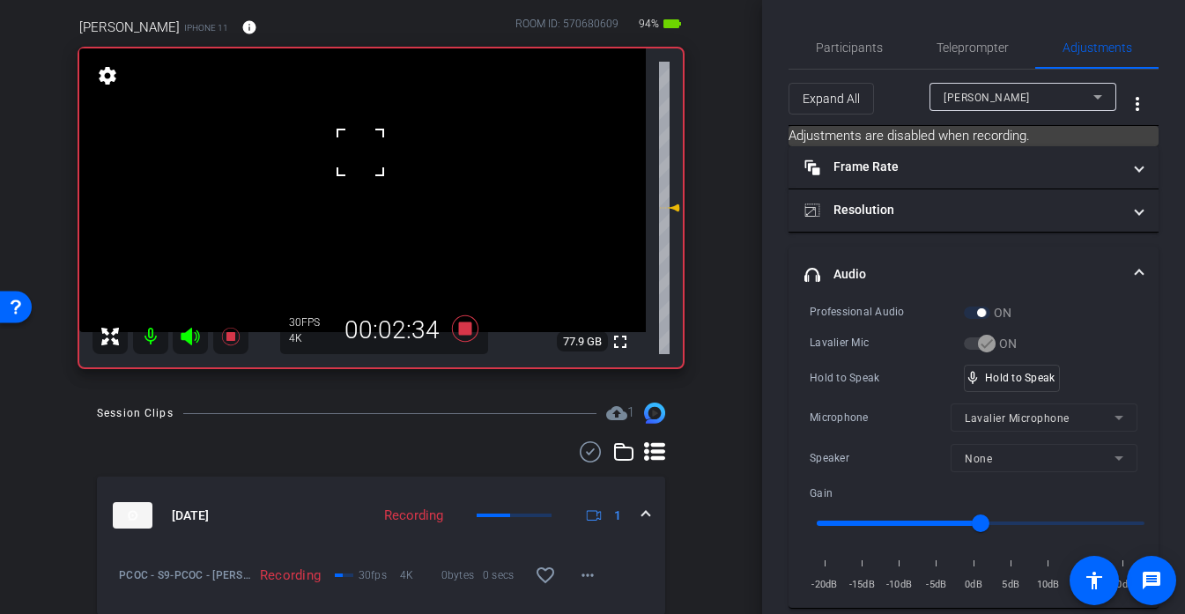
click at [360, 152] on div at bounding box center [360, 152] width 44 height 44
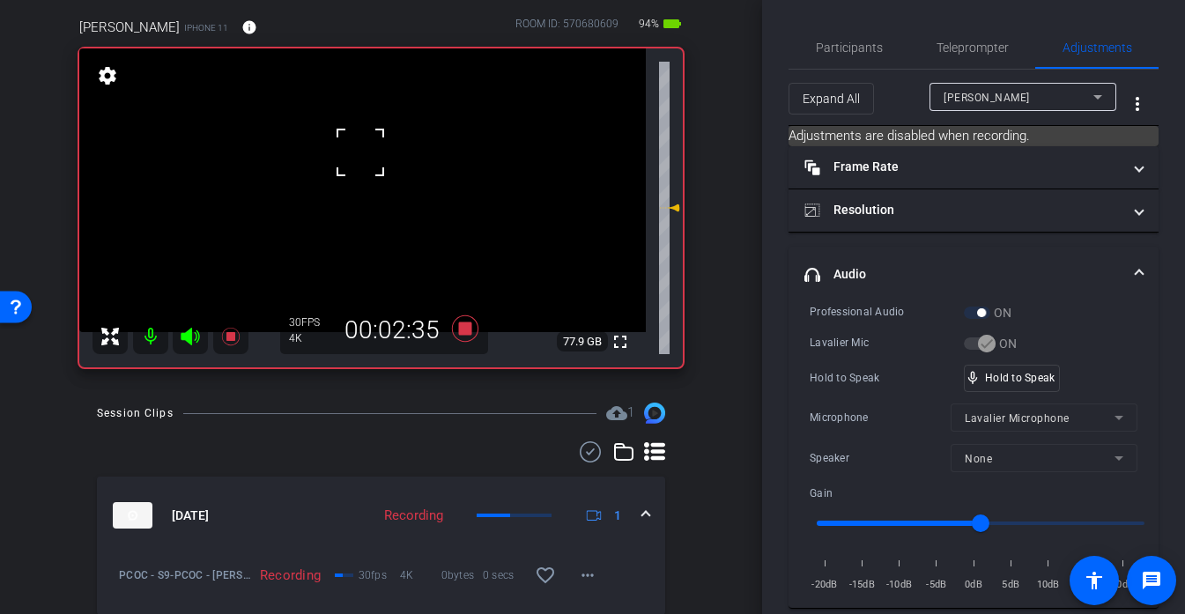
click at [360, 152] on div at bounding box center [360, 152] width 44 height 44
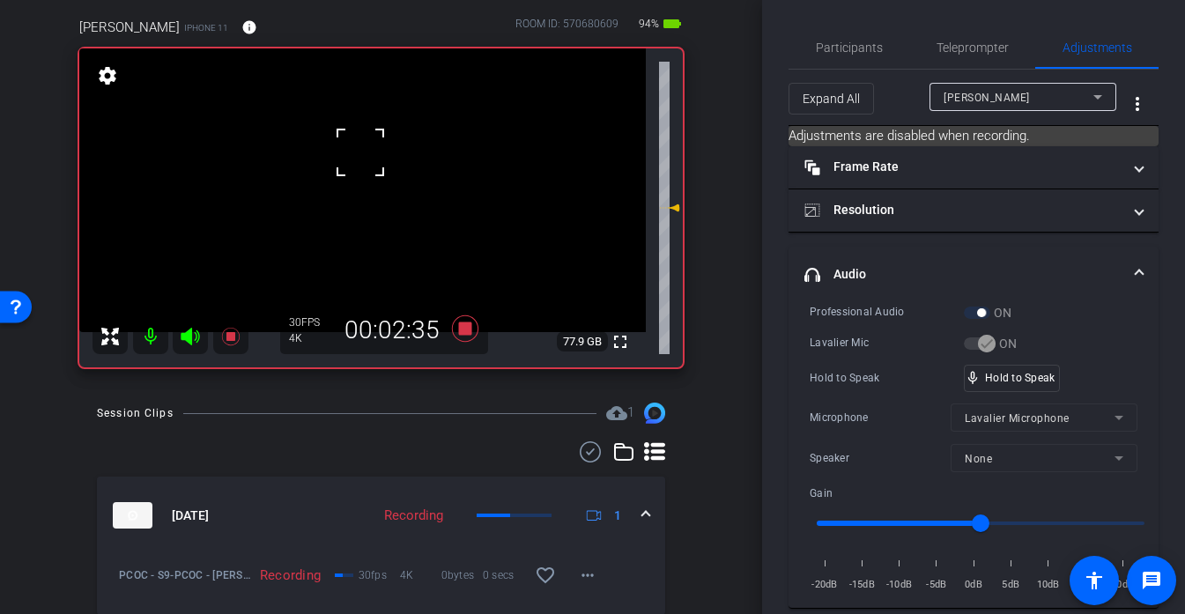
click at [360, 152] on div at bounding box center [360, 152] width 44 height 44
click at [357, 152] on div at bounding box center [360, 152] width 44 height 44
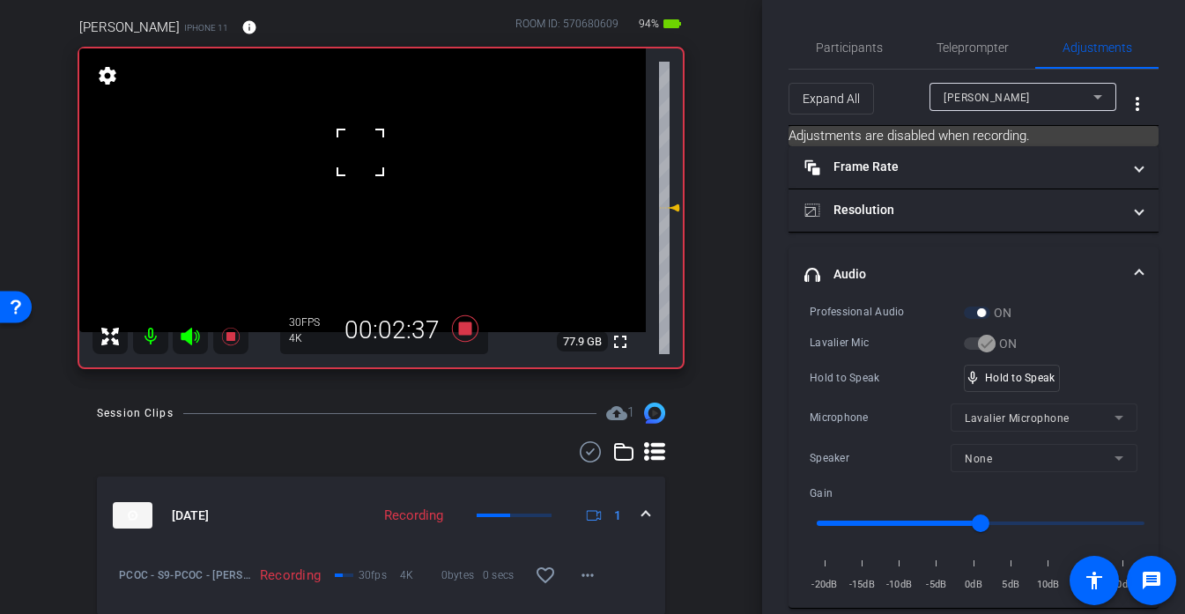
click at [357, 152] on div at bounding box center [360, 152] width 44 height 44
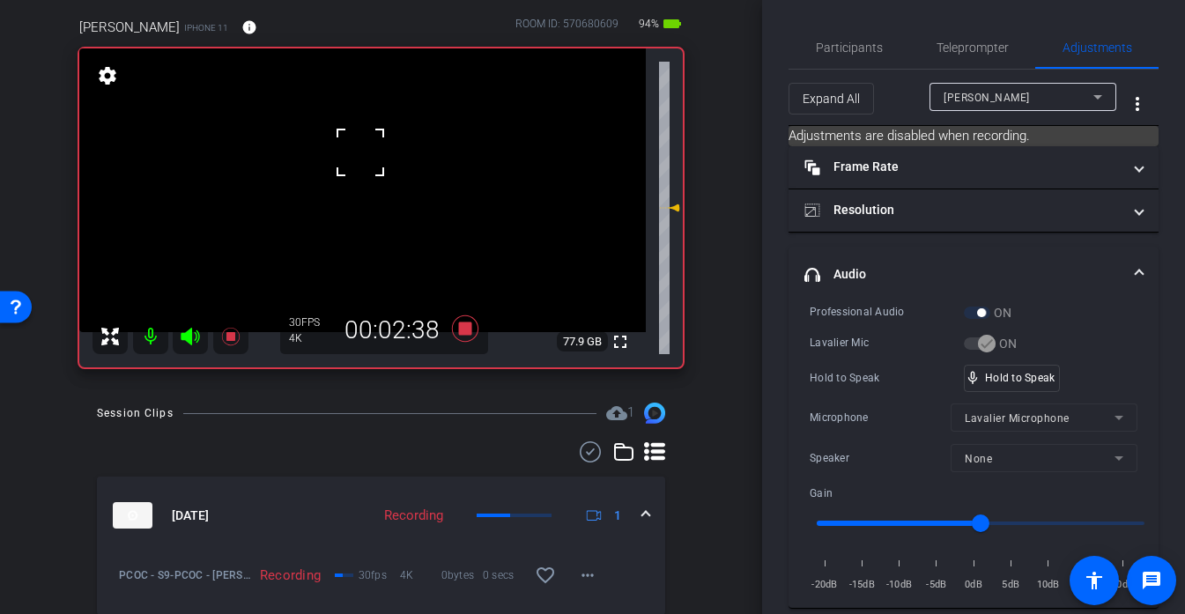
click at [357, 152] on div at bounding box center [360, 152] width 44 height 44
click at [357, 152] on div "fullscreen settings 77.9 GB" at bounding box center [381, 207] width 604 height 319
click at [357, 152] on video at bounding box center [362, 190] width 567 height 284
click at [357, 152] on div at bounding box center [357, 152] width 44 height 44
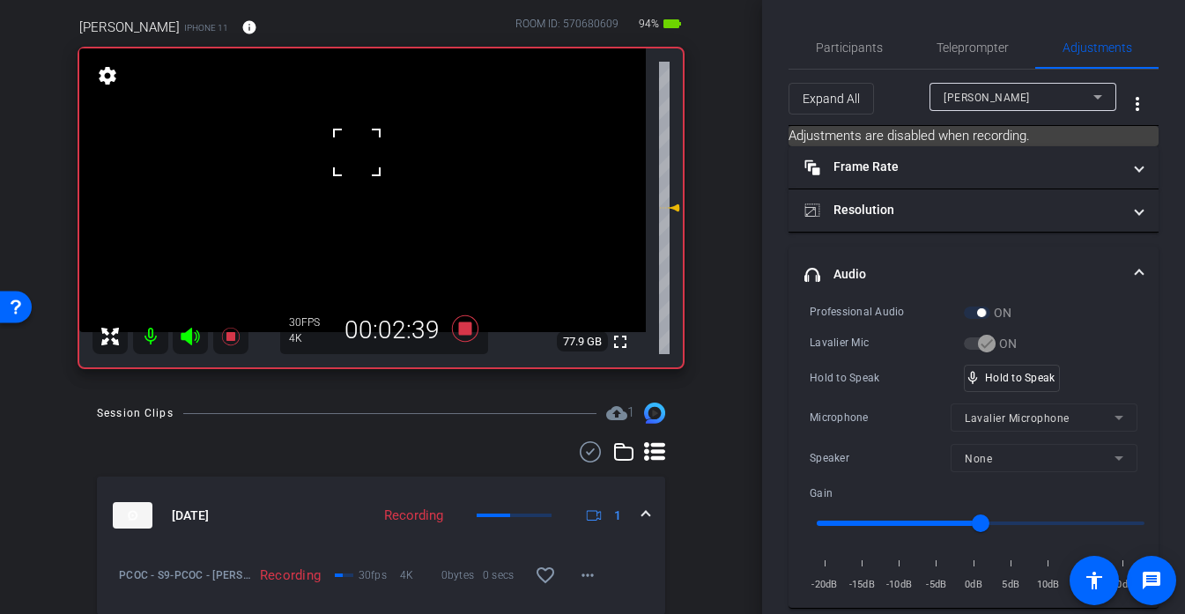
click at [357, 152] on div at bounding box center [357, 152] width 44 height 44
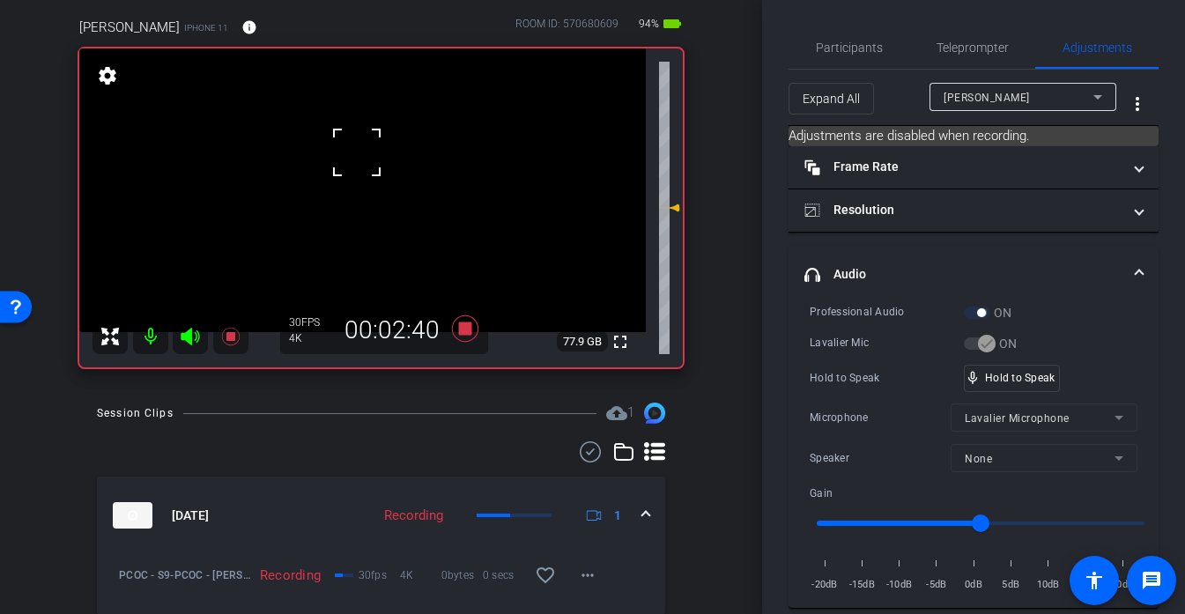
click at [355, 152] on div at bounding box center [357, 152] width 44 height 44
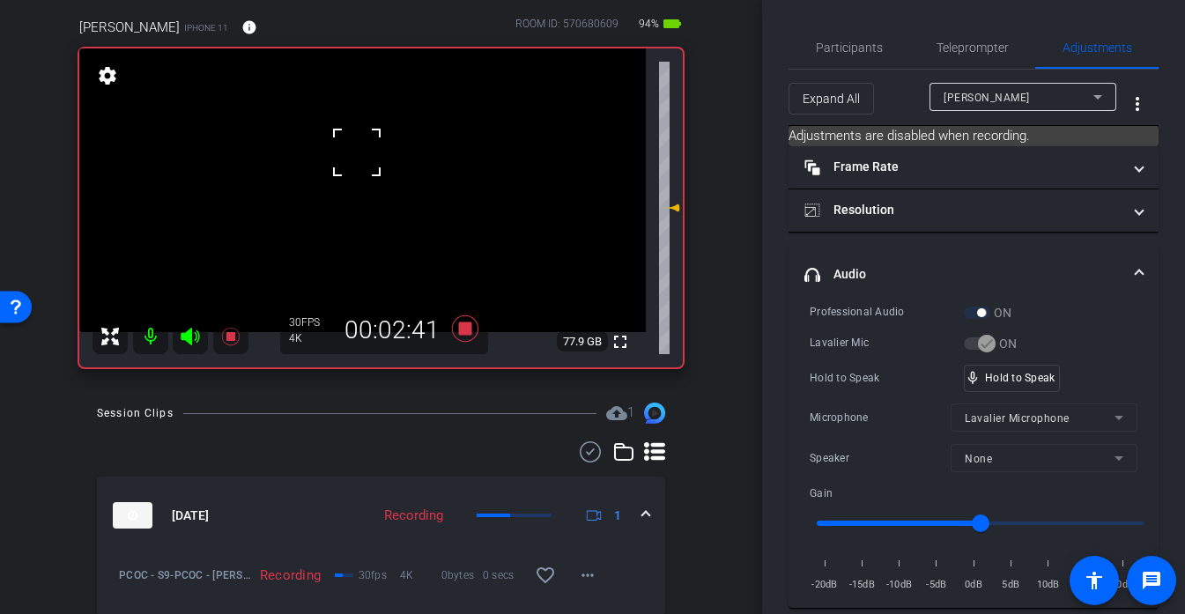
click at [355, 152] on div at bounding box center [357, 152] width 44 height 44
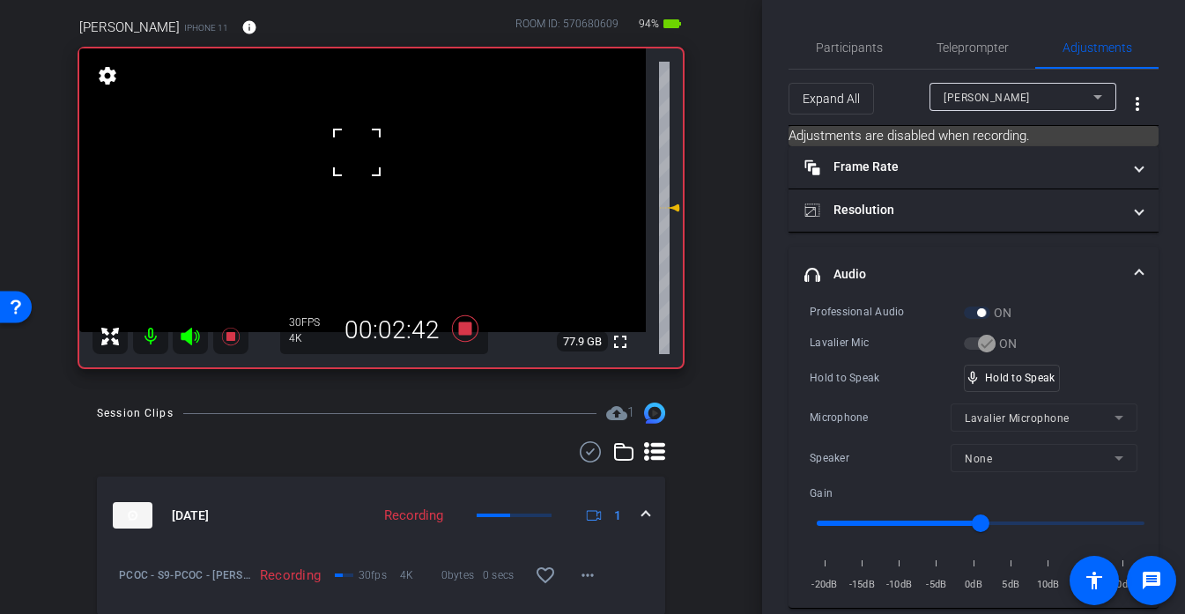
click at [355, 152] on div at bounding box center [357, 152] width 44 height 44
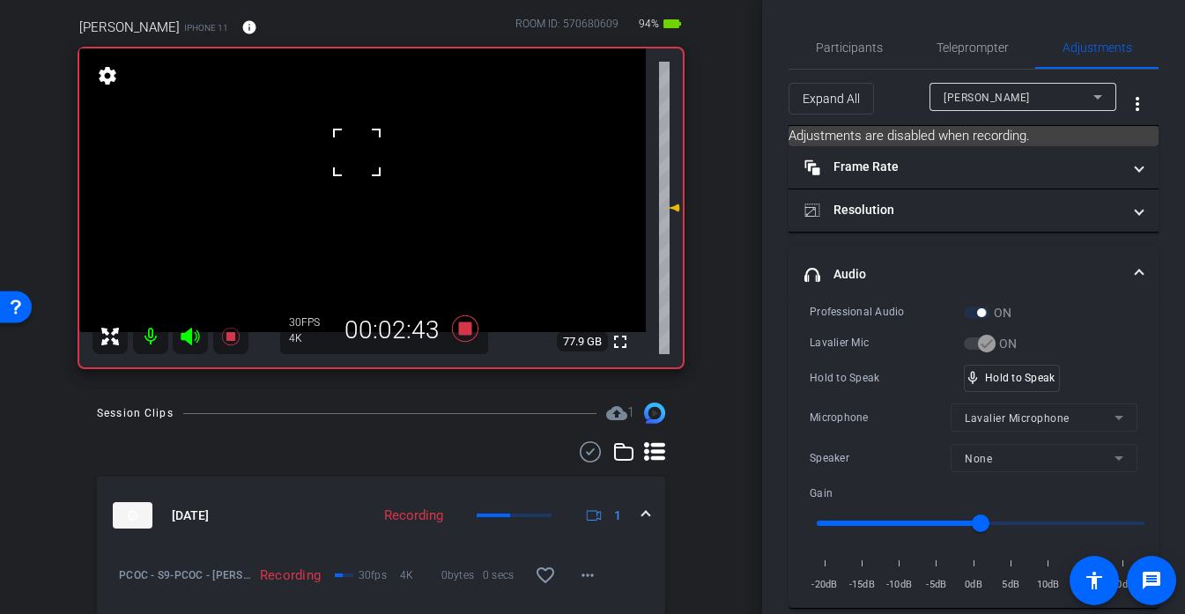
click at [355, 152] on div at bounding box center [357, 152] width 44 height 44
click at [355, 152] on div "fullscreen settings 77.9 GB" at bounding box center [381, 207] width 604 height 319
click at [355, 152] on video at bounding box center [362, 190] width 567 height 284
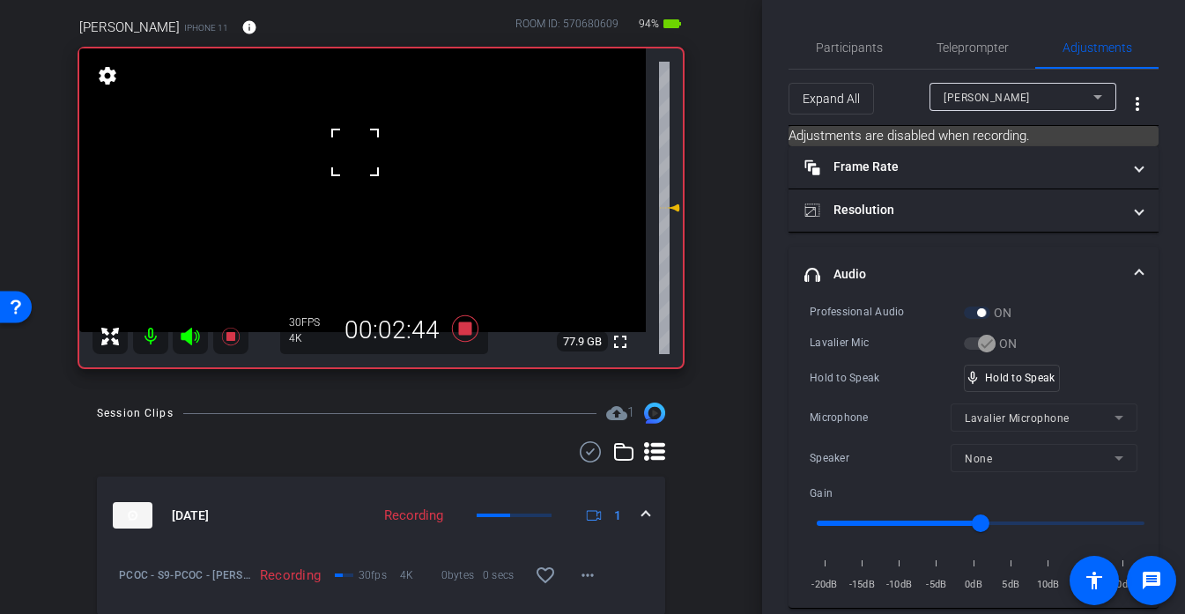
click at [355, 152] on div at bounding box center [355, 152] width 44 height 44
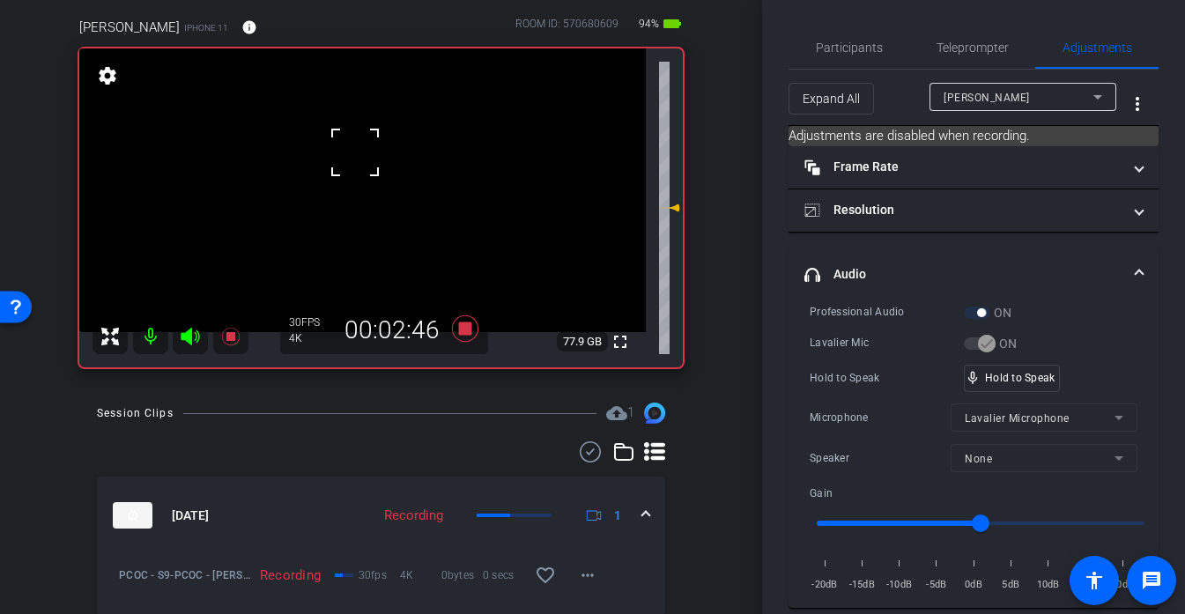
click at [355, 152] on div at bounding box center [355, 152] width 44 height 44
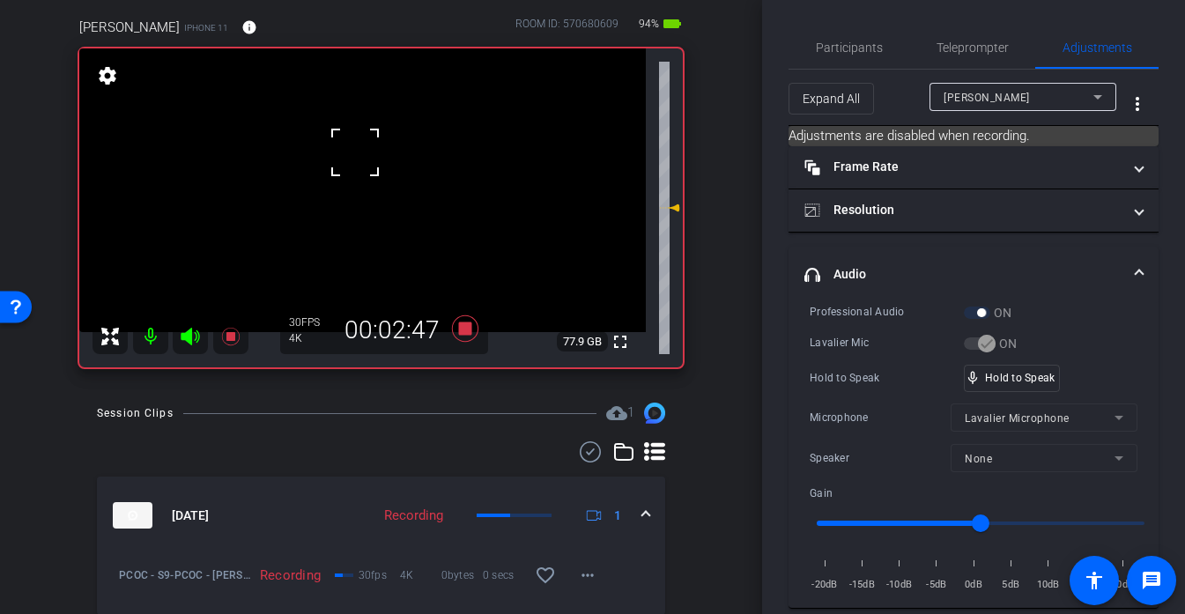
click at [355, 152] on div at bounding box center [355, 152] width 44 height 44
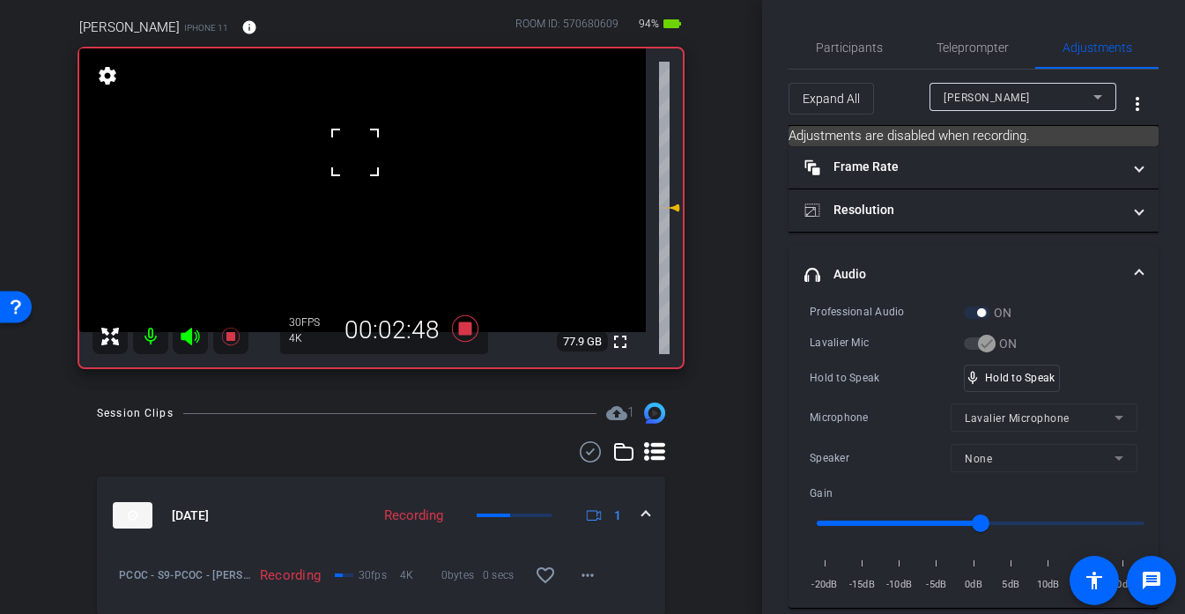
click at [355, 152] on div at bounding box center [355, 152] width 44 height 44
click at [355, 152] on div "fullscreen settings 77.9 GB" at bounding box center [381, 207] width 604 height 319
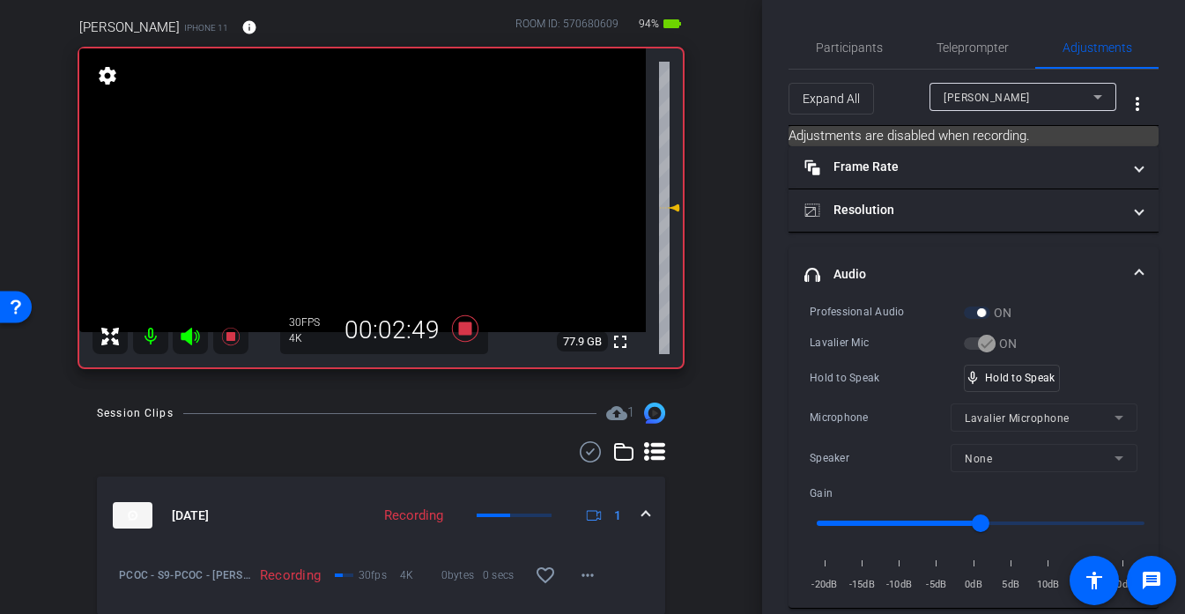
click at [355, 152] on video at bounding box center [362, 190] width 567 height 284
click at [355, 152] on div at bounding box center [355, 152] width 44 height 44
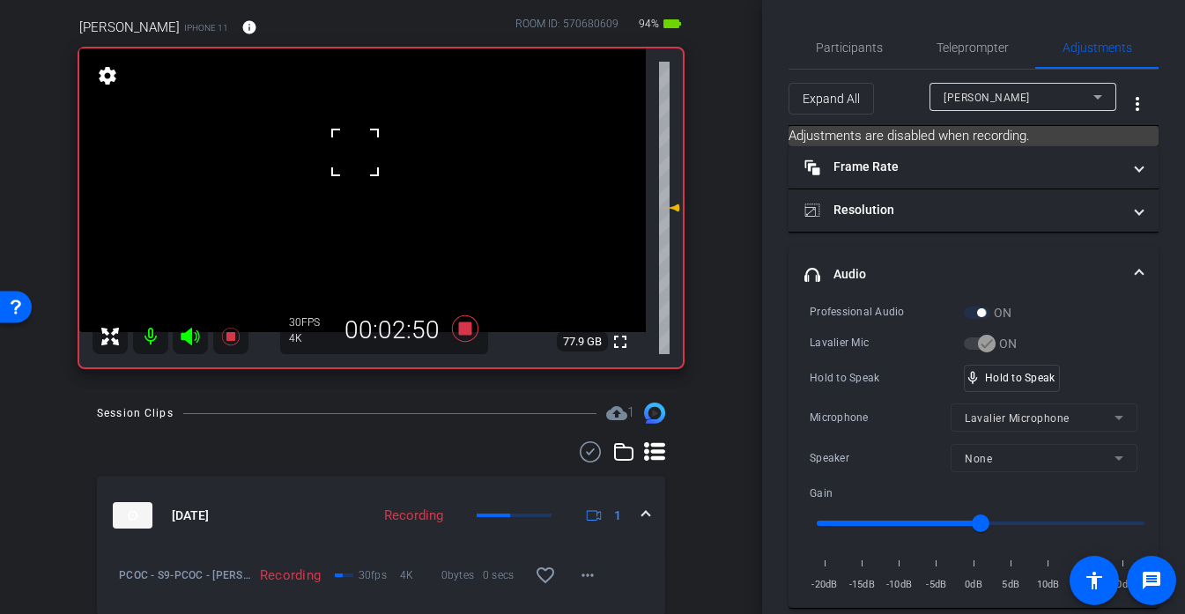
click at [355, 152] on div at bounding box center [355, 152] width 44 height 44
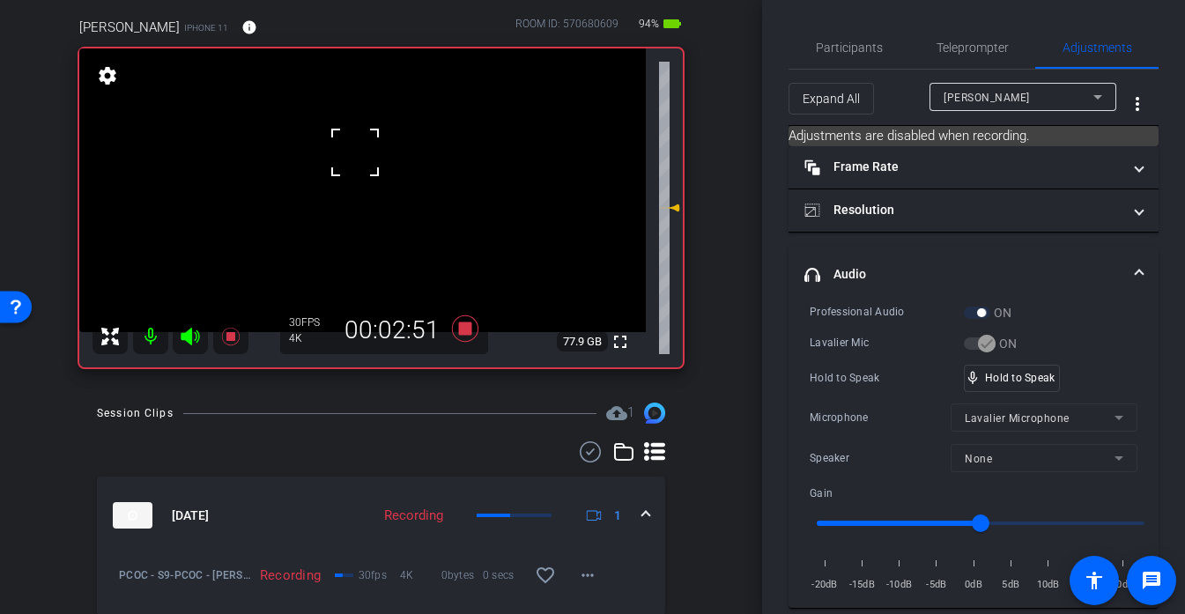
click at [355, 152] on div at bounding box center [355, 152] width 44 height 44
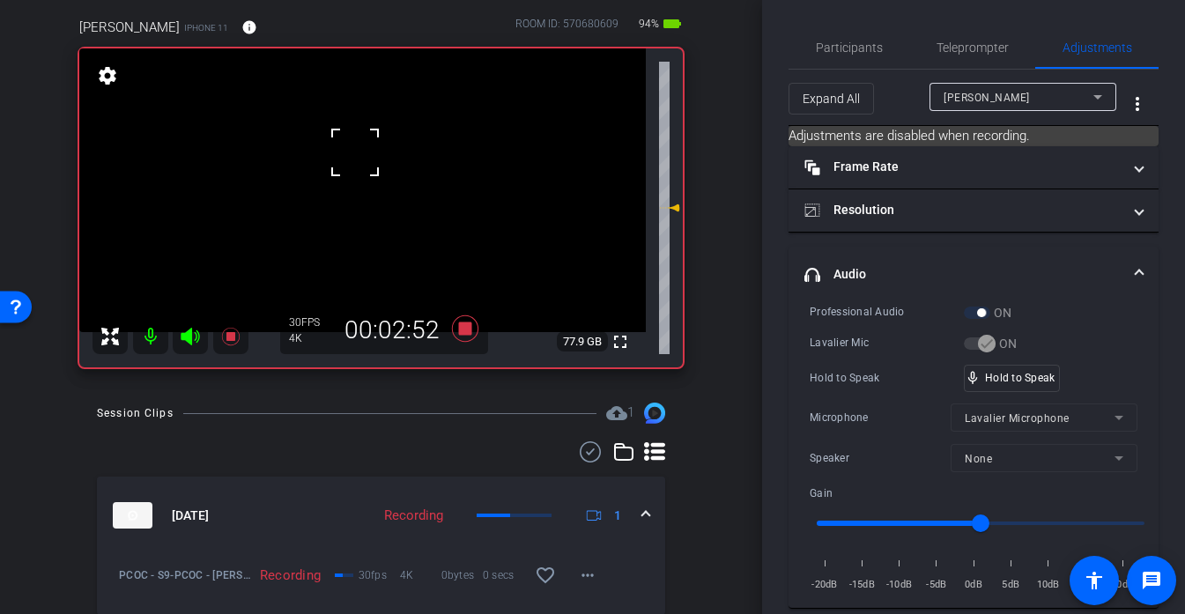
click at [355, 152] on div at bounding box center [355, 152] width 44 height 44
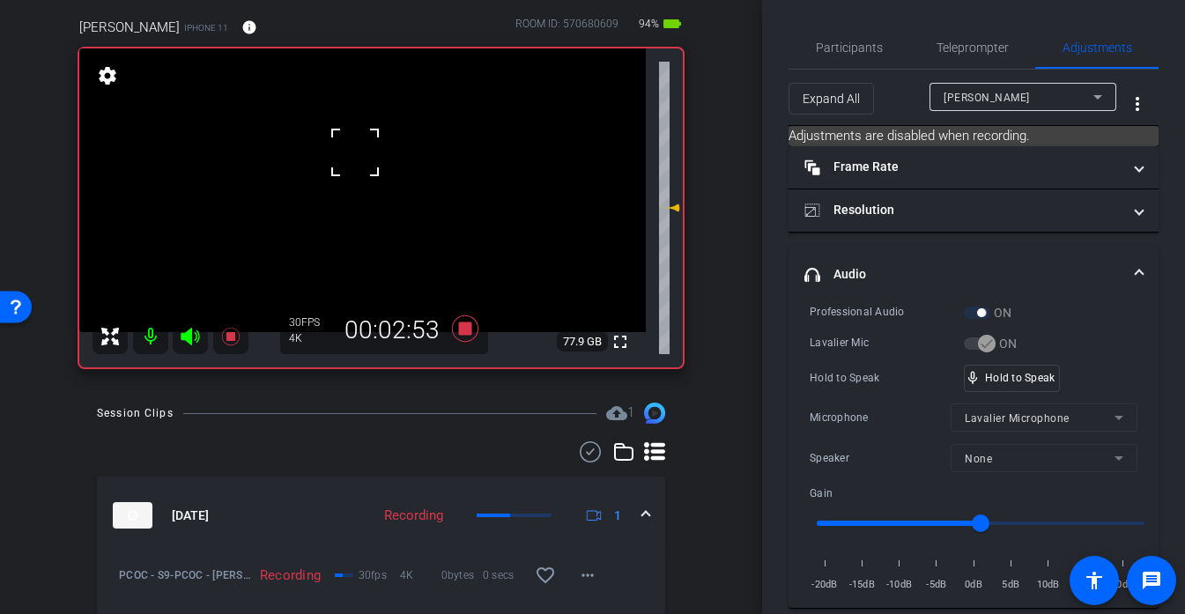
click at [355, 152] on div at bounding box center [355, 152] width 44 height 44
click at [345, 135] on video at bounding box center [362, 190] width 567 height 284
click at [345, 135] on div at bounding box center [345, 135] width 44 height 44
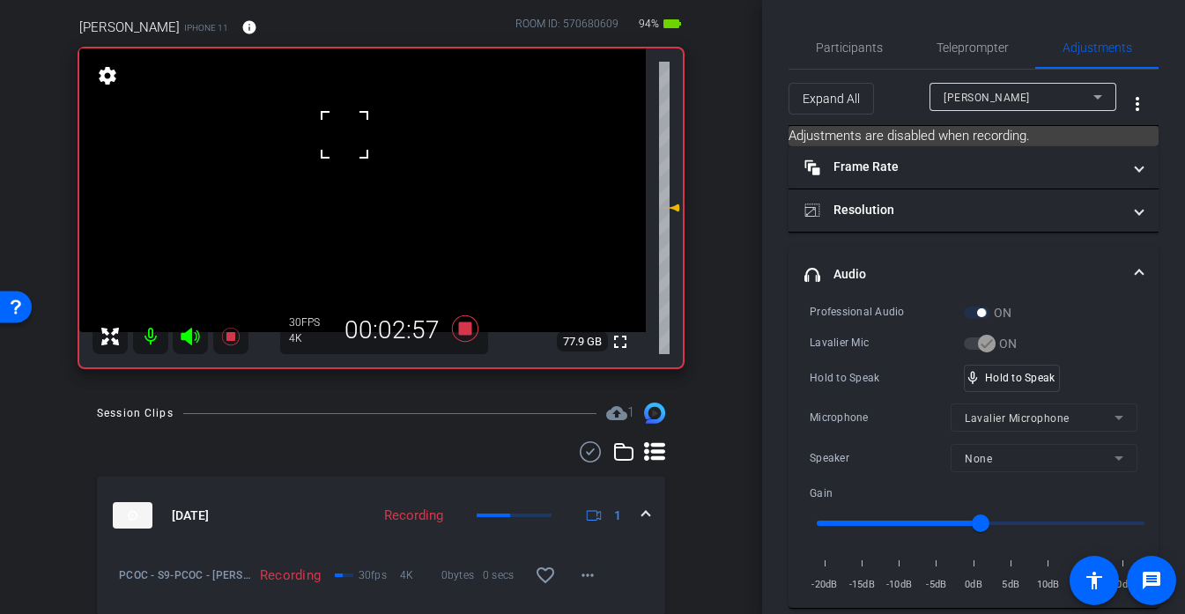
click at [345, 135] on div at bounding box center [345, 135] width 44 height 44
click at [347, 137] on div at bounding box center [345, 135] width 44 height 44
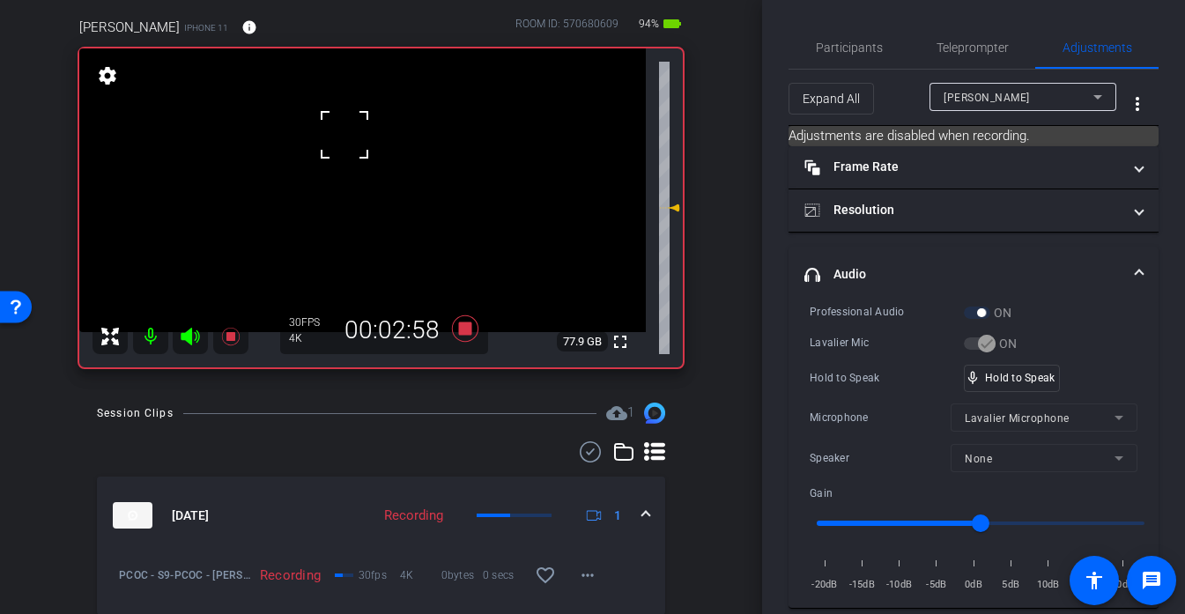
click at [347, 137] on div at bounding box center [345, 135] width 44 height 44
click at [366, 151] on video at bounding box center [362, 190] width 567 height 284
click at [352, 151] on div at bounding box center [366, 151] width 44 height 44
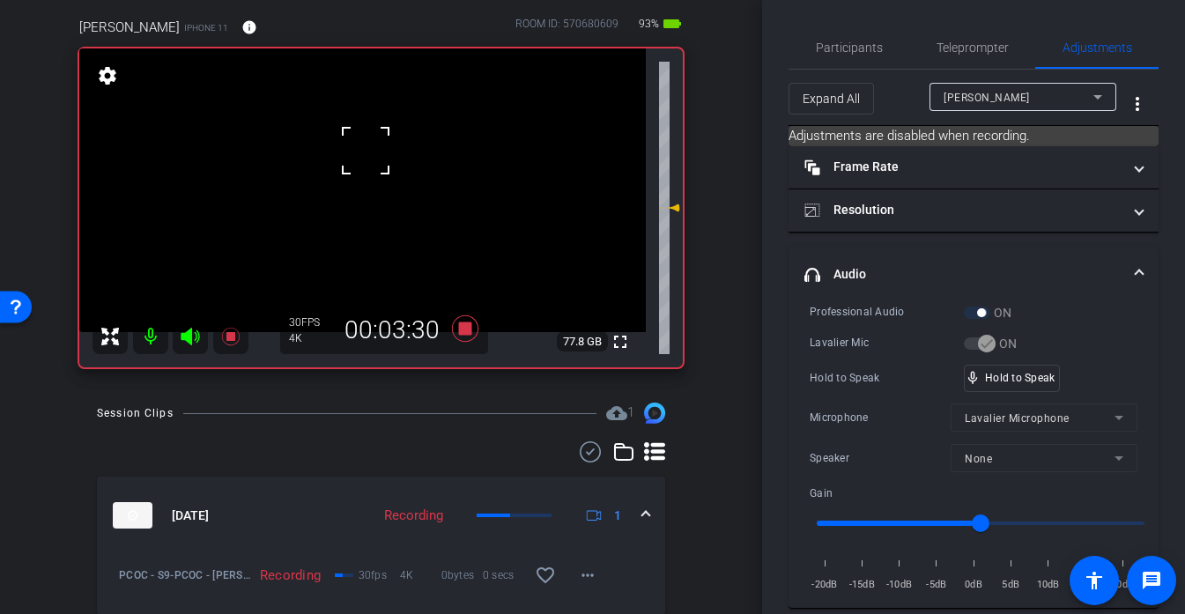
click at [352, 151] on div at bounding box center [366, 151] width 44 height 44
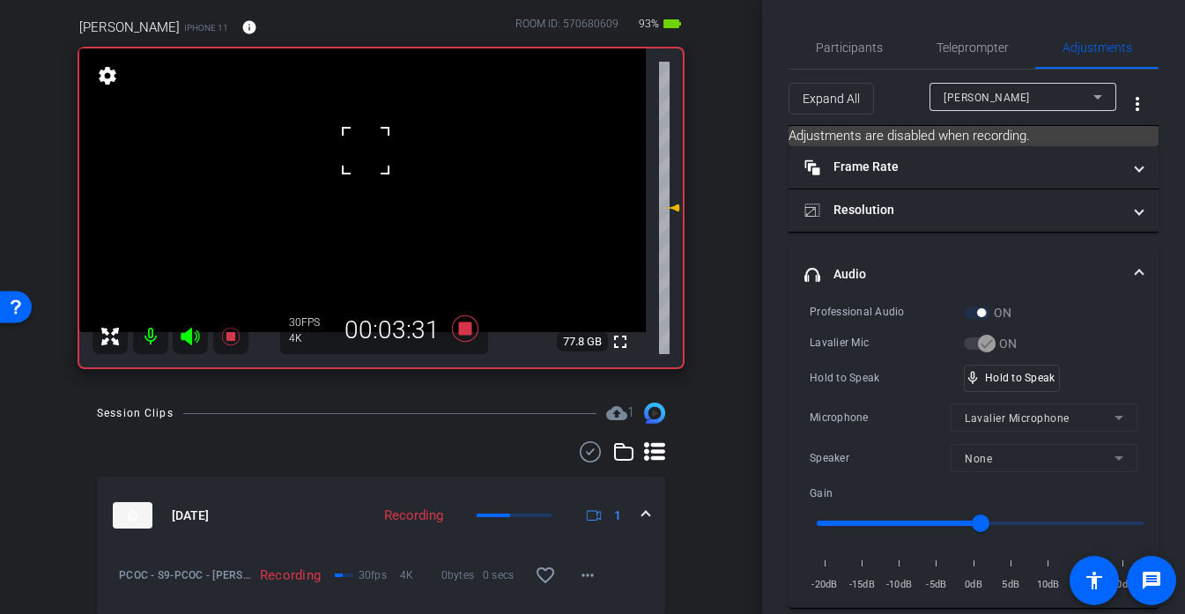
click at [352, 151] on div at bounding box center [366, 151] width 44 height 44
click at [352, 153] on div at bounding box center [366, 151] width 44 height 44
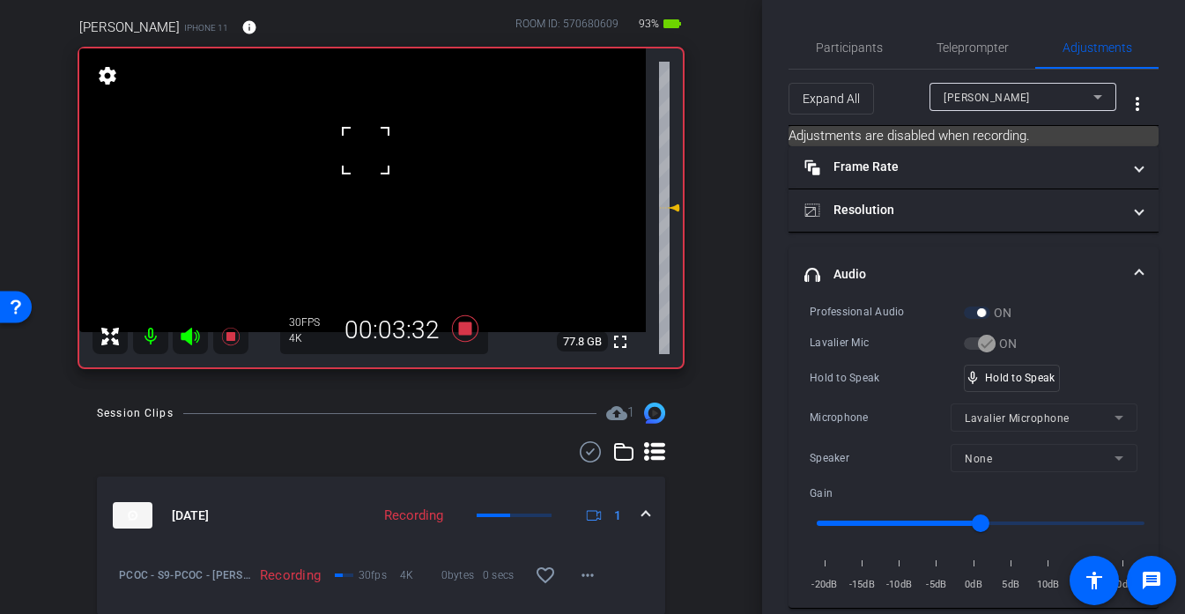
click at [352, 153] on div at bounding box center [366, 151] width 44 height 44
click at [352, 153] on video at bounding box center [362, 190] width 567 height 284
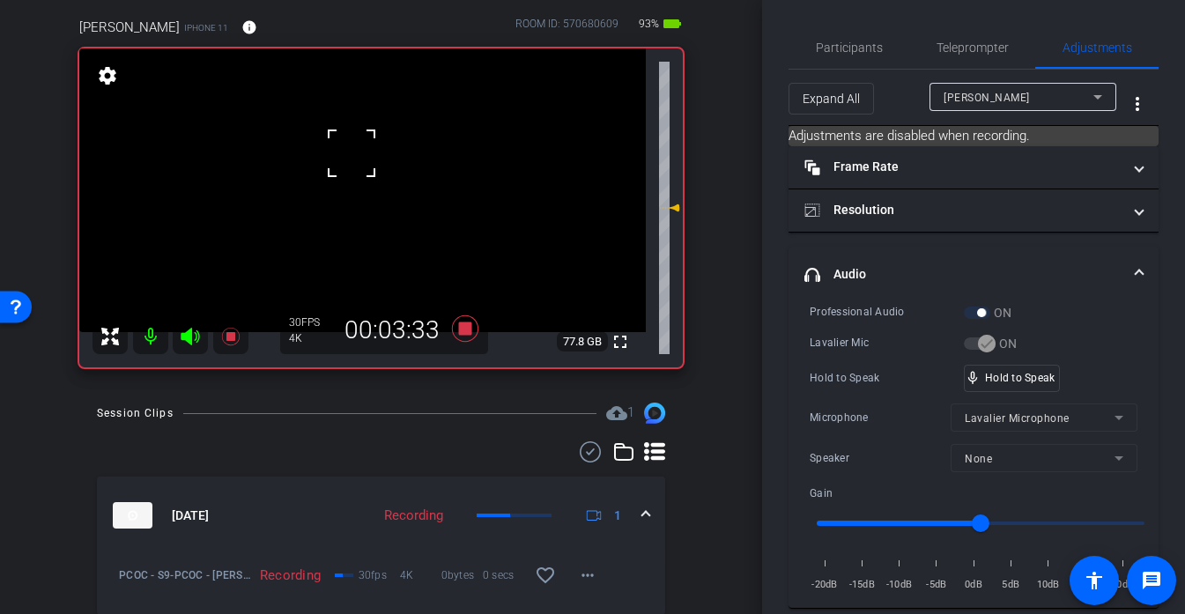
click at [352, 153] on div at bounding box center [352, 153] width 44 height 44
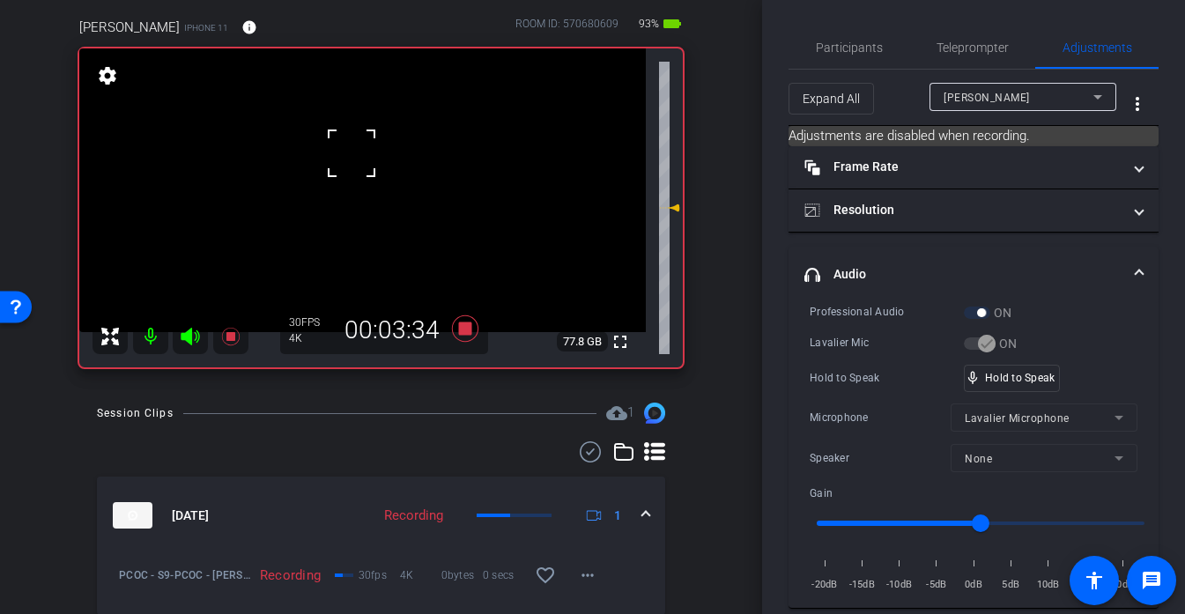
click at [352, 153] on div at bounding box center [352, 153] width 44 height 44
click at [352, 153] on video at bounding box center [362, 190] width 567 height 284
click at [352, 153] on div at bounding box center [352, 153] width 44 height 44
click at [352, 154] on div at bounding box center [352, 153] width 44 height 44
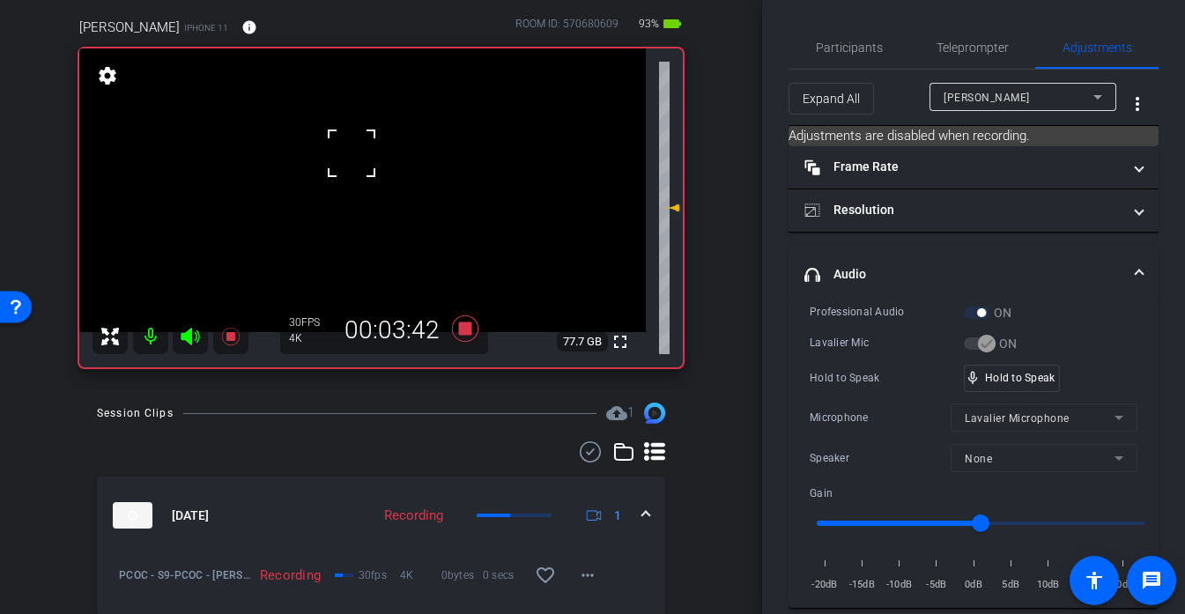
click at [352, 154] on div at bounding box center [352, 153] width 44 height 44
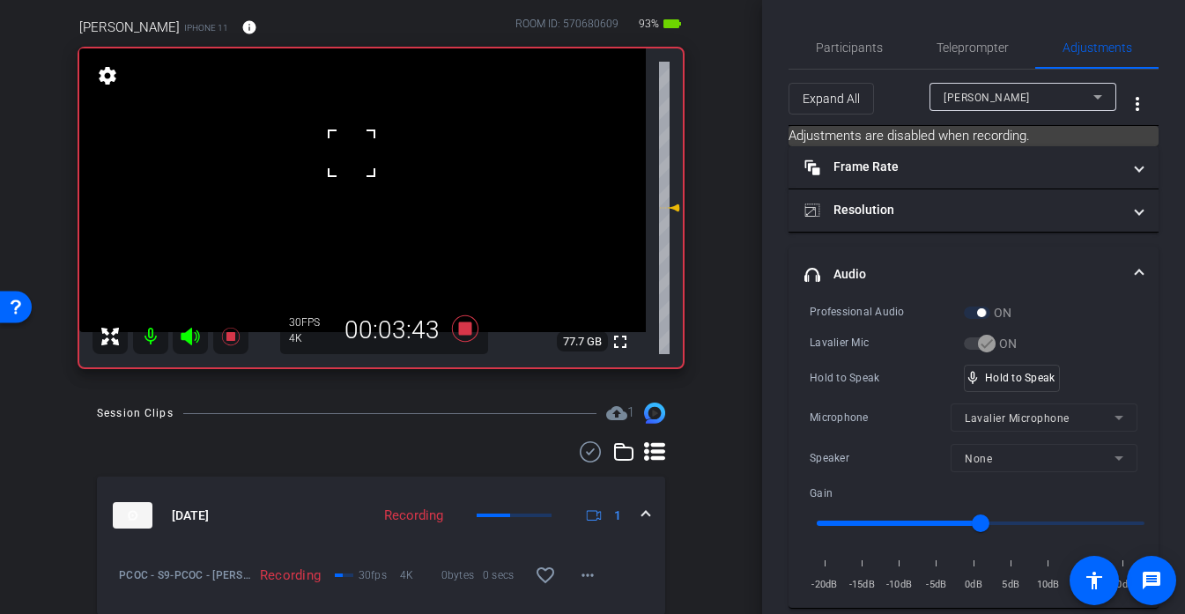
click at [352, 154] on div at bounding box center [352, 153] width 44 height 44
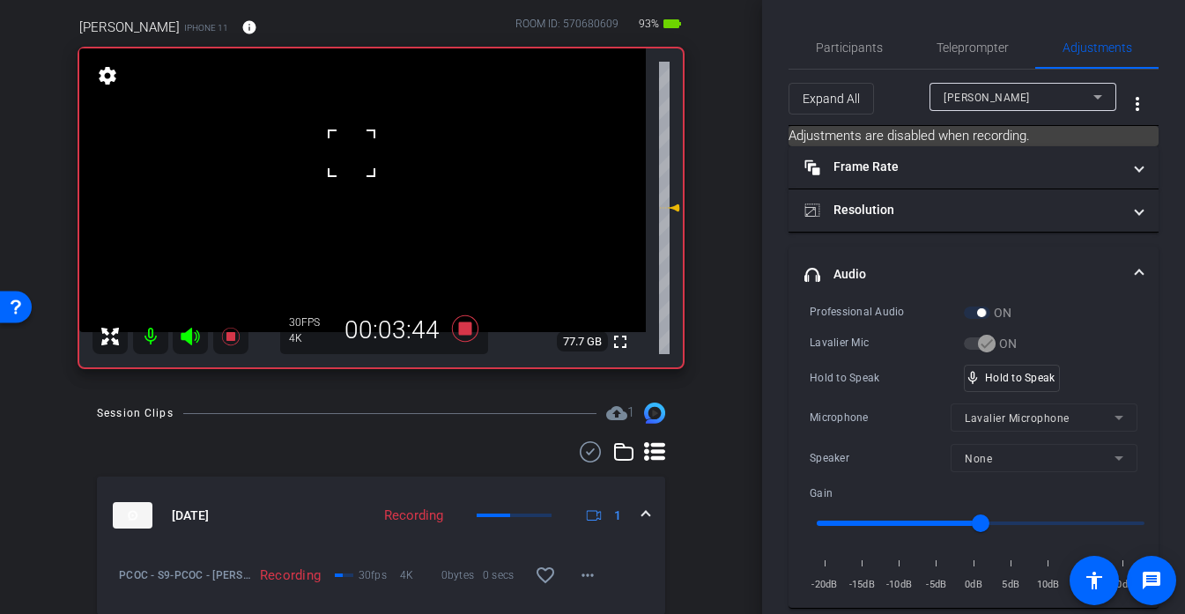
click at [352, 154] on div at bounding box center [352, 153] width 44 height 44
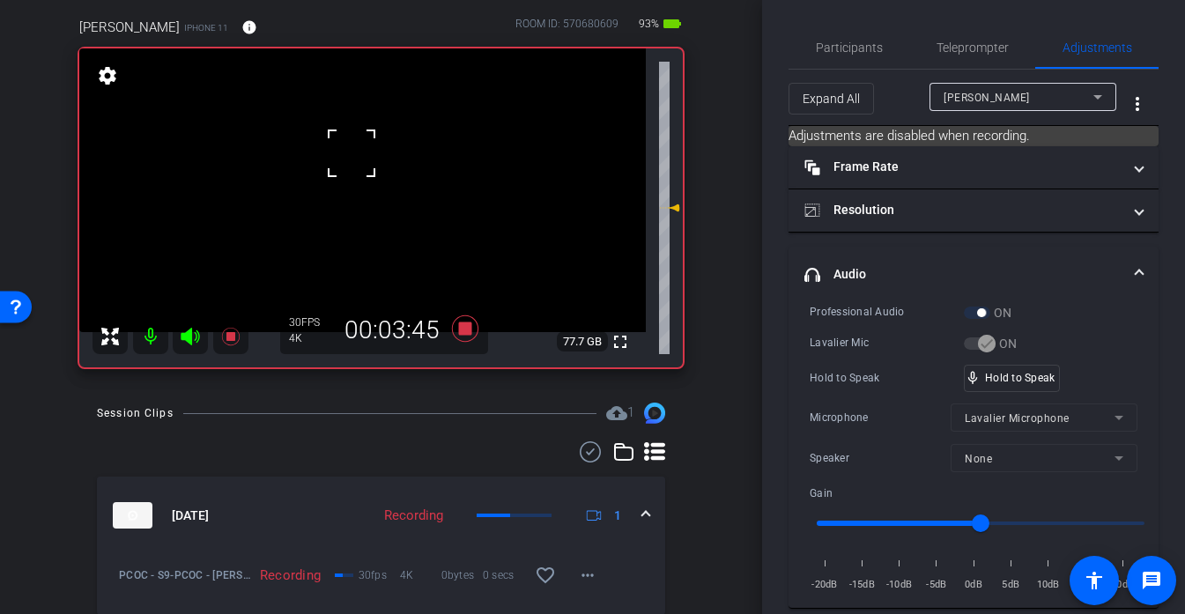
click at [352, 154] on div at bounding box center [352, 153] width 44 height 44
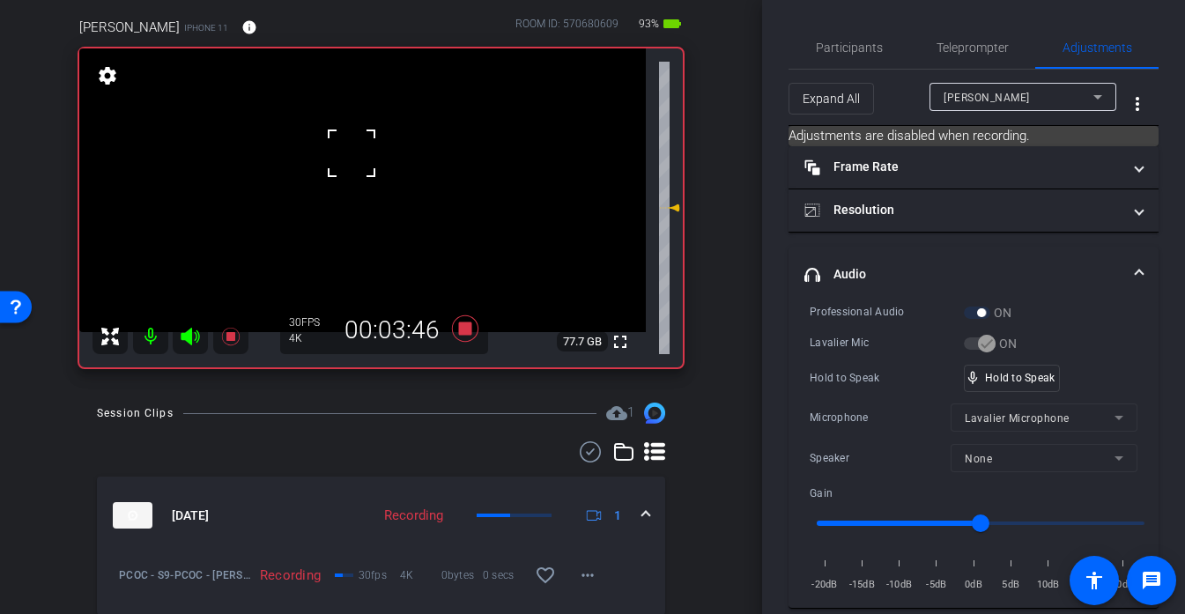
click at [352, 154] on div at bounding box center [352, 153] width 44 height 44
click at [352, 154] on div "fullscreen settings 77.7 GB" at bounding box center [381, 207] width 604 height 319
click at [352, 154] on video at bounding box center [362, 190] width 567 height 284
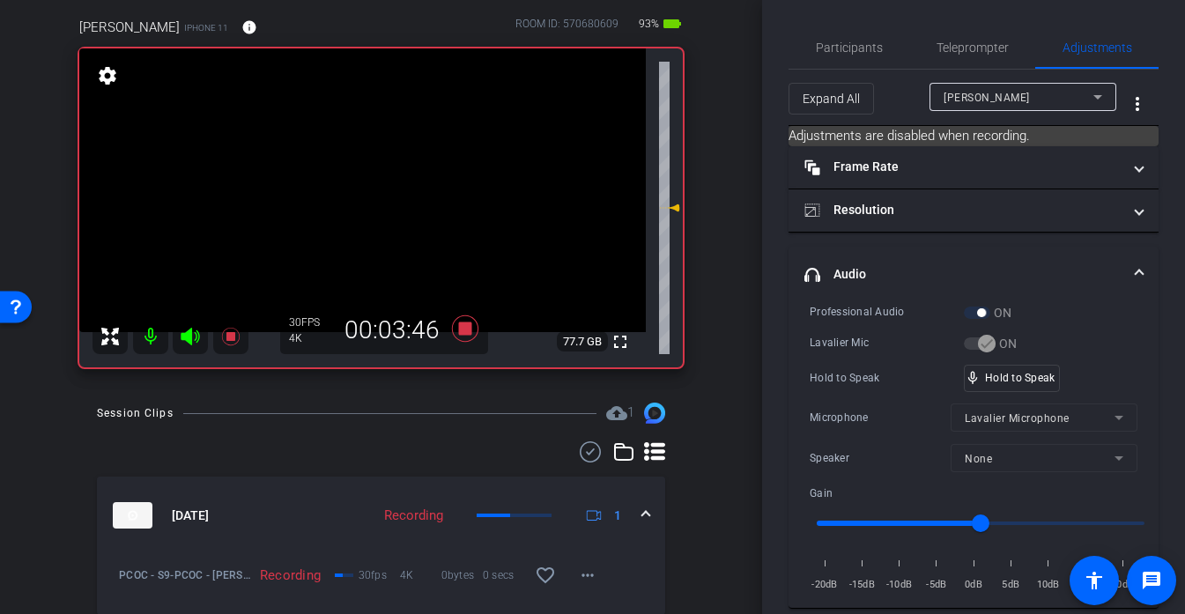
click at [352, 154] on div at bounding box center [352, 153] width 44 height 44
click at [352, 154] on div at bounding box center [352, 154] width 44 height 44
click at [1031, 387] on div "mic_none Speaking..." at bounding box center [1004, 379] width 79 height 26
click at [361, 151] on video at bounding box center [362, 190] width 567 height 284
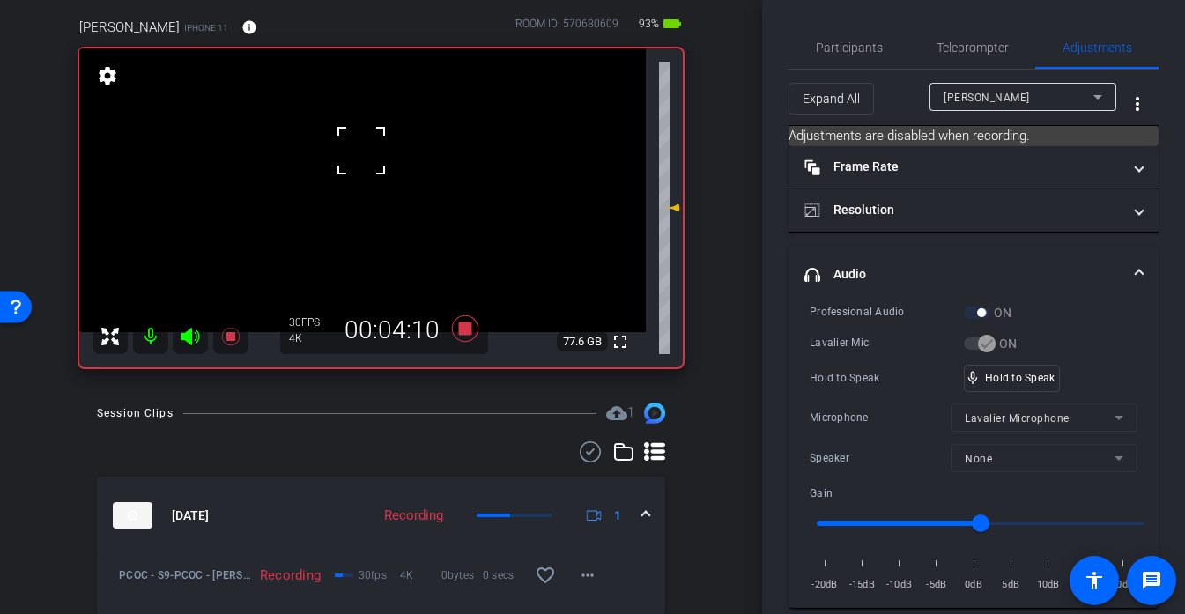
click at [361, 151] on div at bounding box center [361, 151] width 44 height 44
click at [1023, 358] on div "Professional Audio ON Lavalier Mic ON Hold to Speak mic_none Hold to Speak Micr…" at bounding box center [974, 448] width 328 height 291
click at [351, 143] on video at bounding box center [362, 190] width 567 height 284
click at [351, 143] on div at bounding box center [351, 143] width 44 height 44
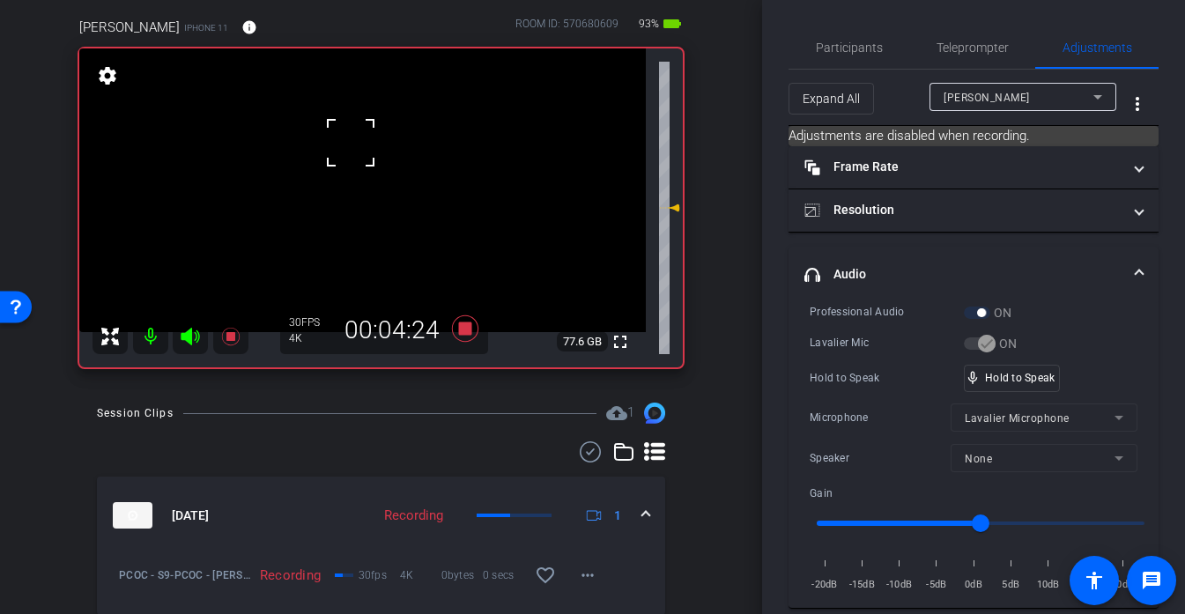
click at [351, 143] on div at bounding box center [351, 143] width 44 height 44
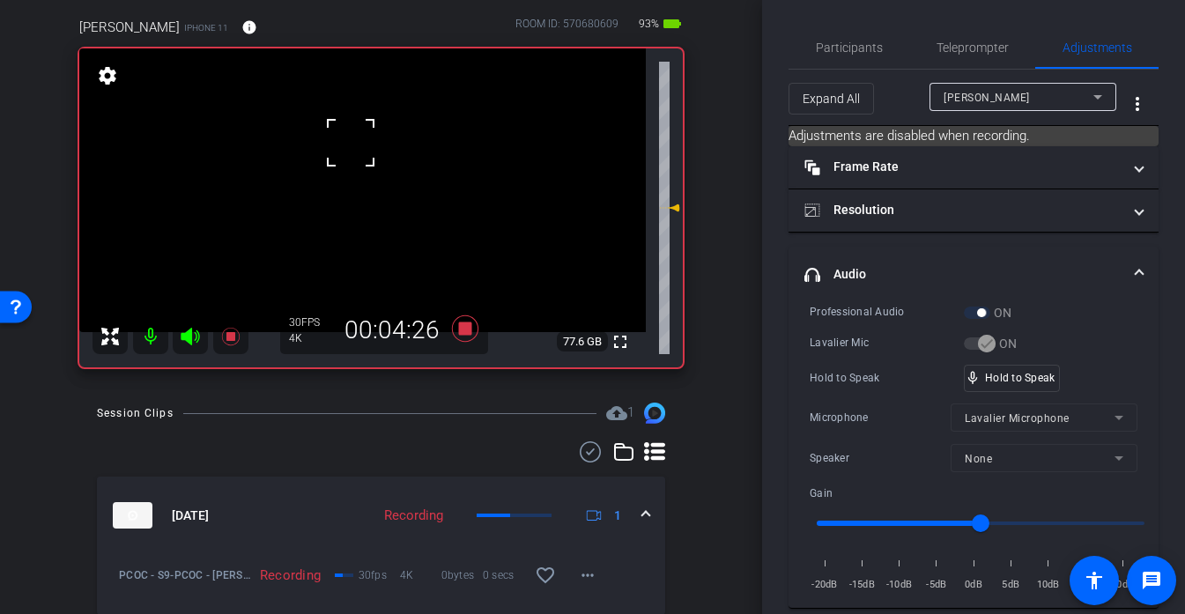
click at [351, 143] on div at bounding box center [351, 143] width 44 height 44
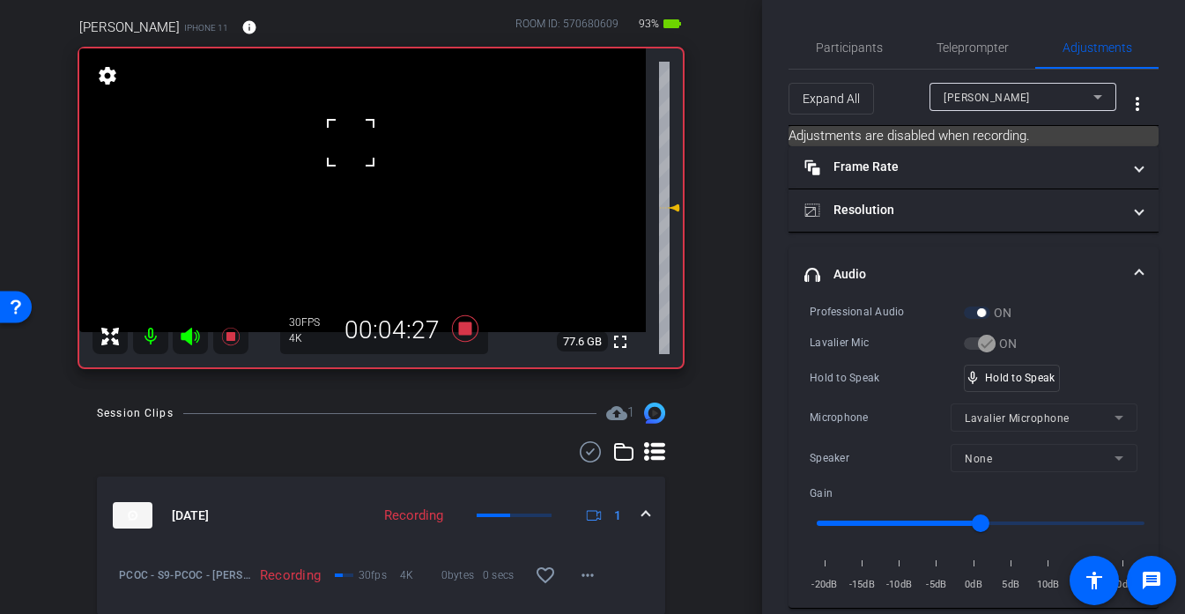
click at [351, 143] on div at bounding box center [351, 143] width 44 height 44
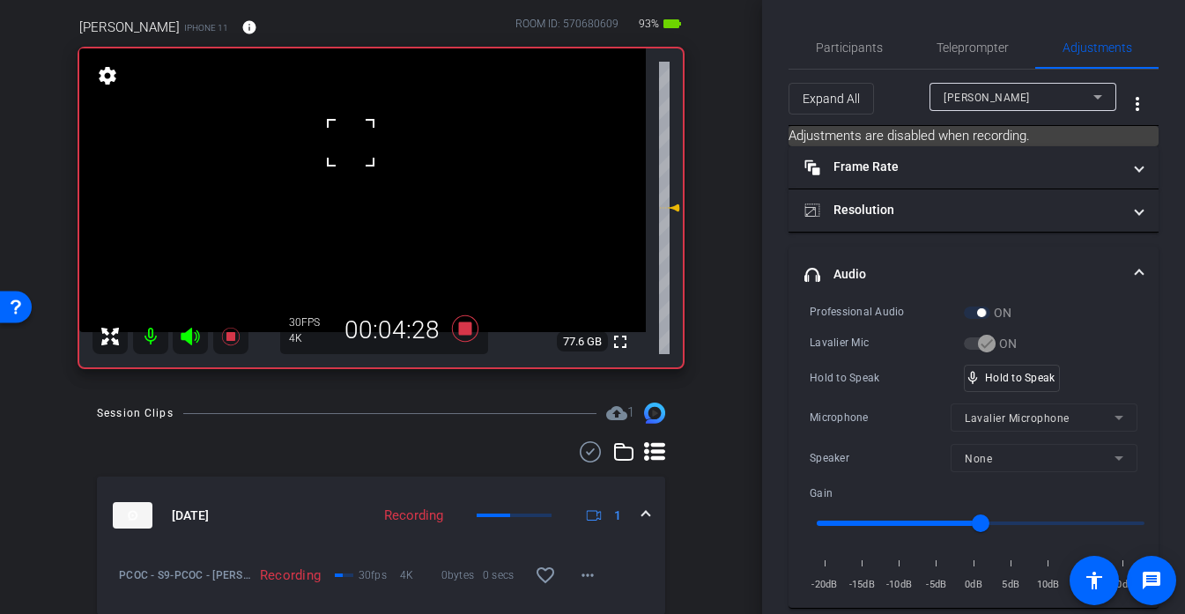
click at [351, 143] on div at bounding box center [351, 143] width 44 height 44
click at [351, 143] on video at bounding box center [362, 190] width 567 height 284
click at [351, 143] on div at bounding box center [351, 143] width 44 height 44
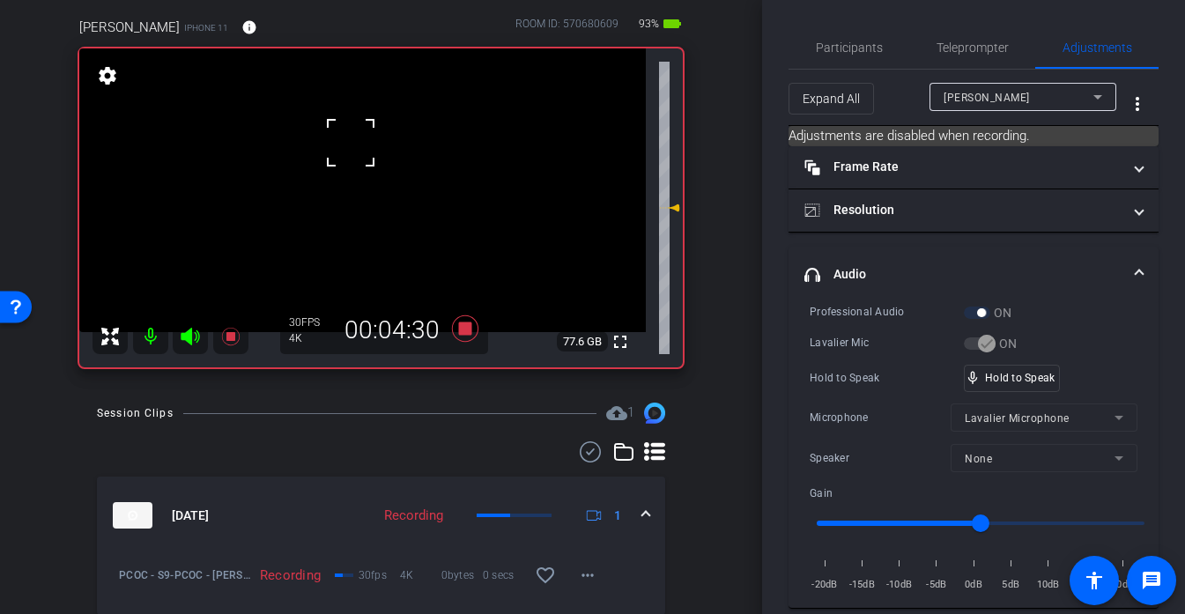
click at [351, 143] on div at bounding box center [351, 143] width 44 height 44
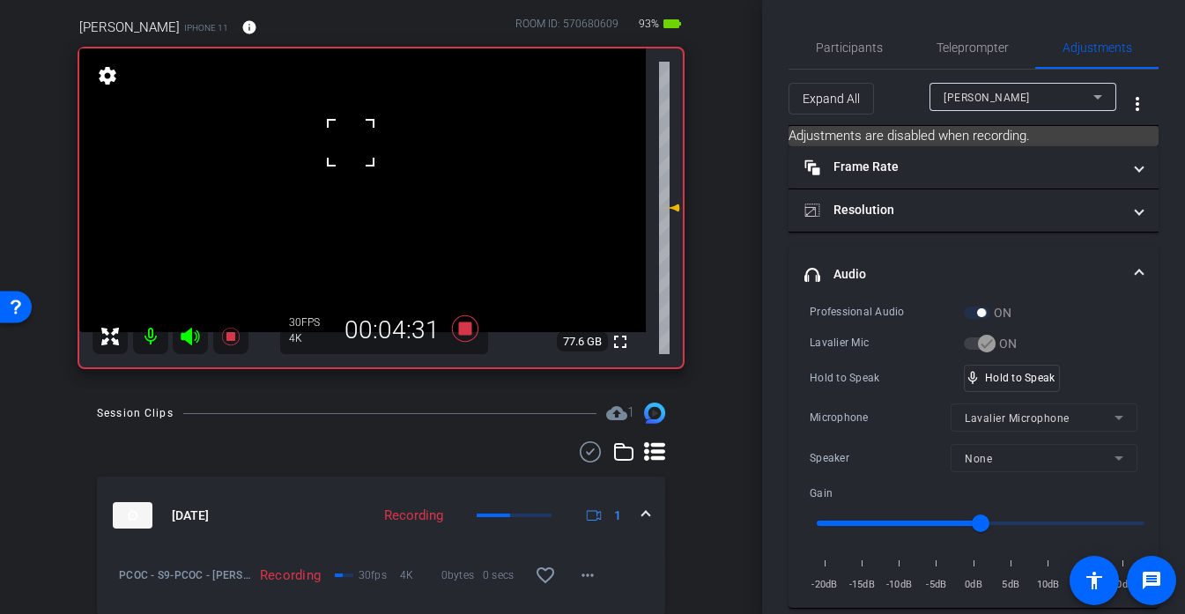
click at [351, 143] on div at bounding box center [351, 143] width 44 height 44
click at [378, 193] on video at bounding box center [362, 190] width 567 height 284
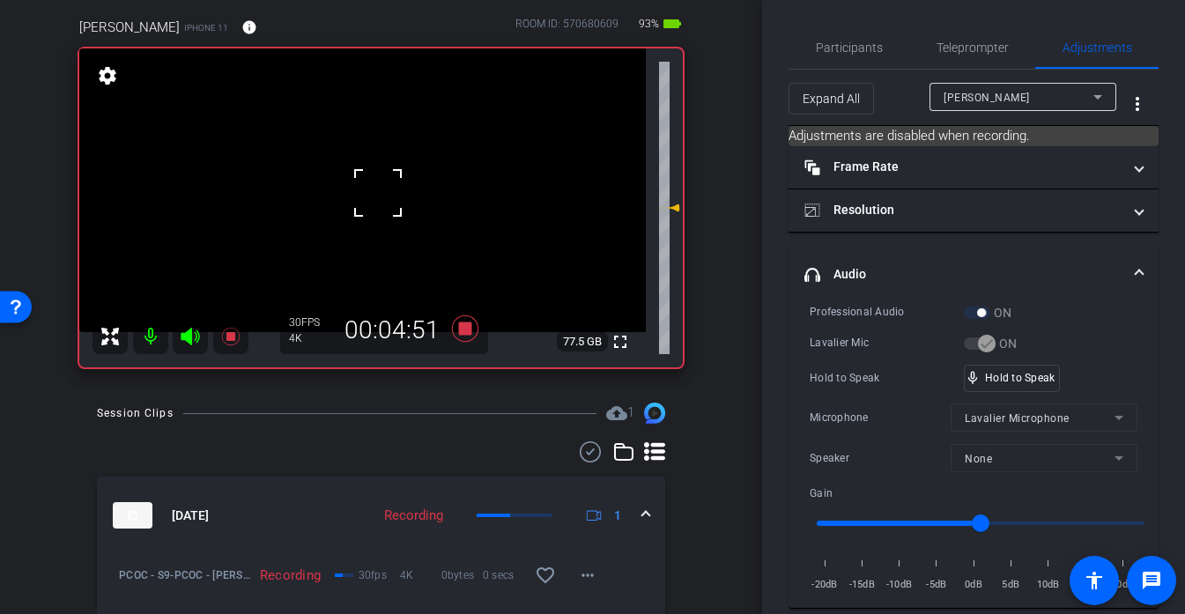
click at [378, 193] on div at bounding box center [378, 193] width 44 height 44
click at [362, 155] on video at bounding box center [362, 190] width 567 height 284
click at [369, 148] on div at bounding box center [362, 155] width 44 height 44
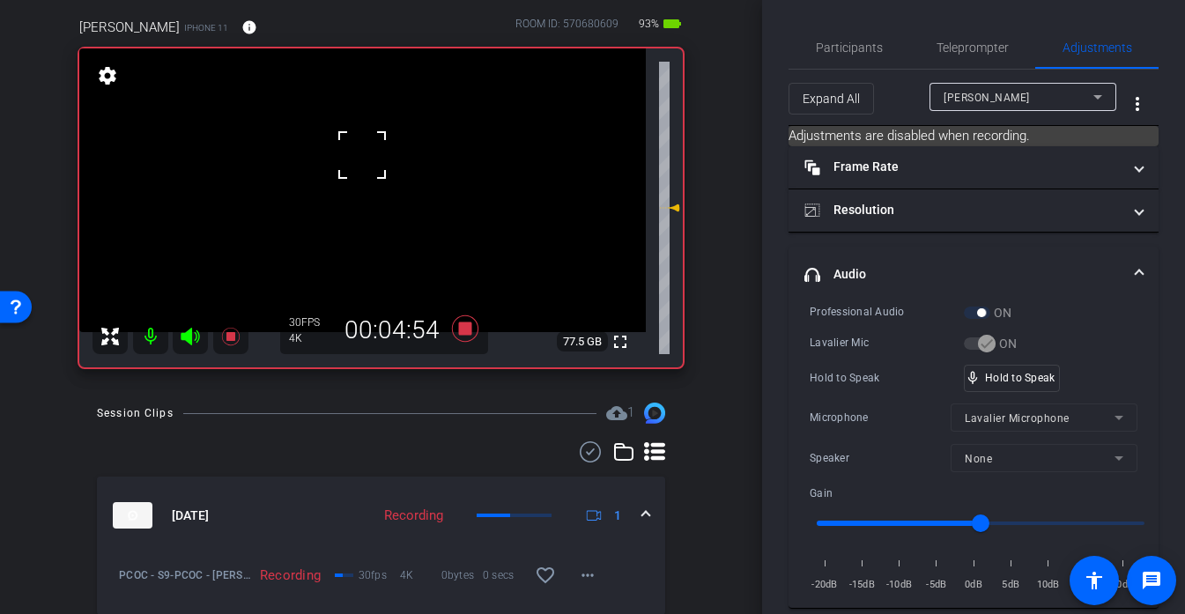
click at [369, 148] on div at bounding box center [362, 155] width 44 height 44
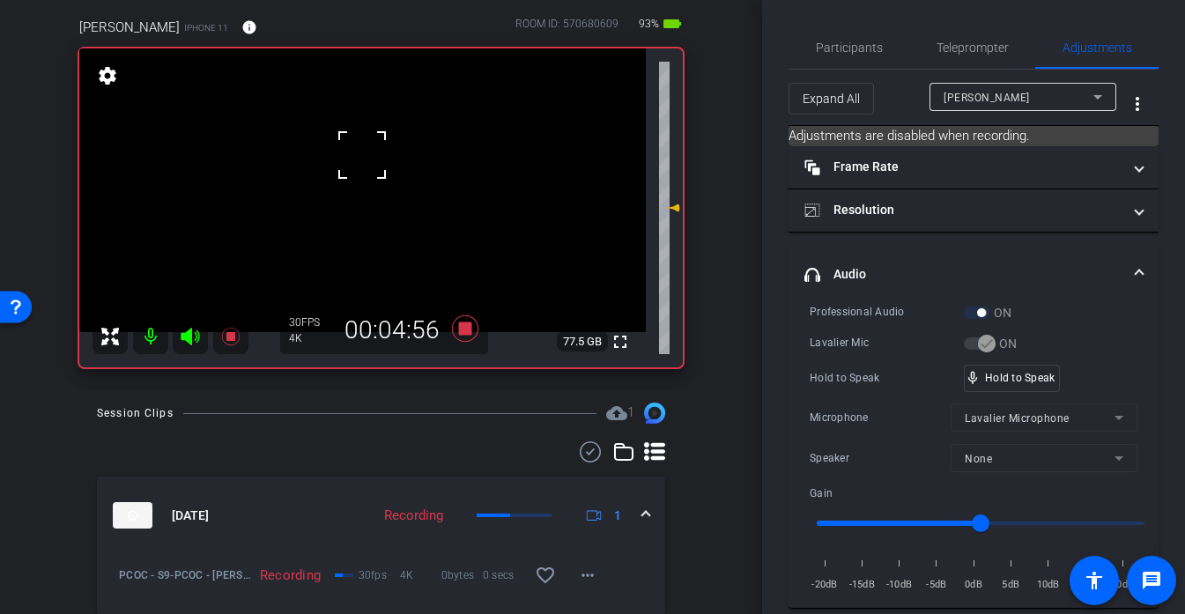
click at [369, 148] on div at bounding box center [362, 155] width 44 height 44
click at [368, 145] on div at bounding box center [362, 155] width 44 height 44
click at [368, 145] on video at bounding box center [362, 190] width 567 height 284
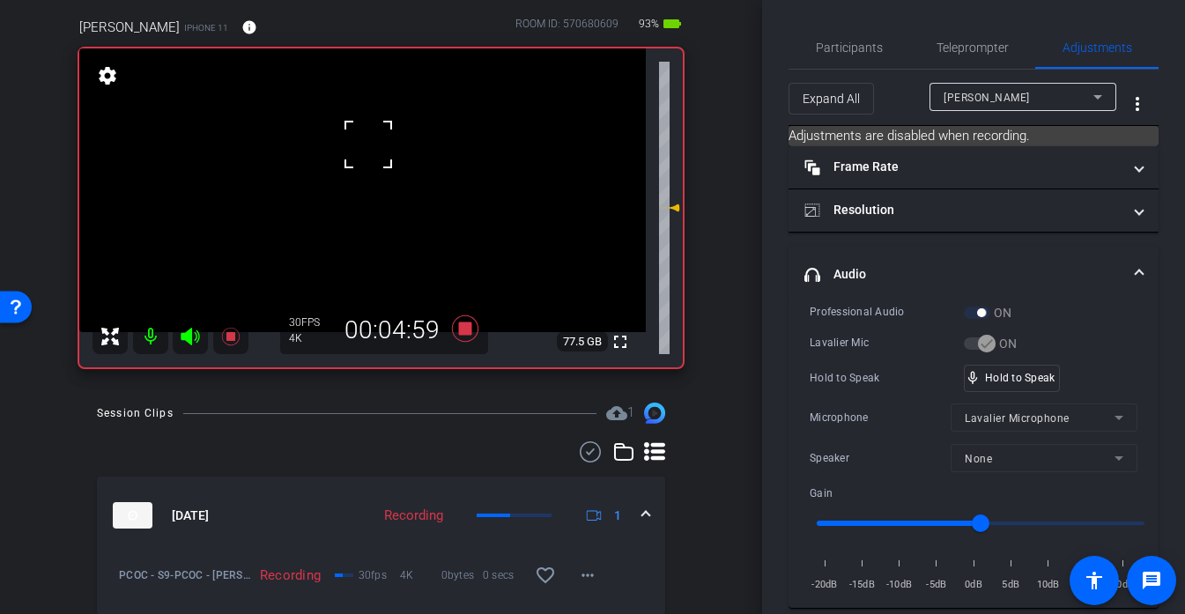
click at [368, 145] on div at bounding box center [368, 144] width 44 height 44
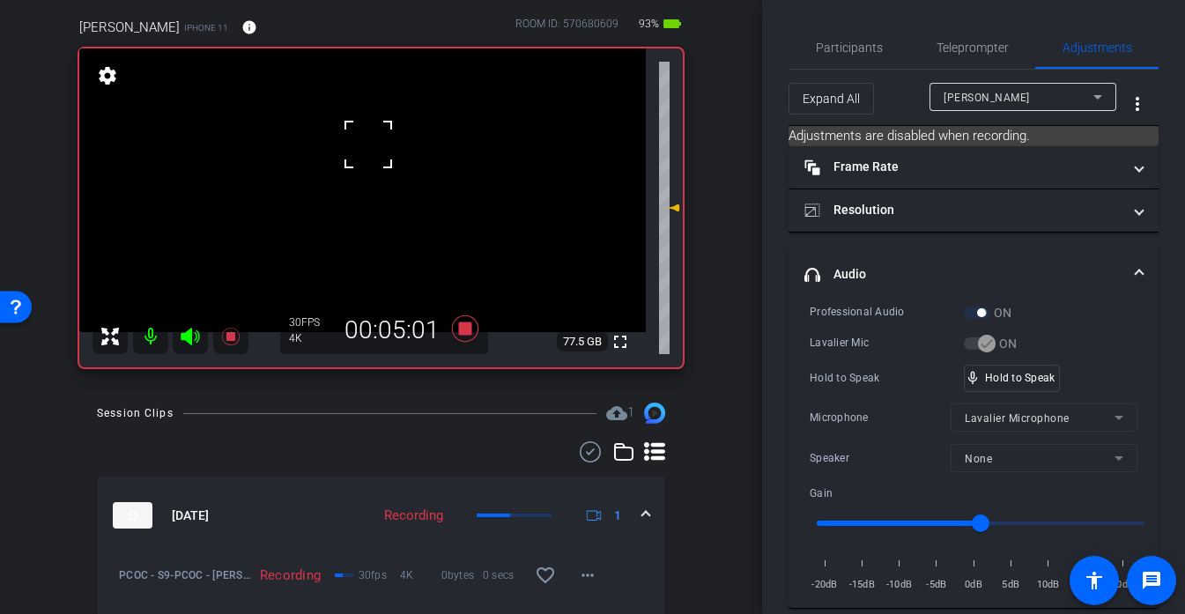
click at [368, 145] on div at bounding box center [368, 144] width 44 height 44
click at [363, 145] on video at bounding box center [362, 190] width 567 height 284
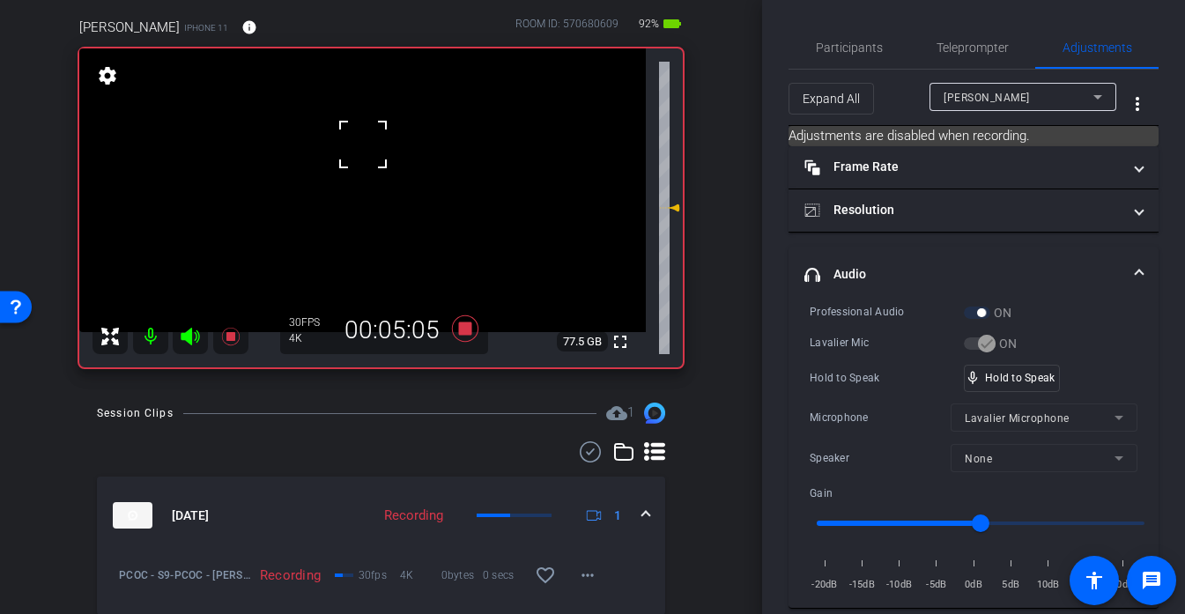
click at [363, 145] on div at bounding box center [363, 144] width 44 height 44
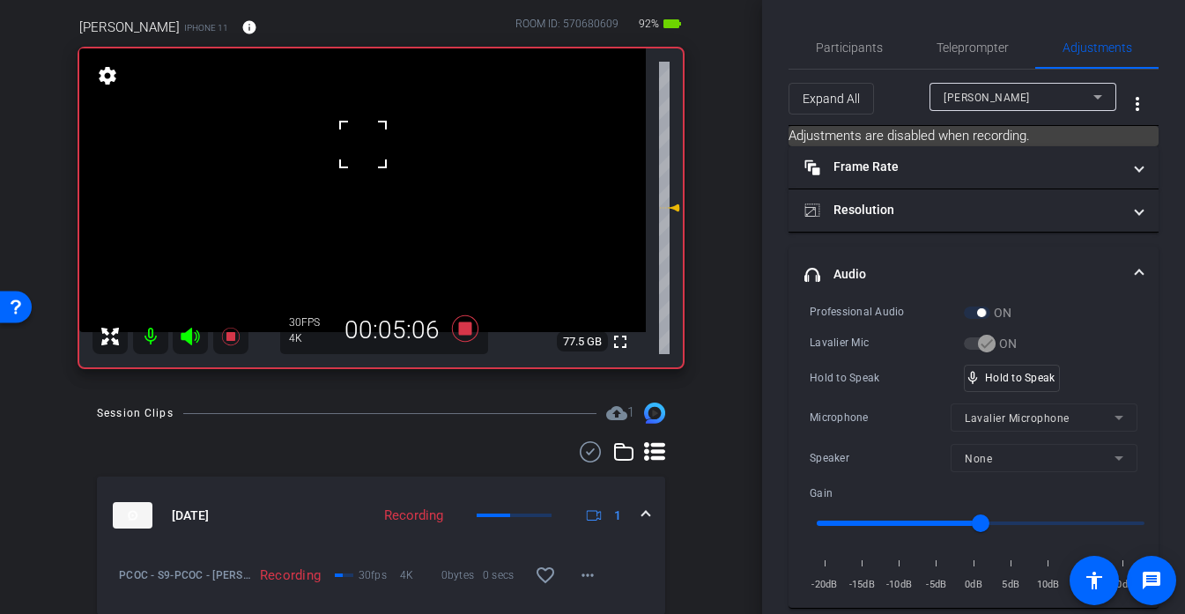
click at [363, 145] on div at bounding box center [363, 144] width 44 height 44
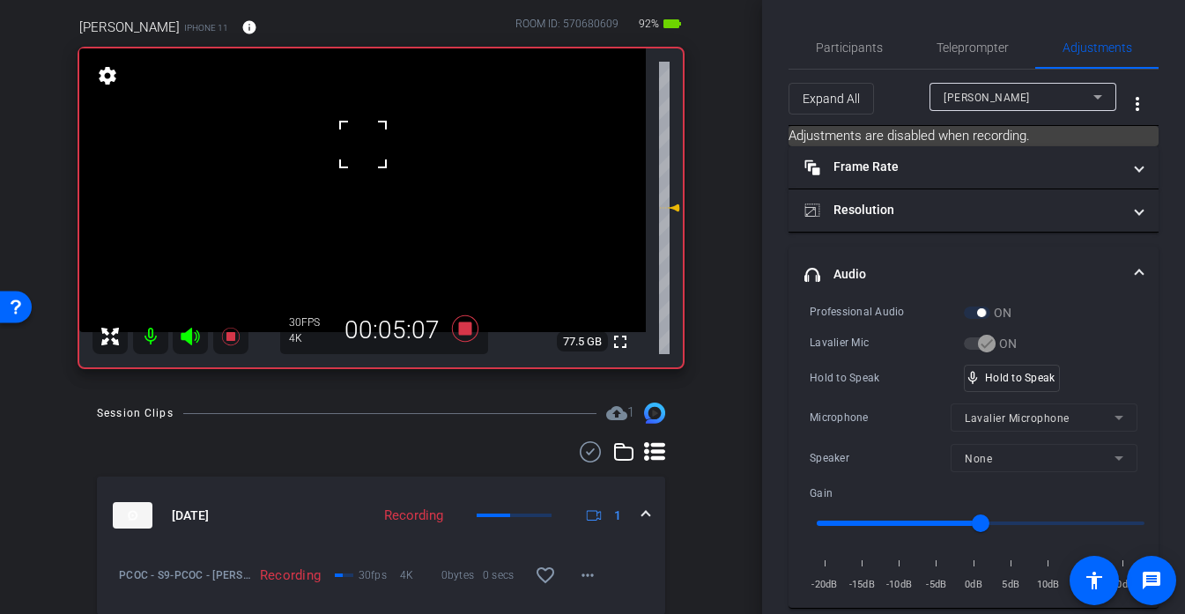
click at [363, 145] on div at bounding box center [363, 144] width 44 height 44
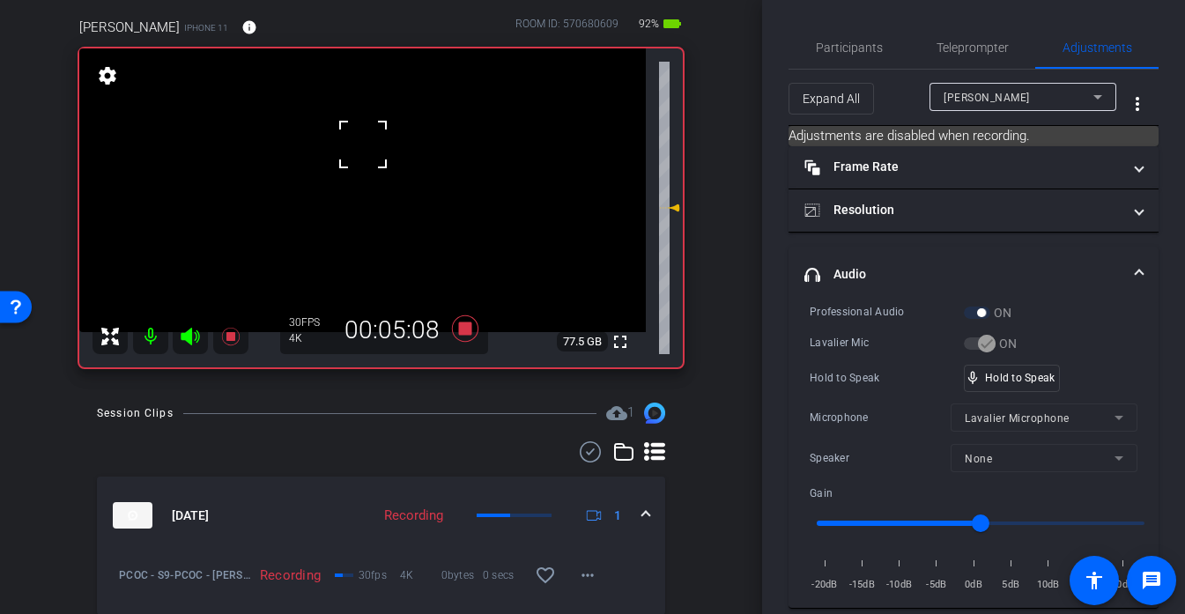
click at [363, 145] on div at bounding box center [363, 144] width 44 height 44
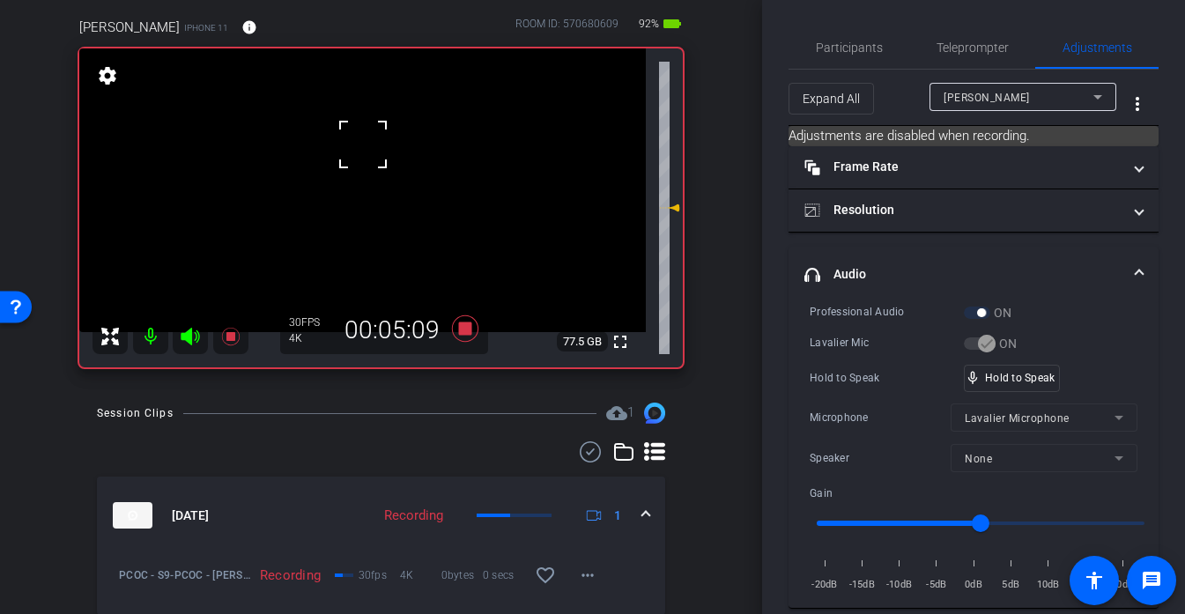
click at [363, 145] on div at bounding box center [363, 144] width 44 height 44
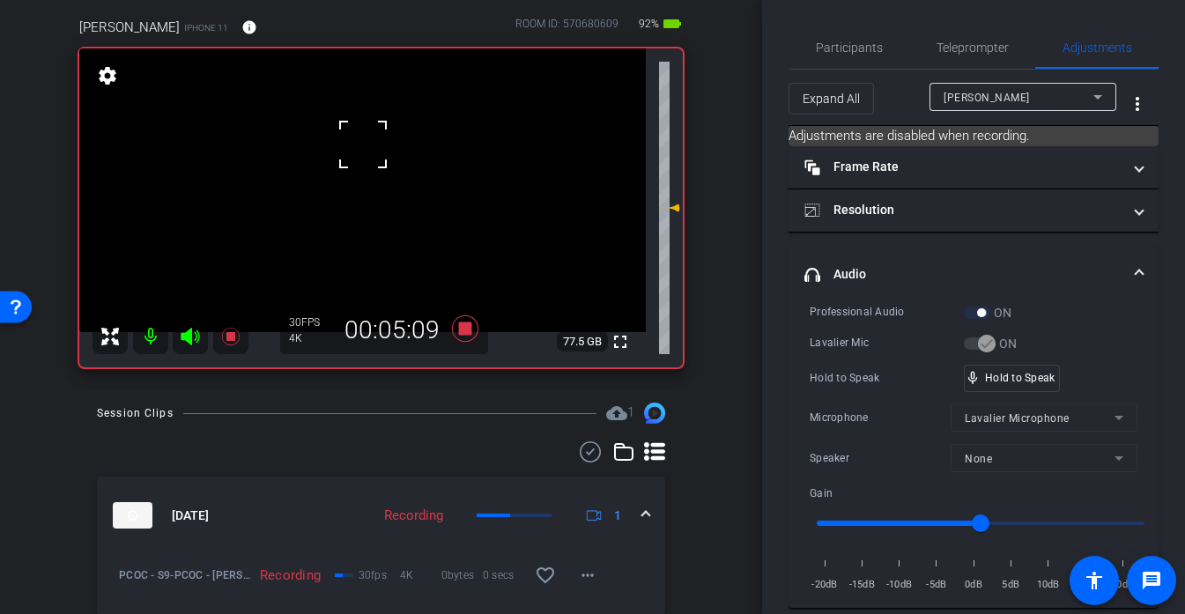
click at [363, 145] on div at bounding box center [363, 144] width 44 height 44
click at [363, 145] on div "fullscreen settings 77.5 GB" at bounding box center [381, 207] width 604 height 319
click at [363, 145] on video at bounding box center [362, 190] width 567 height 284
click at [363, 145] on div at bounding box center [363, 144] width 44 height 44
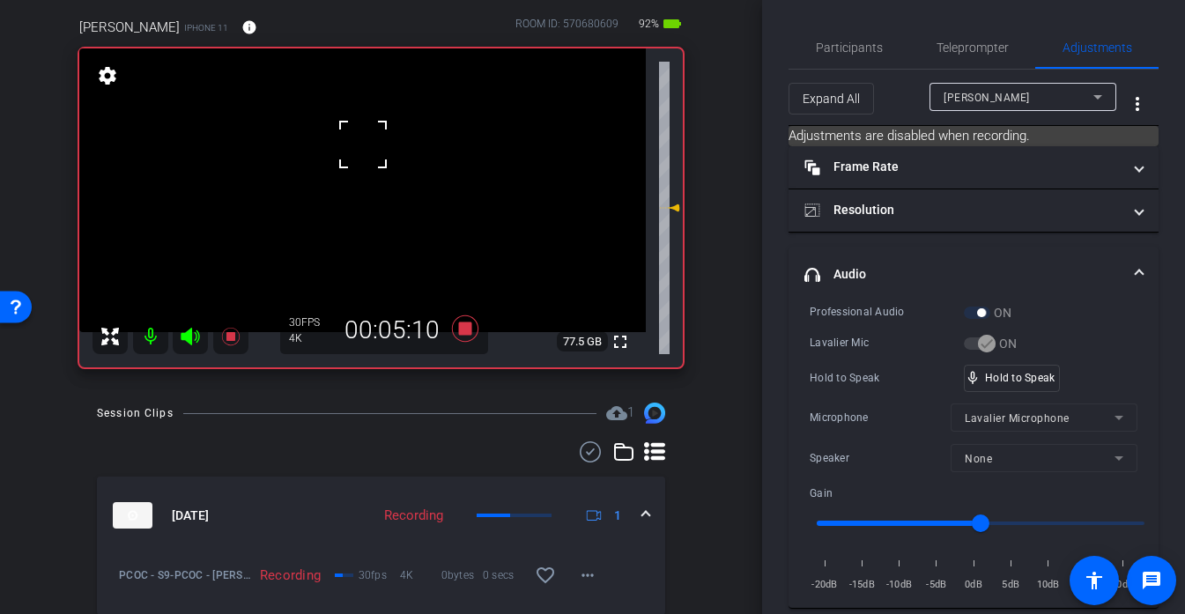
click at [363, 145] on div at bounding box center [363, 144] width 44 height 44
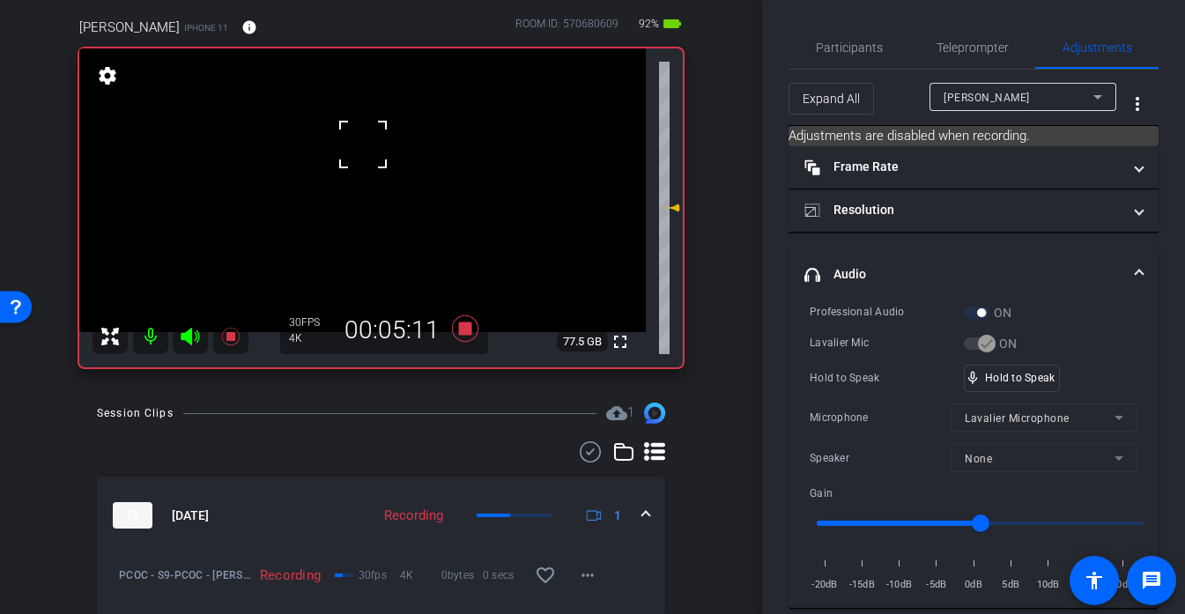
click at [363, 145] on div at bounding box center [363, 144] width 44 height 44
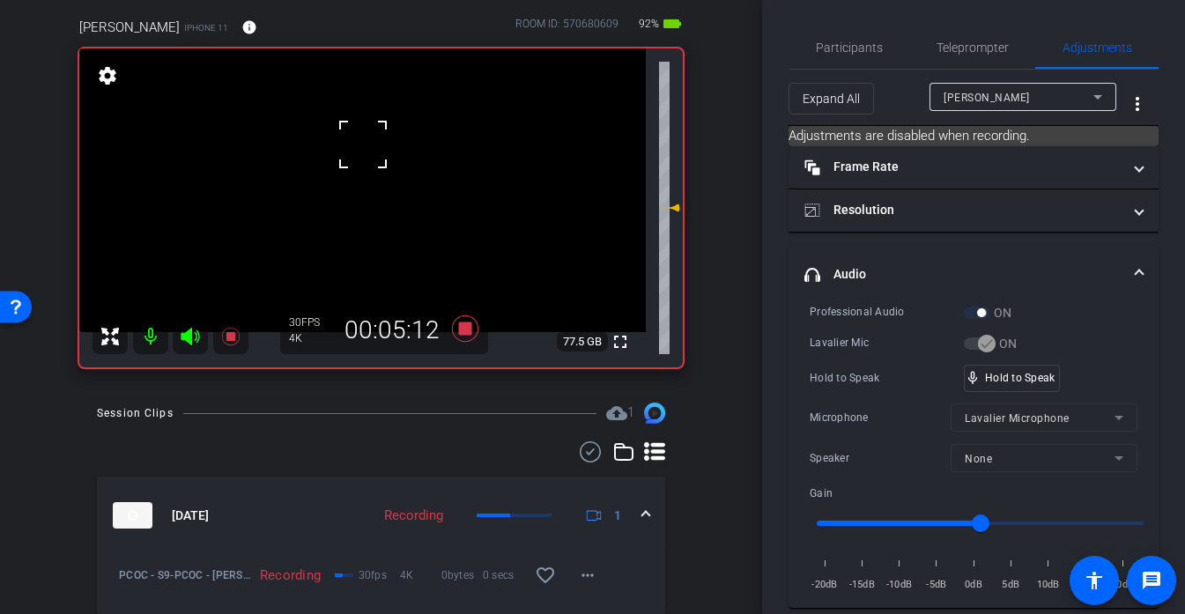
click at [363, 145] on div at bounding box center [363, 144] width 44 height 44
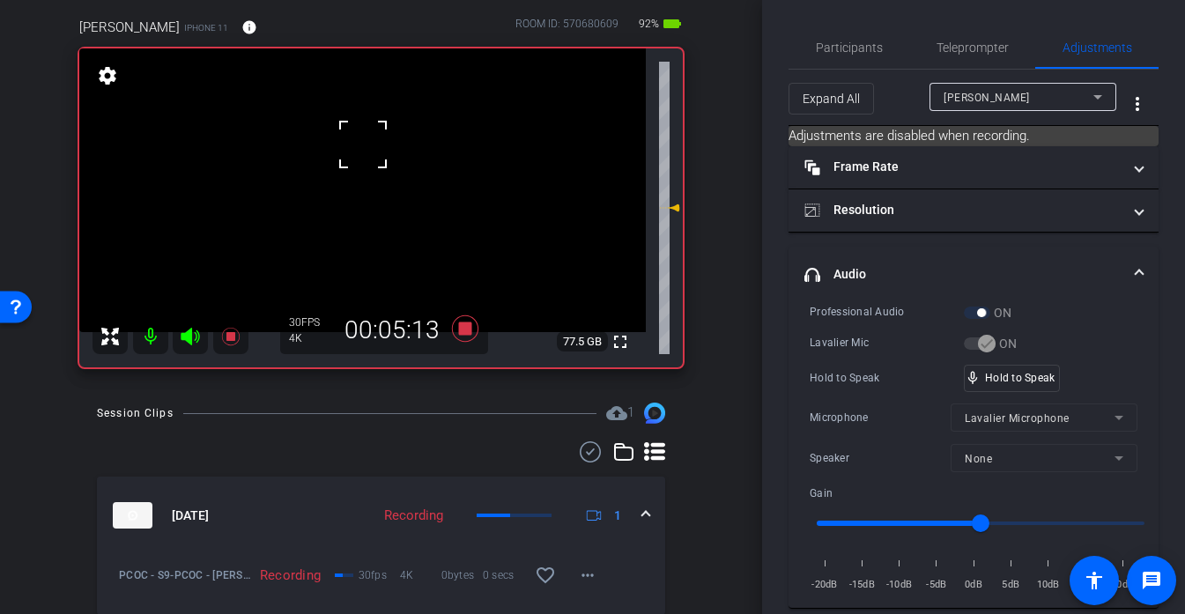
click at [363, 145] on div at bounding box center [363, 144] width 44 height 44
click at [362, 144] on div at bounding box center [363, 144] width 44 height 44
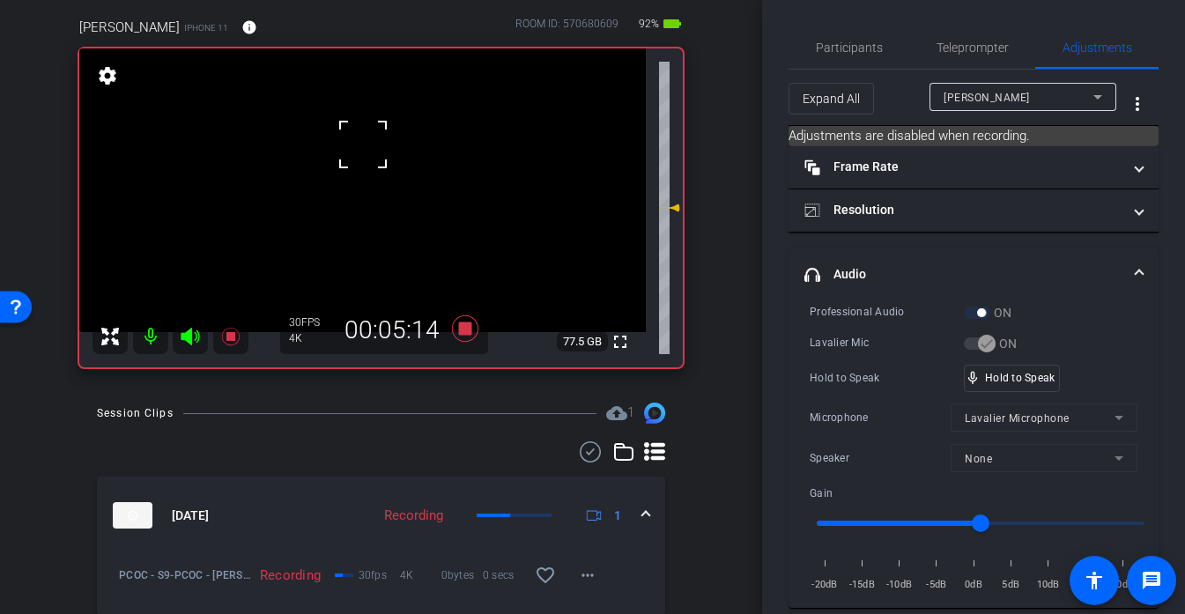
click at [362, 144] on div at bounding box center [363, 144] width 44 height 44
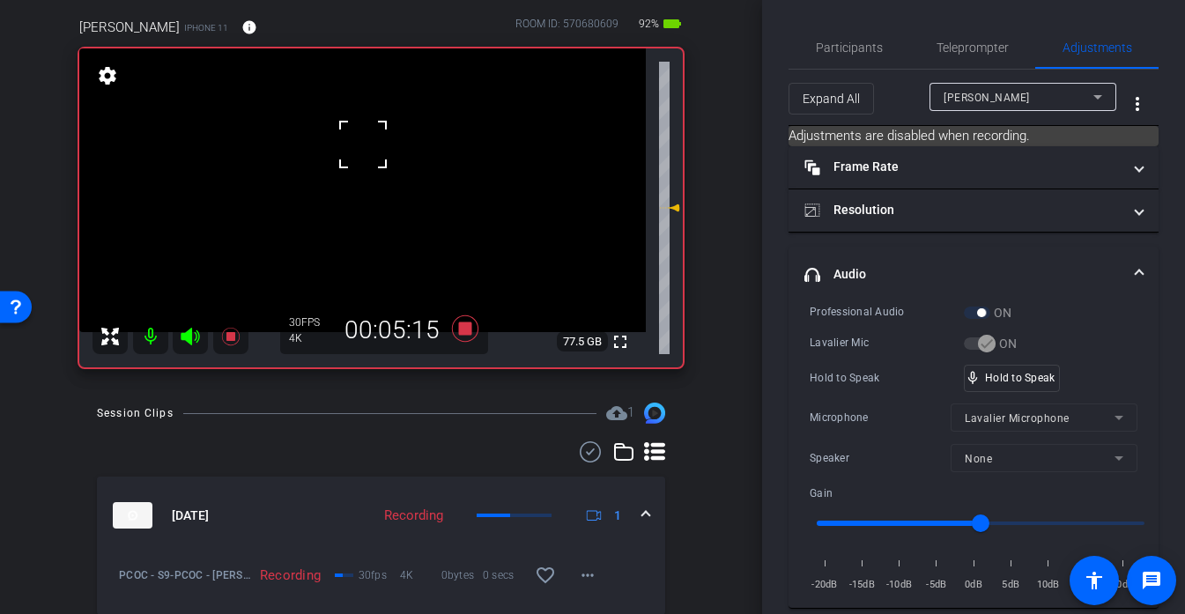
click at [362, 144] on div at bounding box center [363, 144] width 44 height 44
click at [362, 144] on div "fullscreen settings 77.5 GB" at bounding box center [381, 207] width 604 height 319
click at [362, 144] on video at bounding box center [362, 190] width 567 height 284
click at [362, 144] on div at bounding box center [363, 144] width 44 height 44
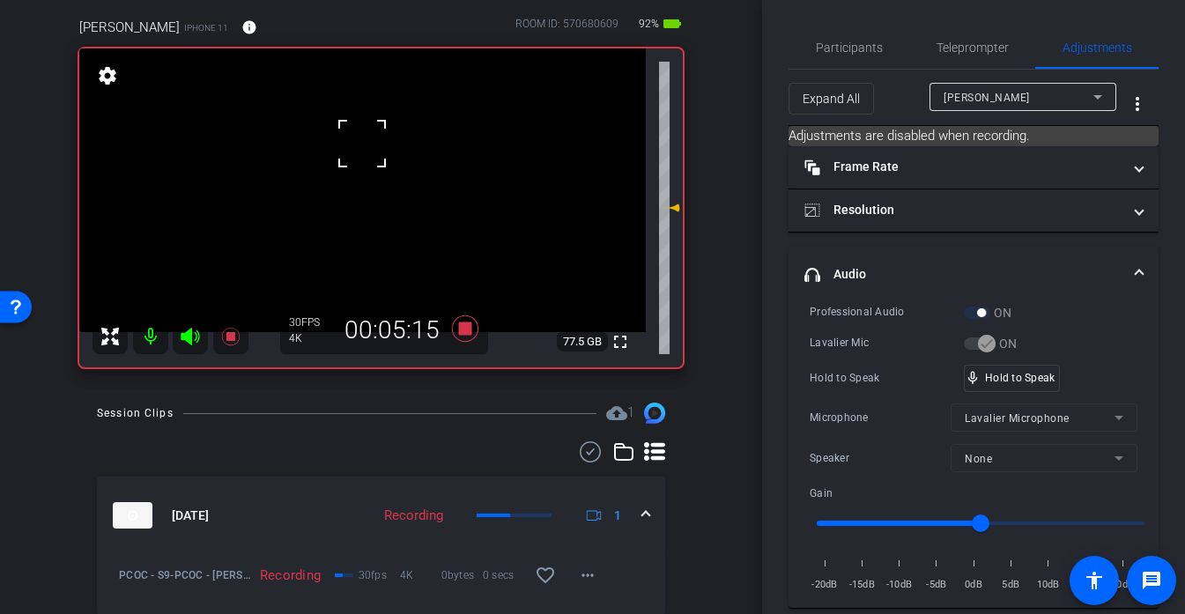
click at [362, 144] on div at bounding box center [362, 144] width 44 height 44
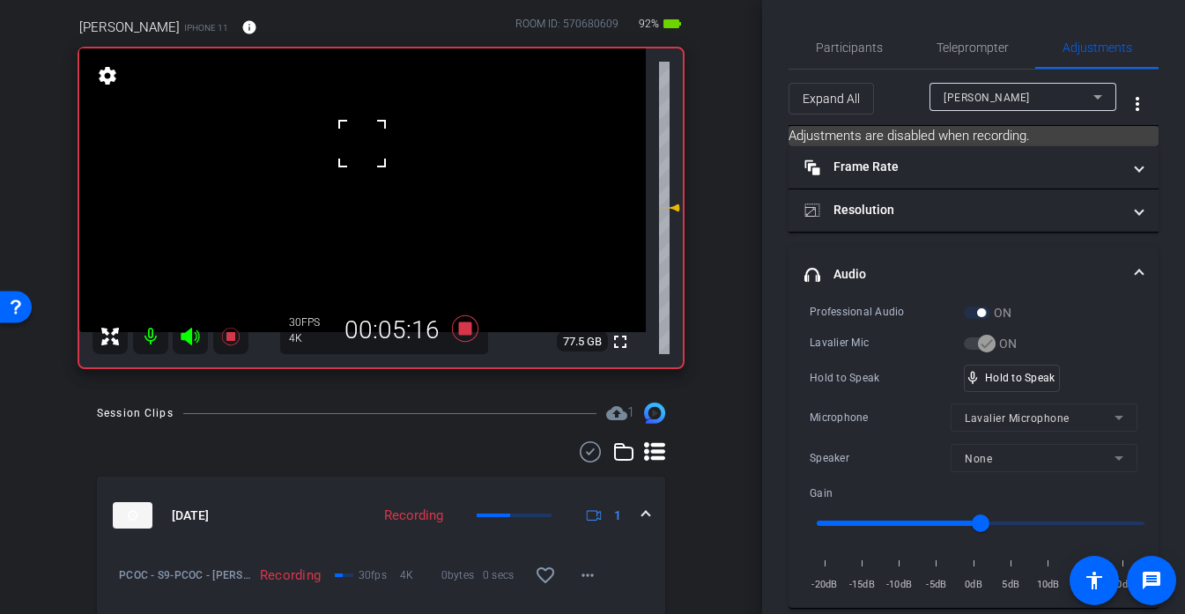
click at [362, 144] on div at bounding box center [362, 144] width 44 height 44
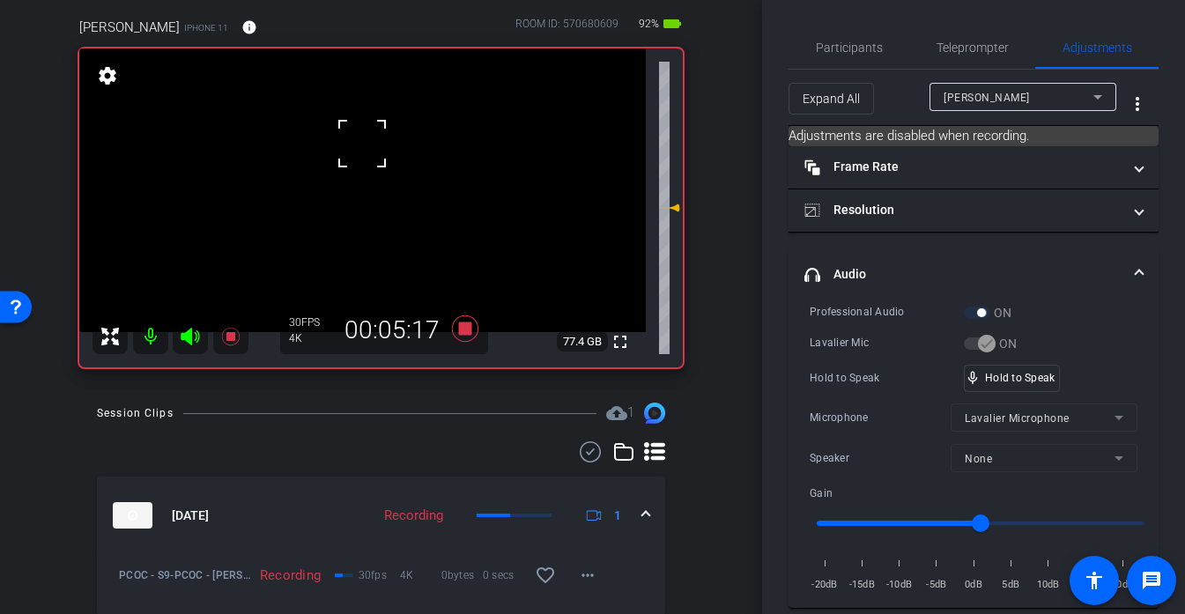
click at [362, 144] on div at bounding box center [362, 144] width 44 height 44
click at [352, 145] on div at bounding box center [362, 144] width 44 height 44
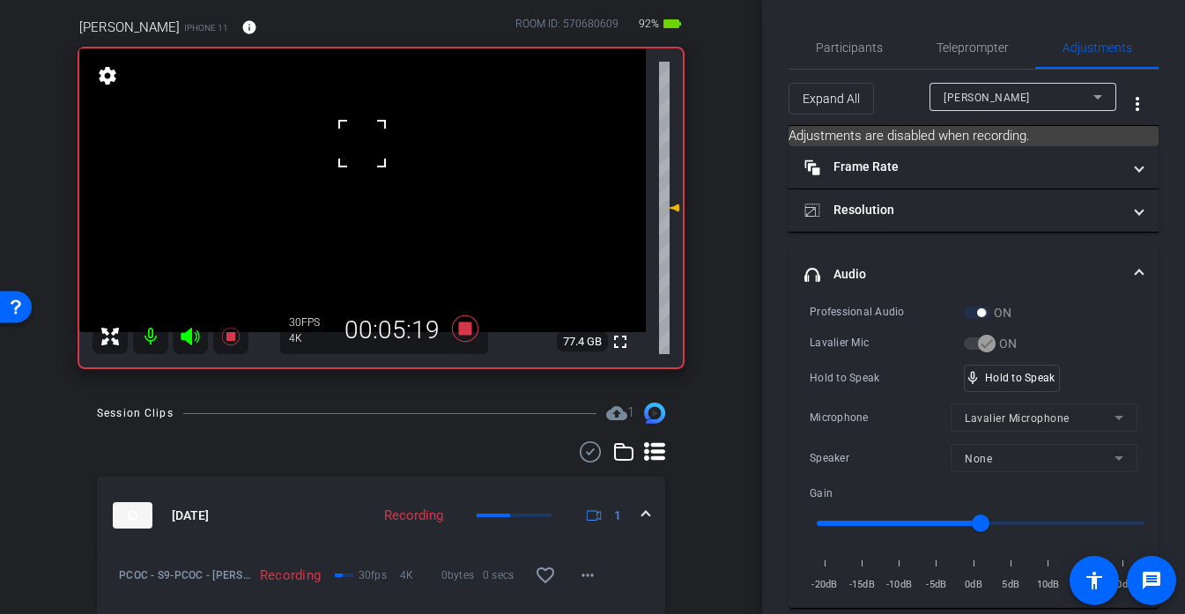
click at [352, 145] on div at bounding box center [362, 144] width 44 height 44
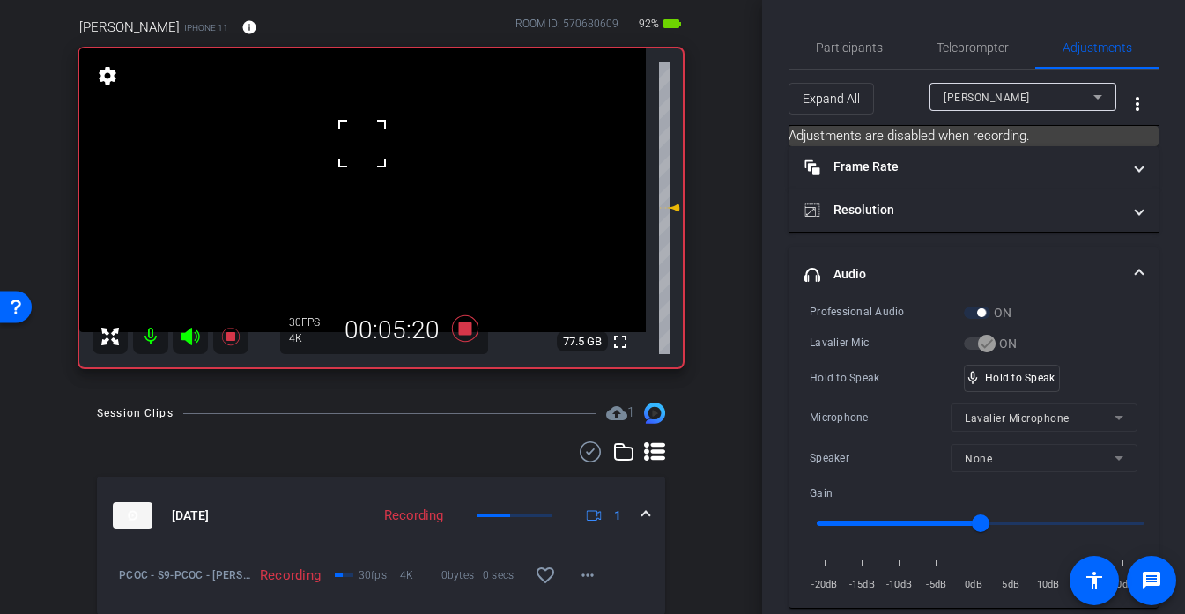
click at [352, 145] on div at bounding box center [362, 144] width 44 height 44
click at [352, 145] on video at bounding box center [362, 190] width 567 height 284
click at [352, 145] on div at bounding box center [352, 144] width 44 height 44
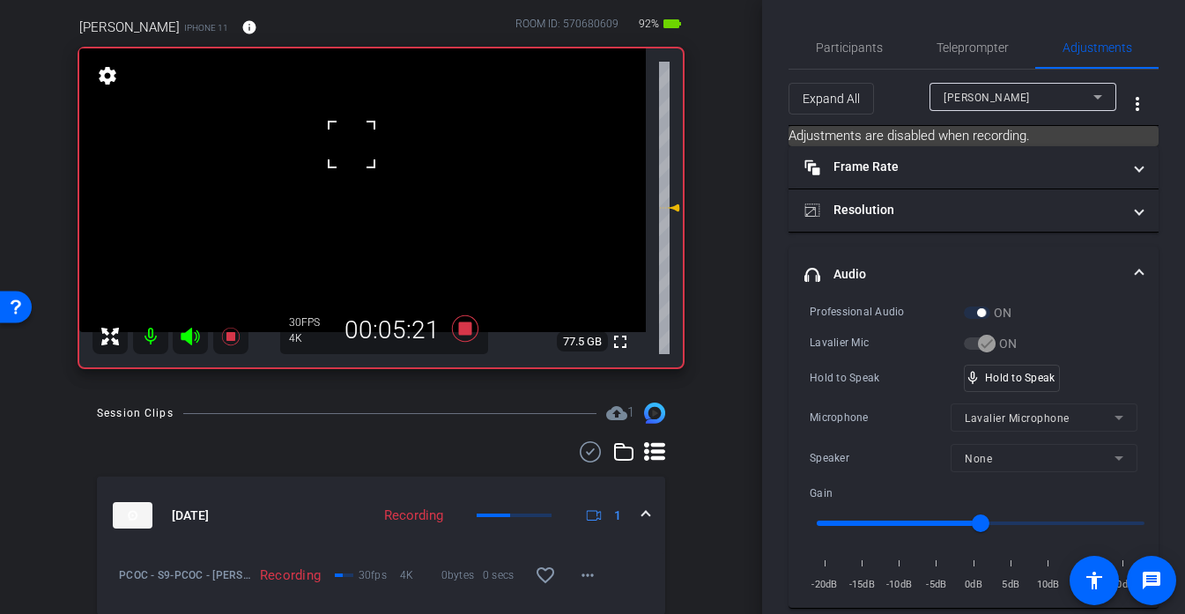
click at [352, 145] on div at bounding box center [352, 144] width 44 height 44
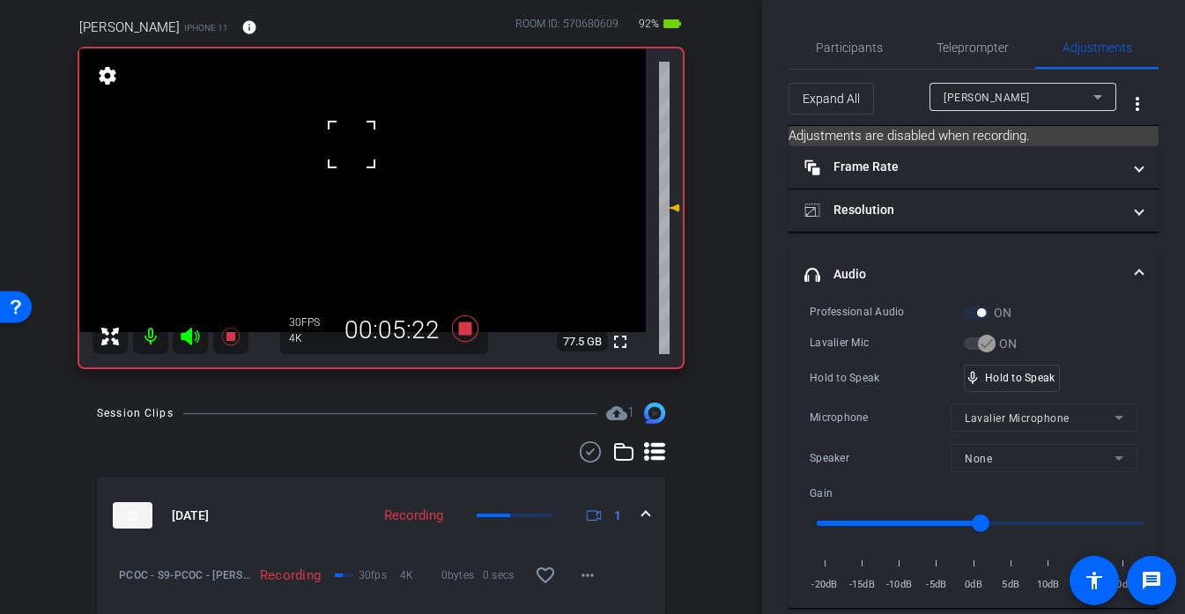
click at [352, 145] on div at bounding box center [352, 144] width 44 height 44
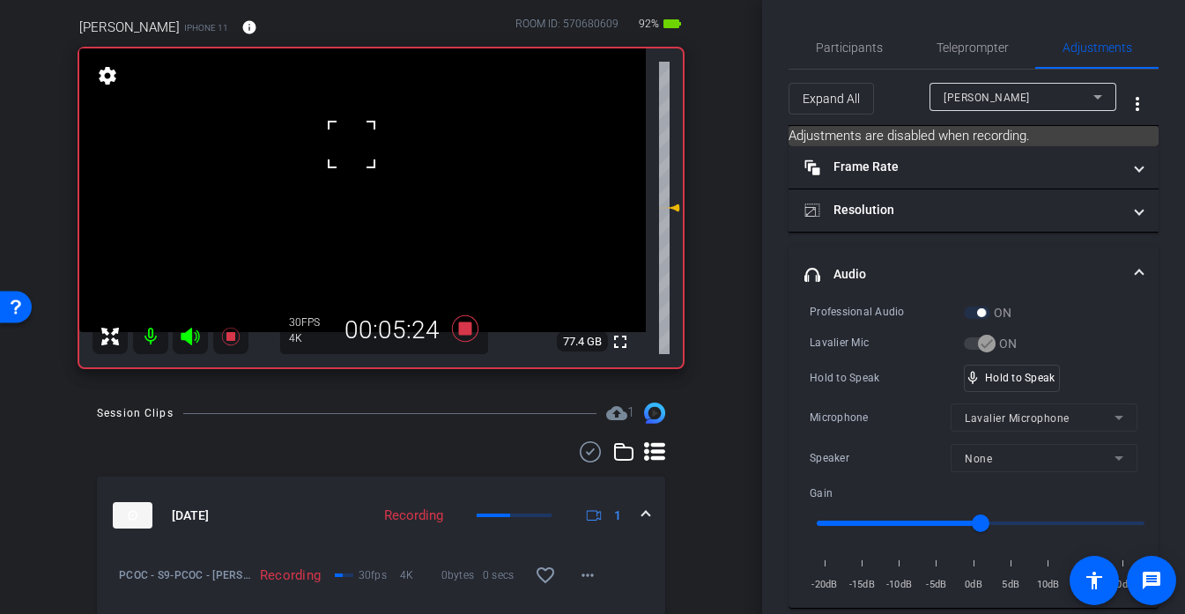
click at [352, 145] on div at bounding box center [352, 144] width 44 height 44
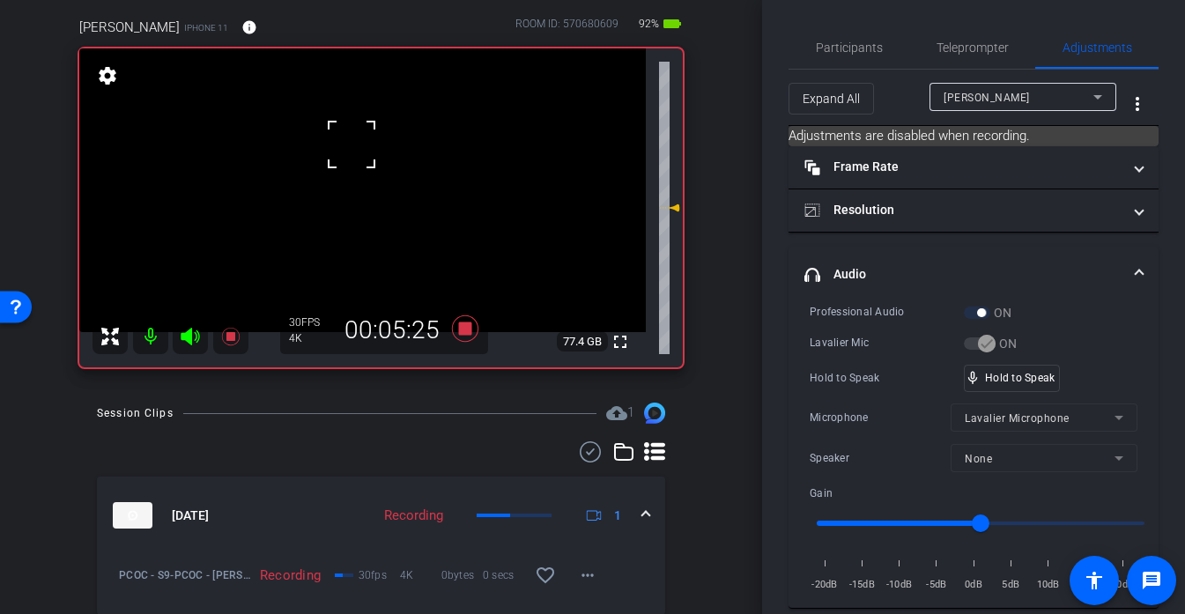
click at [352, 145] on div at bounding box center [352, 144] width 44 height 44
click at [352, 145] on video at bounding box center [362, 190] width 567 height 284
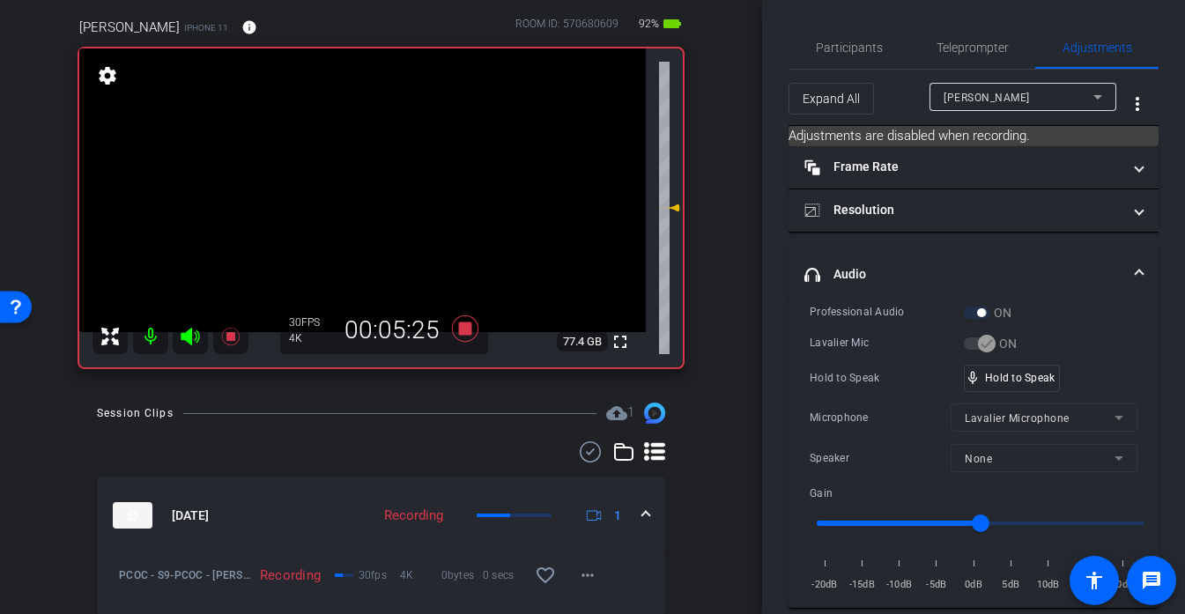
click at [352, 145] on div at bounding box center [352, 144] width 44 height 44
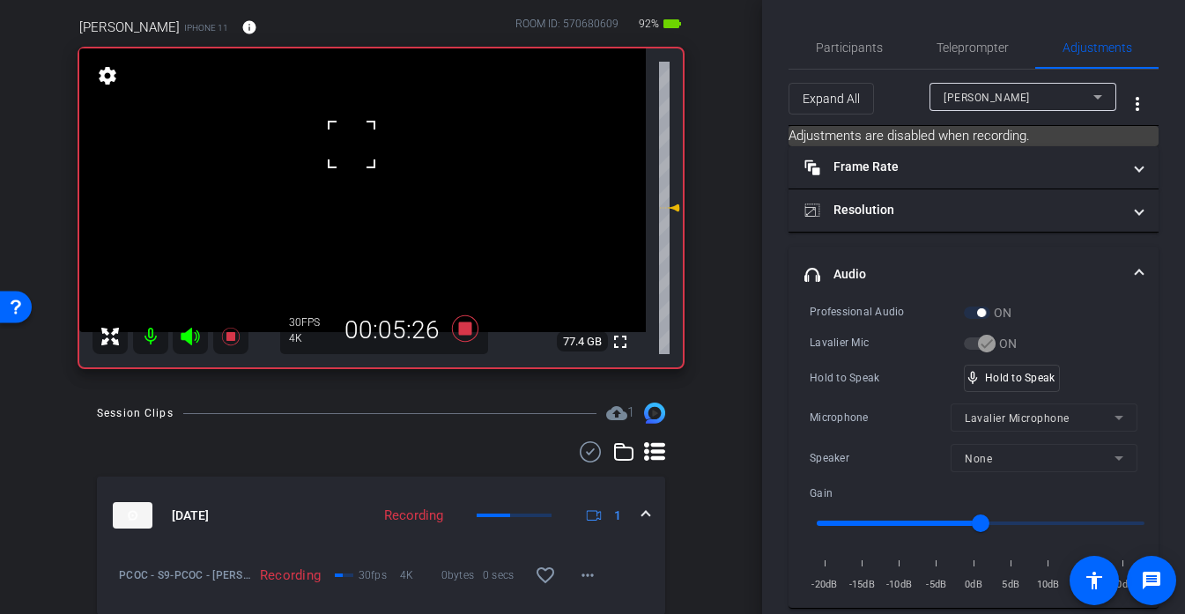
click at [352, 145] on div at bounding box center [352, 144] width 44 height 44
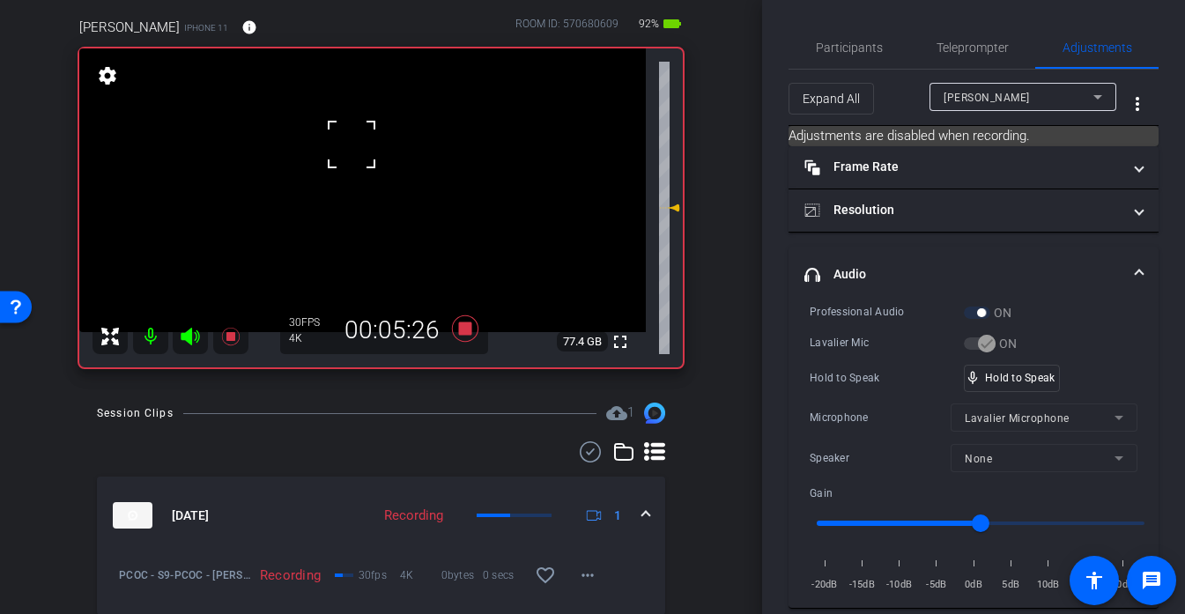
click at [352, 145] on div at bounding box center [352, 144] width 44 height 44
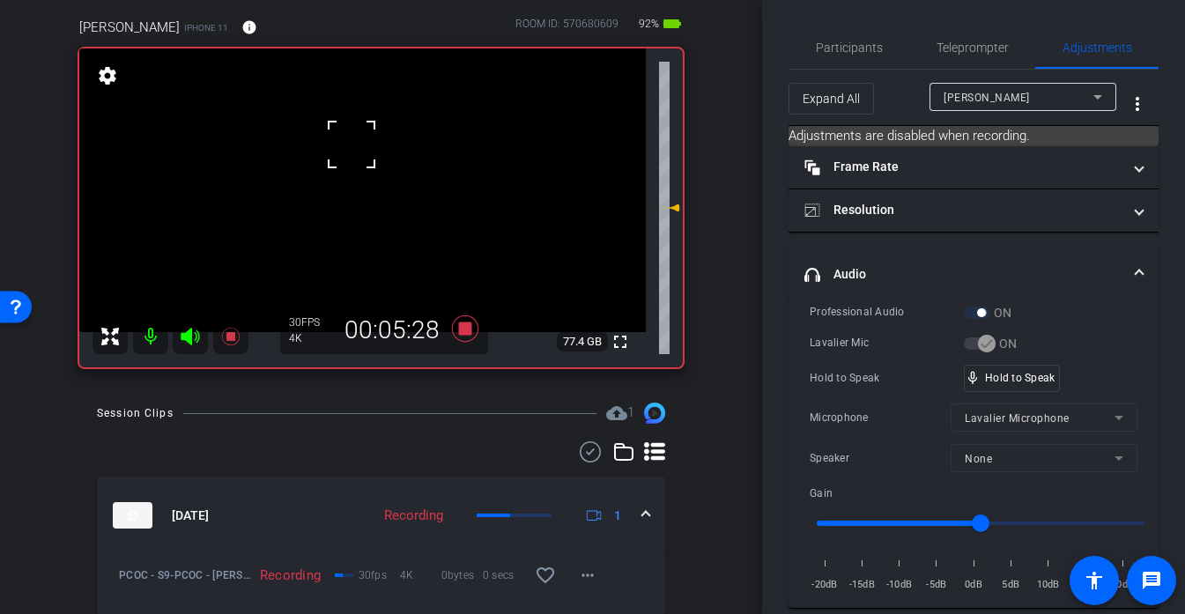
click at [352, 145] on div at bounding box center [352, 144] width 44 height 44
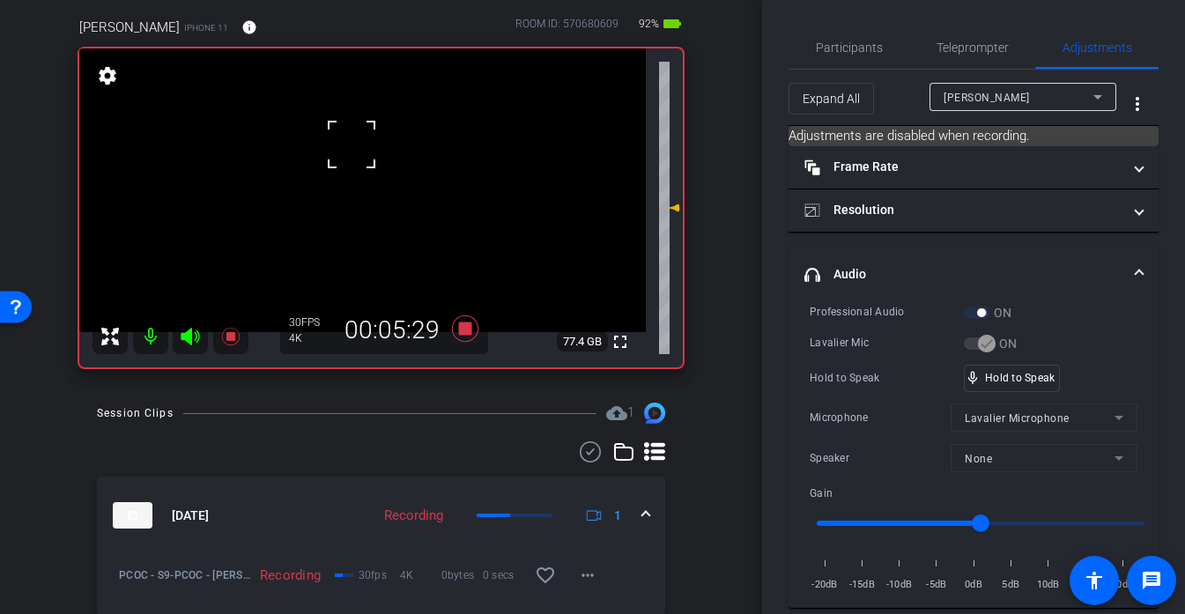
click at [352, 145] on div at bounding box center [352, 144] width 44 height 44
click at [356, 149] on video at bounding box center [362, 190] width 567 height 284
click at [356, 149] on div at bounding box center [356, 149] width 44 height 44
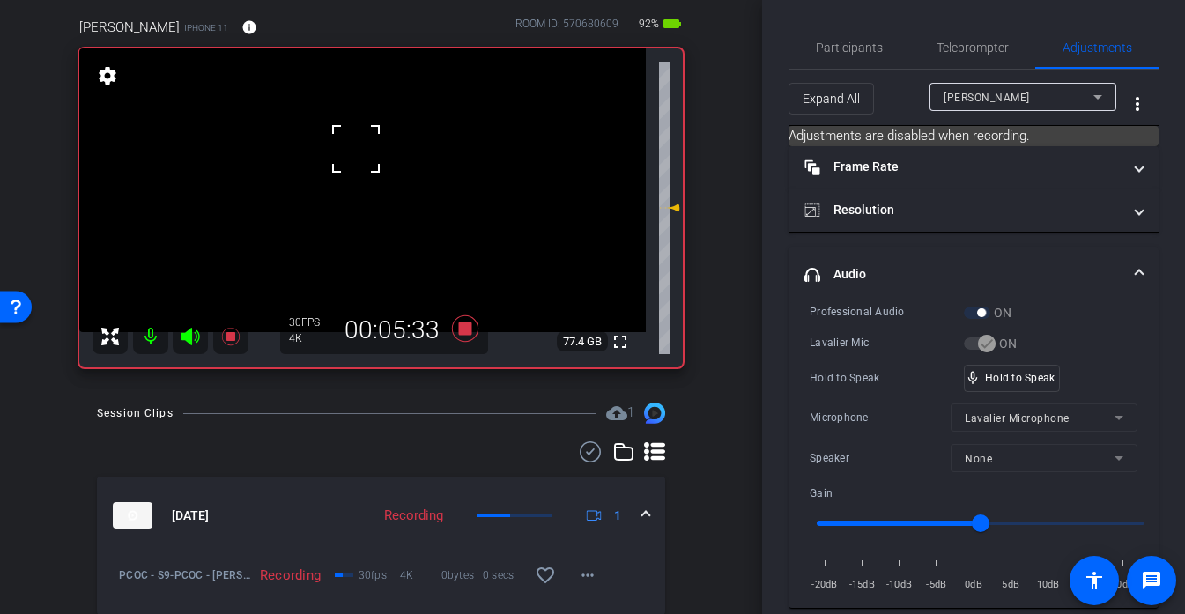
click at [356, 149] on div at bounding box center [356, 149] width 44 height 44
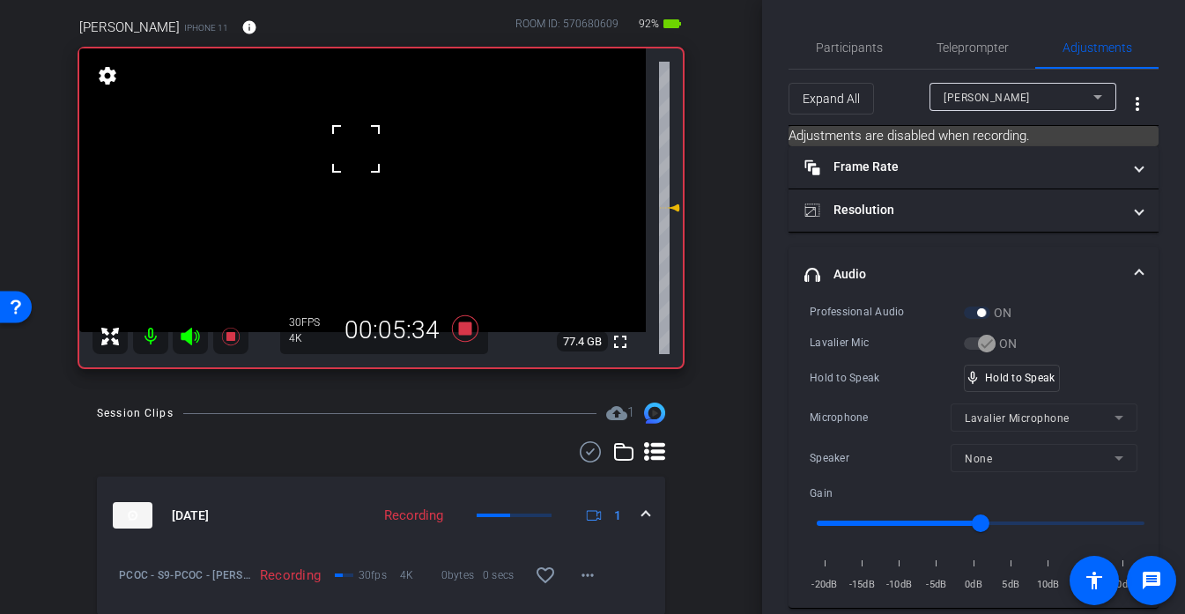
click at [356, 149] on div at bounding box center [356, 149] width 44 height 44
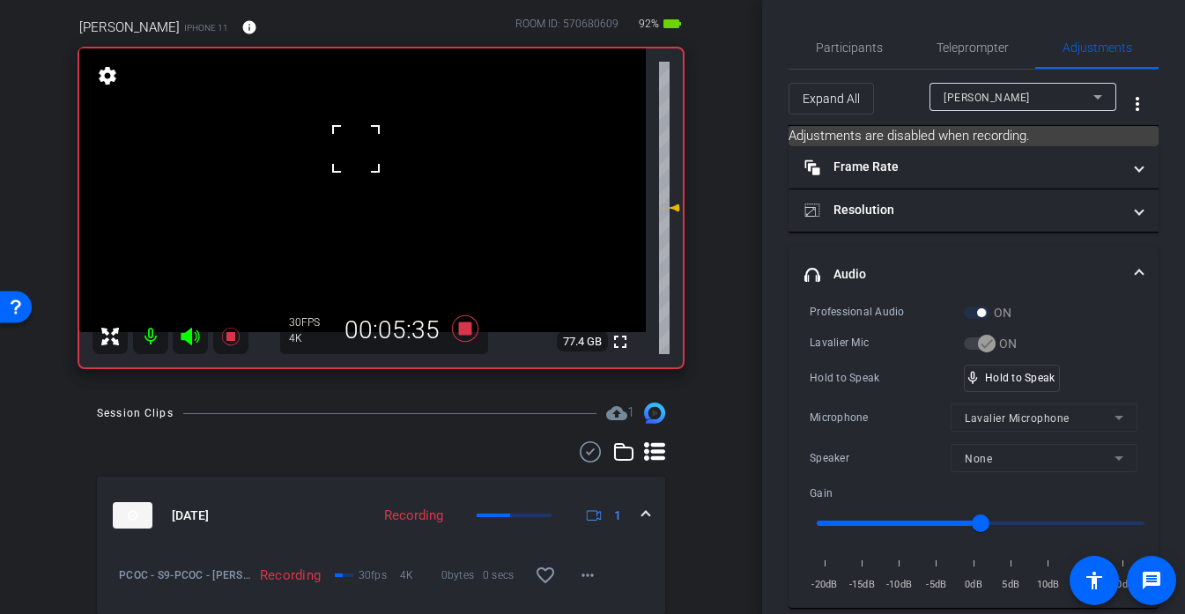
click at [356, 149] on div at bounding box center [356, 149] width 44 height 44
click at [1036, 386] on div "mic_none Speaking..." at bounding box center [1004, 379] width 79 height 26
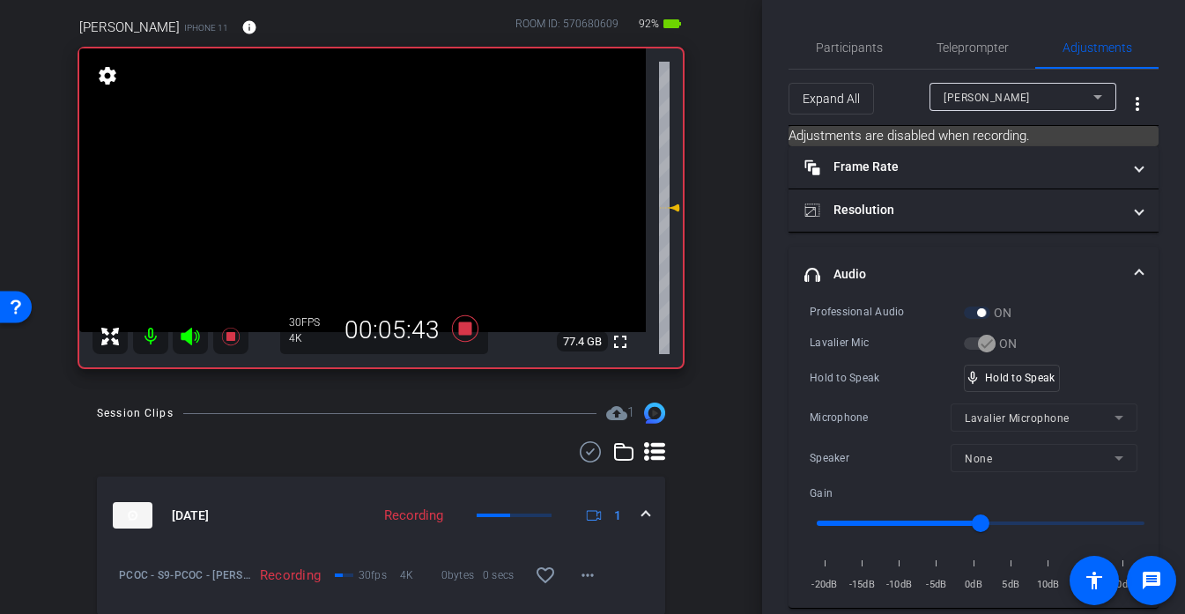
click at [343, 161] on video at bounding box center [362, 190] width 567 height 284
click at [357, 148] on video at bounding box center [362, 190] width 567 height 284
click at [357, 148] on div at bounding box center [357, 148] width 44 height 44
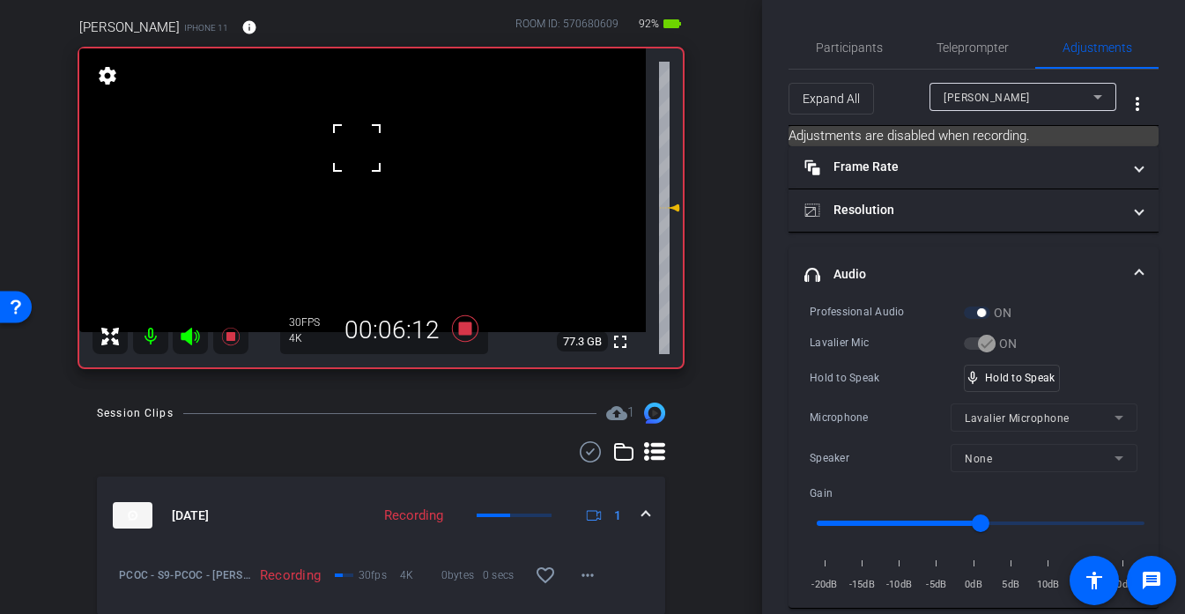
click at [357, 148] on div at bounding box center [357, 148] width 44 height 44
click at [358, 149] on div at bounding box center [357, 148] width 44 height 44
click at [362, 149] on div at bounding box center [357, 148] width 44 height 44
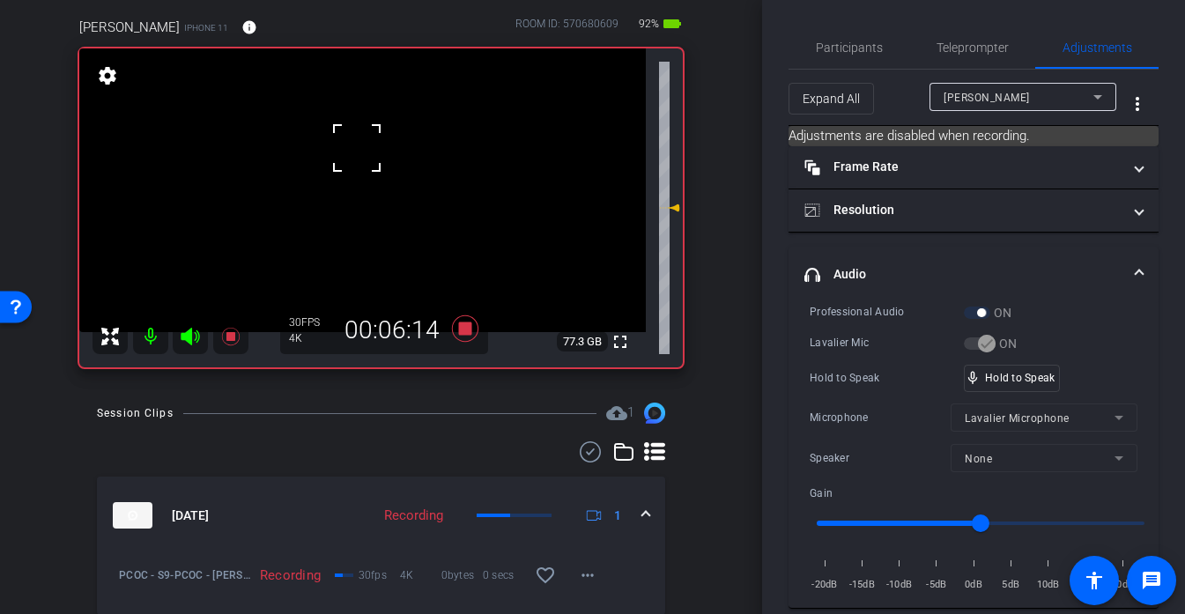
click at [362, 149] on div at bounding box center [357, 148] width 44 height 44
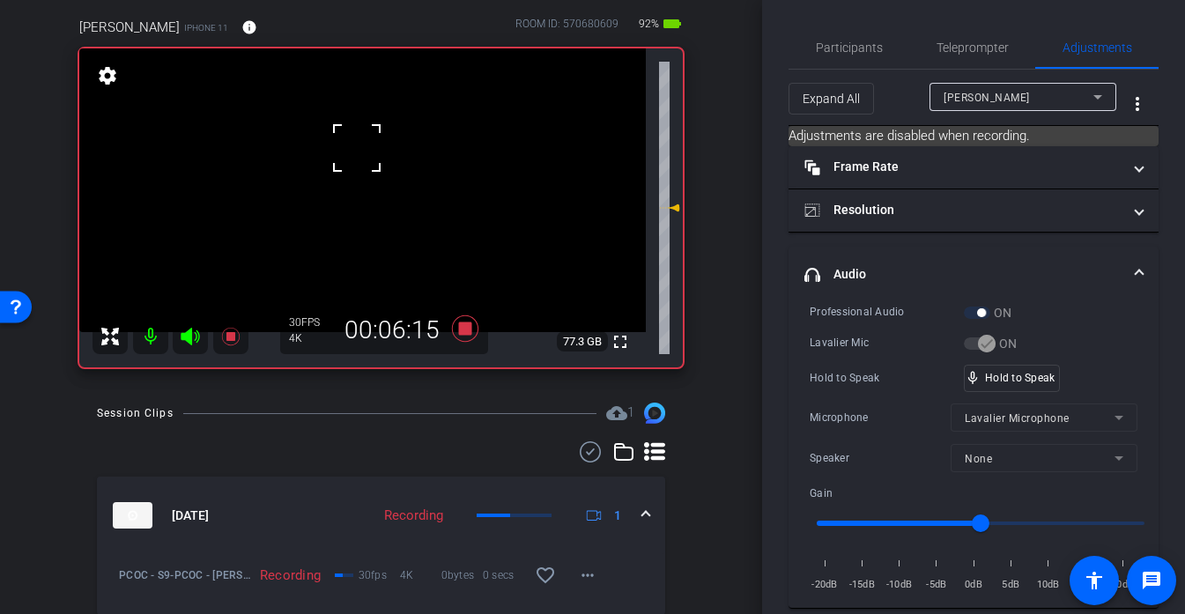
click
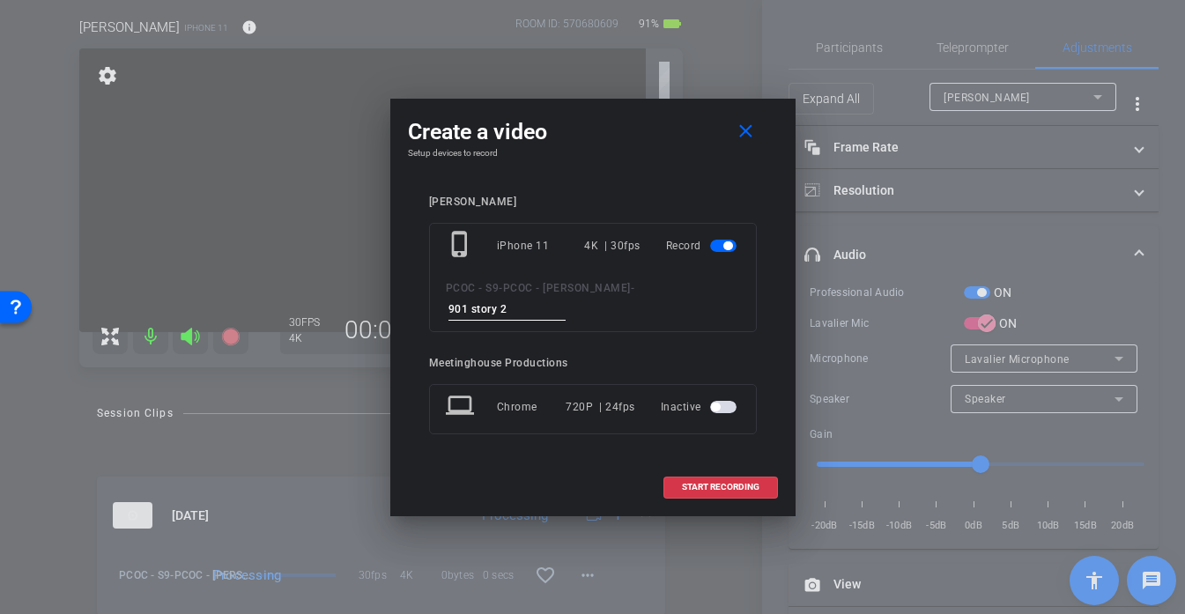
type input "901 story 2"
type input "901 story 3"
type input "901 story 4"
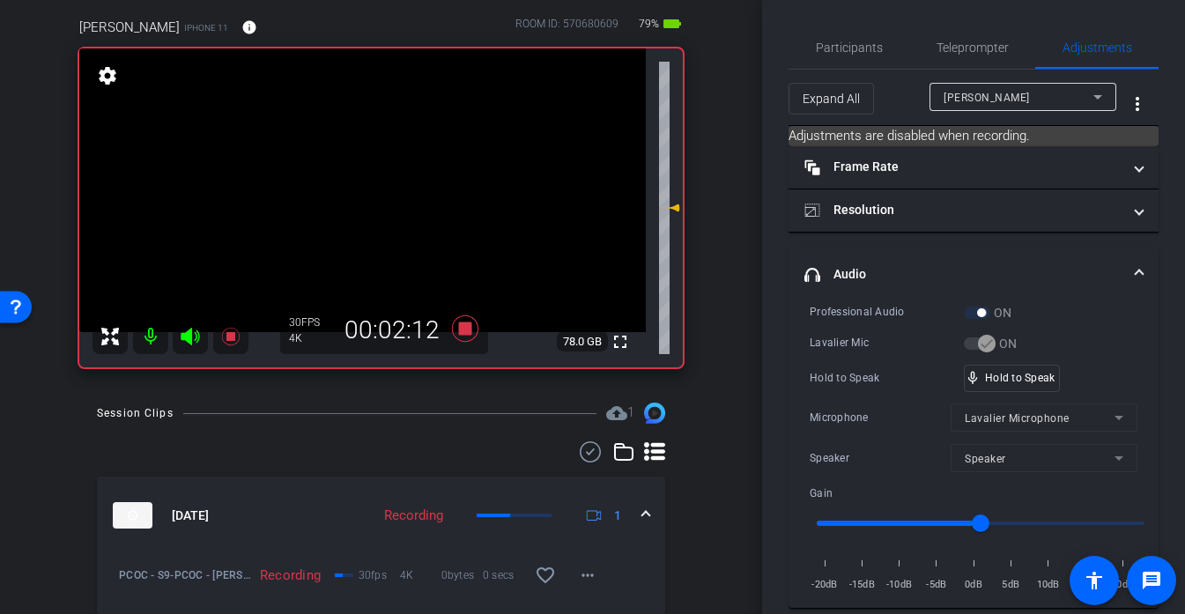
drag, startPoint x: 1036, startPoint y: 389, endPoint x: 563, endPoint y: 285, distance: 484.5
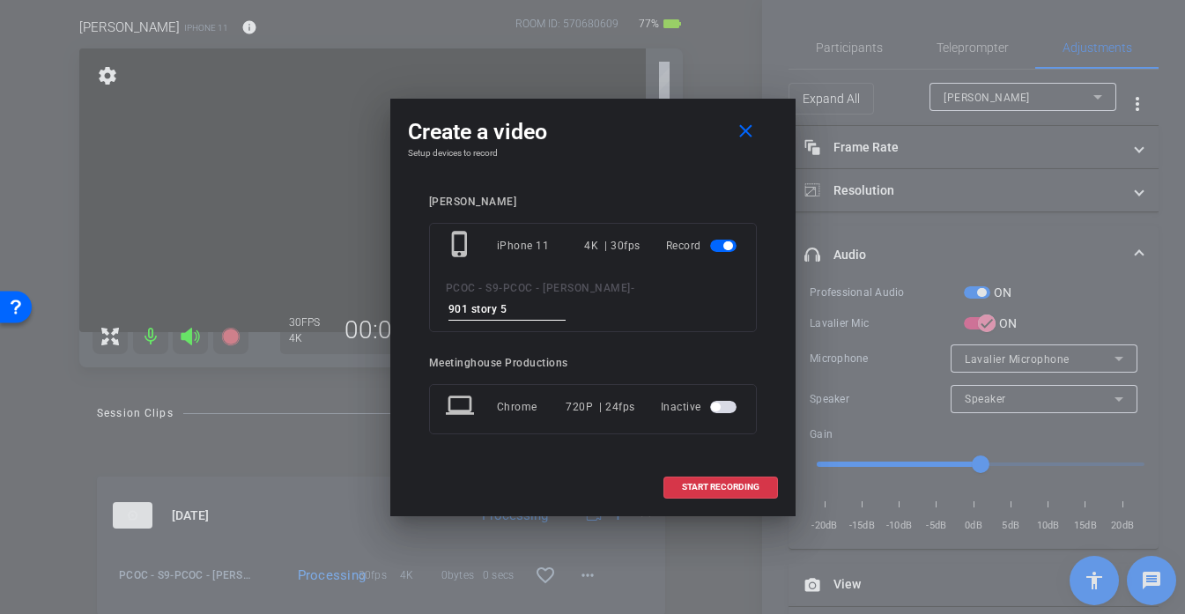
type input "901 story 5"
type input "901 story 6"
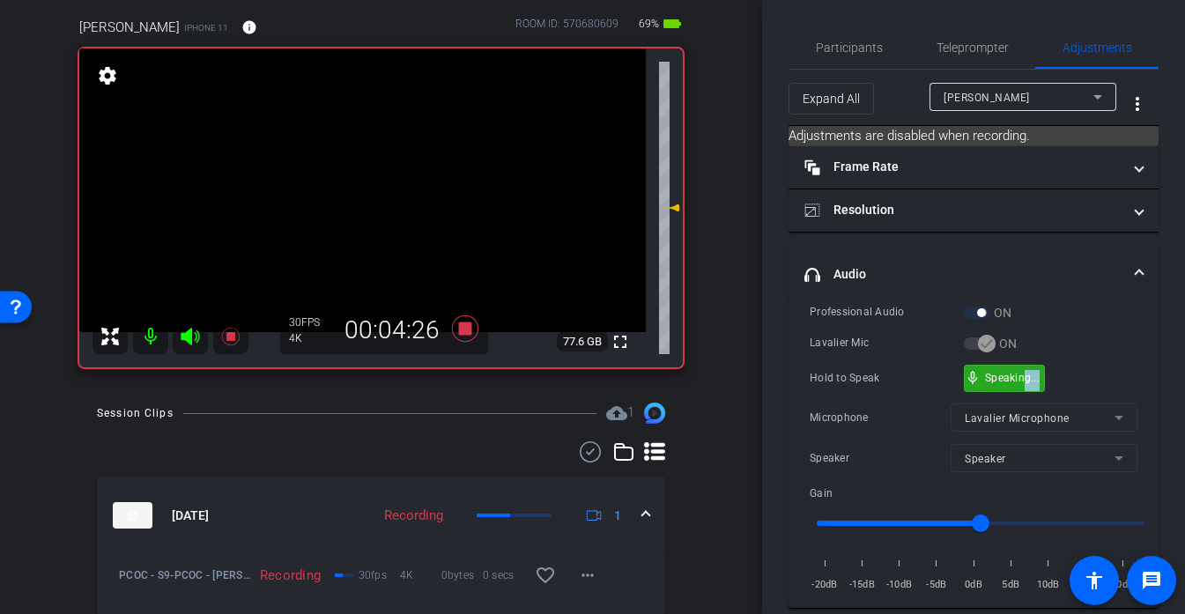
drag, startPoint x: 1045, startPoint y: 376, endPoint x: 1027, endPoint y: 379, distance: 18.7
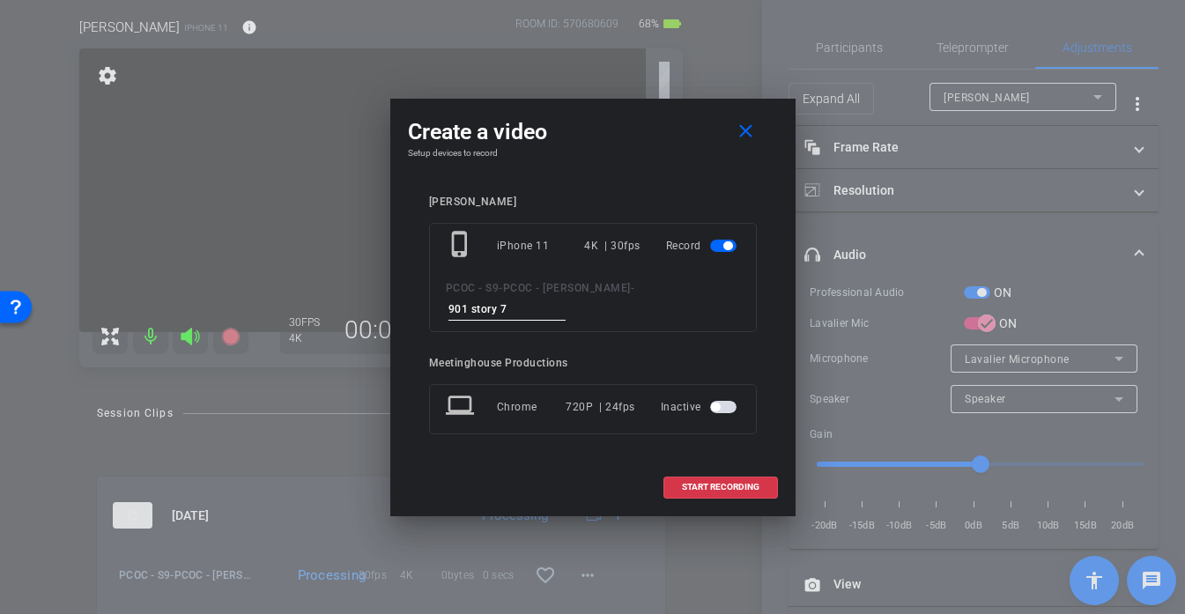
type input "901 story 7"
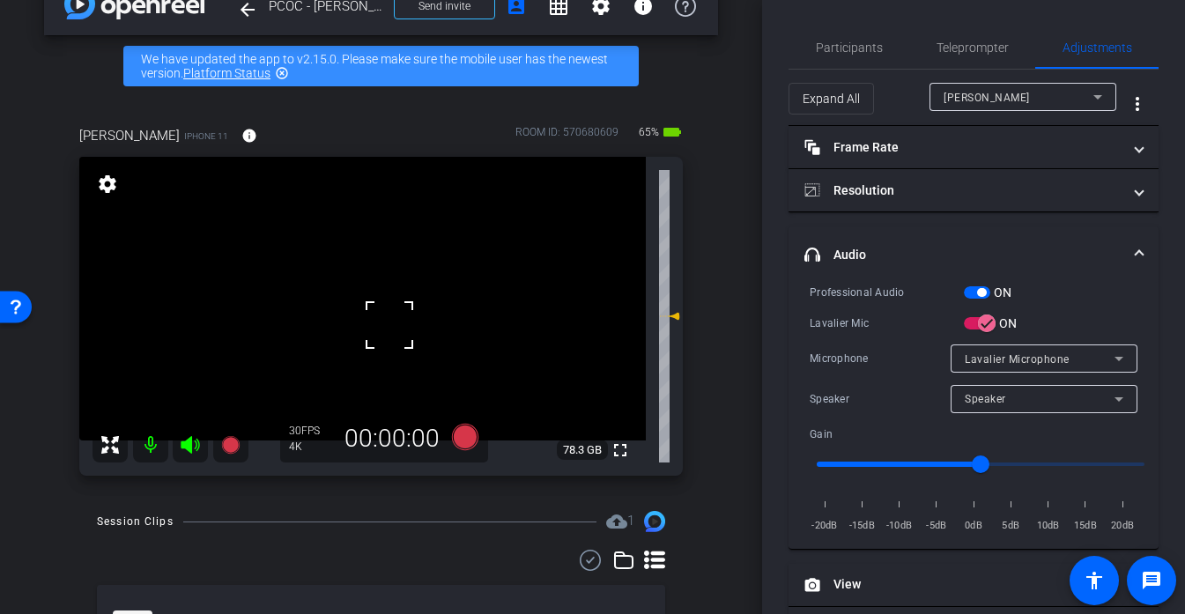
scroll to position [0, 0]
